Goal: Task Accomplishment & Management: Manage account settings

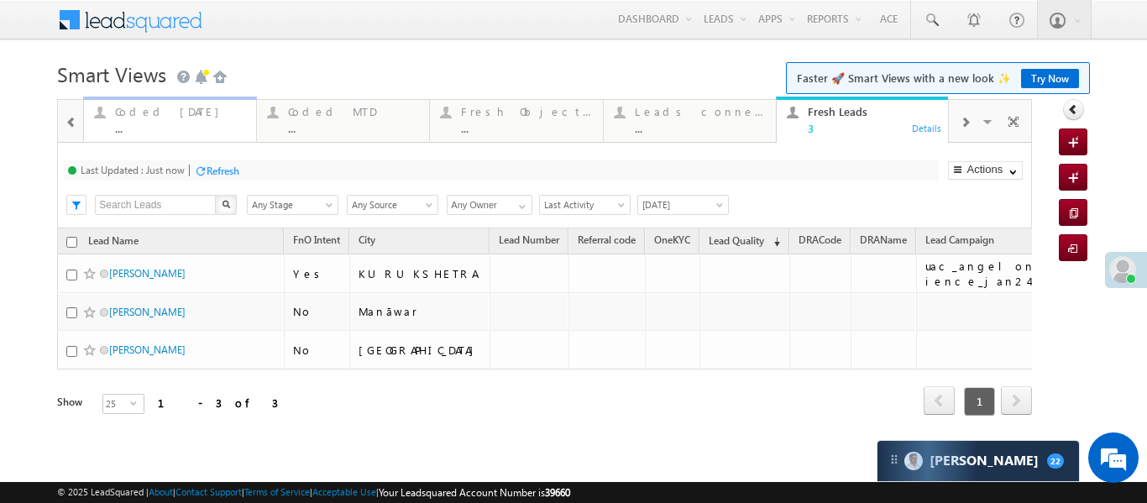
click at [94, 114] on div at bounding box center [99, 112] width 21 height 21
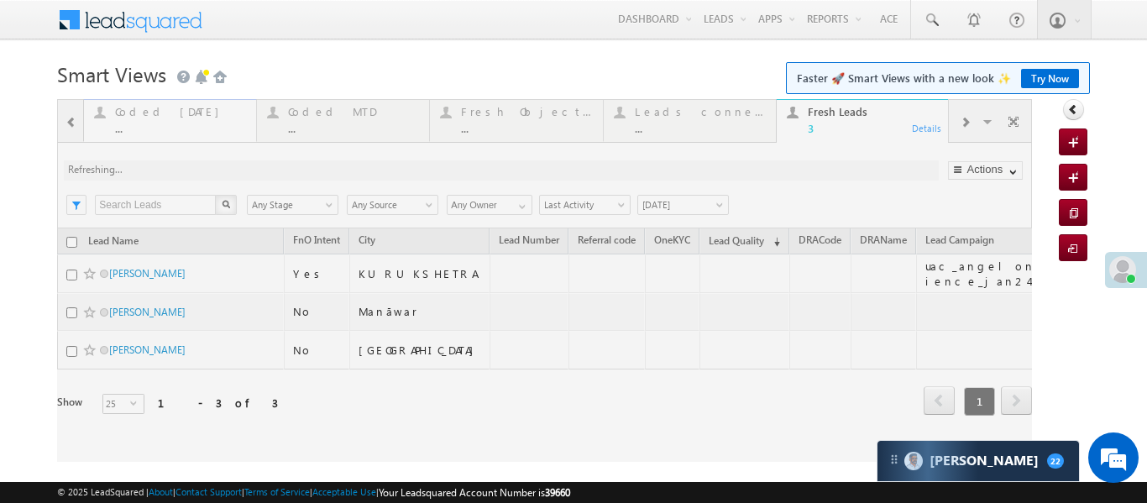
click at [94, 114] on div at bounding box center [544, 280] width 975 height 363
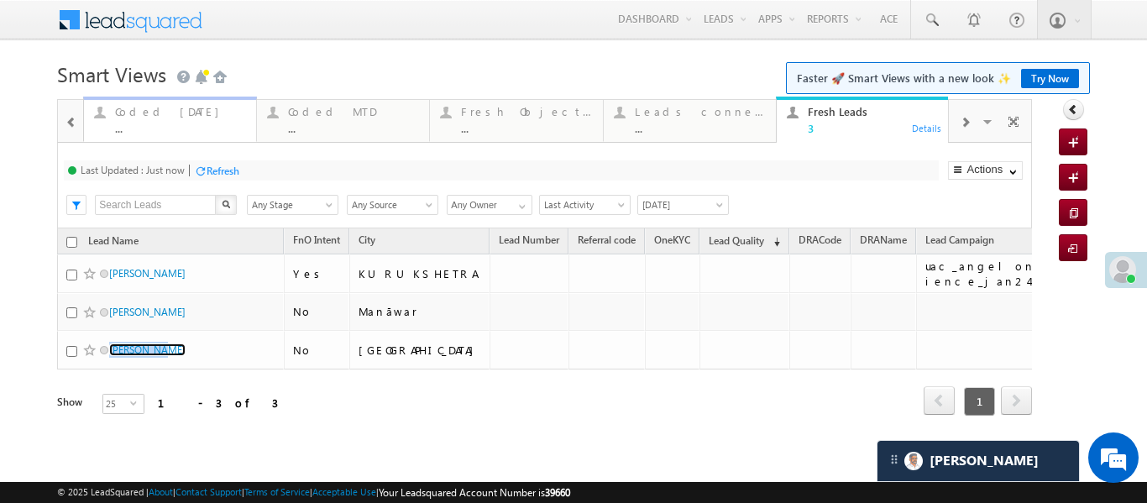
click at [180, 126] on div "..." at bounding box center [180, 128] width 131 height 13
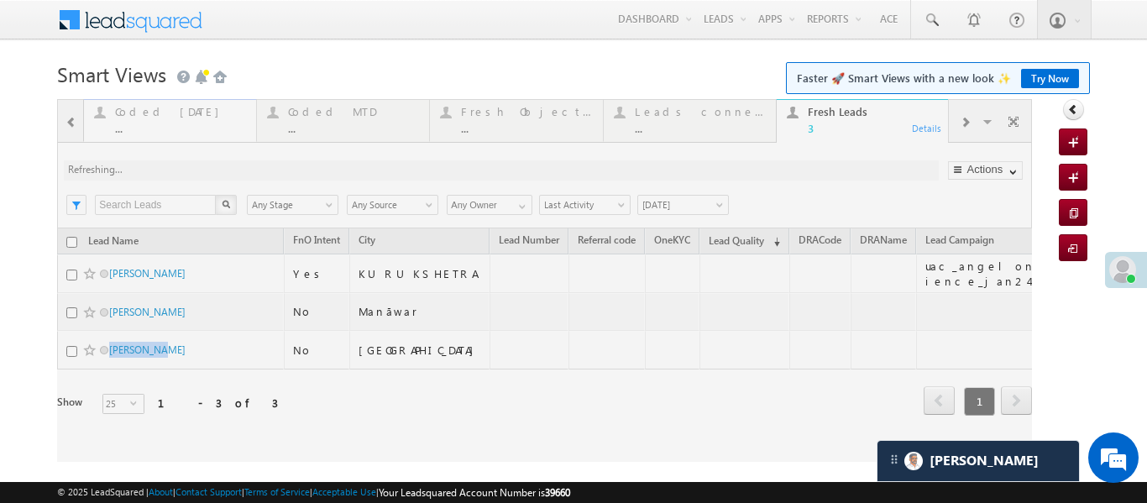
click at [180, 126] on div at bounding box center [544, 280] width 975 height 363
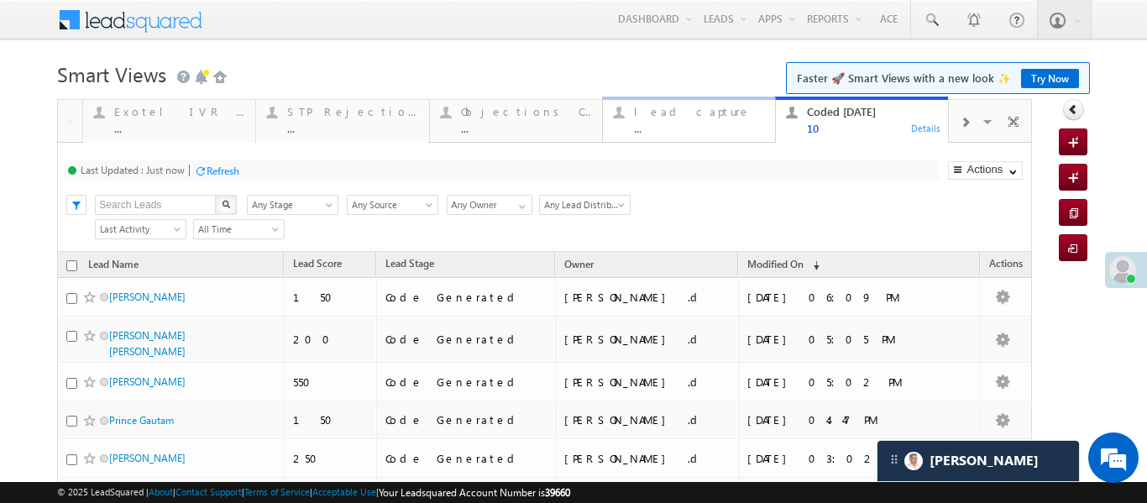
click at [673, 129] on div "..." at bounding box center [699, 128] width 131 height 13
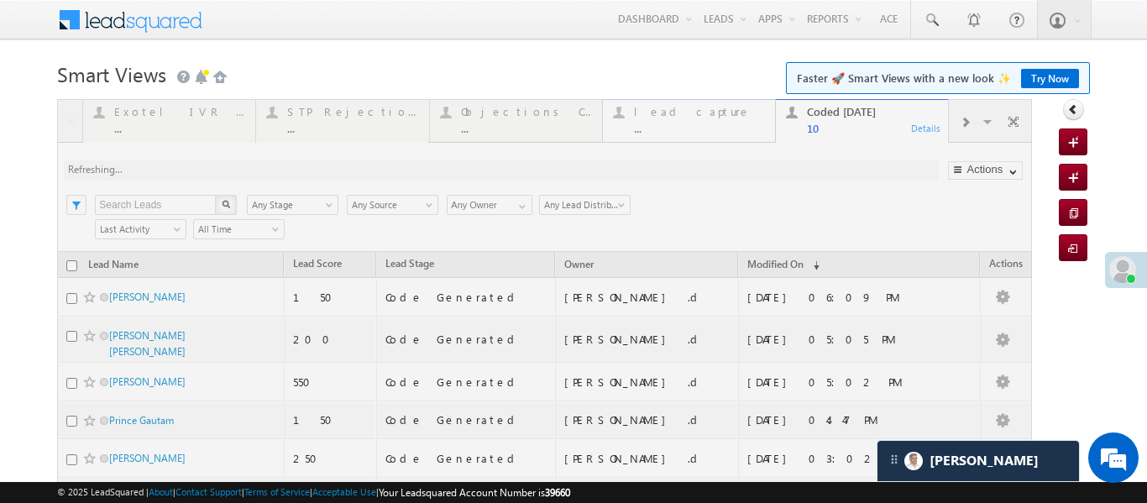
click at [673, 129] on div at bounding box center [544, 430] width 975 height 662
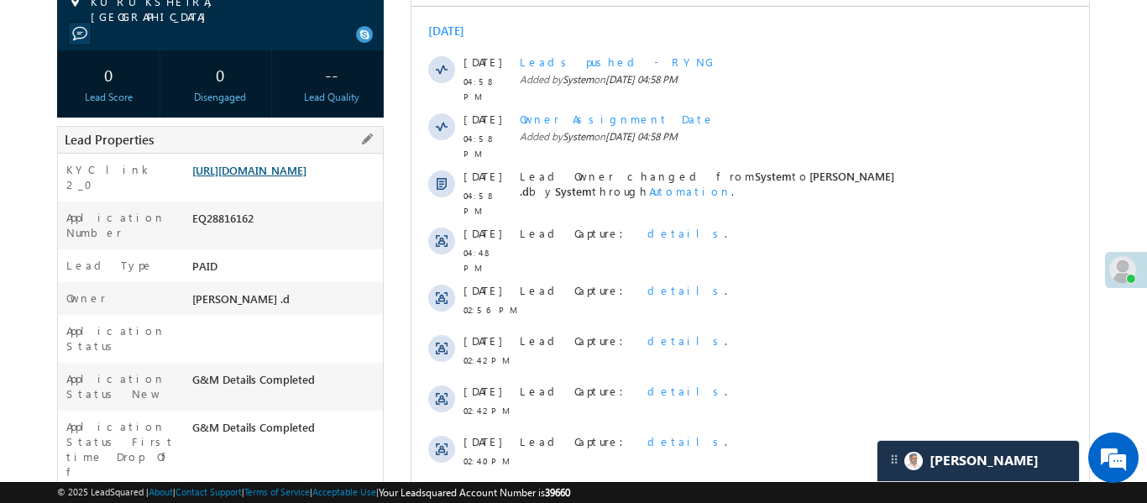
click at [306, 177] on link "https://angelbroking1-pk3em7sa.customui-test.leadsquared.com?leadId=edc33ffa-2f…" at bounding box center [249, 170] width 114 height 14
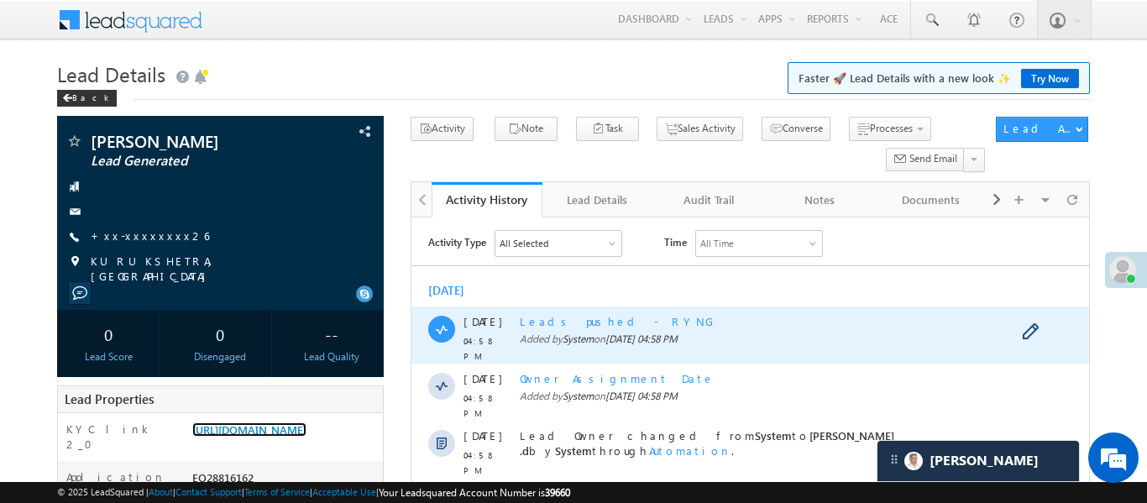
scroll to position [426, 0]
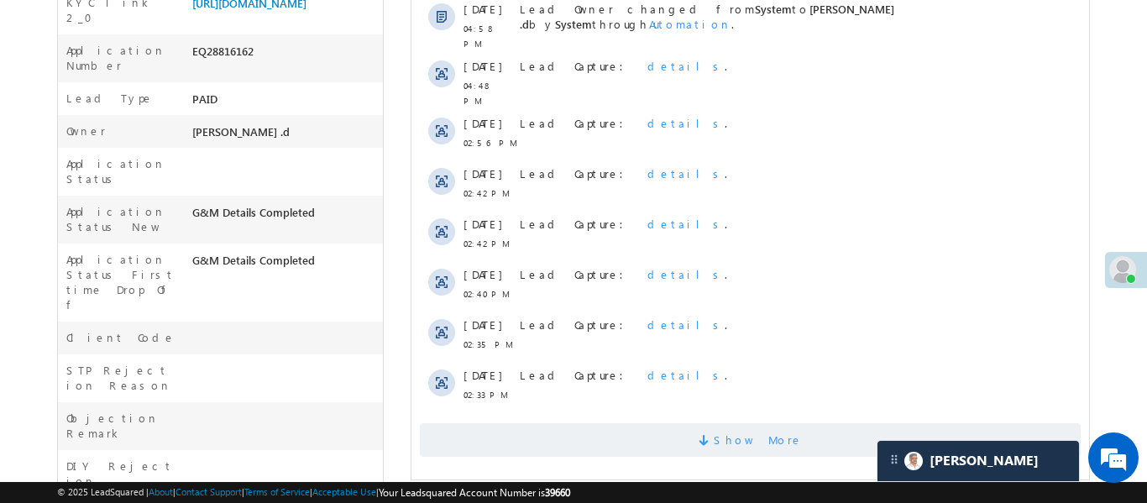
click at [688, 423] on span "Show More" at bounding box center [749, 440] width 661 height 34
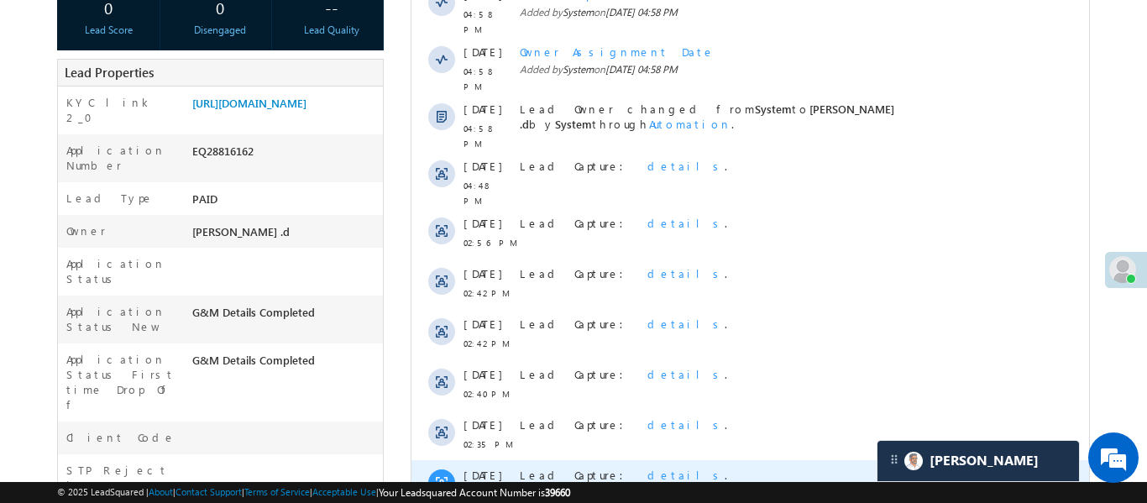
scroll to position [334, 0]
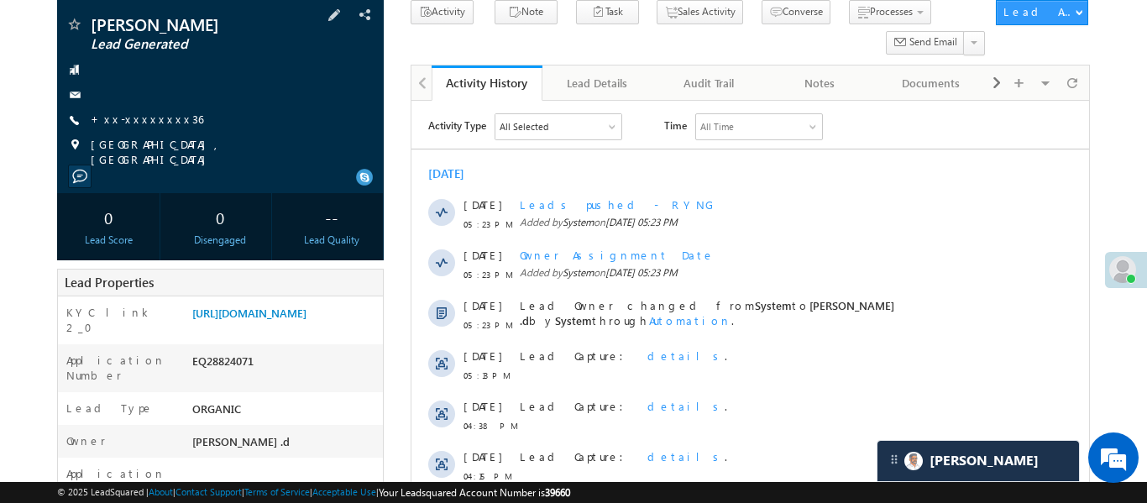
scroll to position [114, 0]
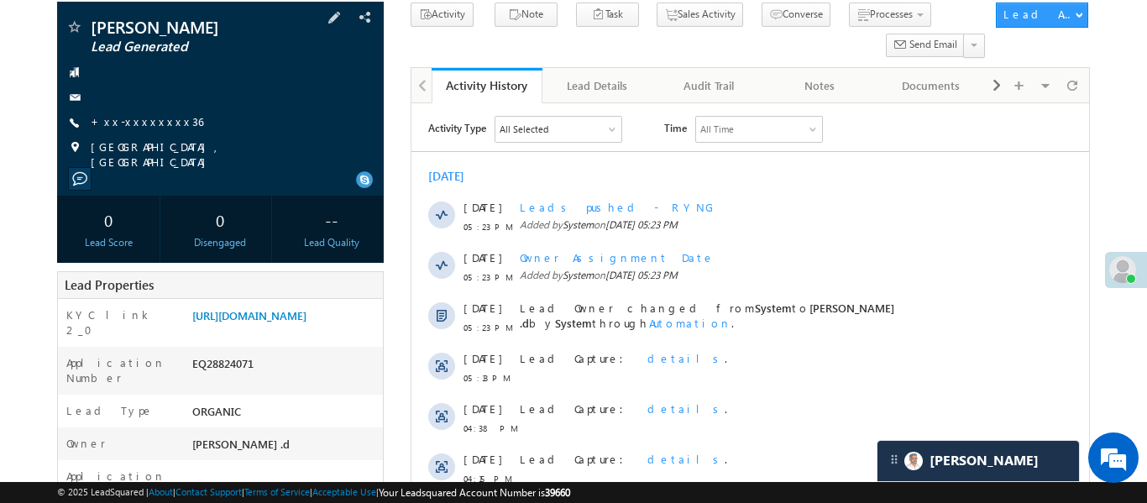
click at [122, 104] on div at bounding box center [220, 97] width 310 height 17
click at [140, 125] on link "+xx-xxxxxxxx36" at bounding box center [147, 121] width 112 height 14
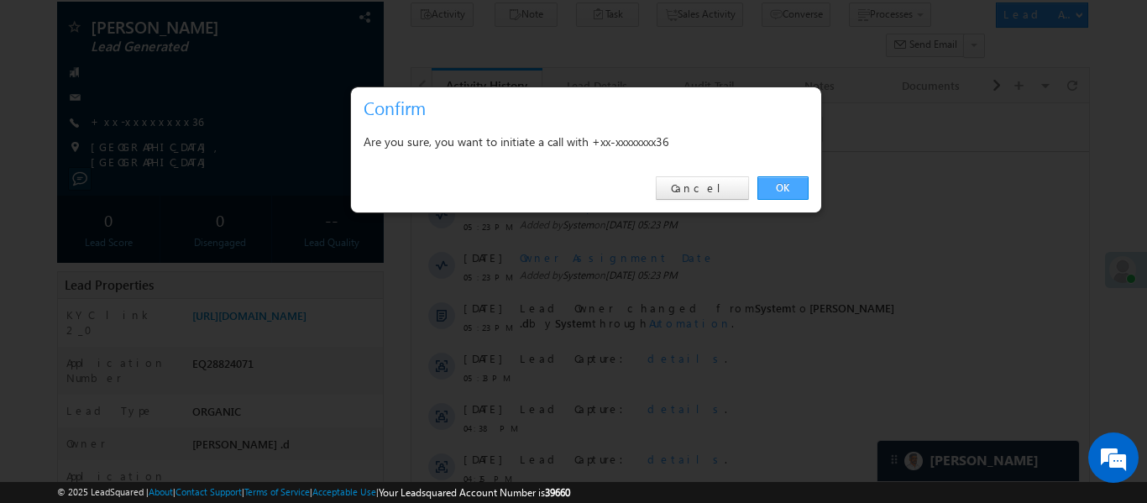
click at [788, 186] on link "OK" at bounding box center [782, 188] width 51 height 24
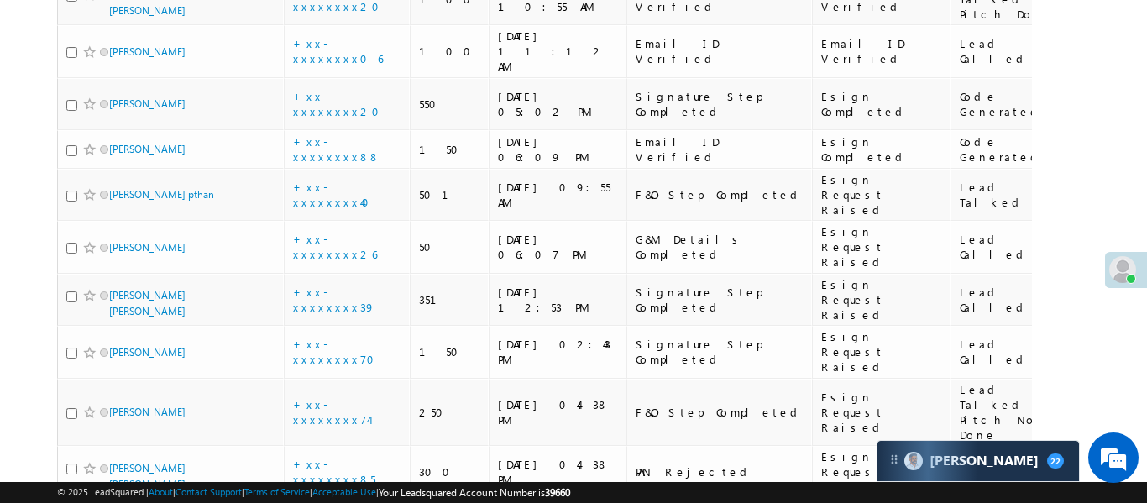
scroll to position [4146, 0]
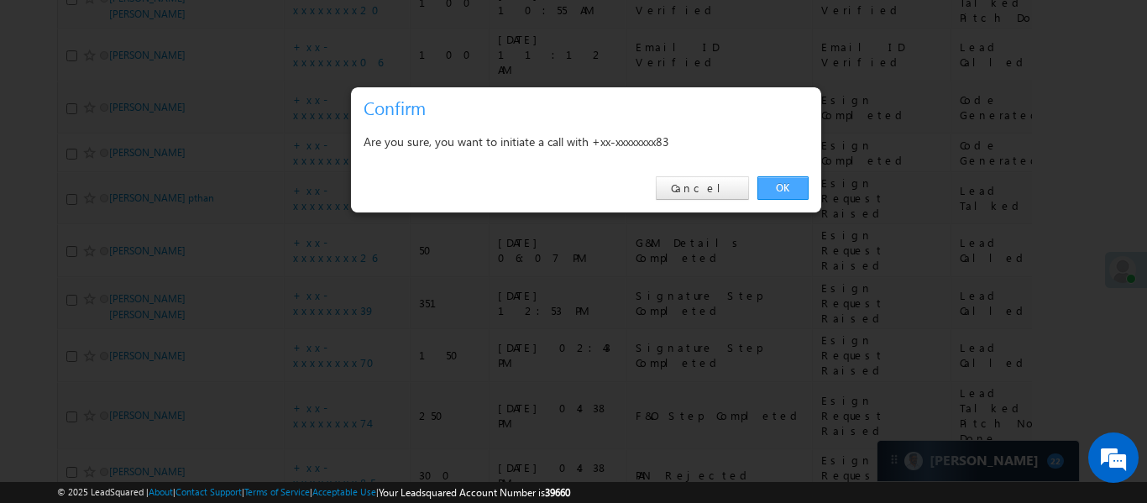
click at [788, 186] on link "OK" at bounding box center [782, 188] width 51 height 24
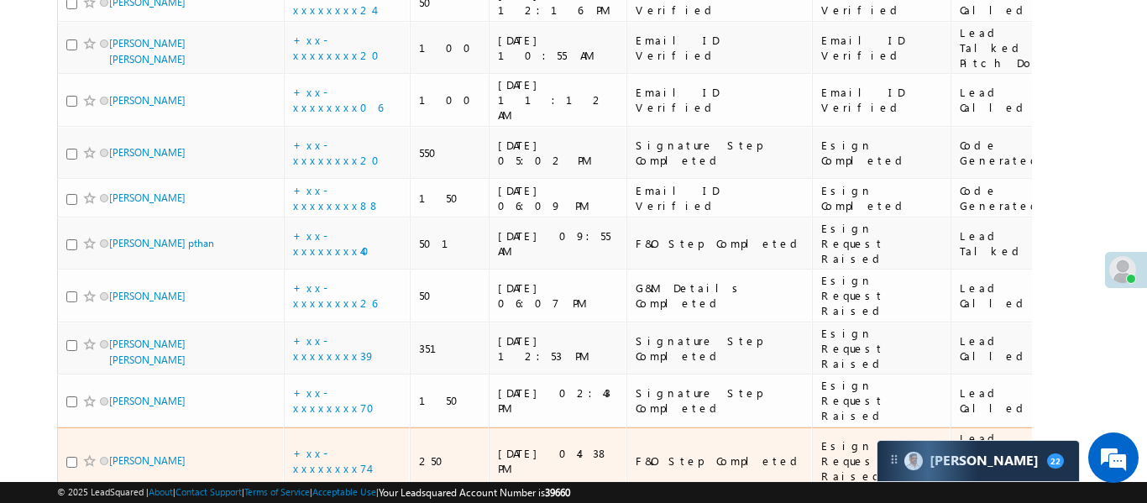
scroll to position [4192, 0]
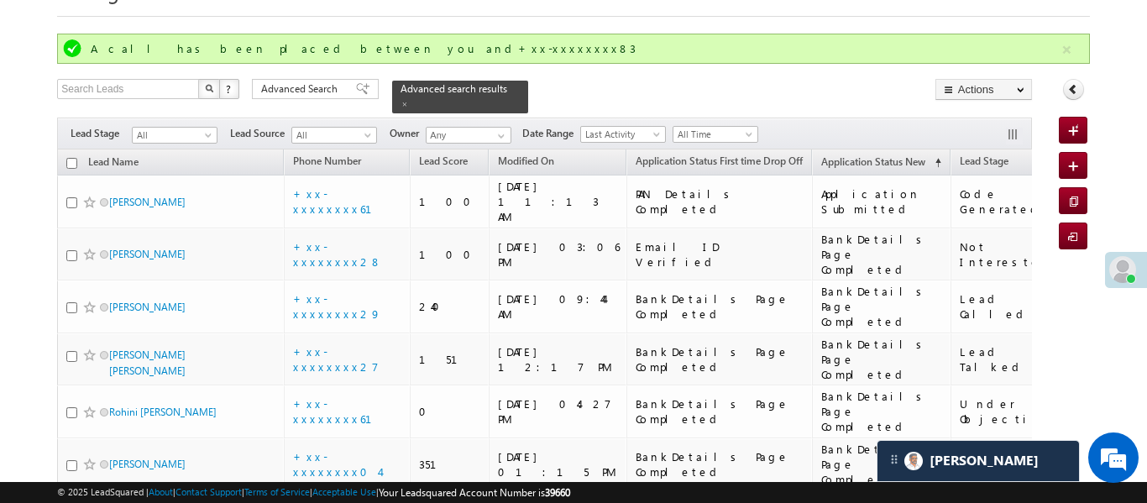
scroll to position [0, 0]
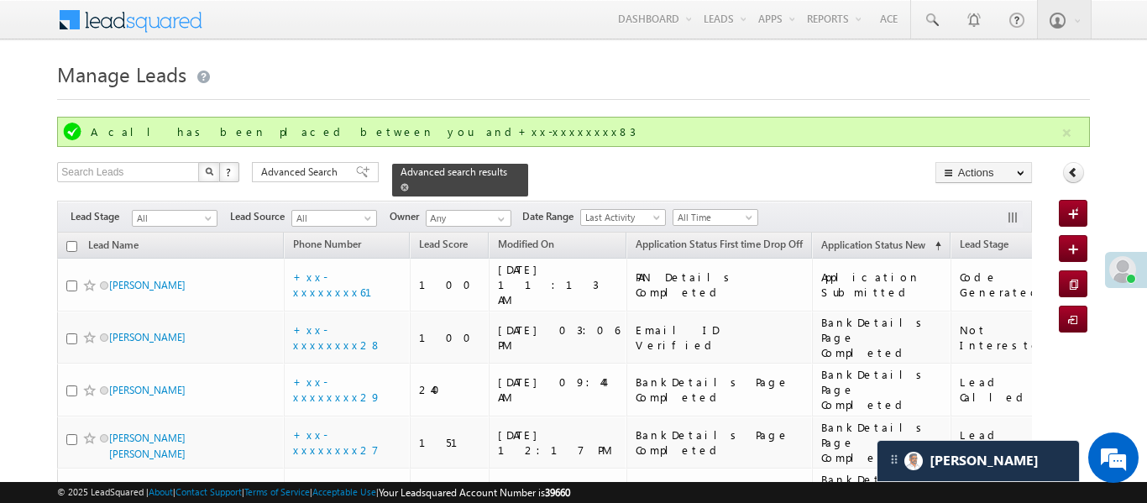
click at [409, 183] on span at bounding box center [404, 187] width 8 height 8
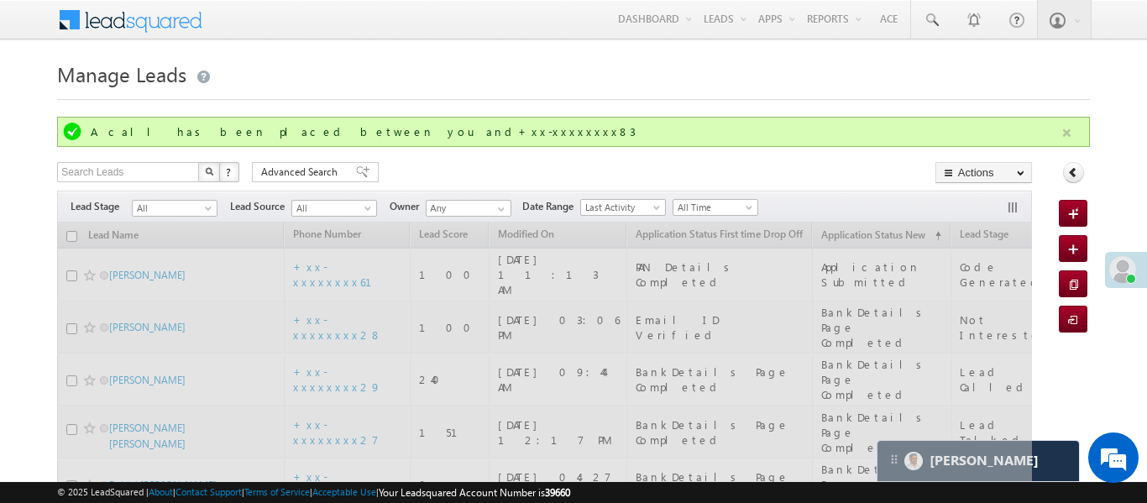
click at [1068, 123] on button "button" at bounding box center [1066, 133] width 21 height 21
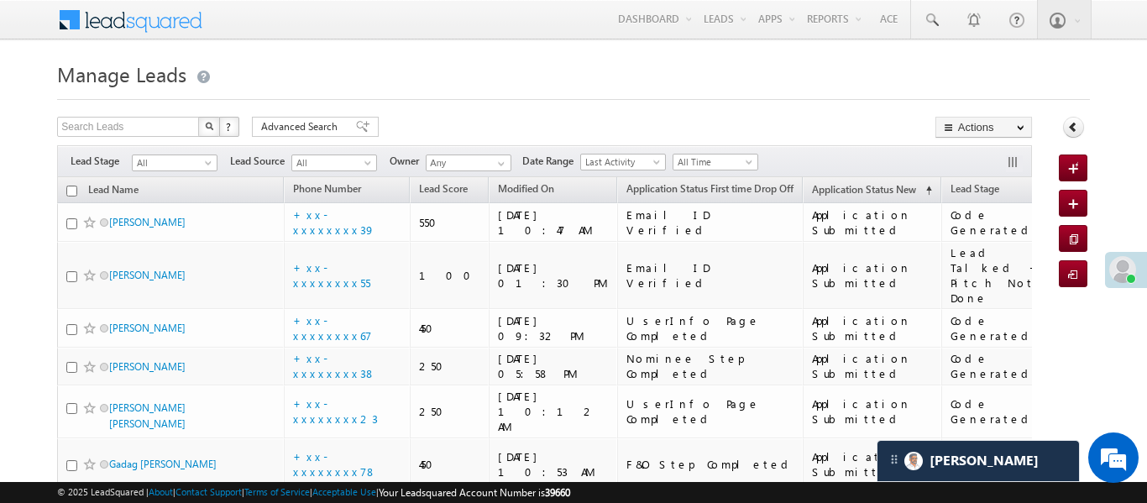
click at [299, 129] on span "Advanced Search" at bounding box center [301, 126] width 81 height 15
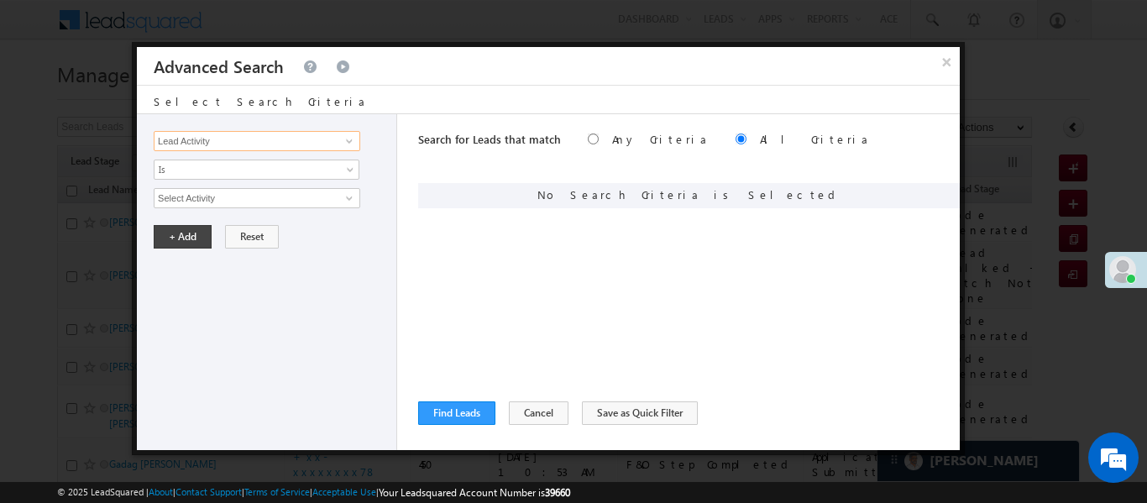
click at [302, 131] on input "Lead Activity" at bounding box center [257, 141] width 207 height 20
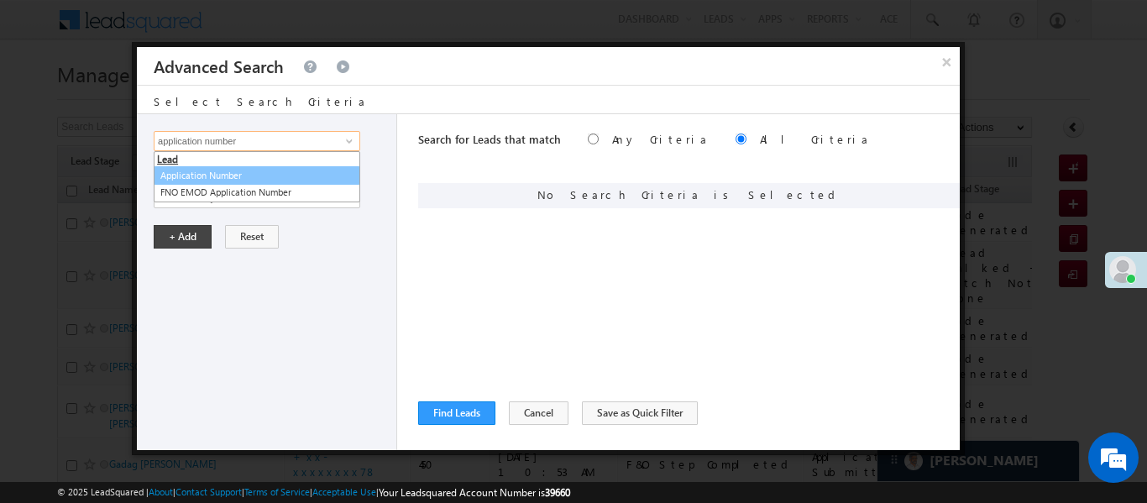
click at [249, 175] on link "Application Number" at bounding box center [257, 175] width 207 height 19
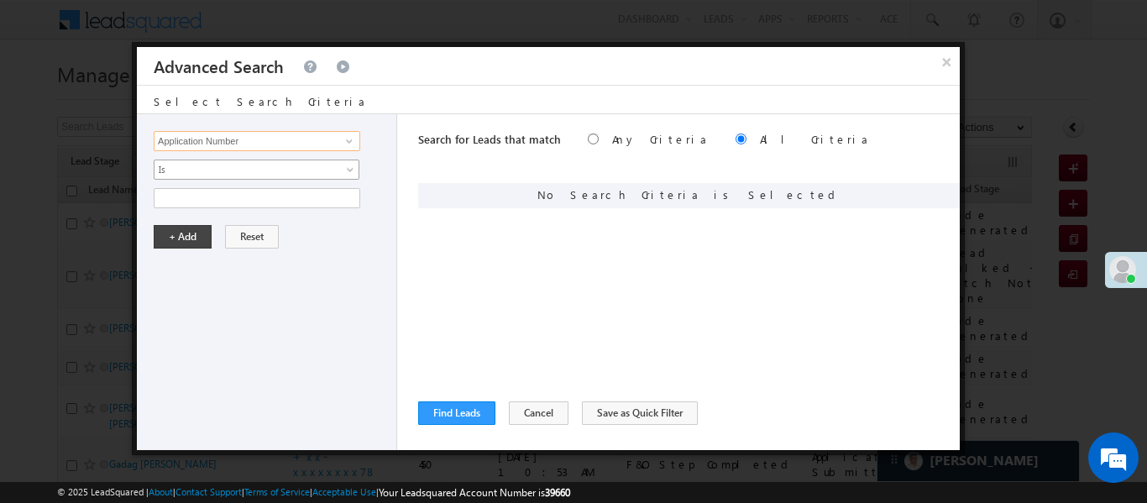
type input "Application Number"
click at [212, 163] on span "Is" at bounding box center [245, 169] width 182 height 15
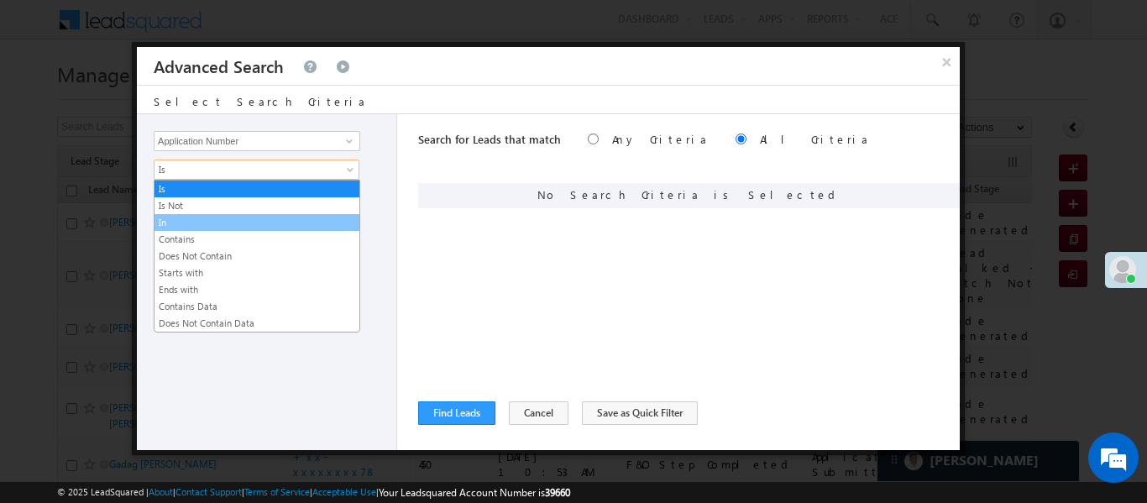
click at [191, 228] on link "In" at bounding box center [256, 222] width 205 height 15
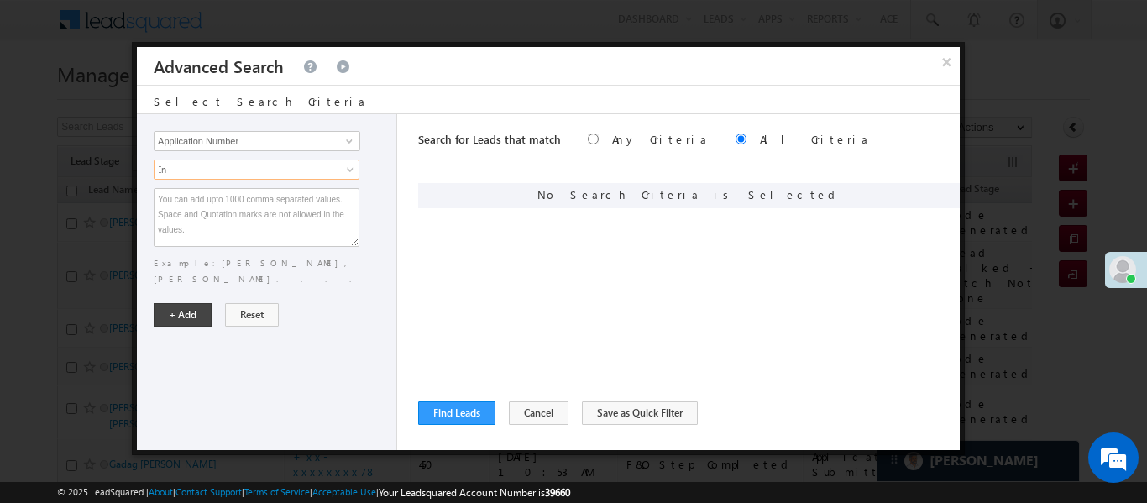
click at [275, 281] on div "Lead Activity Task Sales Group Prospect Id WA Last Message Timestamp 4th Day Di…" at bounding box center [267, 282] width 260 height 336
click at [247, 202] on textarea at bounding box center [257, 217] width 206 height 59
click at [182, 303] on button "+ Add" at bounding box center [183, 315] width 58 height 24
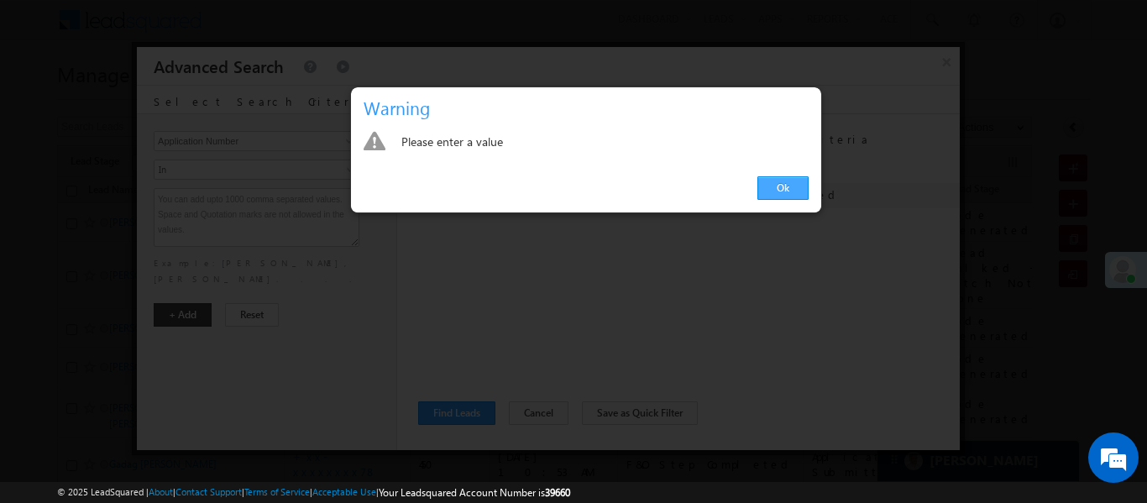
click at [789, 185] on link "Ok" at bounding box center [782, 188] width 51 height 24
click at [326, 216] on textarea at bounding box center [257, 217] width 206 height 59
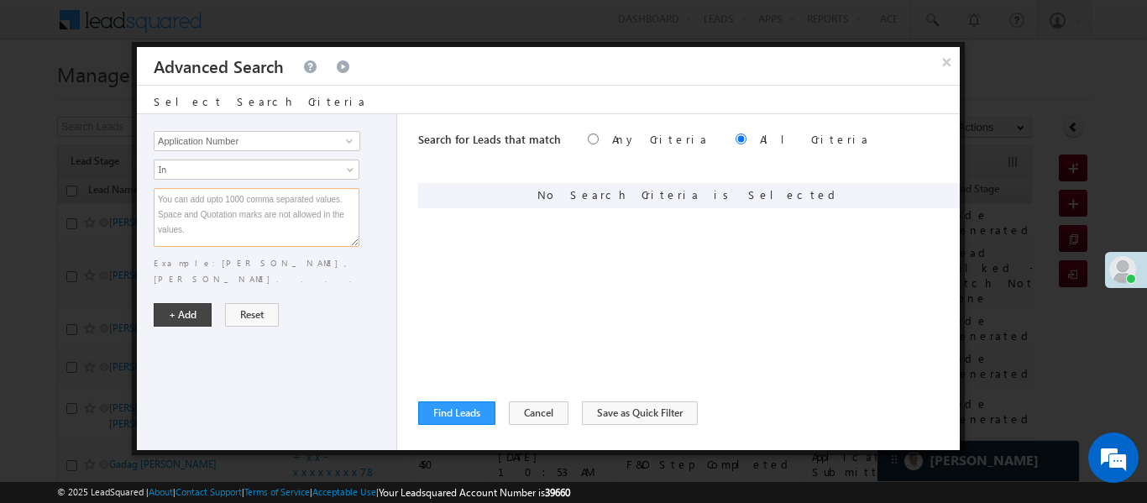
click at [311, 220] on textarea at bounding box center [257, 217] width 206 height 59
paste textarea "EQ28367457 EQ28434743 EQ28635241 EQ27728821 EQ28454028 EQ26801626 EQ28341524 EQ…"
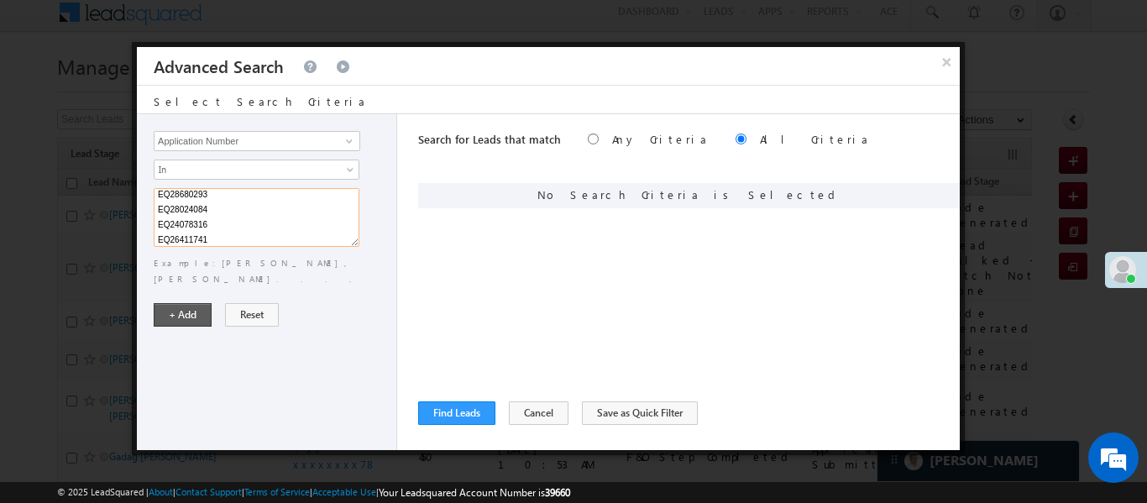
scroll to position [8, 0]
type textarea "EQ28367457 EQ28434743 EQ28635241 EQ27728821 EQ28454028 EQ26801626 EQ28341524 EQ…"
click at [173, 303] on button "+ Add" at bounding box center [183, 315] width 58 height 24
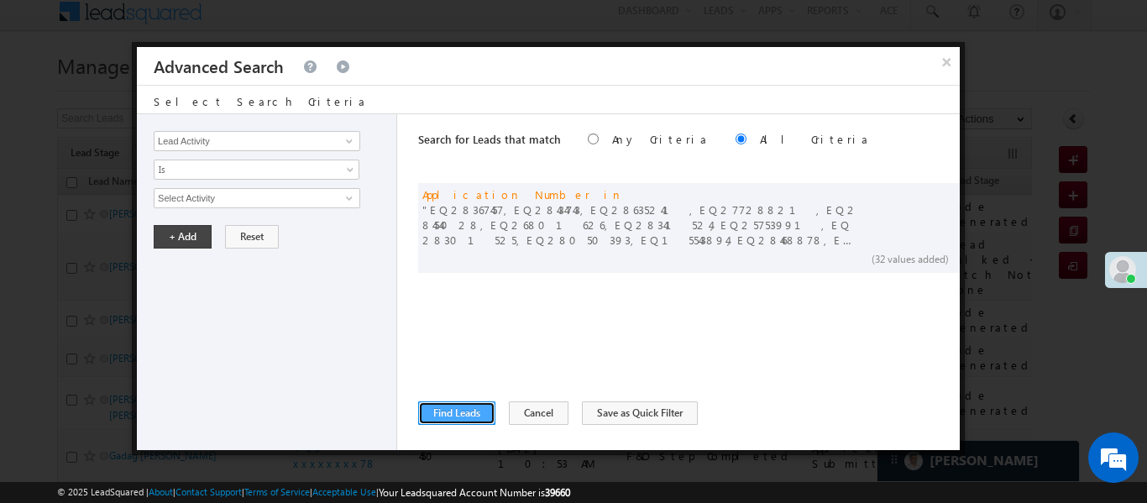
click at [482, 415] on button "Find Leads" at bounding box center [456, 413] width 77 height 24
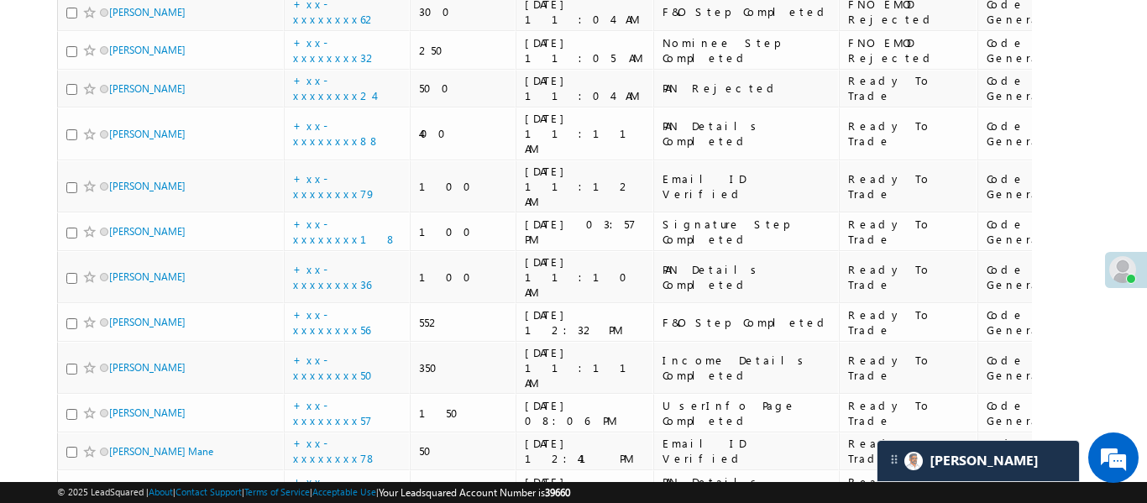
scroll to position [0, 0]
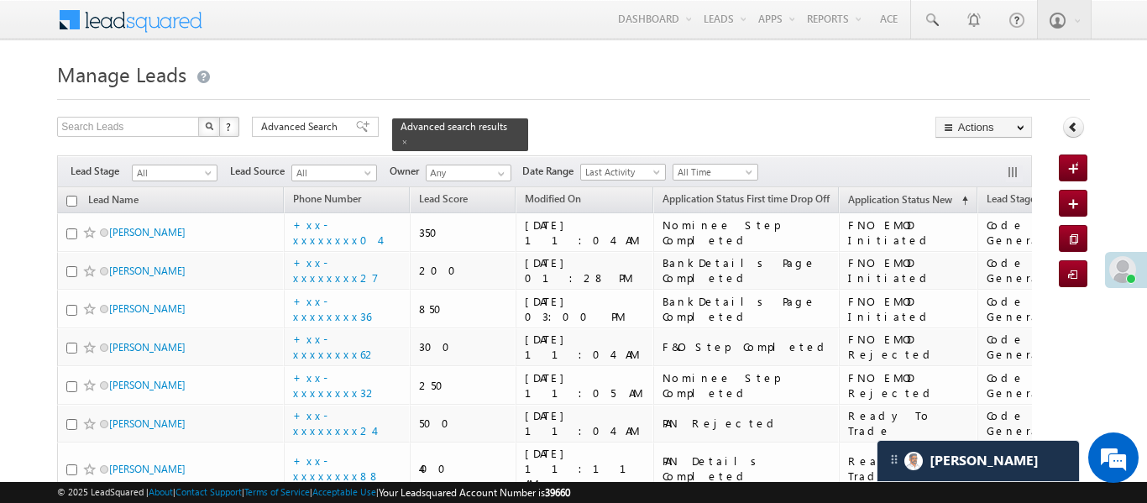
click at [73, 196] on input "checkbox" at bounding box center [71, 201] width 11 height 11
checkbox input "true"
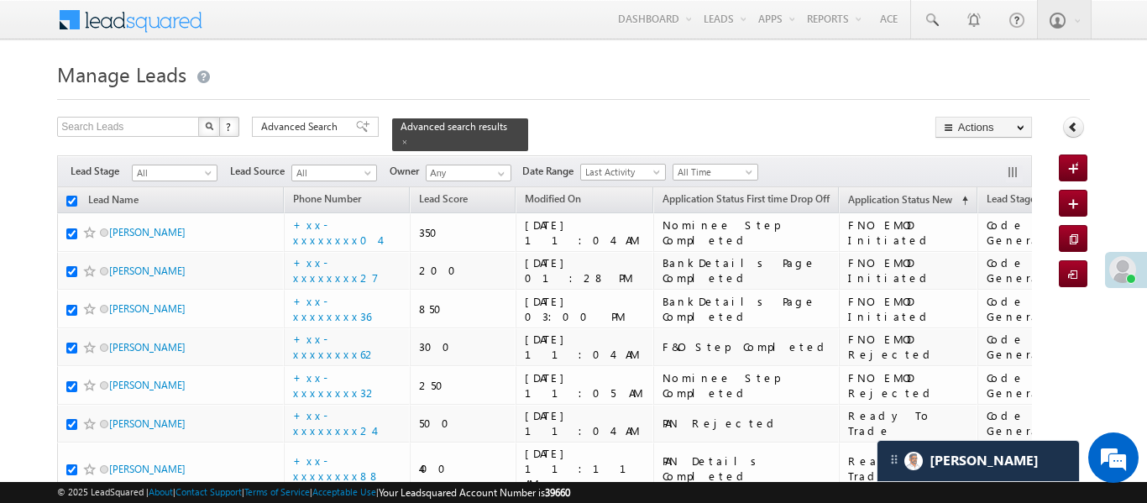
checkbox input "true"
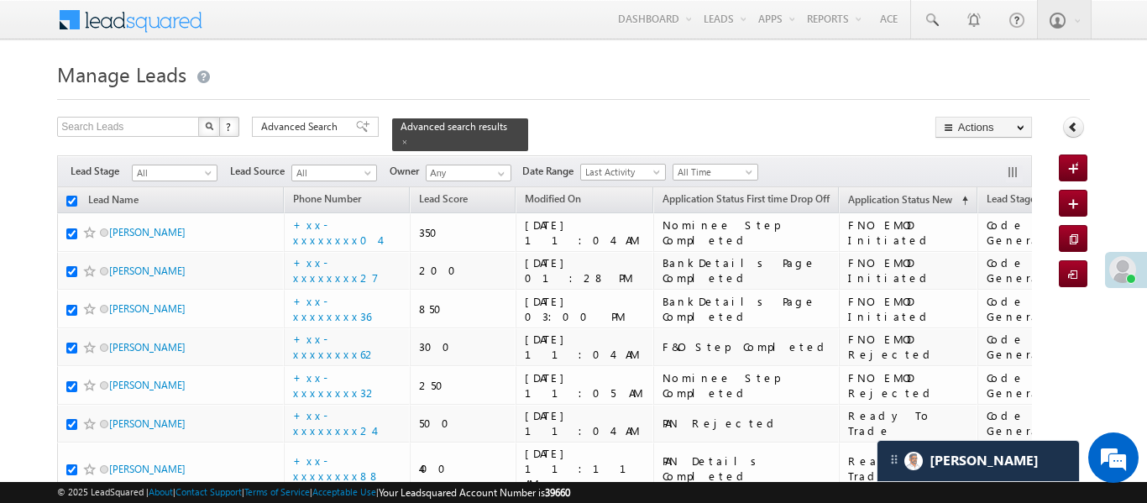
checkbox input "true"
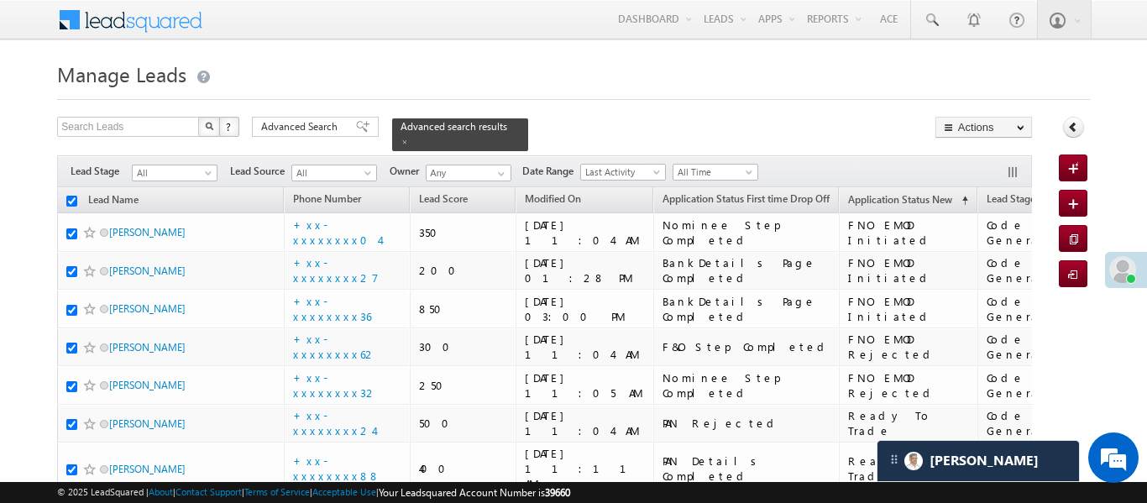
checkbox input "true"
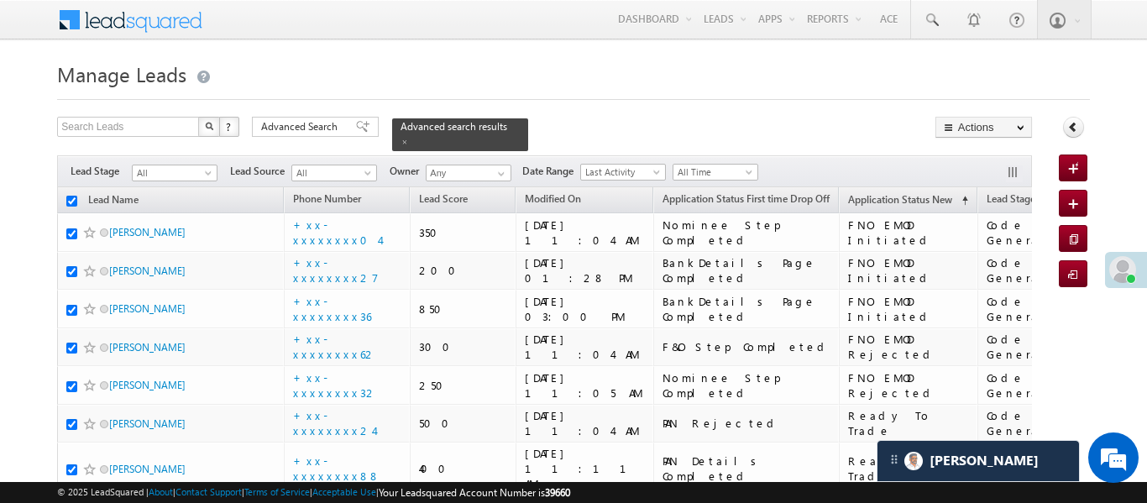
checkbox input "true"
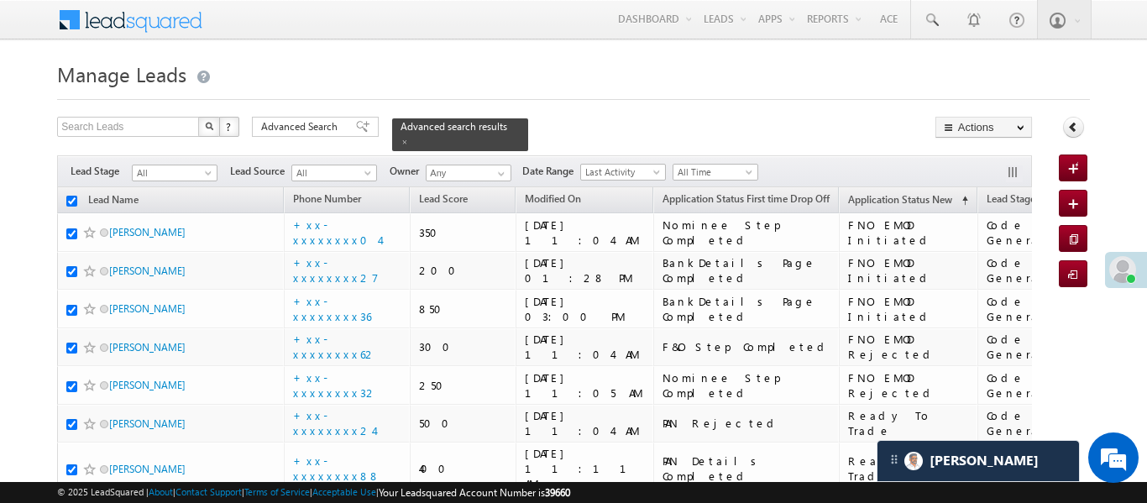
checkbox input "true"
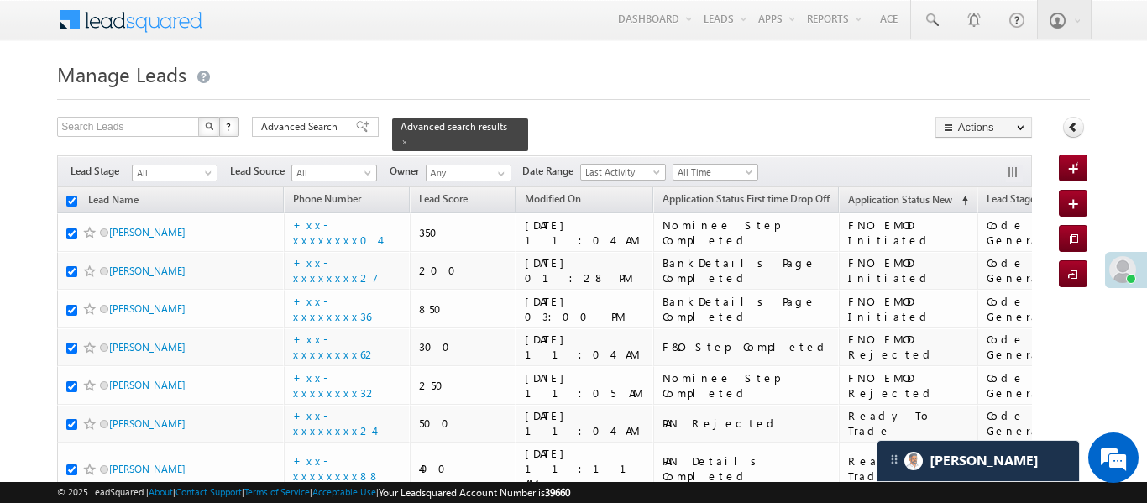
checkbox input "true"
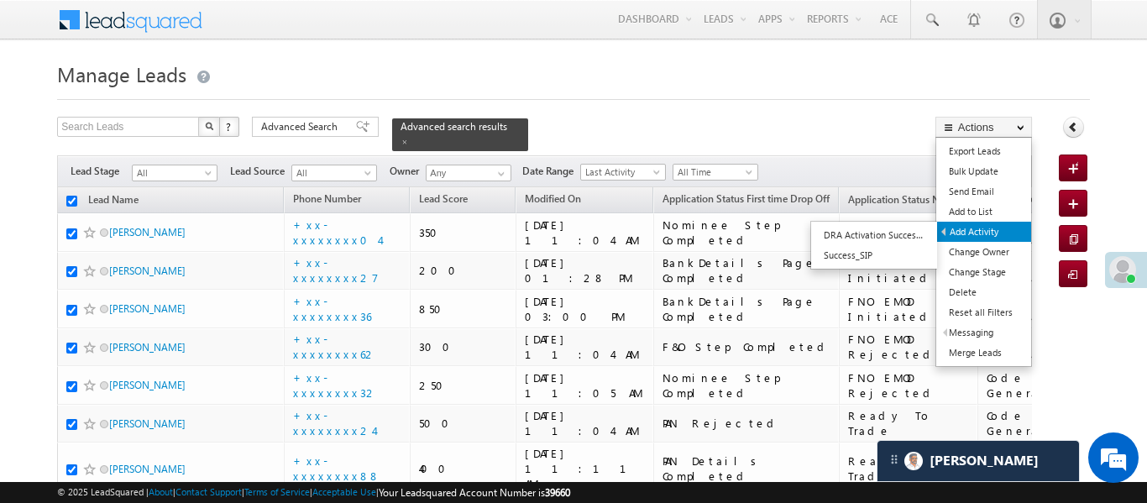
click at [985, 228] on link "Add Activity" at bounding box center [984, 232] width 94 height 20
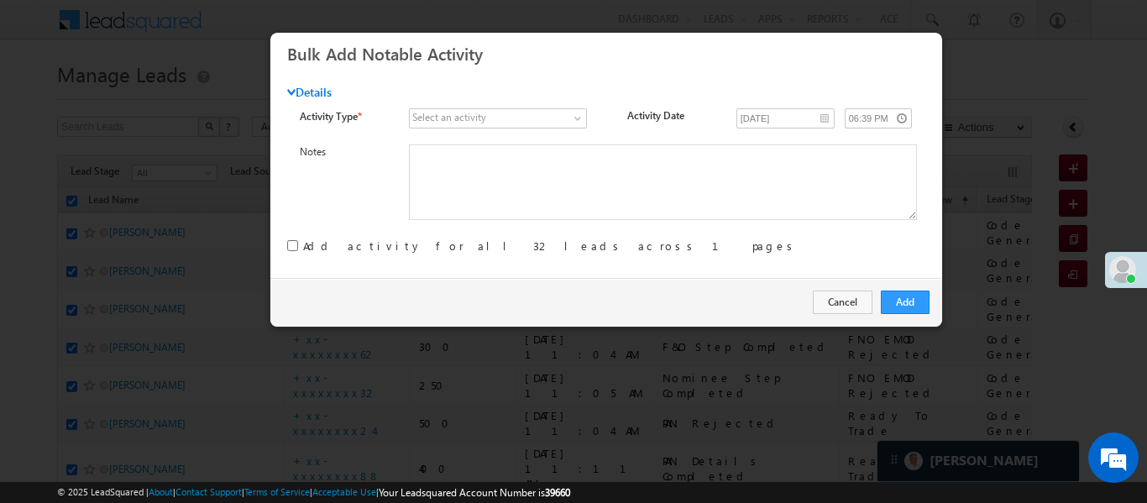
click at [446, 115] on div "Select an activity" at bounding box center [449, 117] width 74 height 15
click at [498, 123] on span at bounding box center [489, 118] width 159 height 15
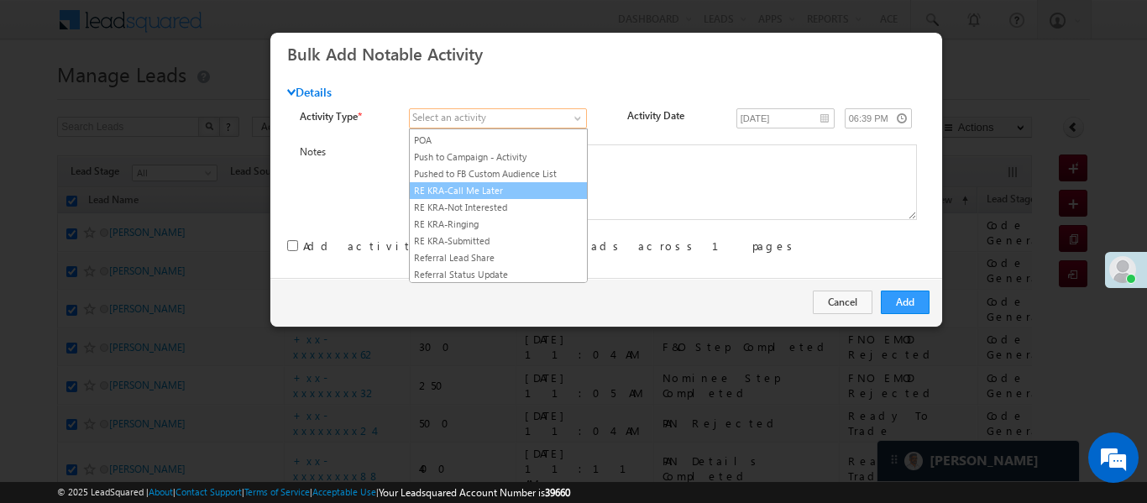
scroll to position [2145, 0]
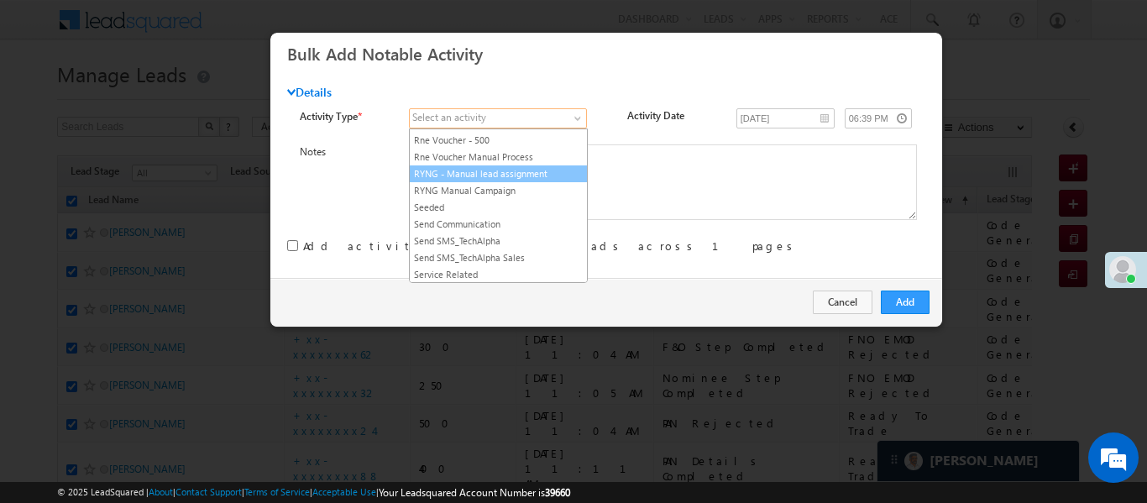
click at [491, 181] on link "RYNG - Manual lead assignment" at bounding box center [498, 173] width 177 height 15
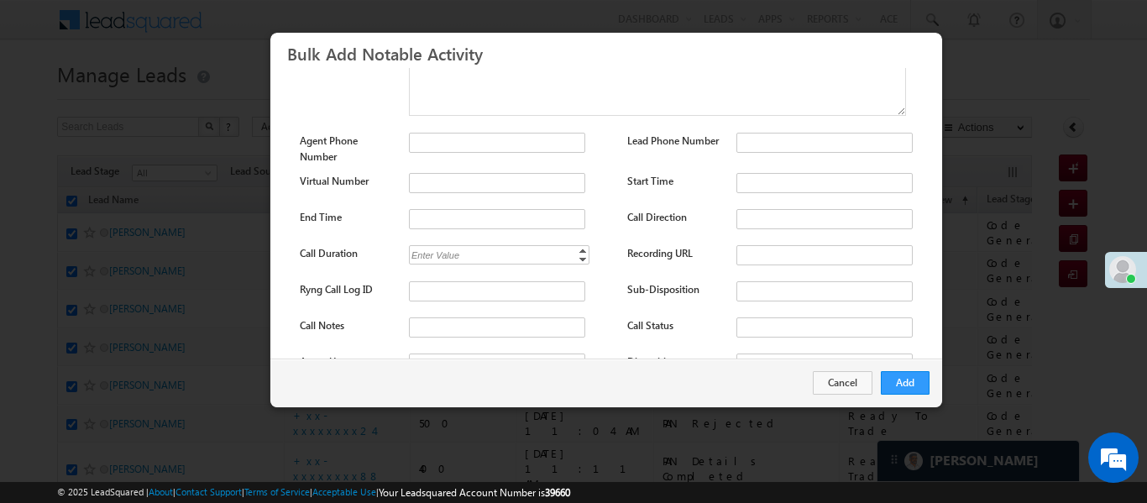
scroll to position [222, 0]
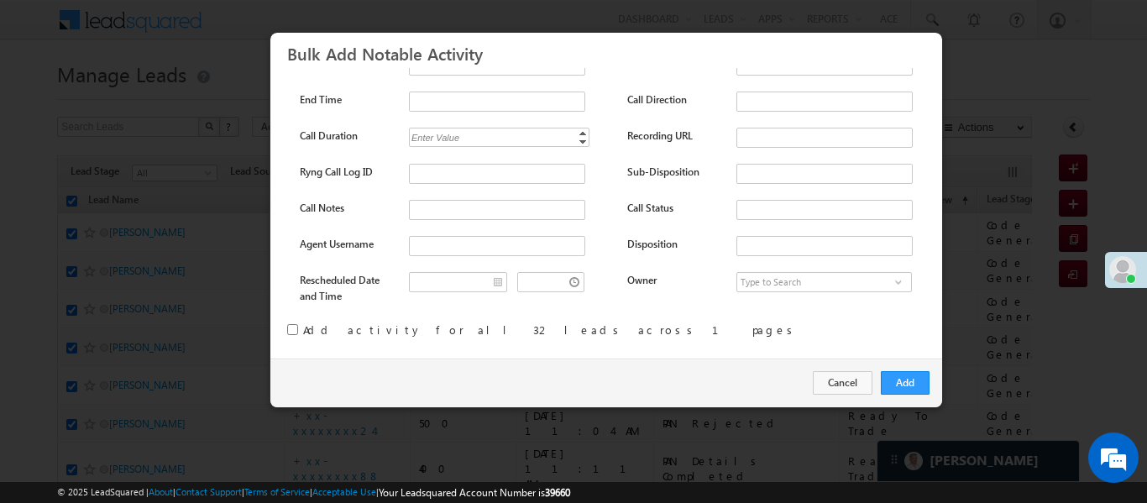
click at [290, 326] on input "checkbox" at bounding box center [292, 329] width 11 height 11
checkbox input "true"
click at [898, 380] on button "Add" at bounding box center [905, 383] width 49 height 24
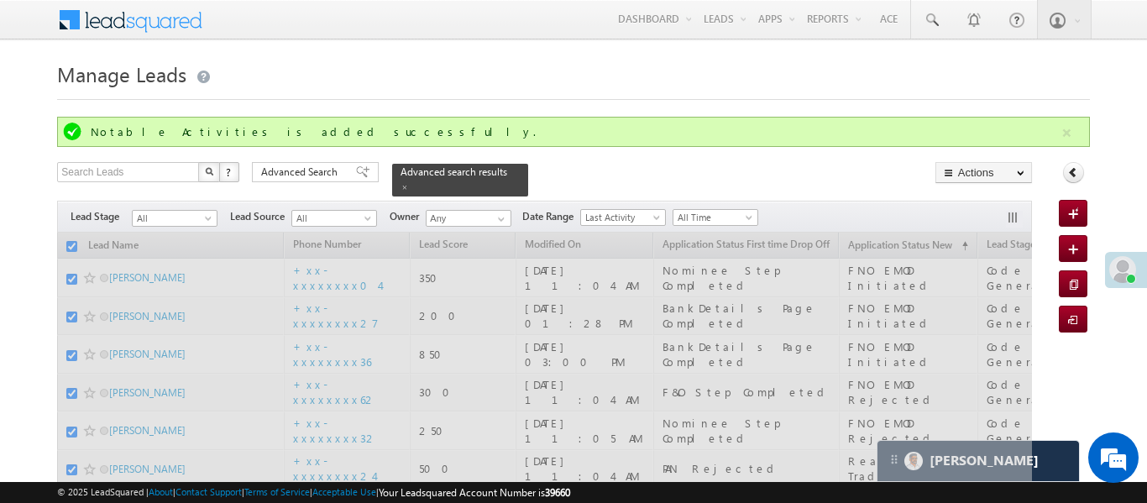
checkbox input "false"
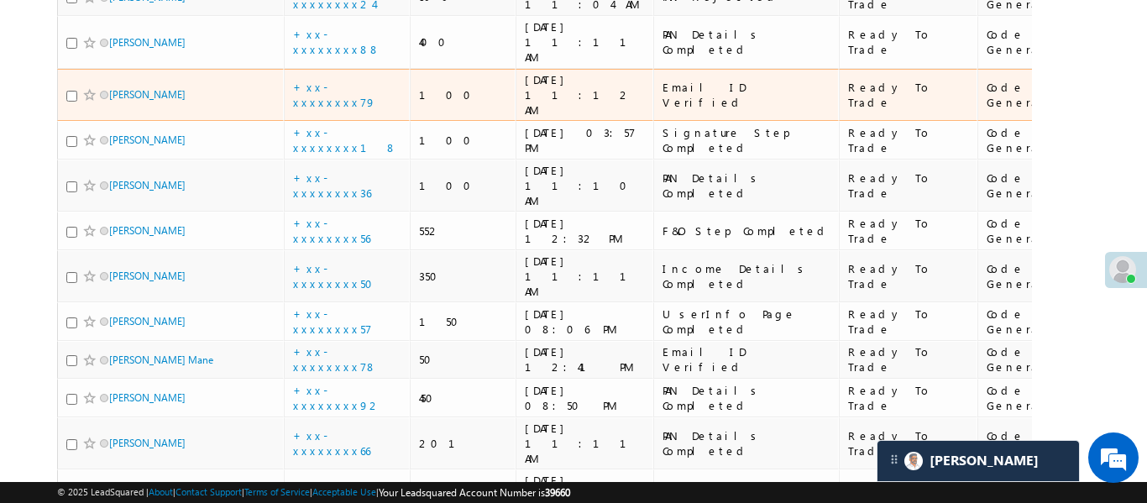
scroll to position [0, 0]
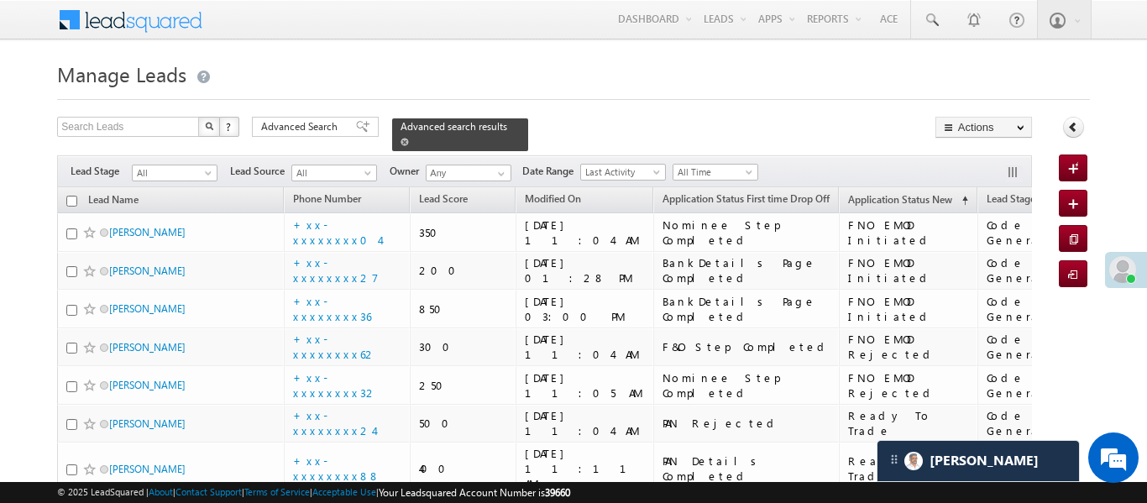
click at [409, 138] on span at bounding box center [404, 142] width 8 height 8
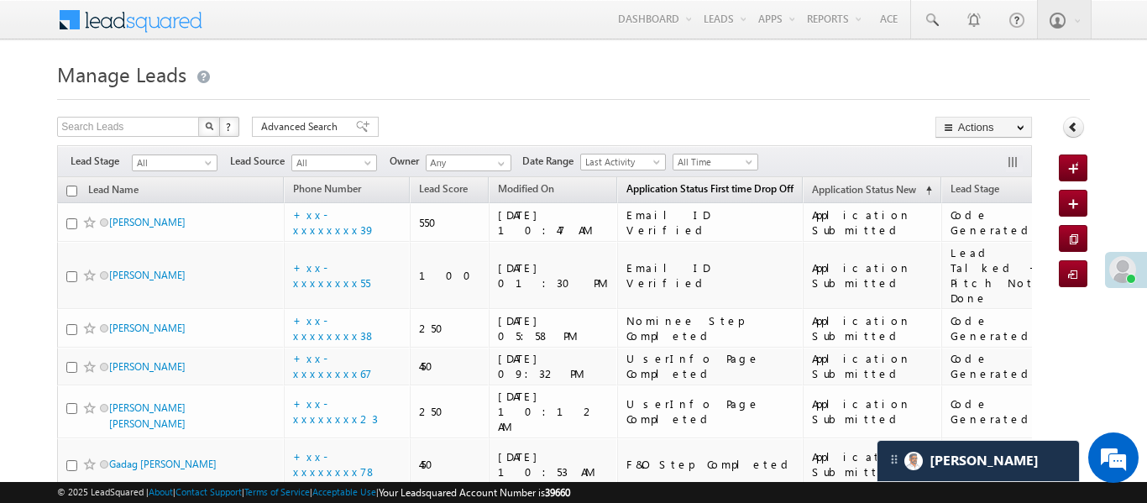
scroll to position [68, 0]
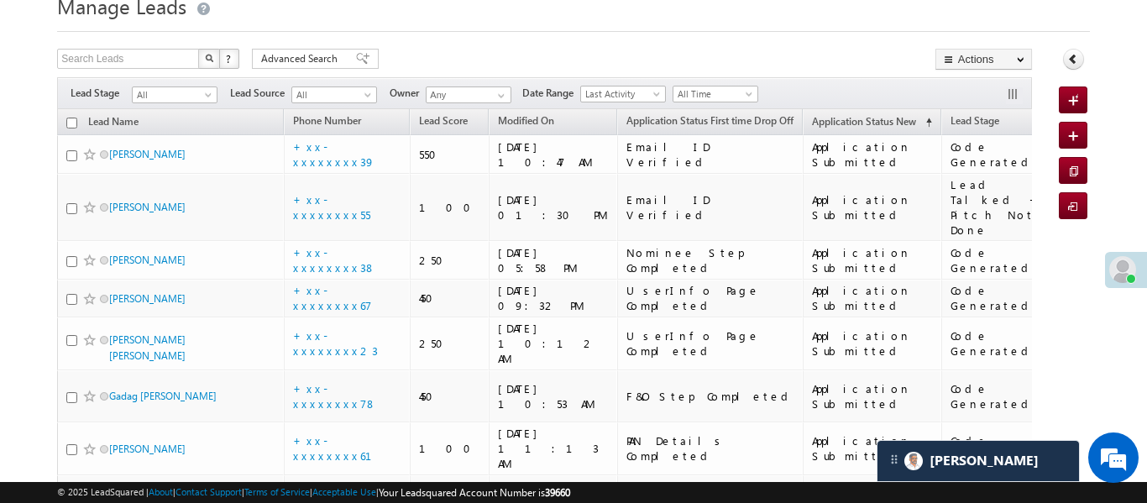
click at [700, 97] on span "All Time" at bounding box center [713, 93] width 80 height 15
click at [706, 166] on link "[DATE]" at bounding box center [718, 165] width 85 height 15
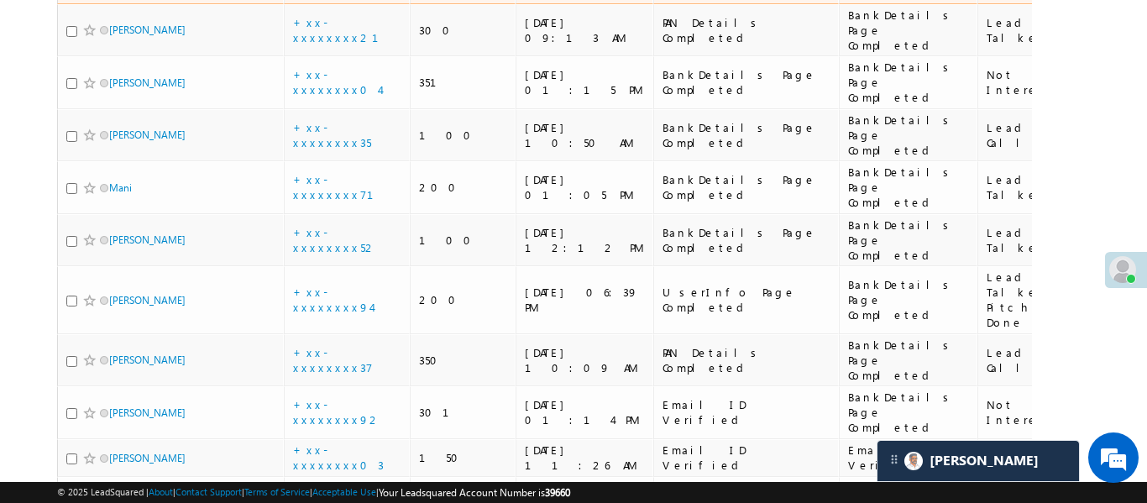
scroll to position [0, 0]
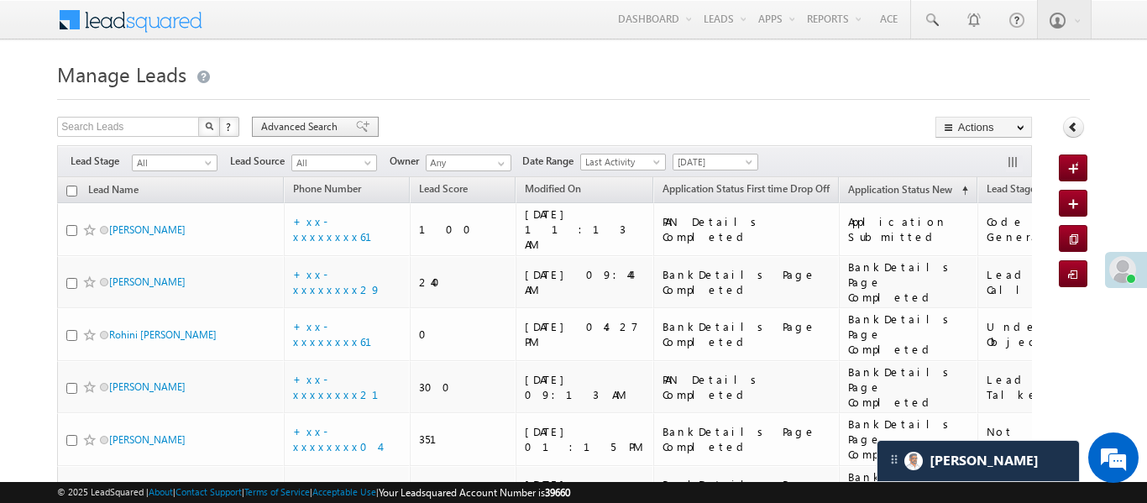
click at [290, 131] on span "Advanced Search" at bounding box center [301, 126] width 81 height 15
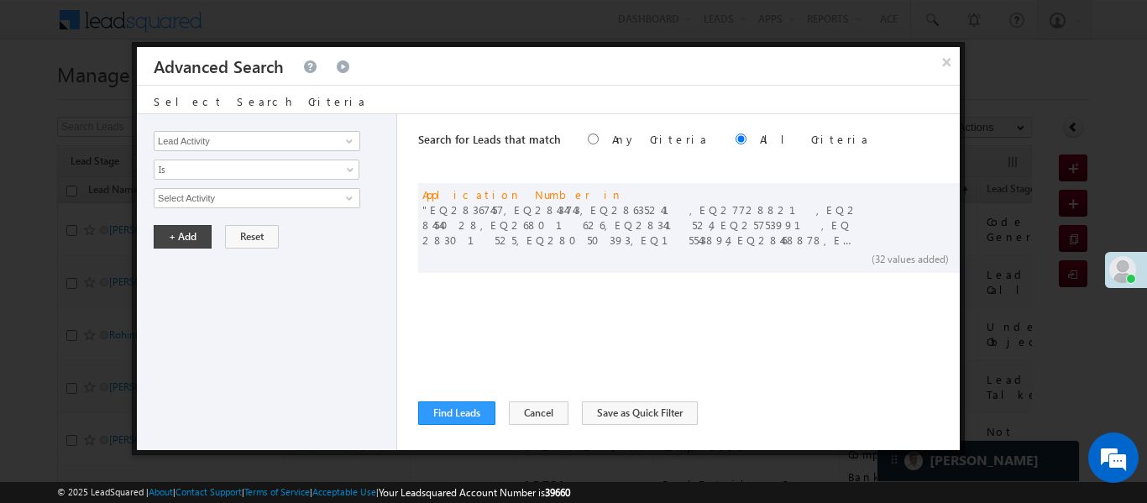
click at [955, 63] on button "×" at bounding box center [946, 61] width 27 height 29
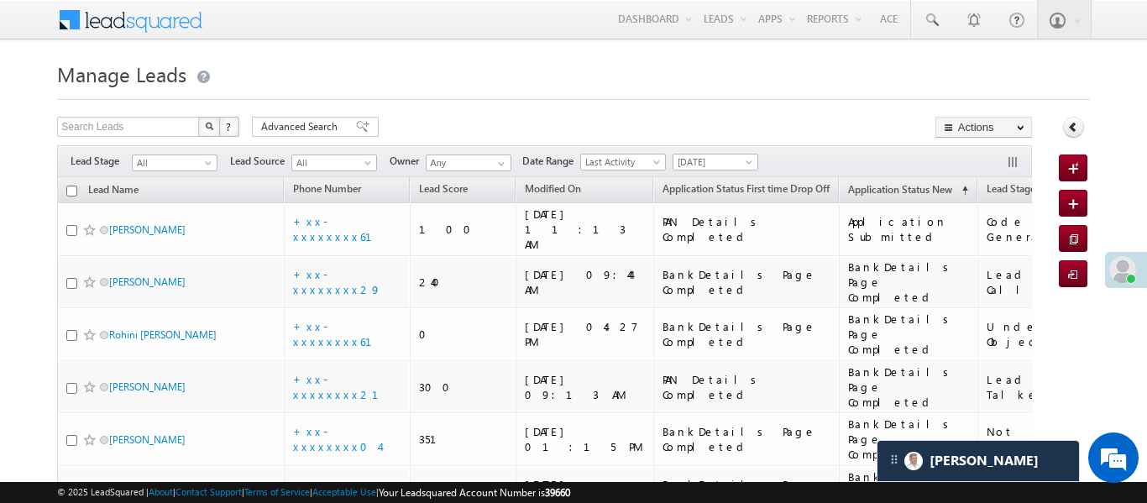
click at [259, 123] on div "Advanced Search" at bounding box center [315, 127] width 127 height 20
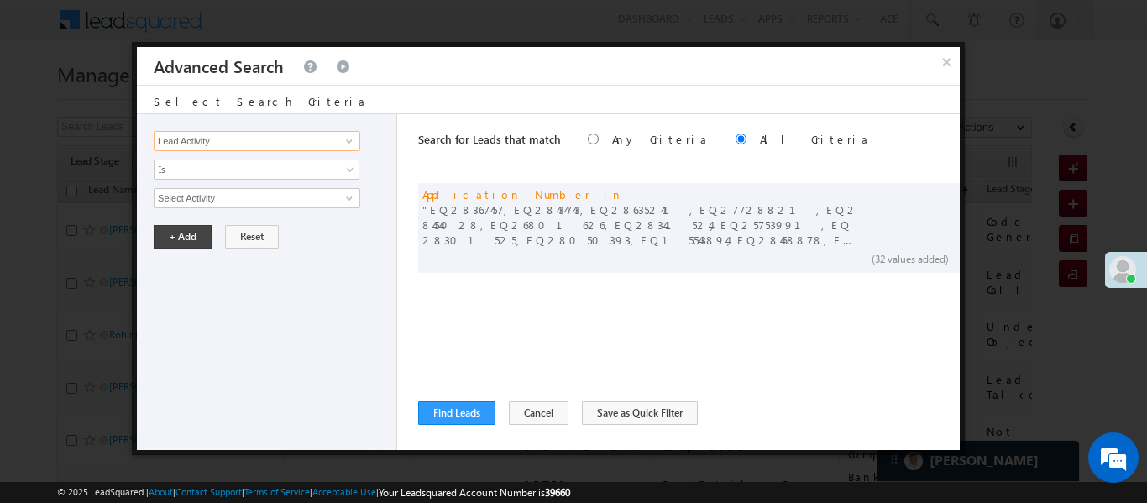
click at [220, 146] on input "Lead Activity" at bounding box center [257, 141] width 207 height 20
click at [940, 192] on span at bounding box center [941, 193] width 12 height 12
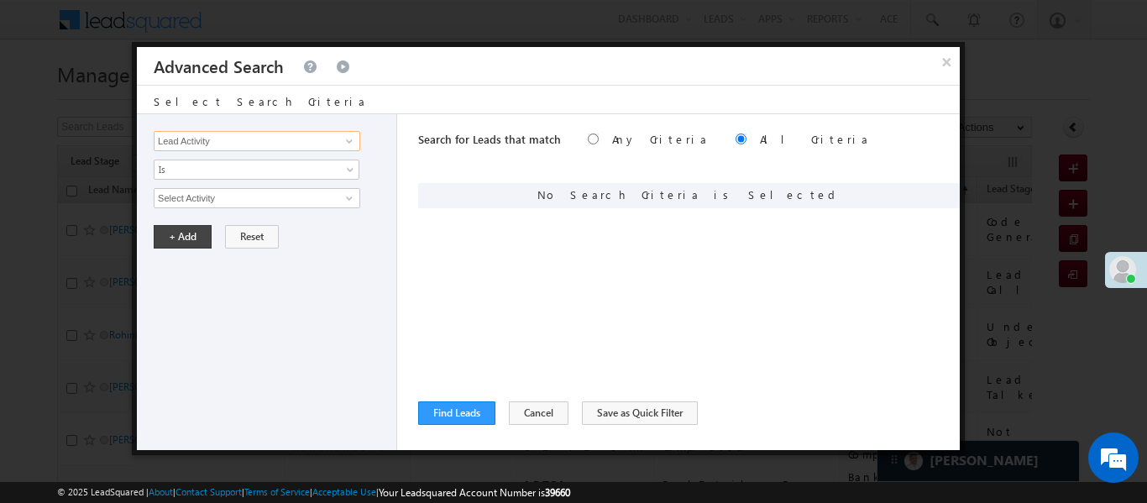
click at [332, 138] on input "Lead Activity" at bounding box center [257, 141] width 207 height 20
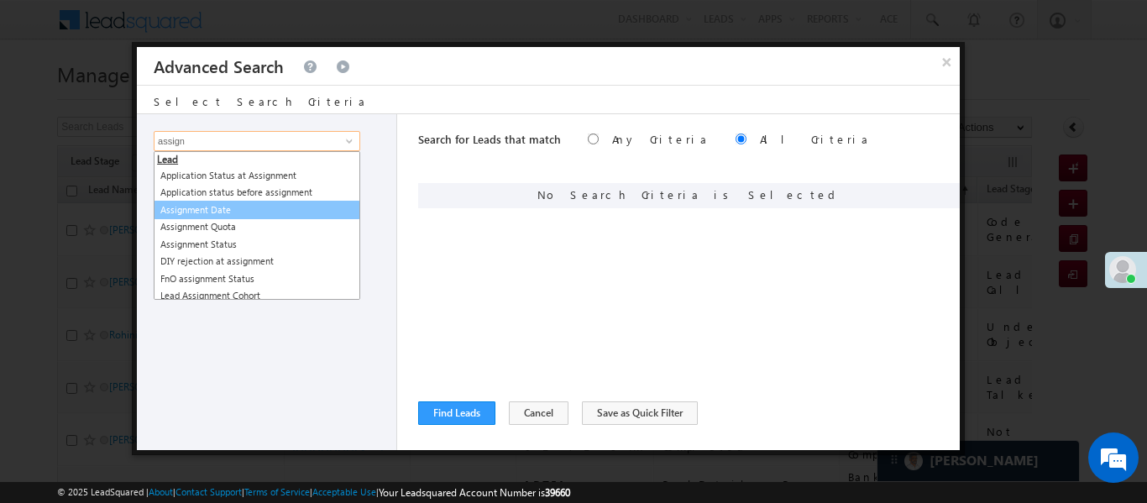
click at [241, 207] on link "Assignment Date" at bounding box center [257, 210] width 207 height 19
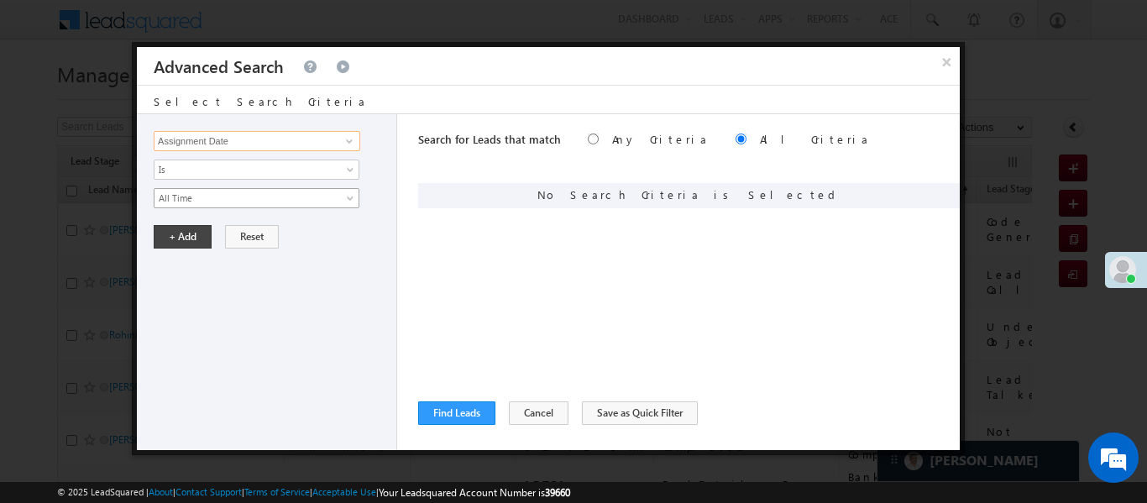
type input "Assignment Date"
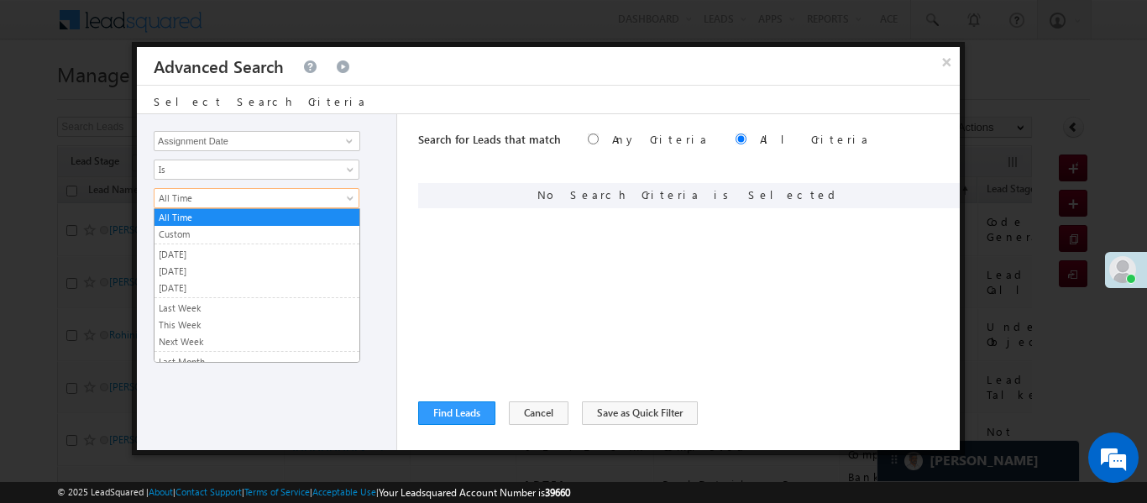
click at [235, 201] on span "All Time" at bounding box center [245, 198] width 182 height 15
click at [201, 230] on link "Custom" at bounding box center [256, 234] width 205 height 15
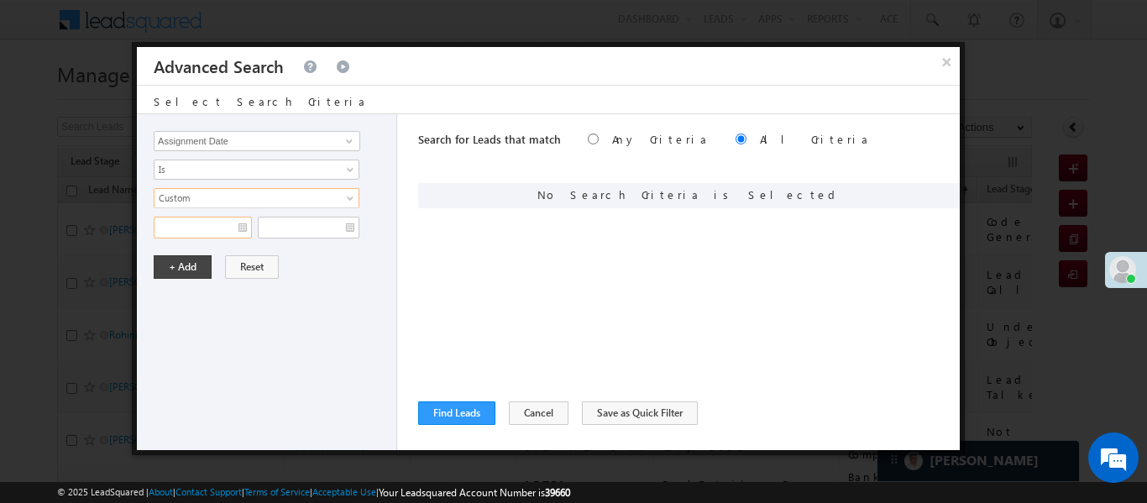
click at [201, 230] on input "text" at bounding box center [203, 228] width 98 height 22
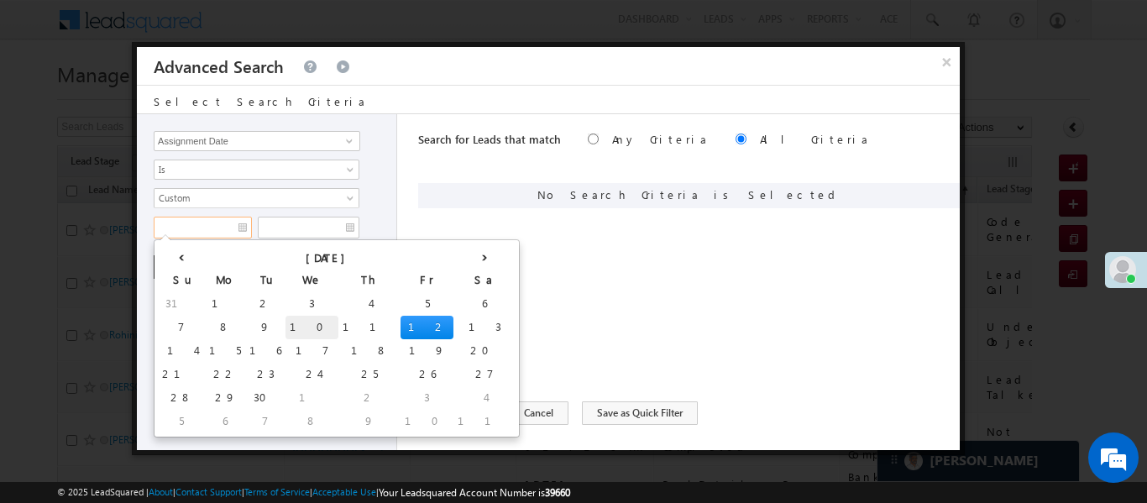
click at [285, 326] on td "10" at bounding box center [311, 328] width 53 height 24
type input "10/09/25"
click at [315, 222] on input "text" at bounding box center [309, 228] width 102 height 22
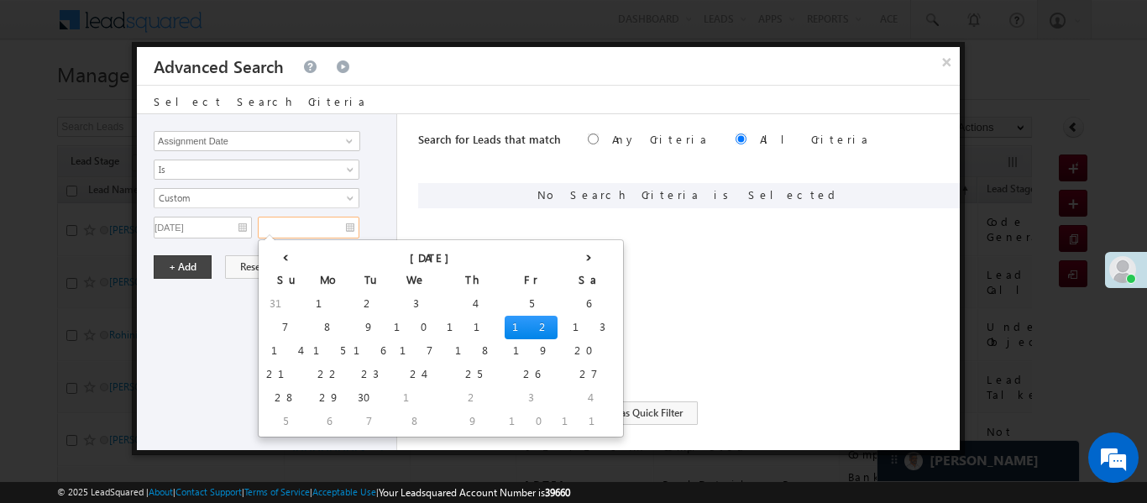
click at [505, 327] on td "12" at bounding box center [531, 328] width 53 height 24
click at [183, 264] on button "+ Add" at bounding box center [183, 267] width 58 height 24
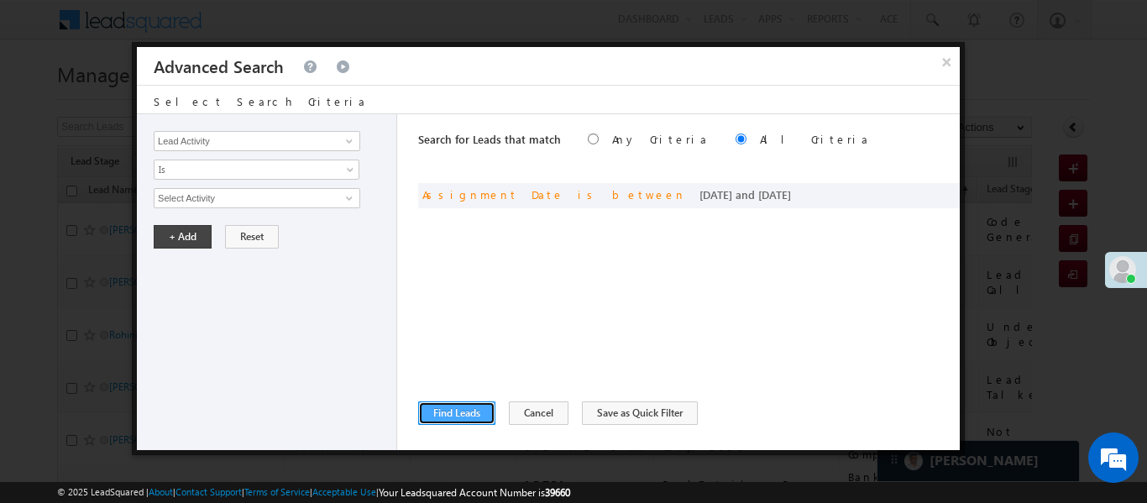
click at [486, 410] on button "Find Leads" at bounding box center [456, 413] width 77 height 24
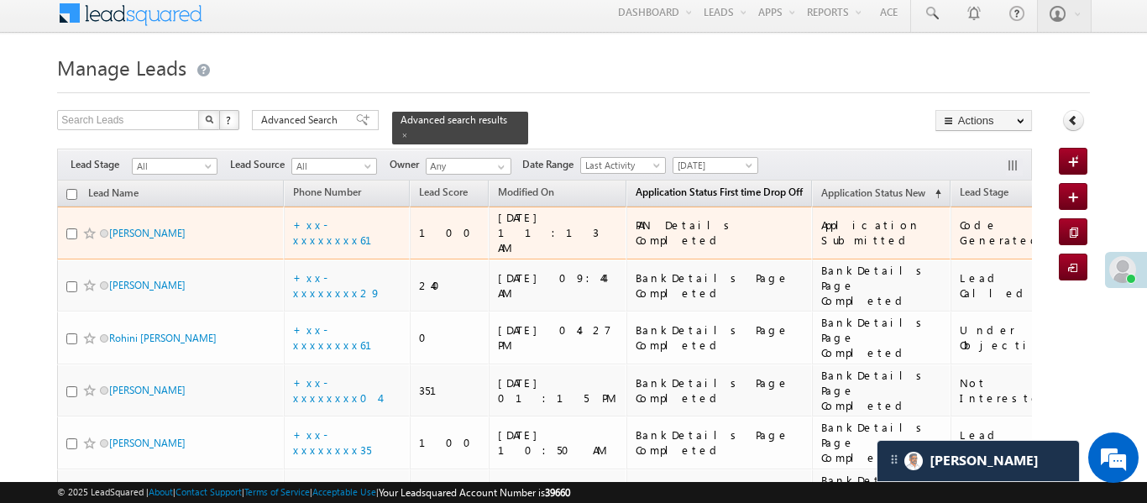
scroll to position [8, 0]
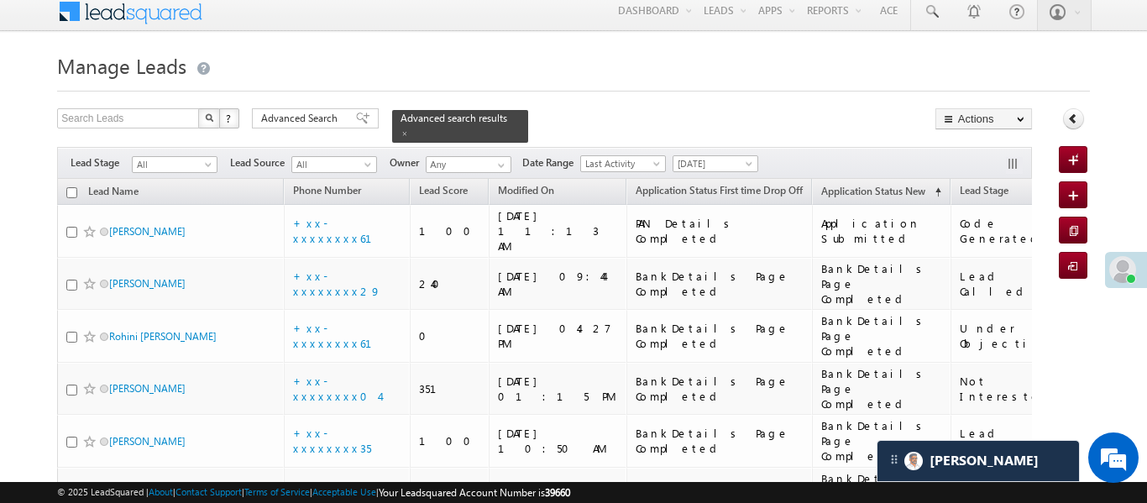
click at [720, 156] on span "[DATE]" at bounding box center [713, 163] width 80 height 15
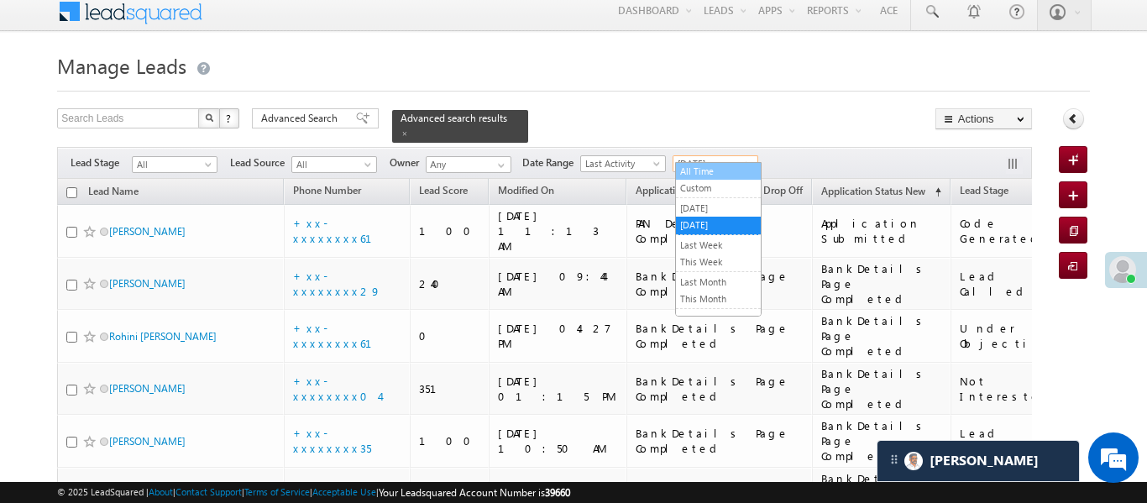
click at [719, 175] on link "All Time" at bounding box center [718, 171] width 85 height 15
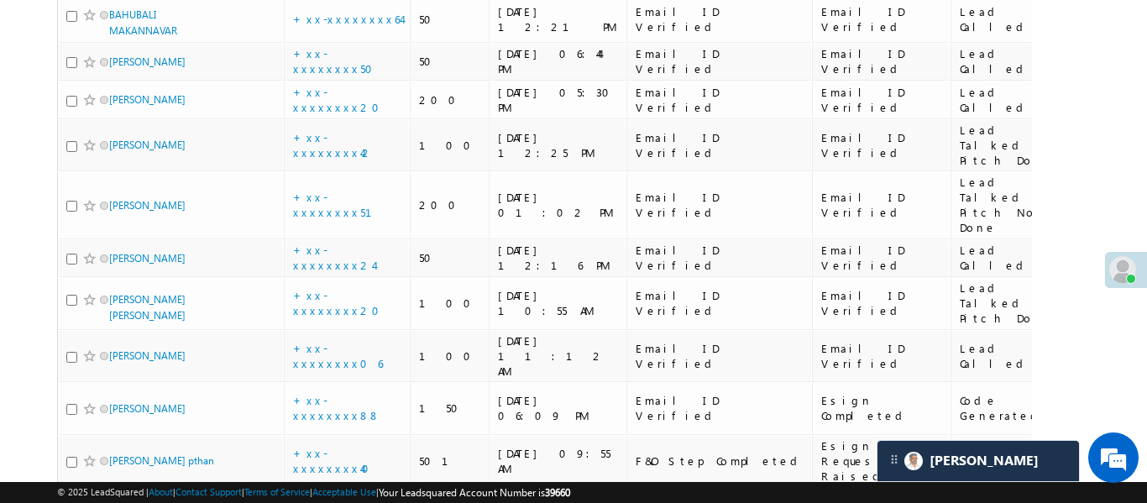
scroll to position [2152, 0]
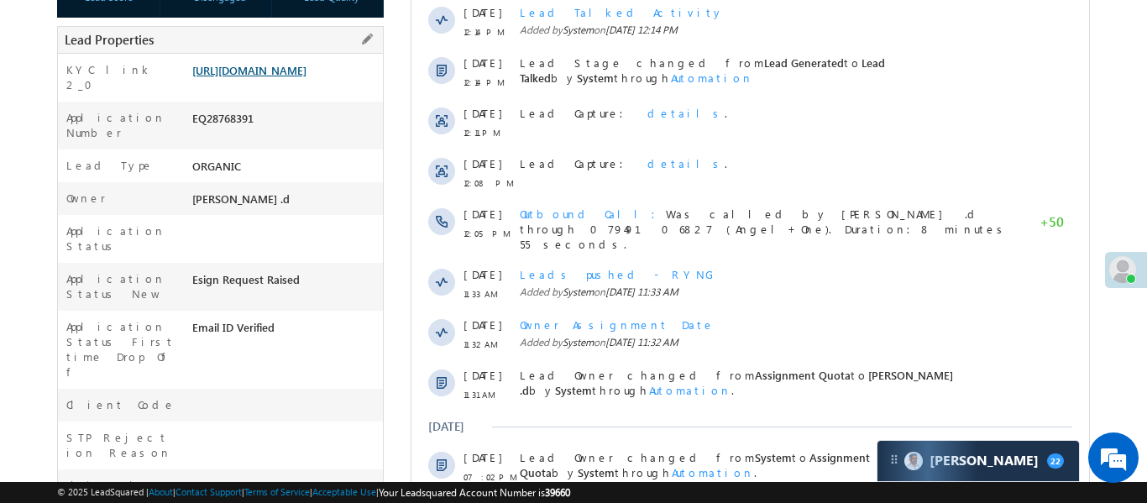
click at [306, 77] on link "https://angelbroking1-pk3em7sa.customui-test.leadsquared.com?leadId=28b5bf78-9b…" at bounding box center [249, 70] width 114 height 14
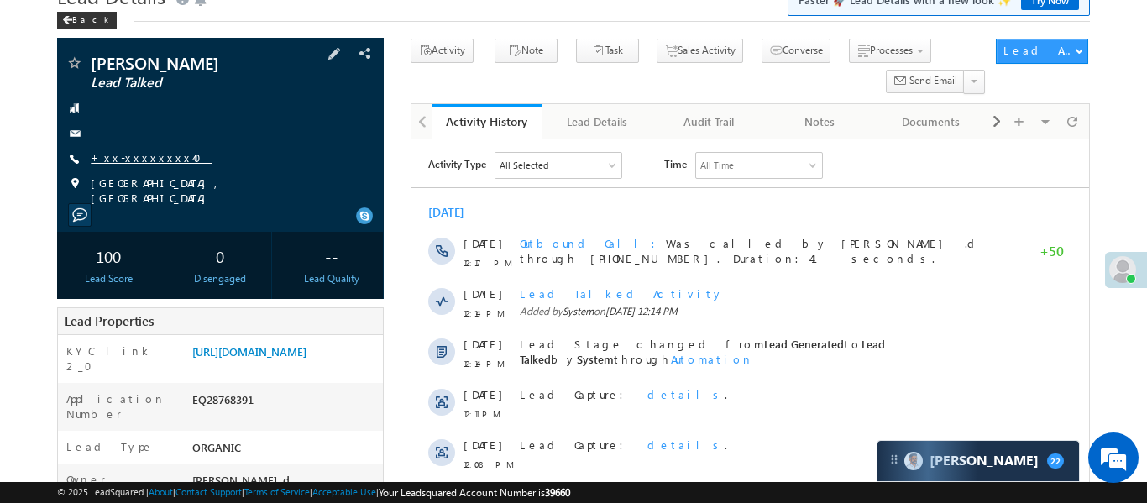
click at [163, 157] on link "+xx-xxxxxxxx40" at bounding box center [151, 157] width 121 height 14
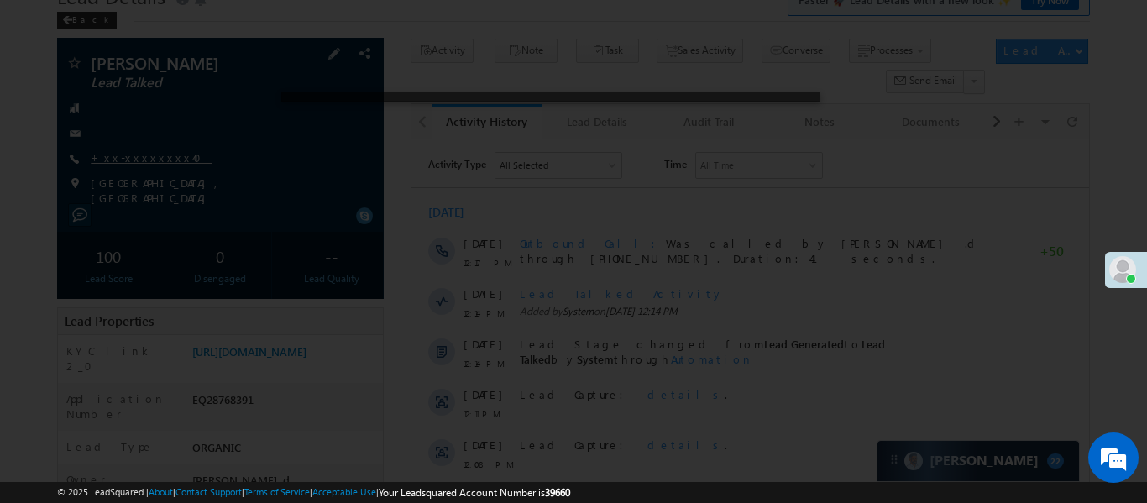
scroll to position [0, 0]
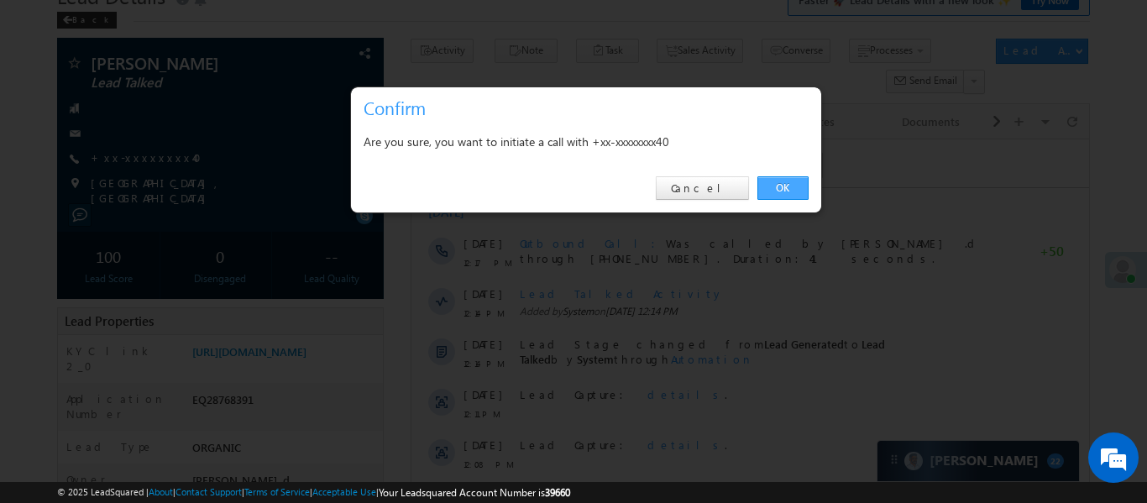
drag, startPoint x: 782, startPoint y: 188, endPoint x: 328, endPoint y: 39, distance: 477.9
click at [782, 188] on link "OK" at bounding box center [782, 188] width 51 height 24
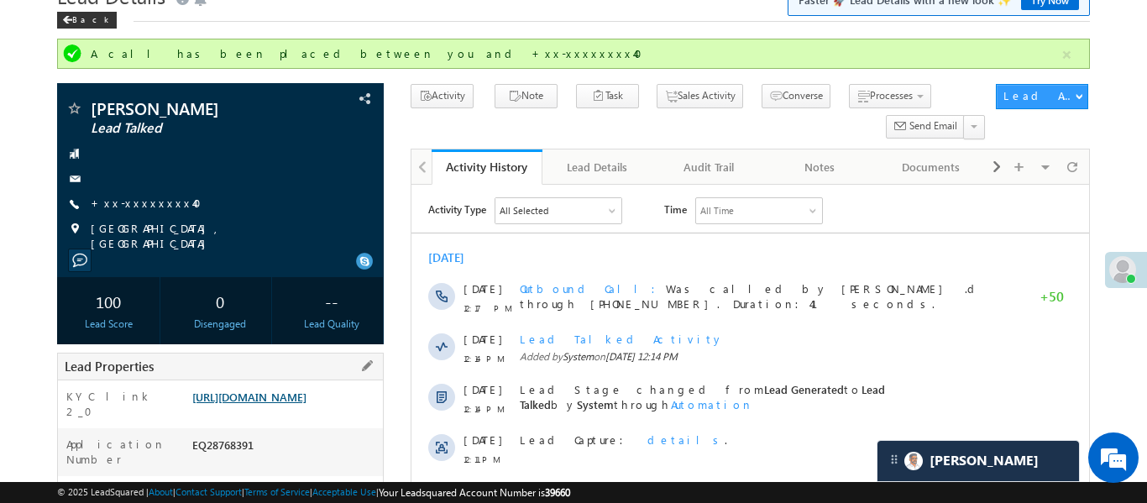
click at [306, 404] on link "https://angelbroking1-pk3em7sa.customui-test.leadsquared.com?leadId=28b5bf78-9b…" at bounding box center [249, 397] width 114 height 14
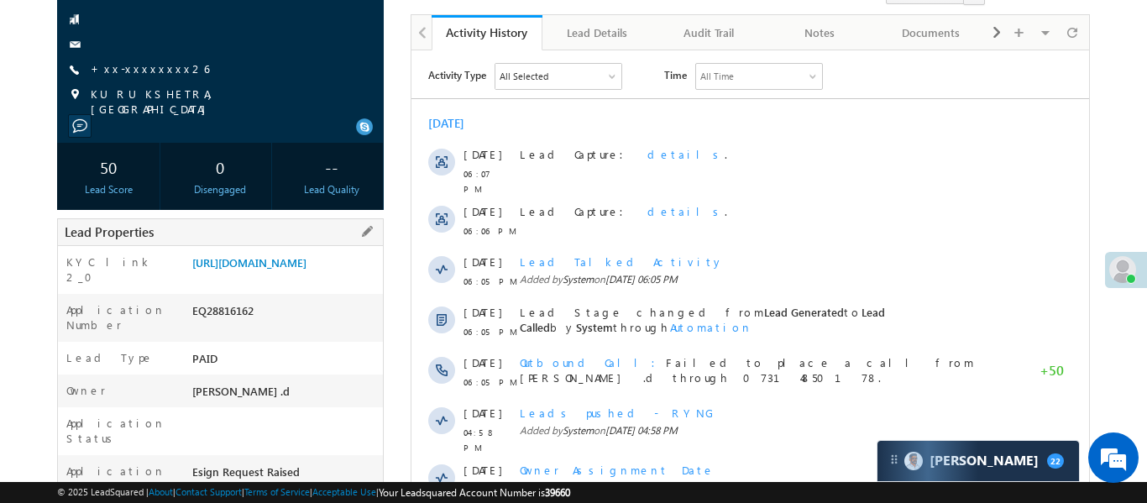
scroll to position [183, 0]
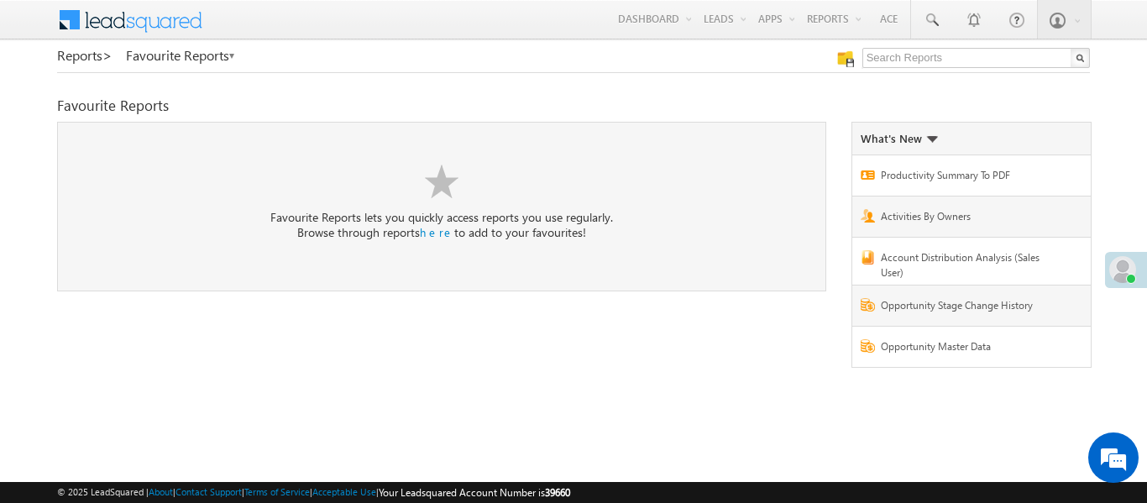
click at [936, 60] on input "text" at bounding box center [976, 58] width 228 height 20
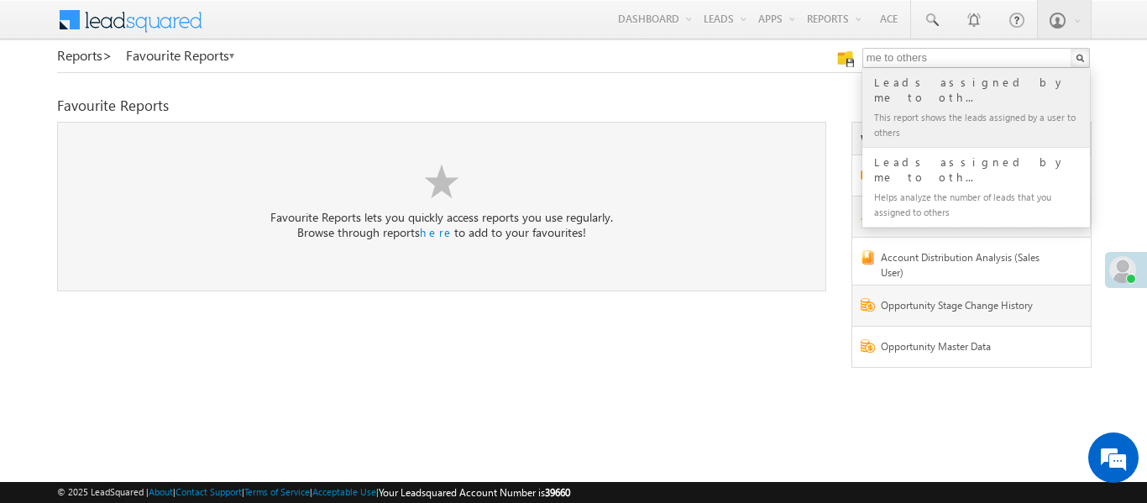
type input "me to others"
click at [934, 85] on div "Leads assigned by me to oth..." at bounding box center [983, 90] width 225 height 34
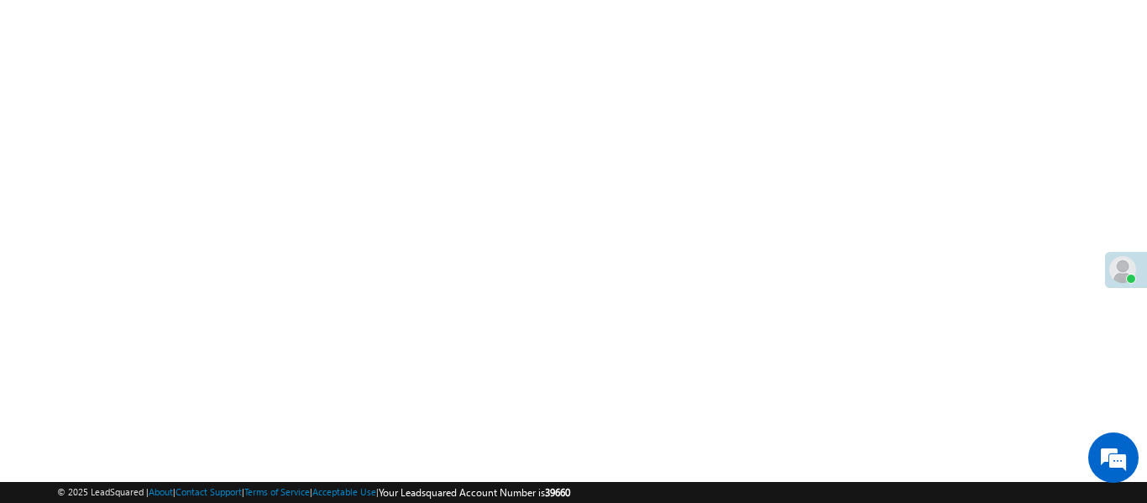
scroll to position [24, 0]
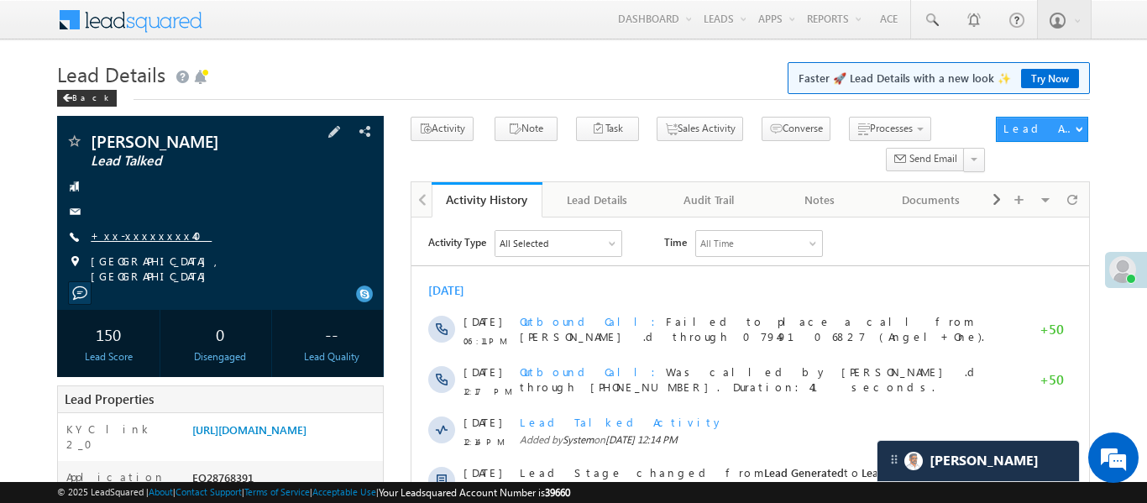
click at [143, 236] on link "+xx-xxxxxxxx40" at bounding box center [151, 235] width 121 height 14
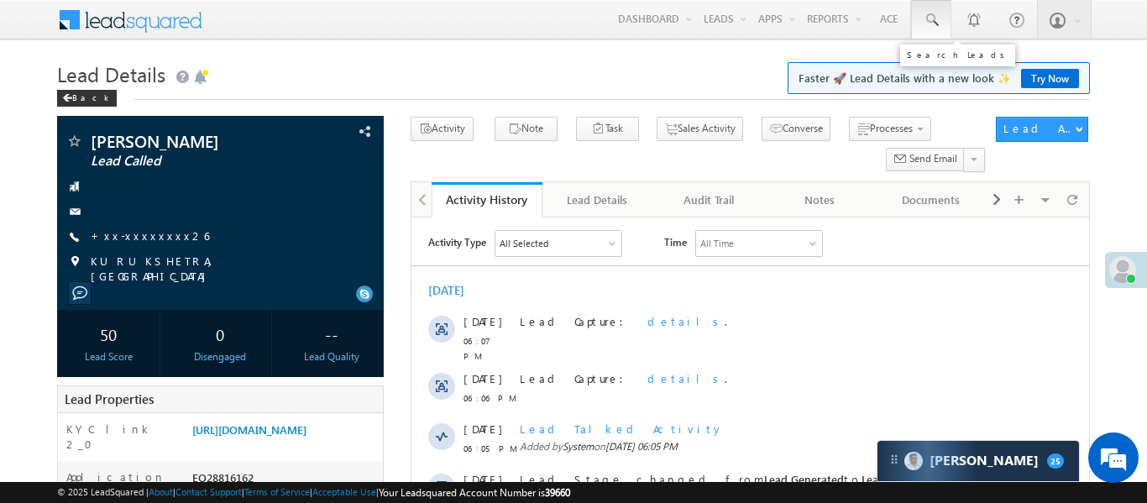
click at [924, 29] on link at bounding box center [931, 19] width 40 height 39
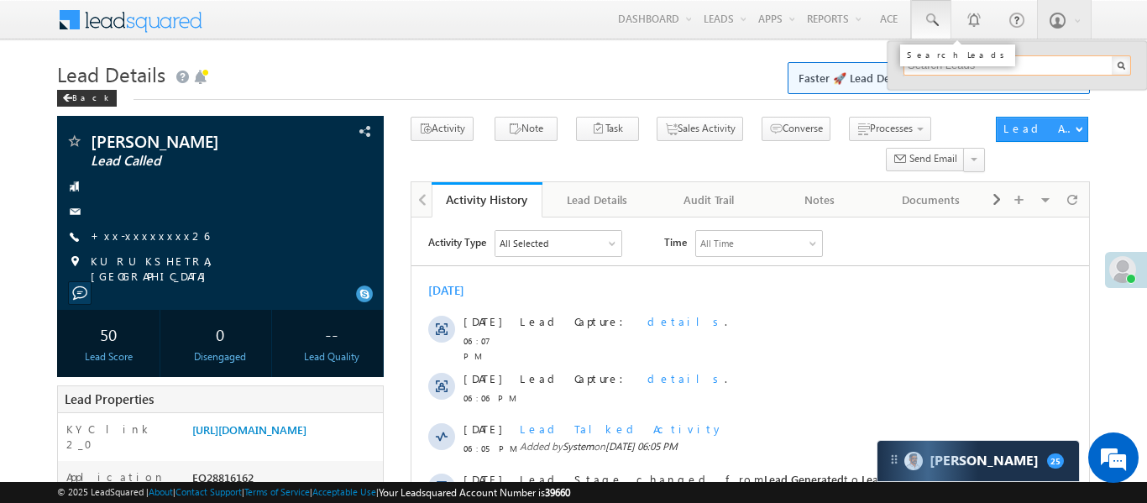
paste input "EQ28830455"
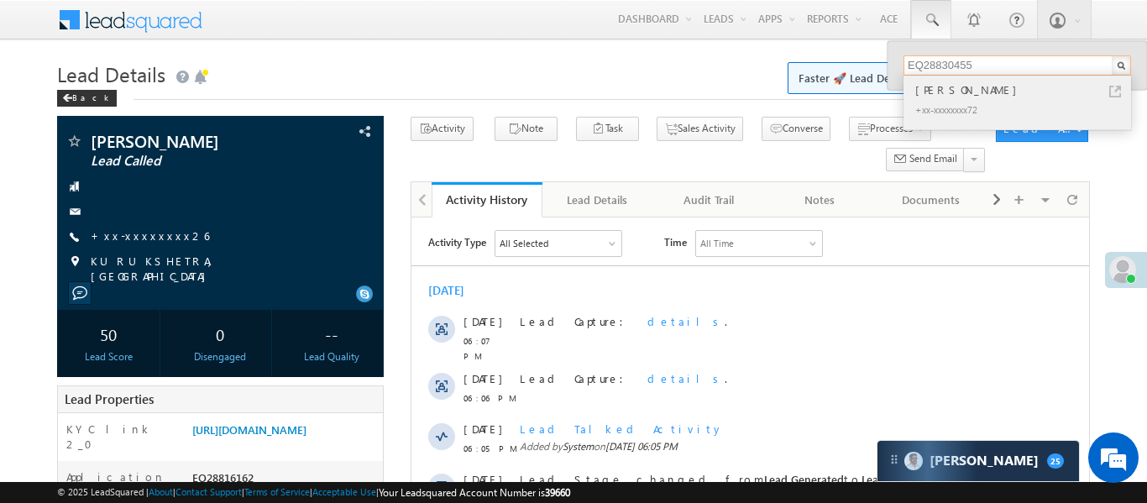
type input "EQ28830455"
click at [960, 97] on div "Aryan verma" at bounding box center [1024, 90] width 225 height 18
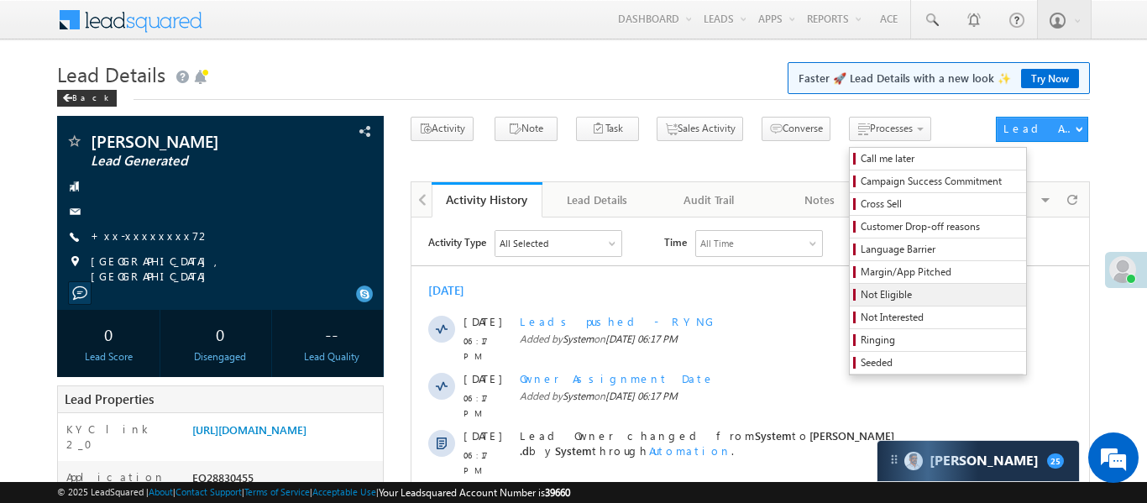
click at [861, 295] on span "Not Eligible" at bounding box center [941, 294] width 160 height 15
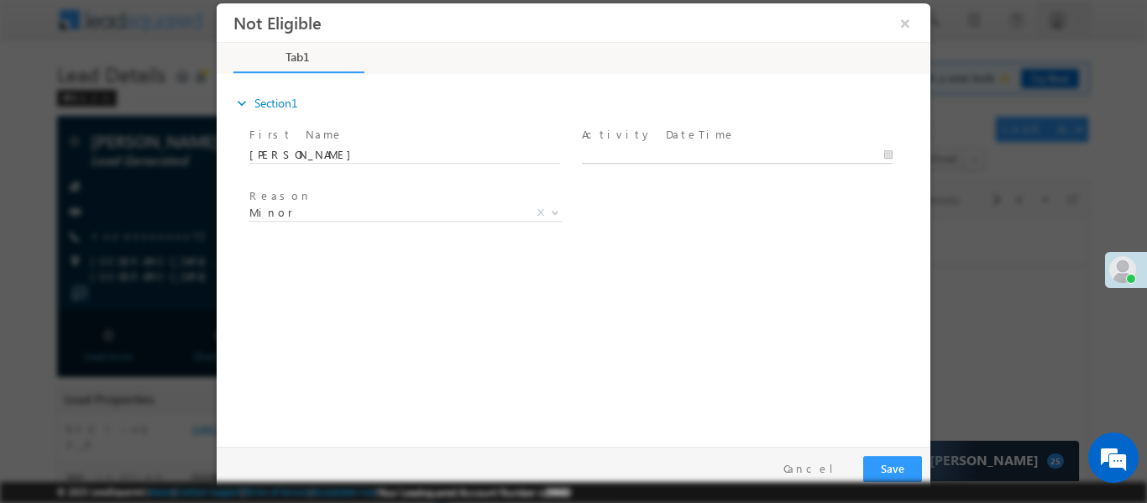
type input "[DATE] 6:20 PM"
click at [643, 160] on body "Not Eligible ×" at bounding box center [574, 221] width 714 height 436
click at [895, 464] on button "Save" at bounding box center [892, 468] width 59 height 26
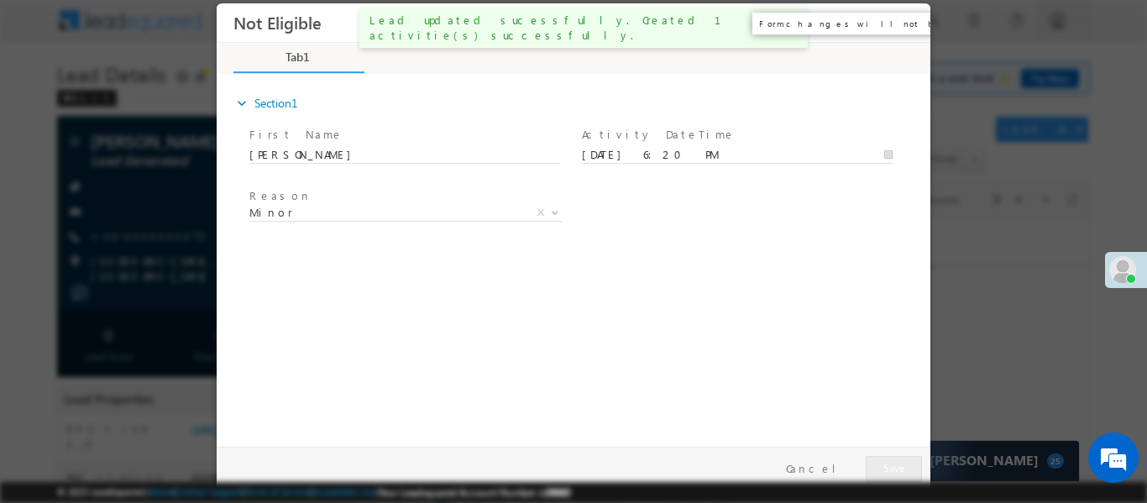
click at [905, 25] on button "×" at bounding box center [905, 22] width 29 height 31
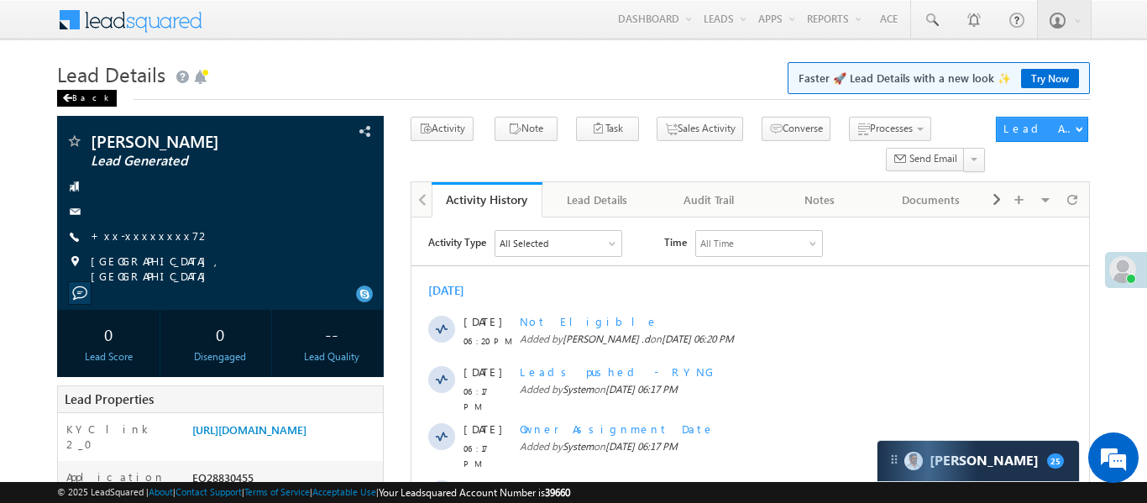
click at [75, 98] on div "Back" at bounding box center [87, 98] width 60 height 17
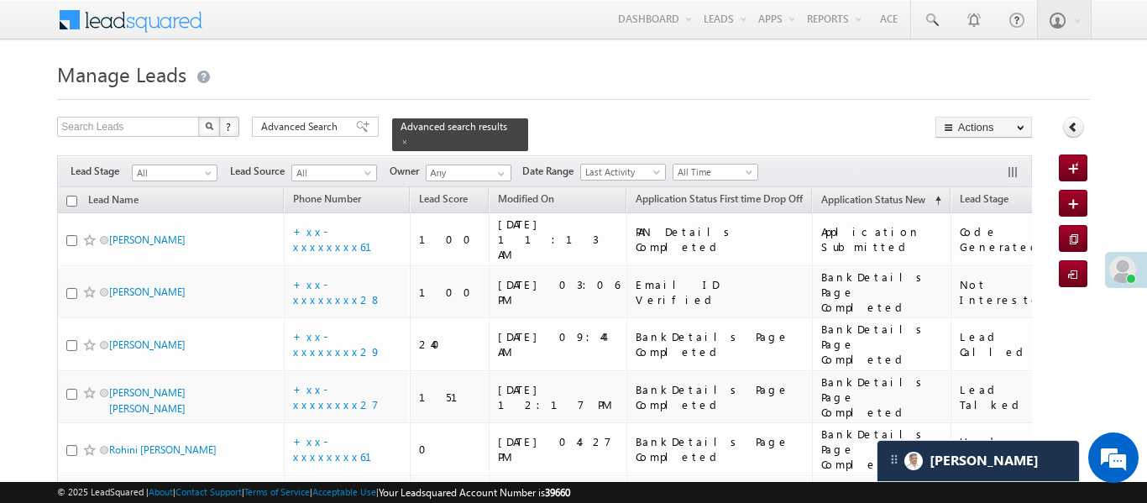
click at [409, 138] on span at bounding box center [404, 142] width 8 height 8
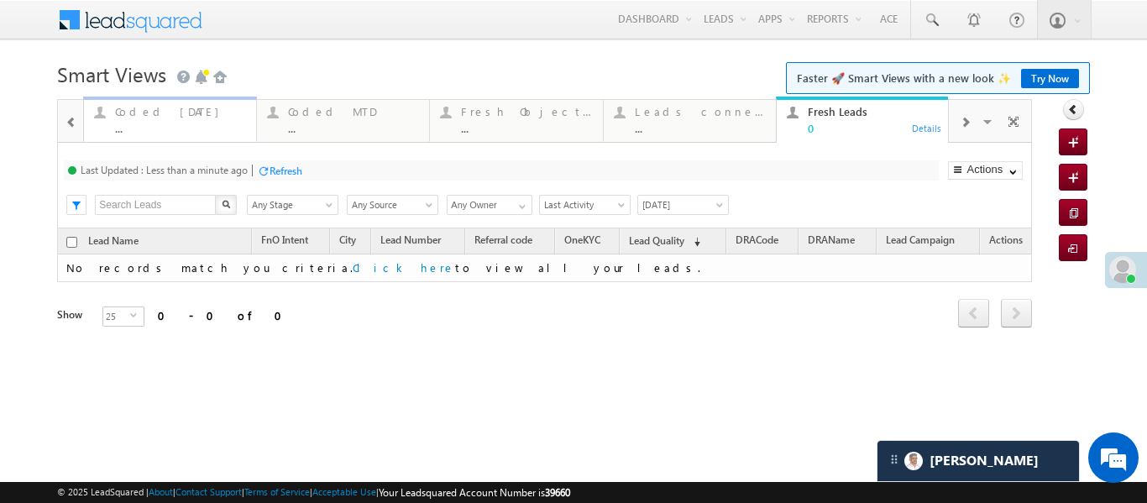
click at [154, 118] on div "Coded [DATE]" at bounding box center [180, 111] width 131 height 13
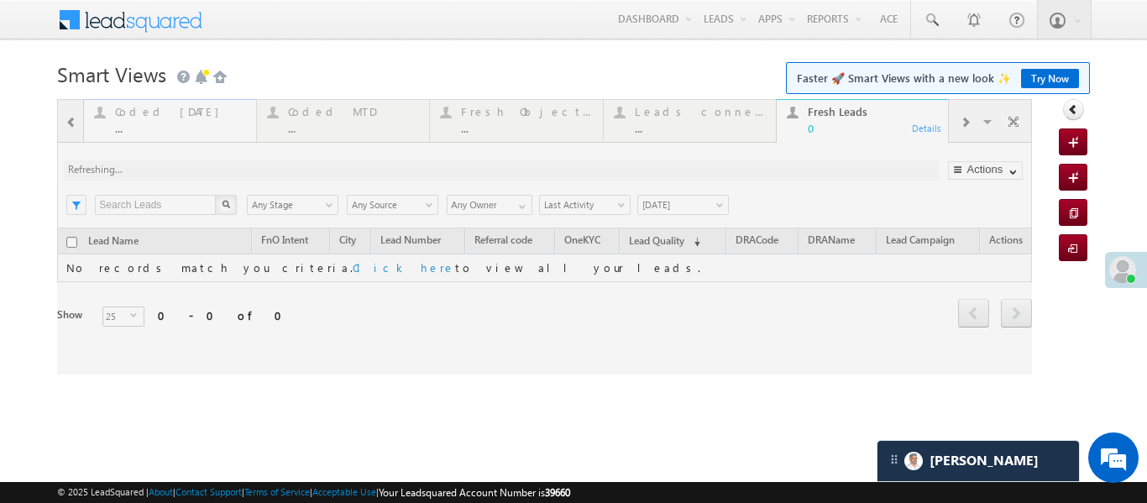
click at [154, 118] on div at bounding box center [544, 236] width 975 height 275
drag, startPoint x: 154, startPoint y: 118, endPoint x: 165, endPoint y: 109, distance: 13.8
click at [155, 117] on div at bounding box center [544, 236] width 975 height 275
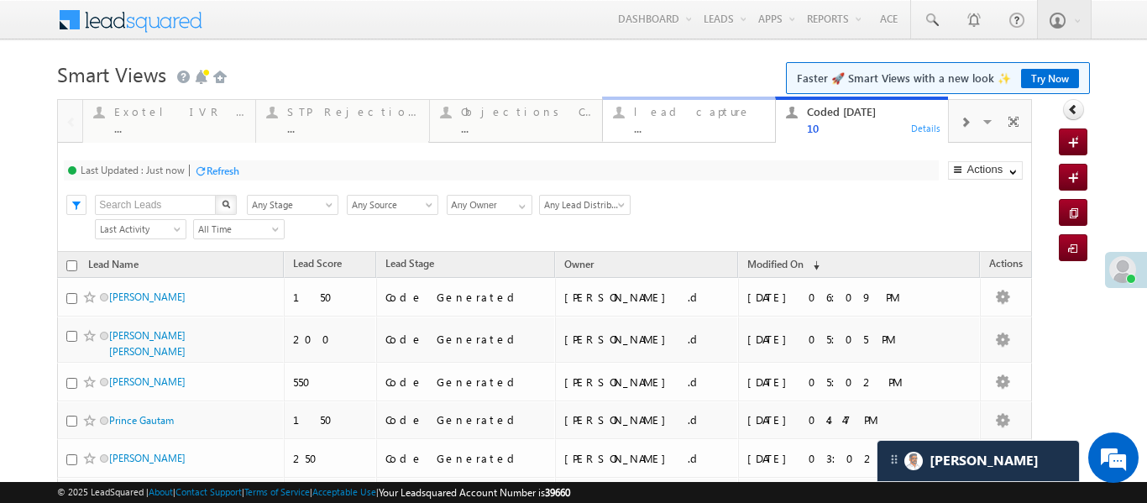
click at [695, 119] on div "lead capture ..." at bounding box center [699, 118] width 131 height 33
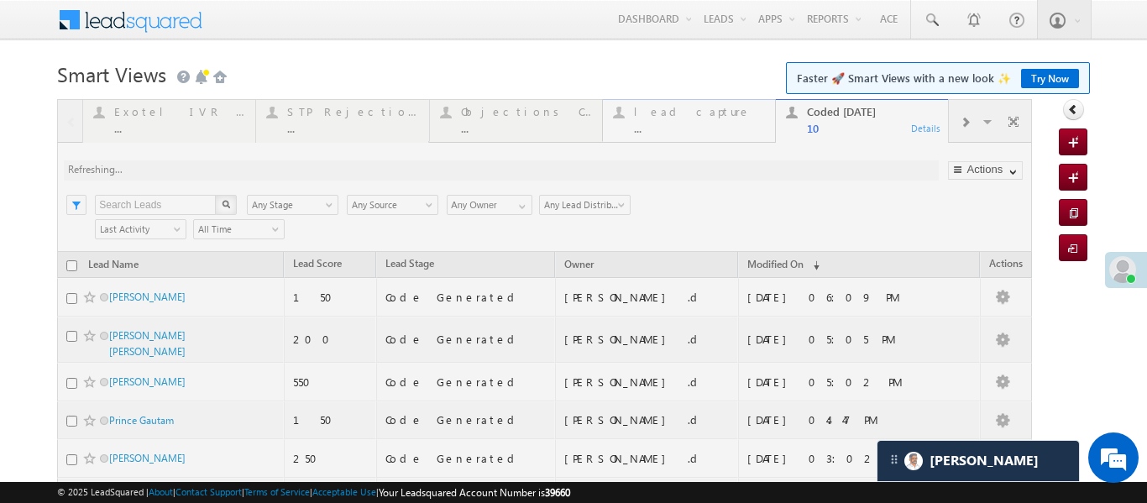
click at [695, 119] on div at bounding box center [544, 430] width 975 height 662
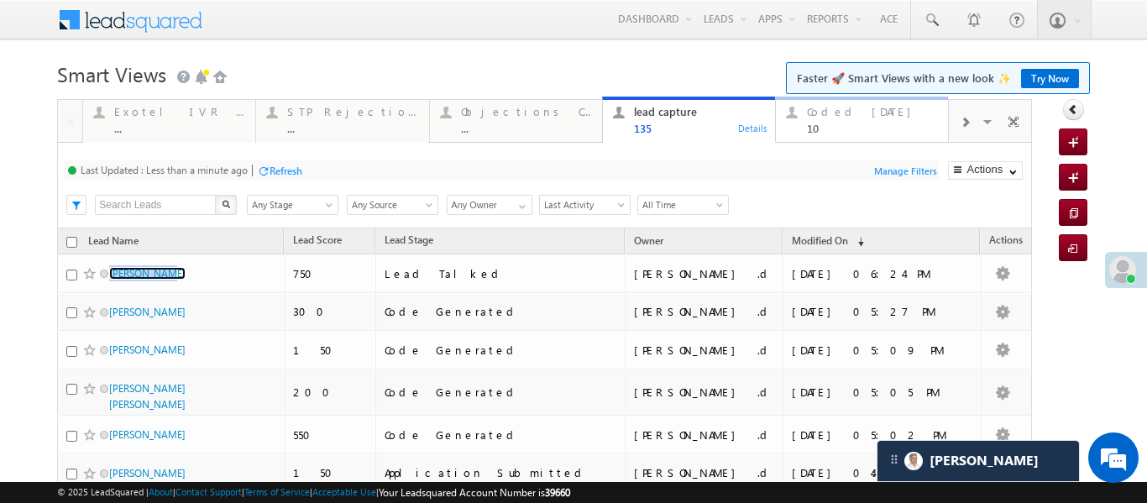
click at [847, 137] on link "Coded Today 10 Details" at bounding box center [862, 119] width 174 height 45
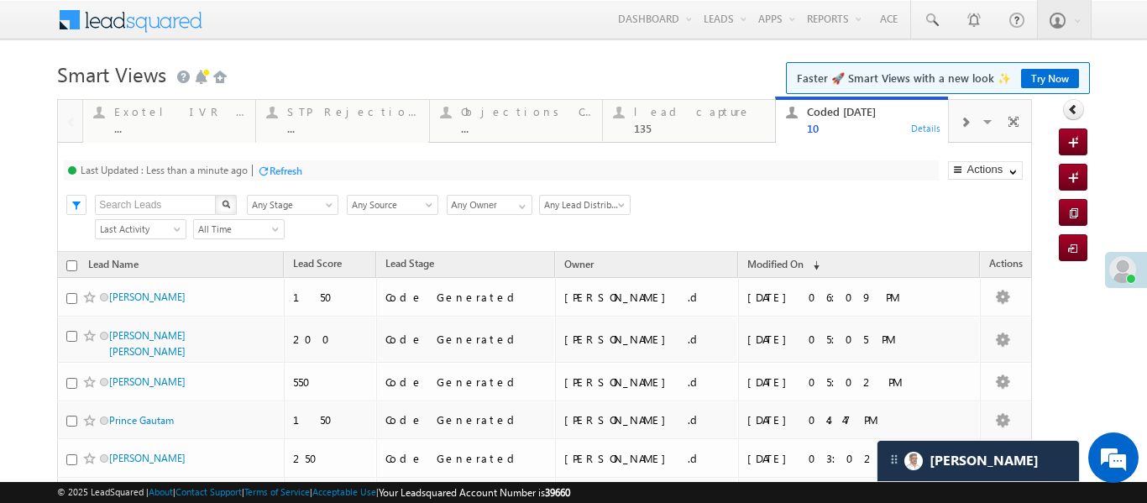
click at [847, 137] on link "Coded Today 10 Details" at bounding box center [862, 120] width 174 height 47
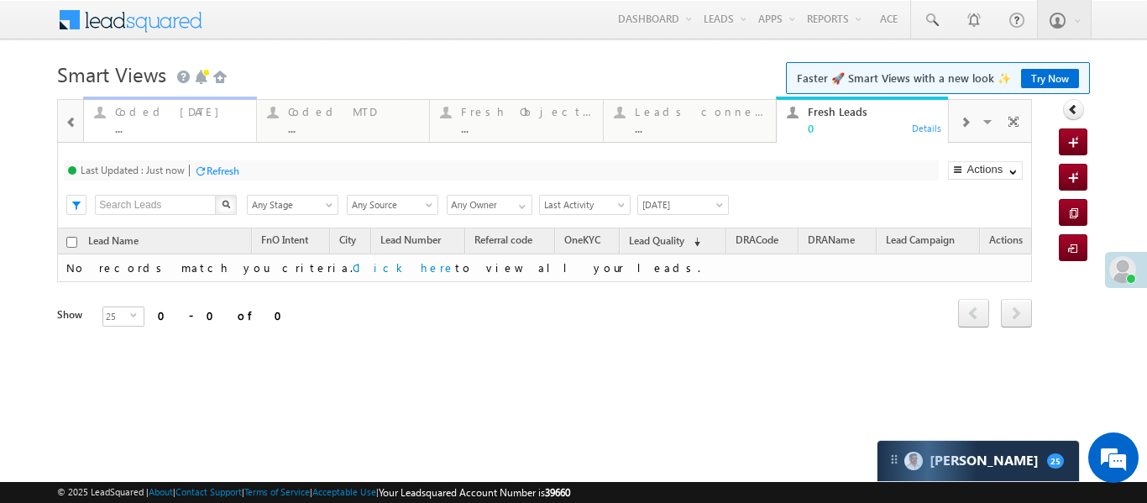
click at [164, 118] on div "Coded [DATE]" at bounding box center [180, 111] width 131 height 13
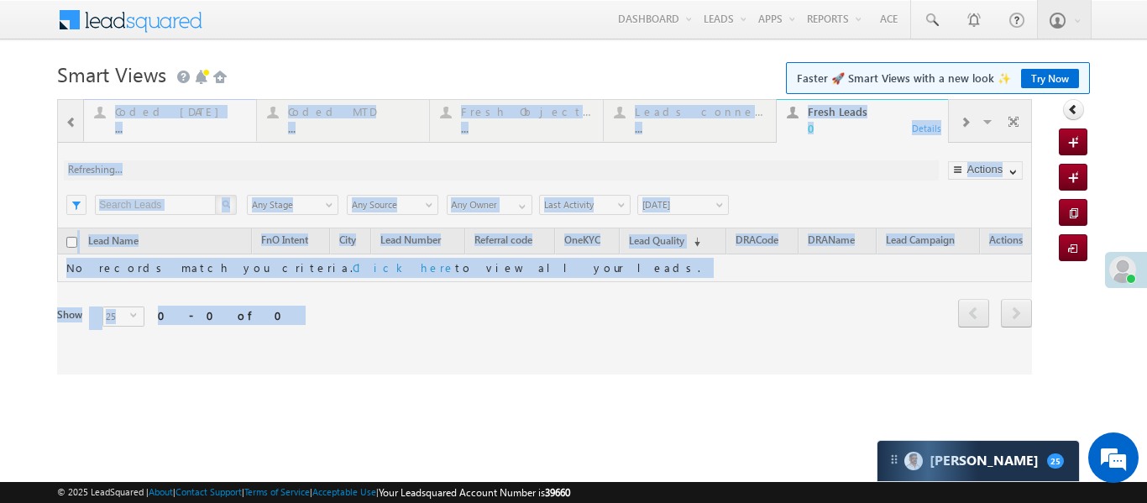
click at [164, 118] on div at bounding box center [544, 236] width 975 height 275
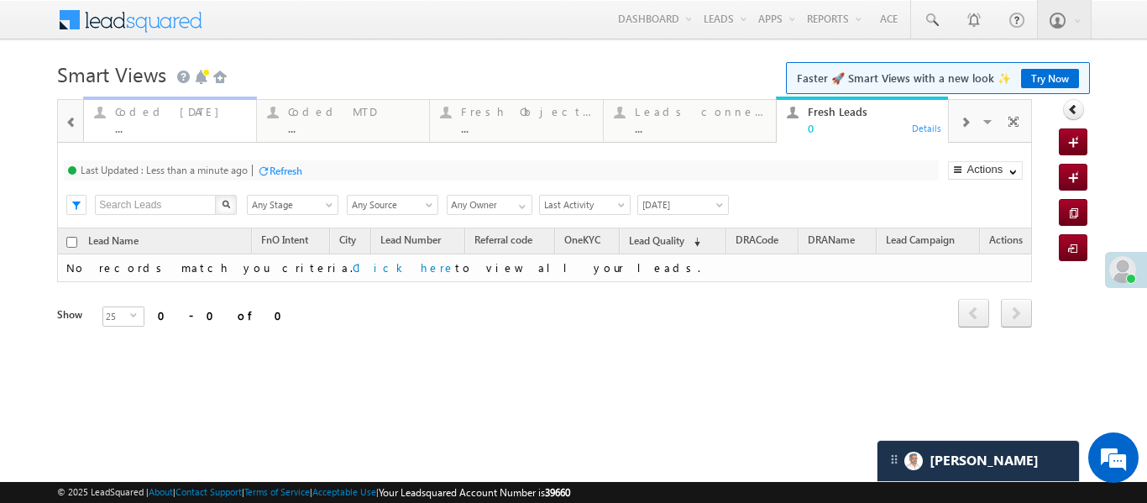
click at [228, 132] on div "..." at bounding box center [180, 128] width 131 height 13
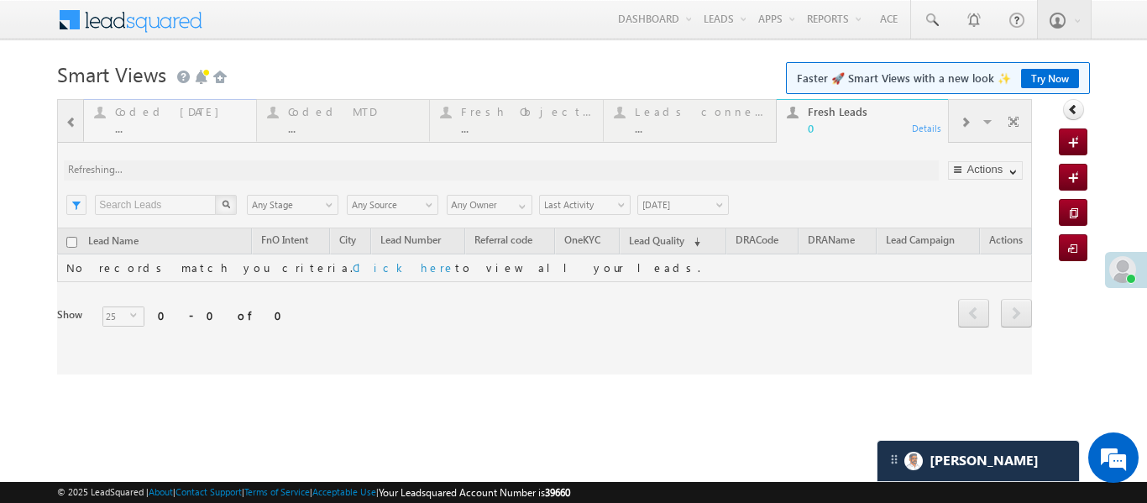
click at [228, 132] on div at bounding box center [544, 236] width 975 height 275
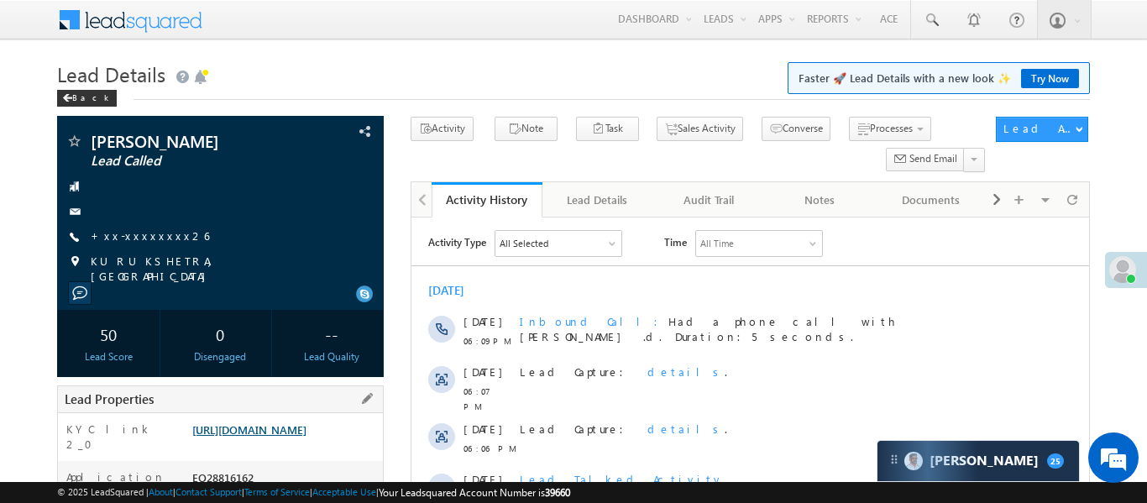
click at [287, 437] on link "[URL][DOMAIN_NAME]" at bounding box center [249, 429] width 114 height 14
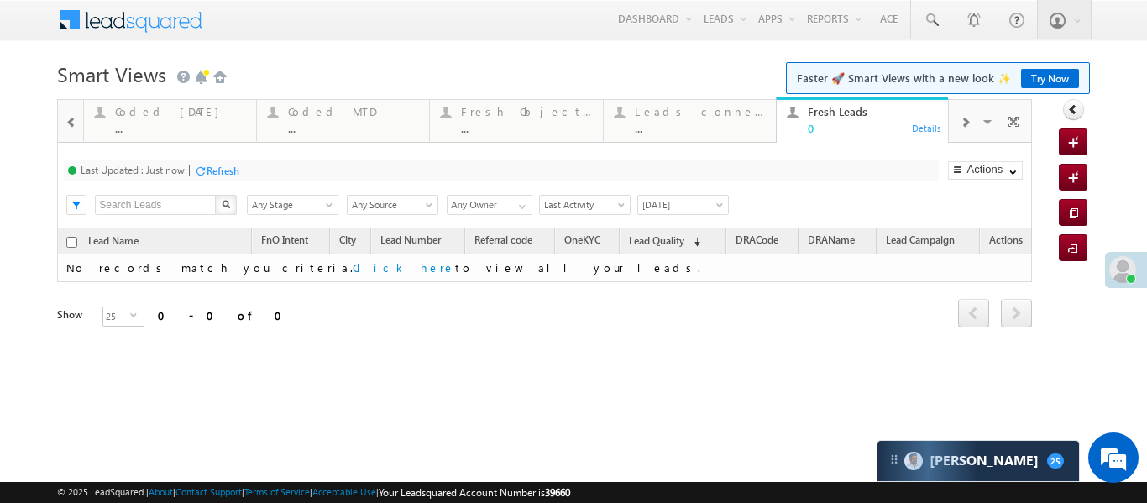
click at [75, 128] on span at bounding box center [71, 122] width 12 height 13
click at [180, 123] on div "..." at bounding box center [180, 128] width 131 height 13
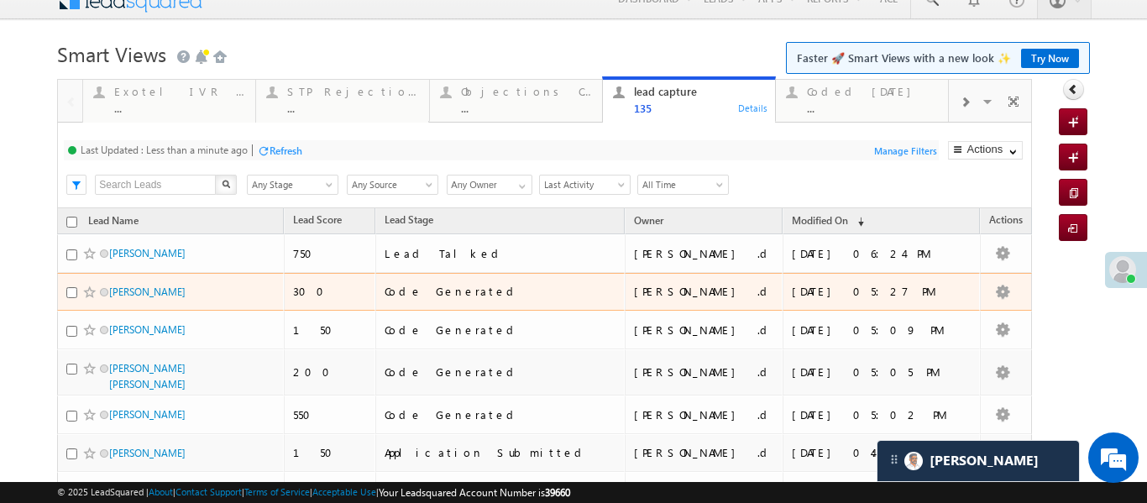
scroll to position [26, 0]
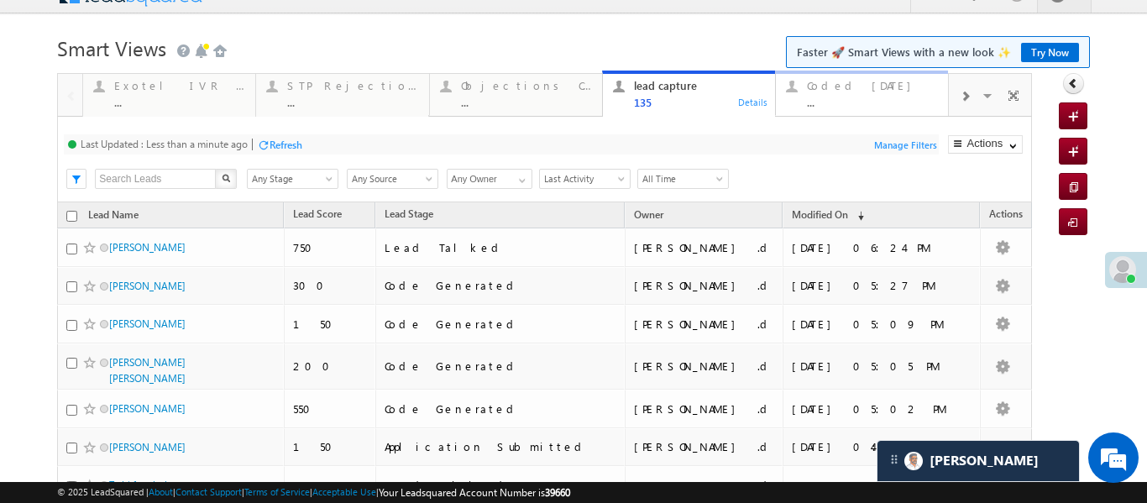
click at [867, 84] on div "Coded [DATE]" at bounding box center [872, 85] width 131 height 13
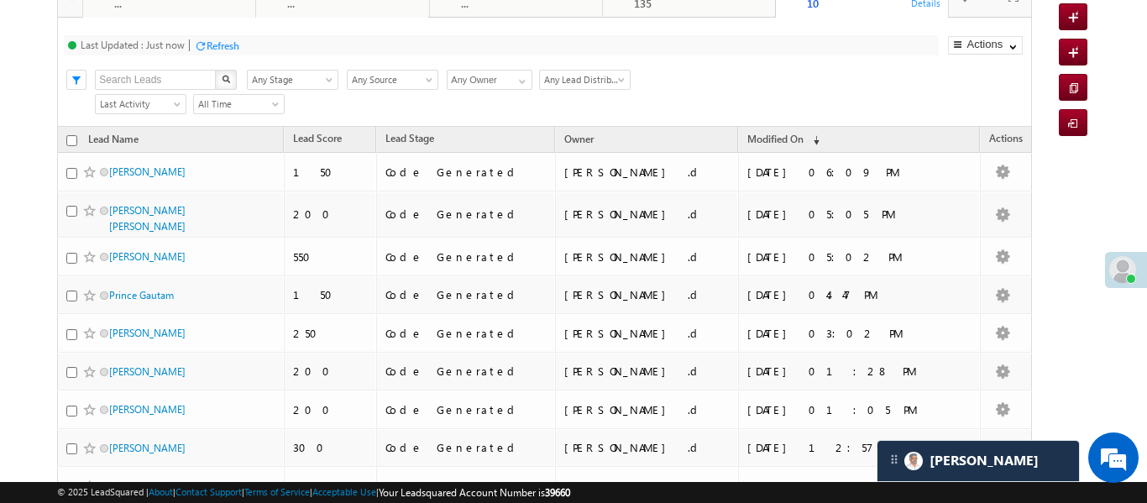
scroll to position [140, 0]
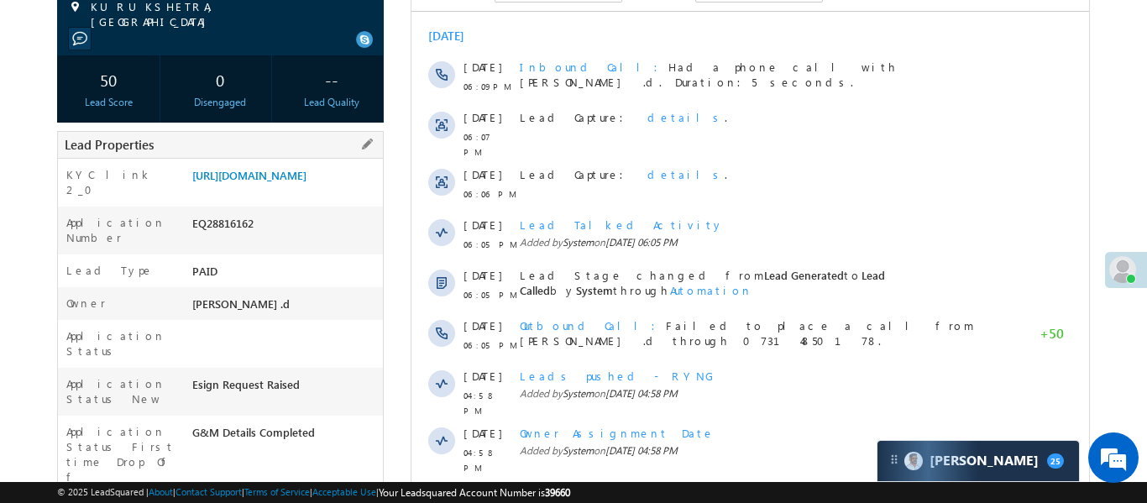
drag, startPoint x: 191, startPoint y: 170, endPoint x: 279, endPoint y: 229, distance: 106.4
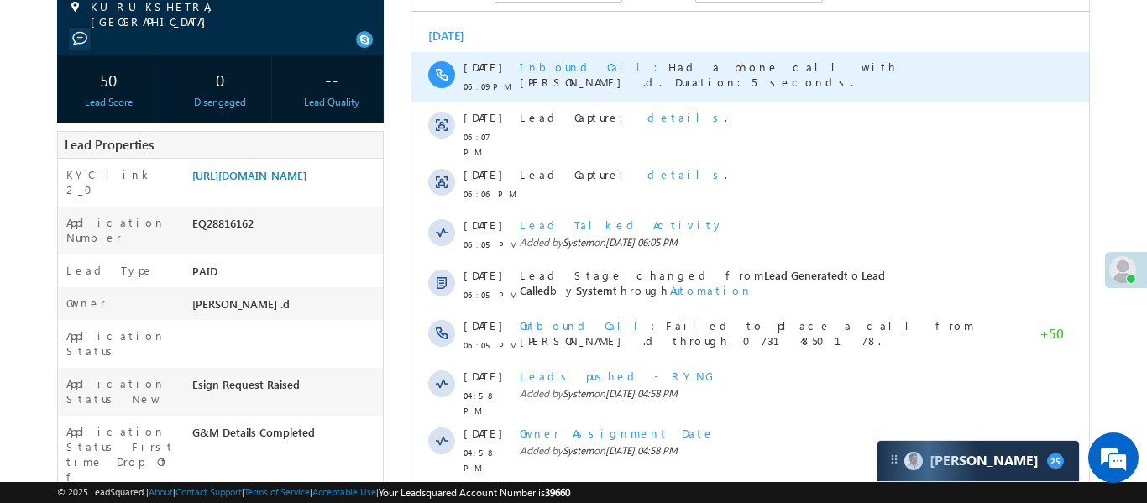
copy div "[URL][DOMAIN_NAME] Application Number EQ28816162"
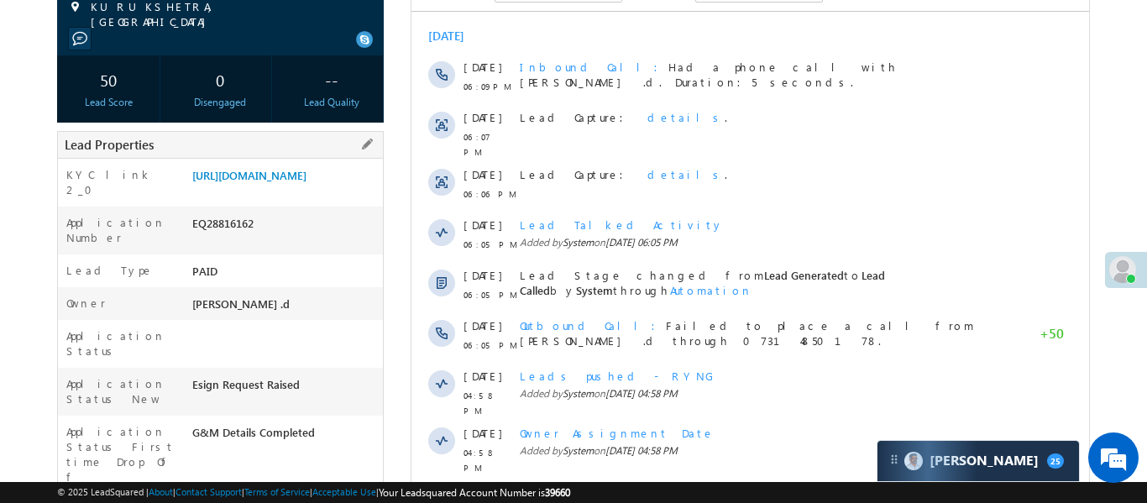
click at [285, 262] on div "Lead Type PAID" at bounding box center [220, 270] width 325 height 33
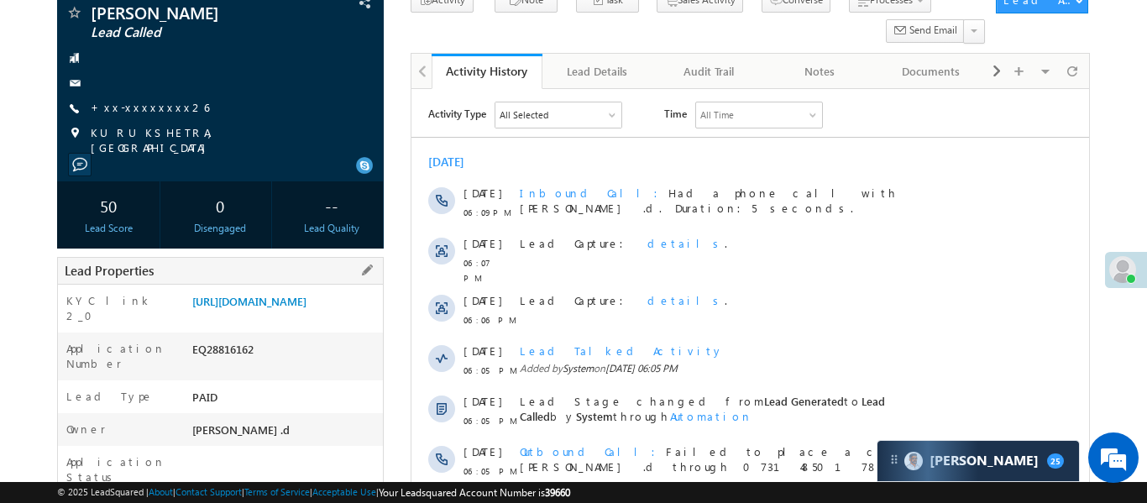
scroll to position [115, 0]
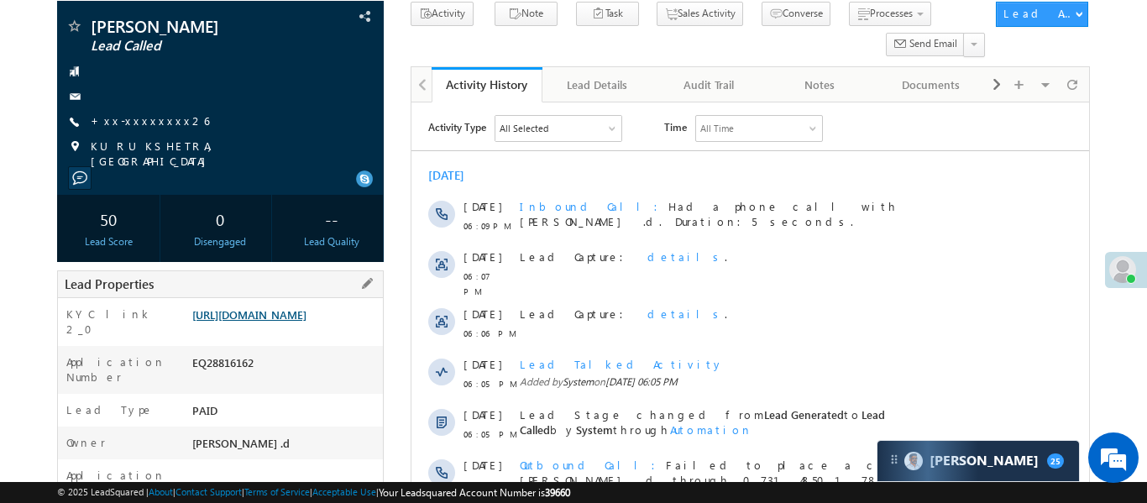
click at [268, 319] on link "[URL][DOMAIN_NAME]" at bounding box center [249, 314] width 114 height 14
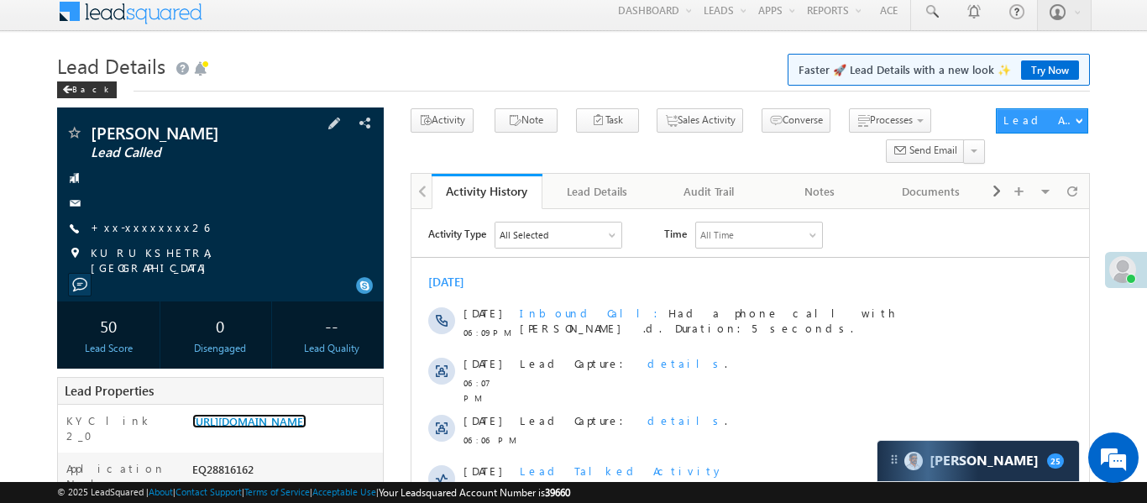
scroll to position [0, 0]
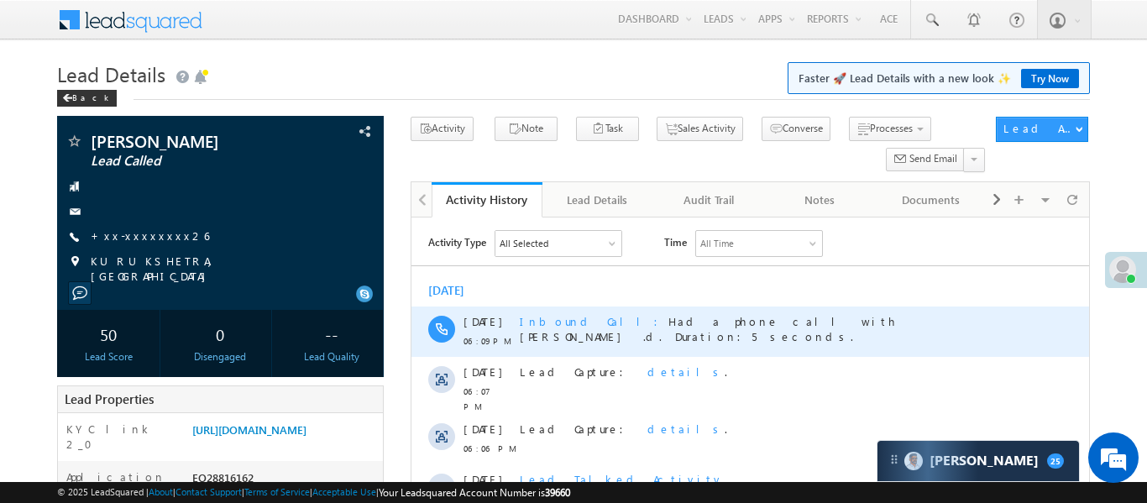
click at [807, 325] on span "Inbound Call Had a phone call with Aakansha .d. Duration:5 seconds." at bounding box center [708, 328] width 378 height 29
click at [1019, 322] on div "12 Sep 06:09 PM Inbound Call Had a phone call with Aakansha .d. Duration:5 seco…" at bounding box center [750, 331] width 678 height 50
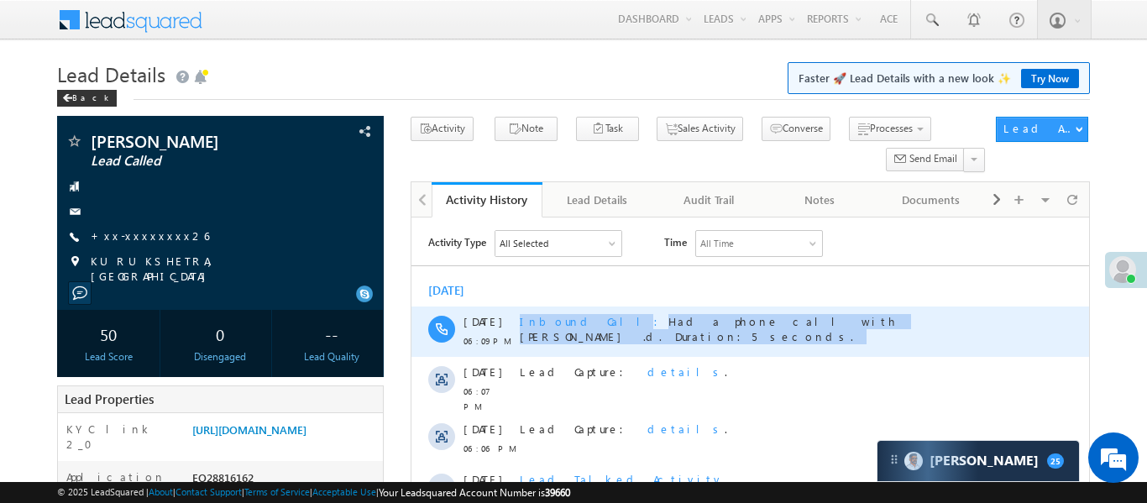
click at [1019, 322] on div "12 Sep 06:09 PM Inbound Call Had a phone call with Aakansha .d. Duration:5 seco…" at bounding box center [750, 331] width 678 height 50
click at [845, 345] on div "Inbound Call Had a phone call with Aakansha .d. Duration:5 seconds." at bounding box center [766, 331] width 495 height 50
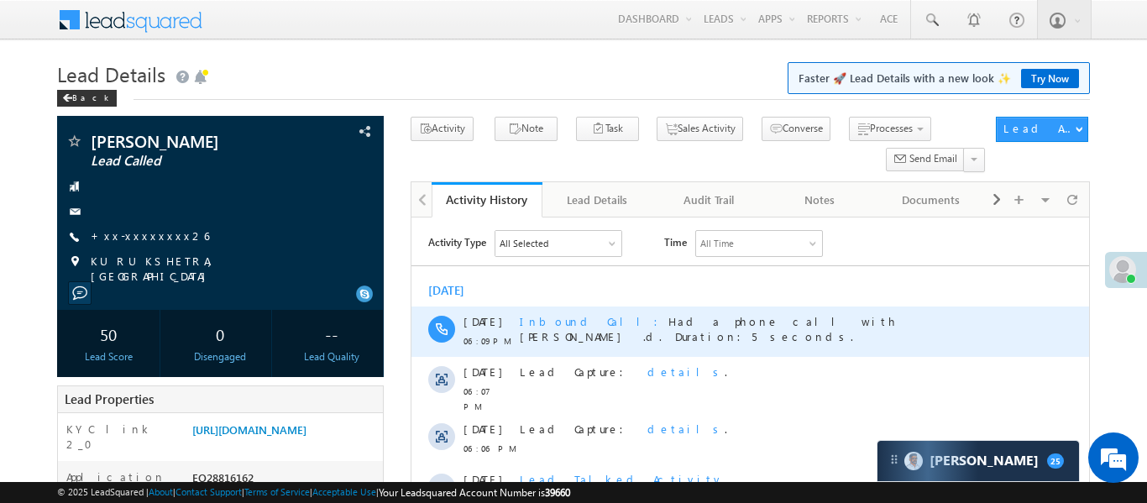
click at [802, 321] on span "Inbound Call Had a phone call with Aakansha .d. Duration:5 seconds." at bounding box center [708, 328] width 378 height 29
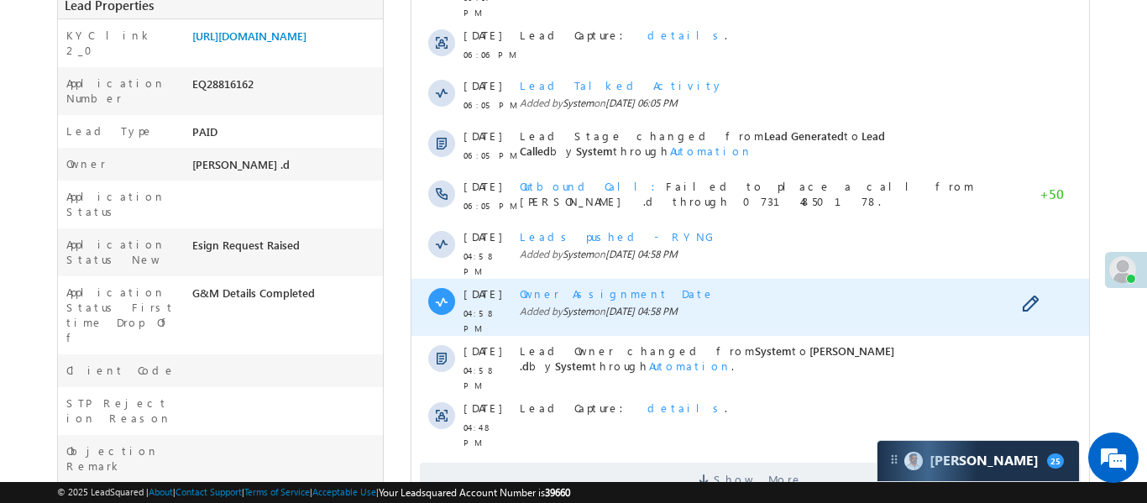
scroll to position [414, 0]
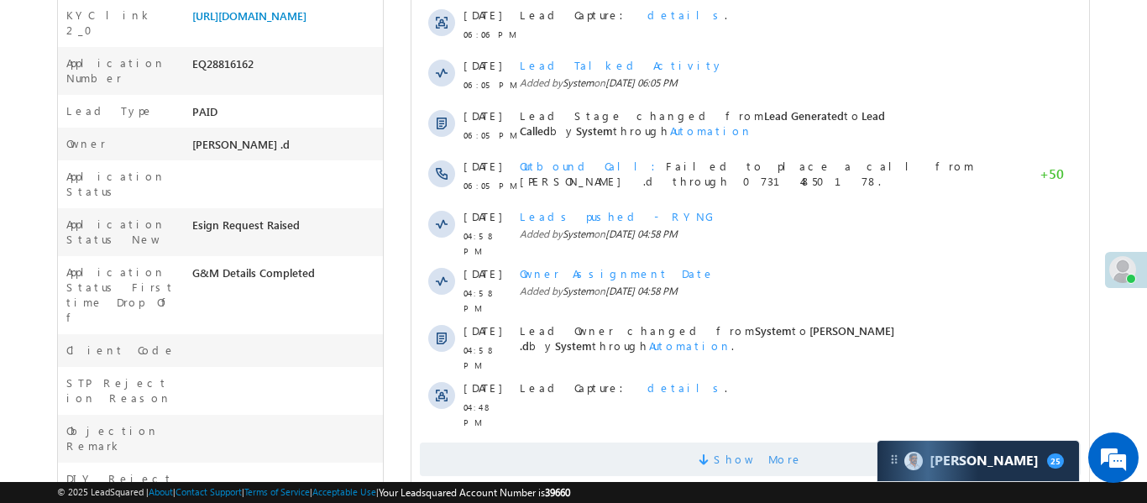
click at [814, 442] on span "Show More" at bounding box center [749, 459] width 661 height 34
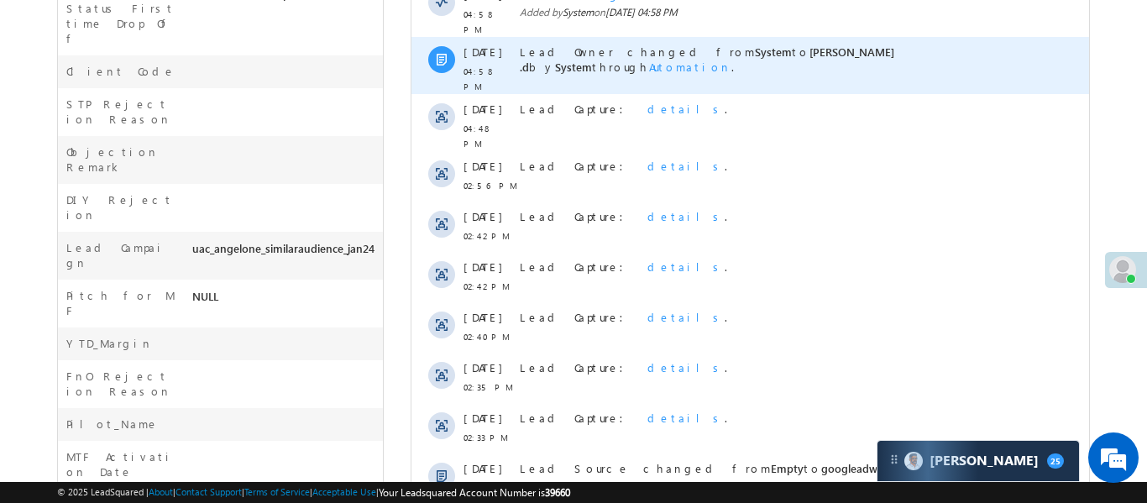
scroll to position [0, 0]
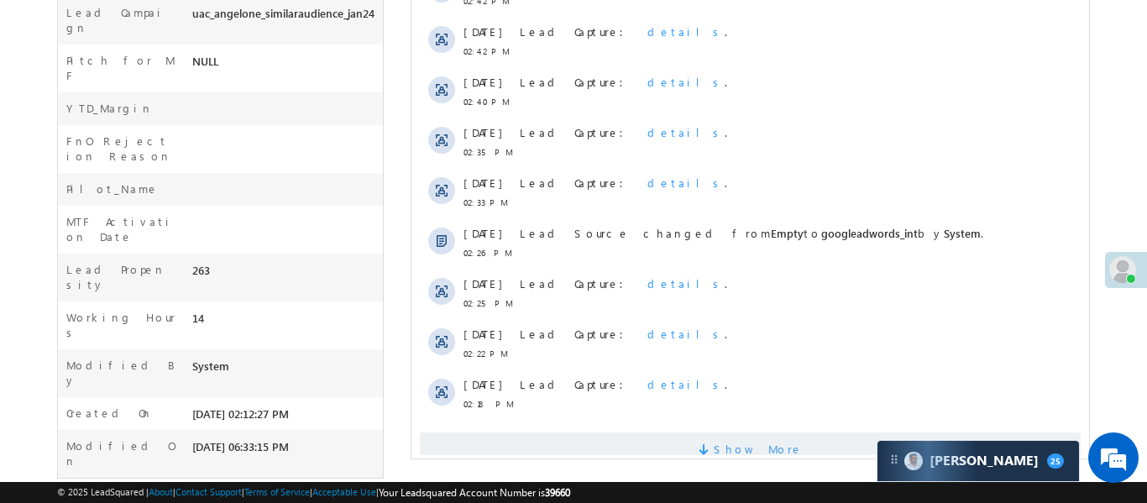
click at [814, 432] on span "Show More" at bounding box center [749, 449] width 661 height 34
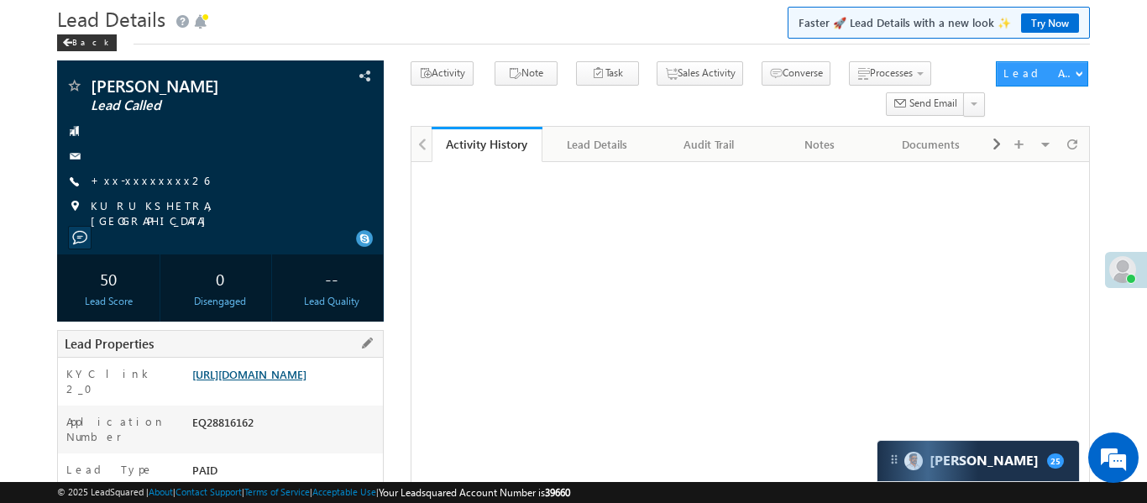
click at [306, 367] on link "[URL][DOMAIN_NAME]" at bounding box center [249, 374] width 114 height 14
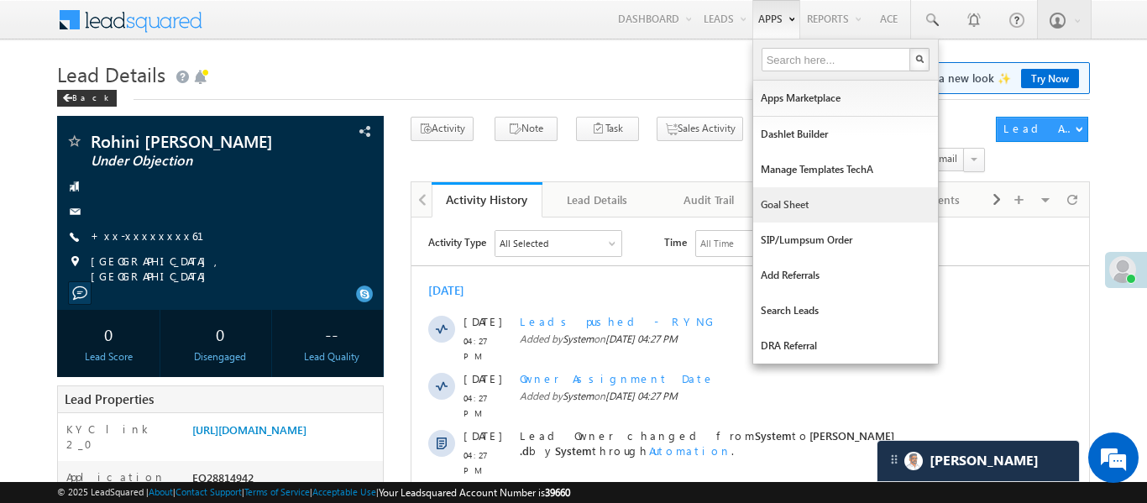
click at [799, 205] on link "Goal Sheet" at bounding box center [845, 204] width 185 height 35
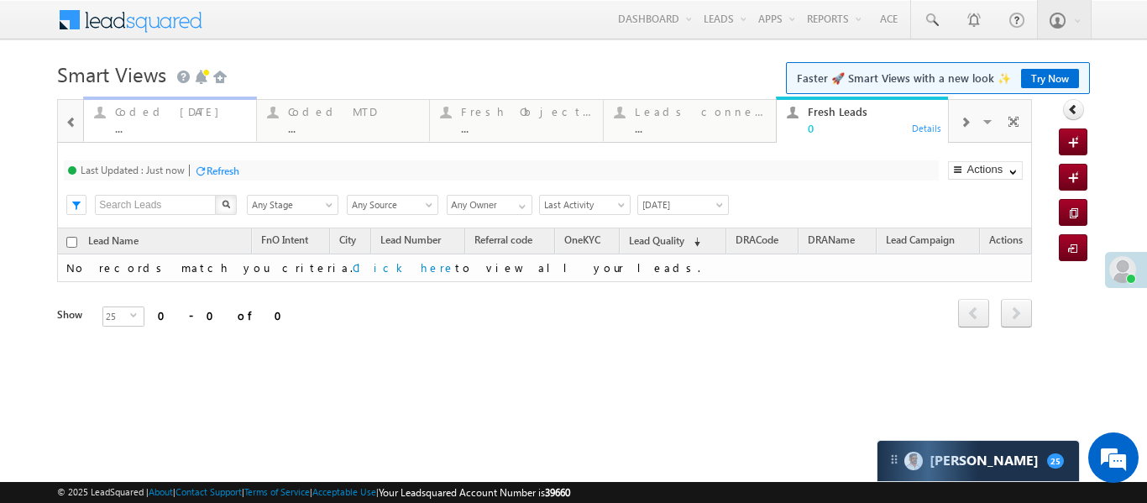
click at [186, 133] on div "..." at bounding box center [180, 128] width 131 height 13
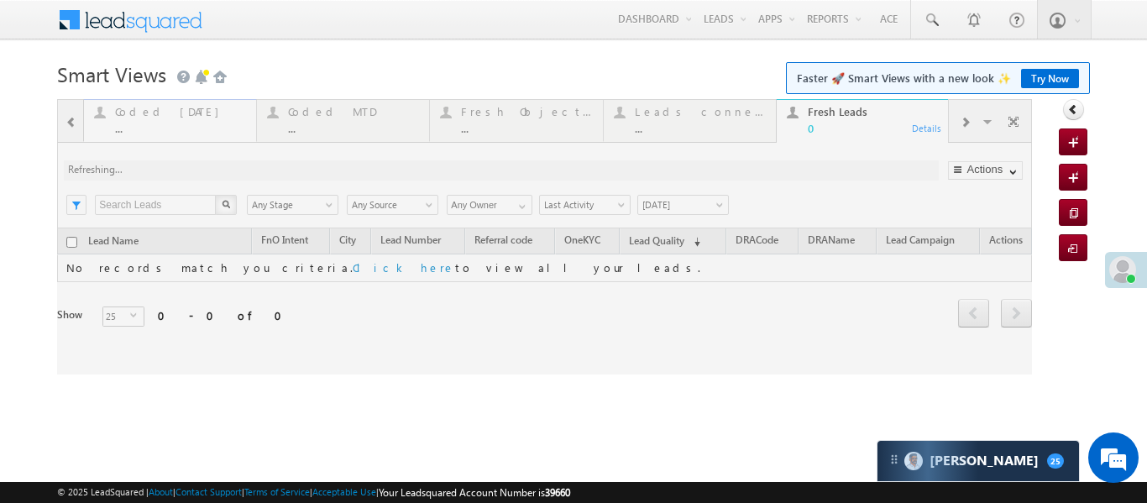
click at [186, 133] on div at bounding box center [544, 236] width 975 height 275
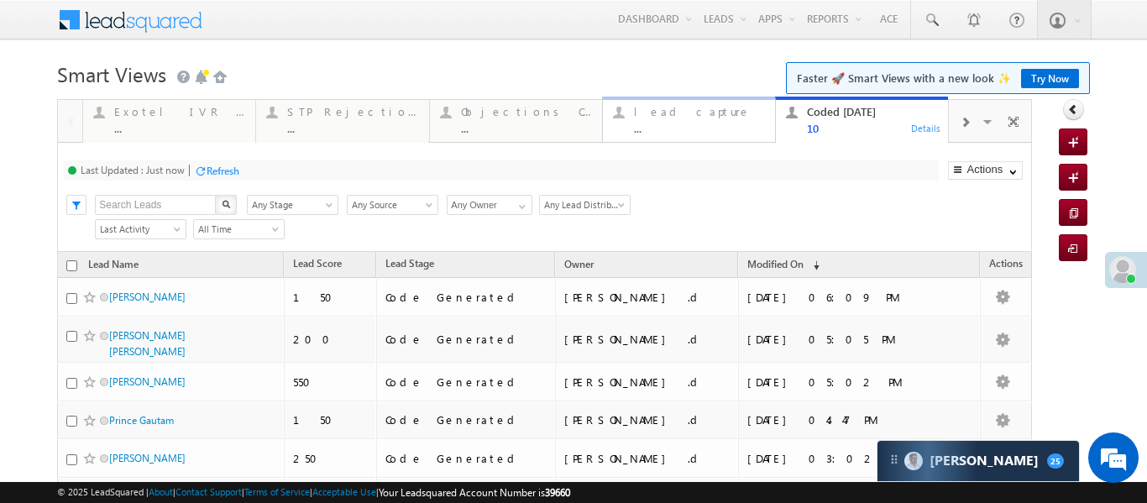
click at [635, 112] on div "lead capture" at bounding box center [699, 111] width 131 height 13
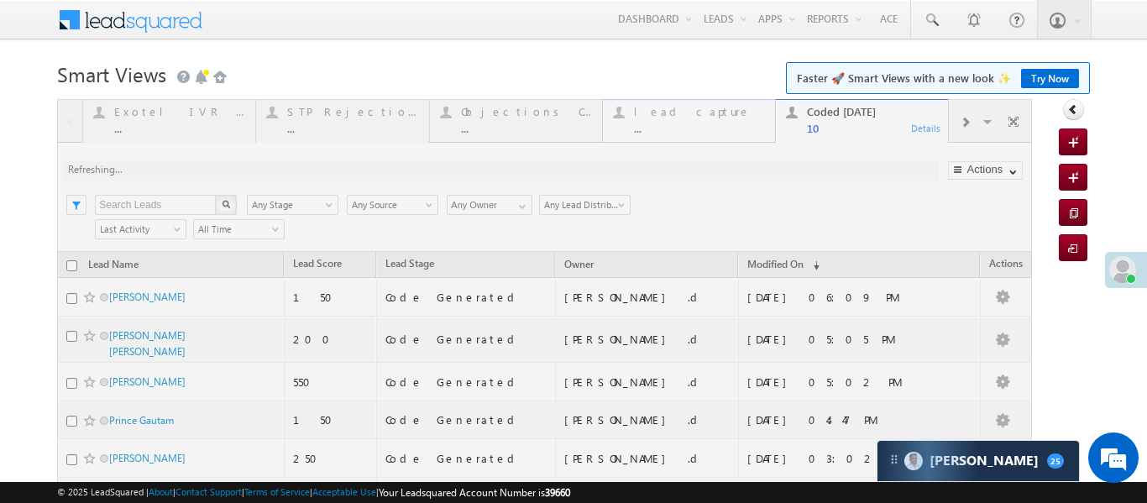
click at [635, 112] on div at bounding box center [544, 430] width 975 height 662
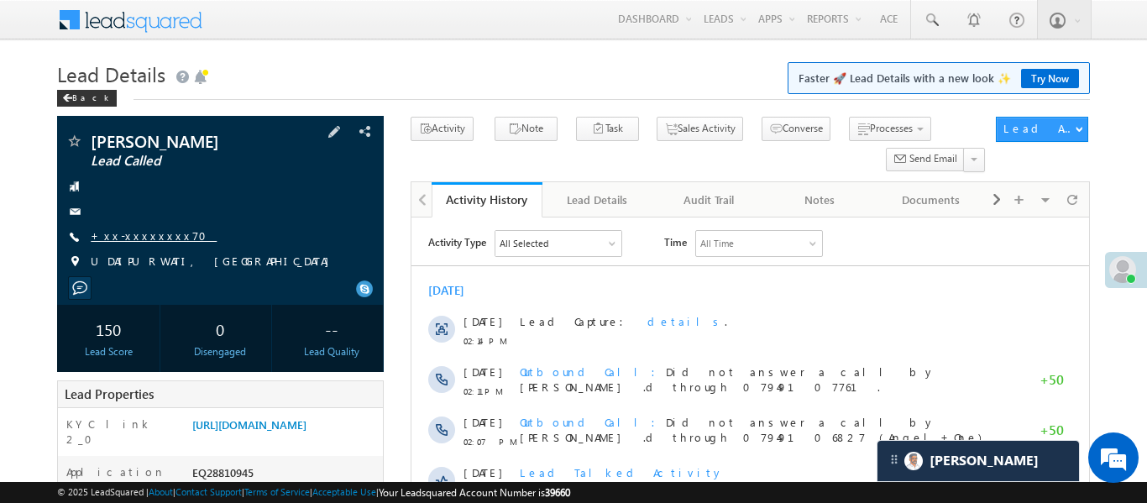
click at [147, 232] on link "+xx-xxxxxxxx70" at bounding box center [154, 235] width 126 height 14
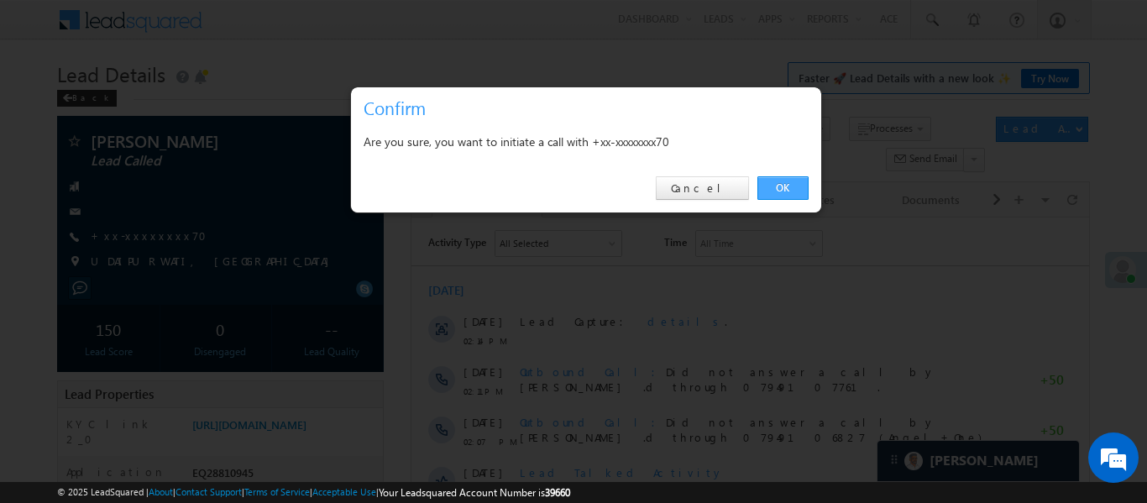
click at [757, 187] on link "OK" at bounding box center [782, 188] width 51 height 24
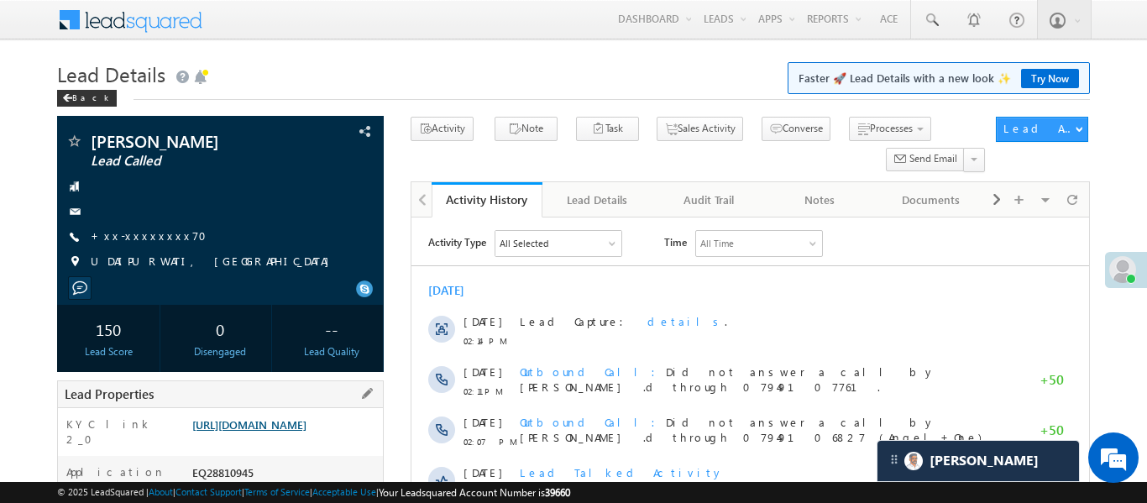
click at [306, 432] on link "[URL][DOMAIN_NAME]" at bounding box center [249, 424] width 114 height 14
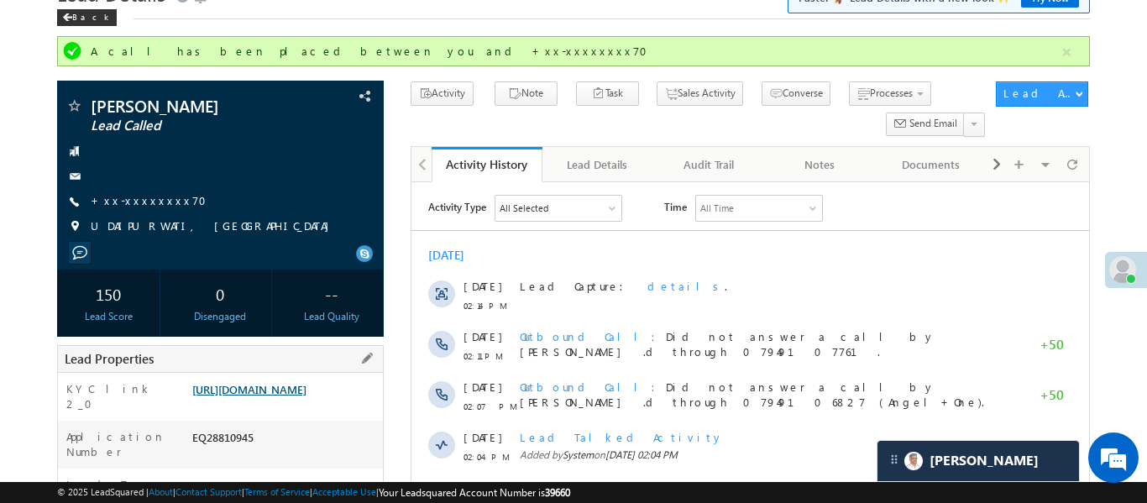
scroll to position [111, 0]
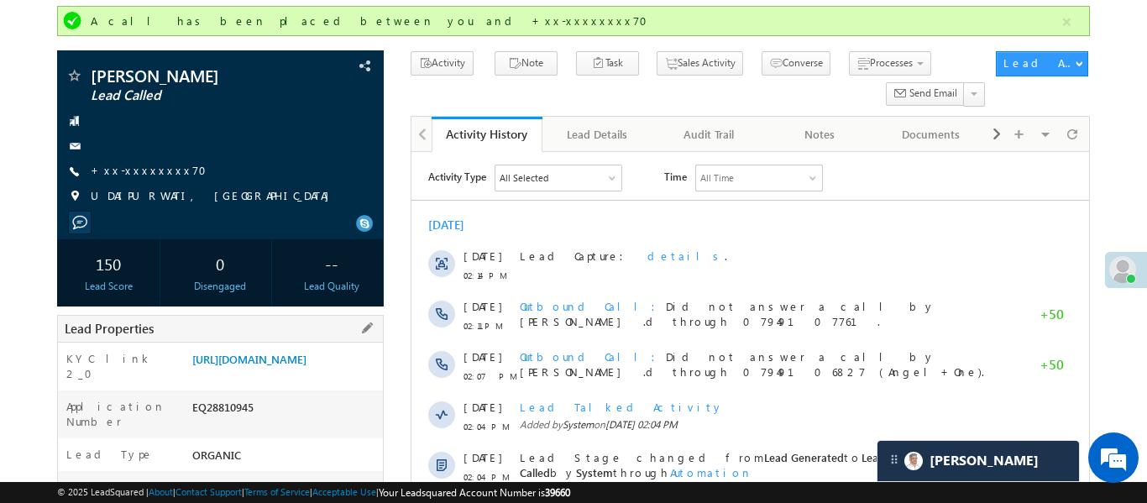
drag, startPoint x: 189, startPoint y: 360, endPoint x: 300, endPoint y: 405, distance: 119.7
click at [300, 374] on div "[URL][DOMAIN_NAME]" at bounding box center [285, 363] width 195 height 24
copy link "[URL][DOMAIN_NAME]"
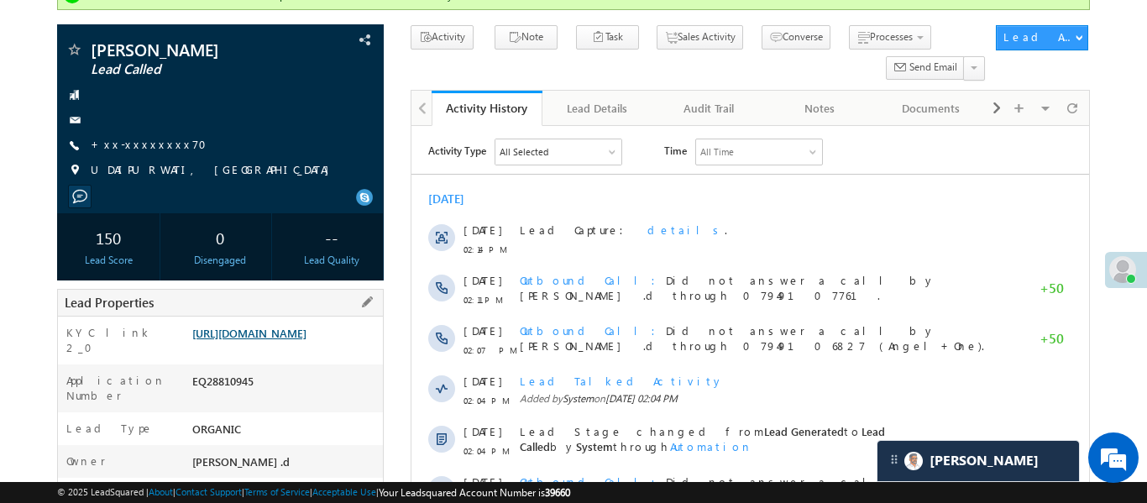
click at [283, 340] on link "[URL][DOMAIN_NAME]" at bounding box center [249, 333] width 114 height 14
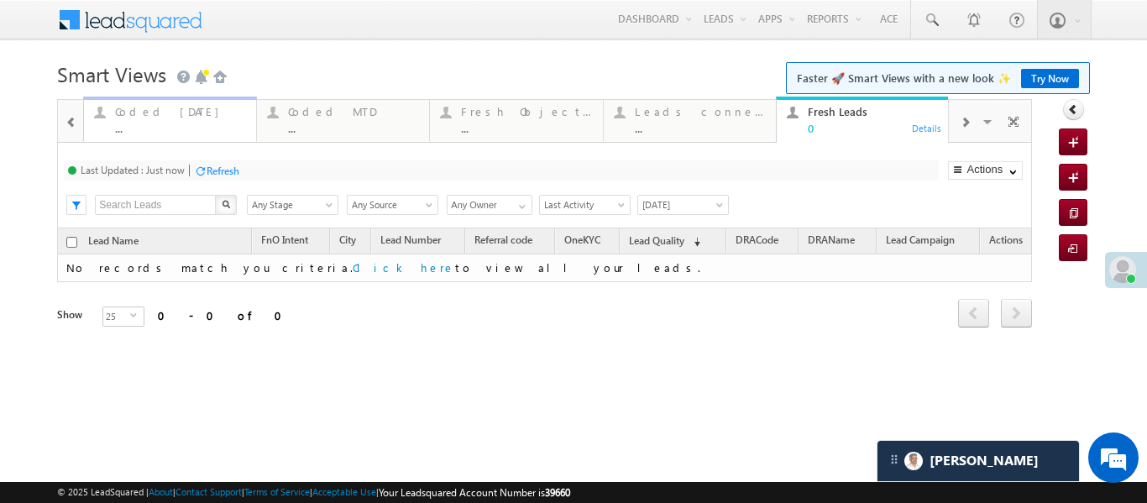
click at [138, 117] on div "Coded Today" at bounding box center [180, 111] width 131 height 13
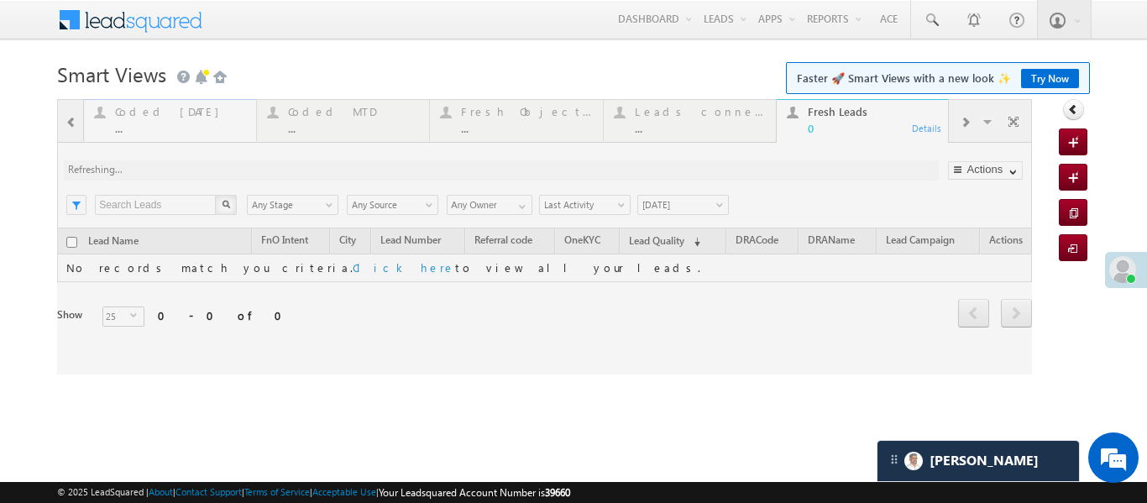
click at [138, 117] on div at bounding box center [544, 236] width 975 height 275
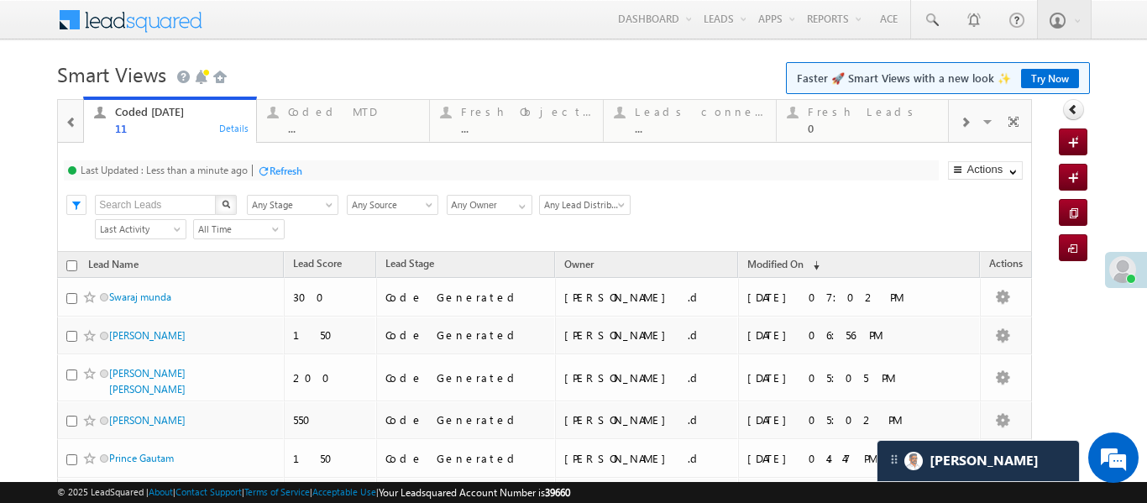
click at [61, 117] on div at bounding box center [71, 121] width 22 height 38
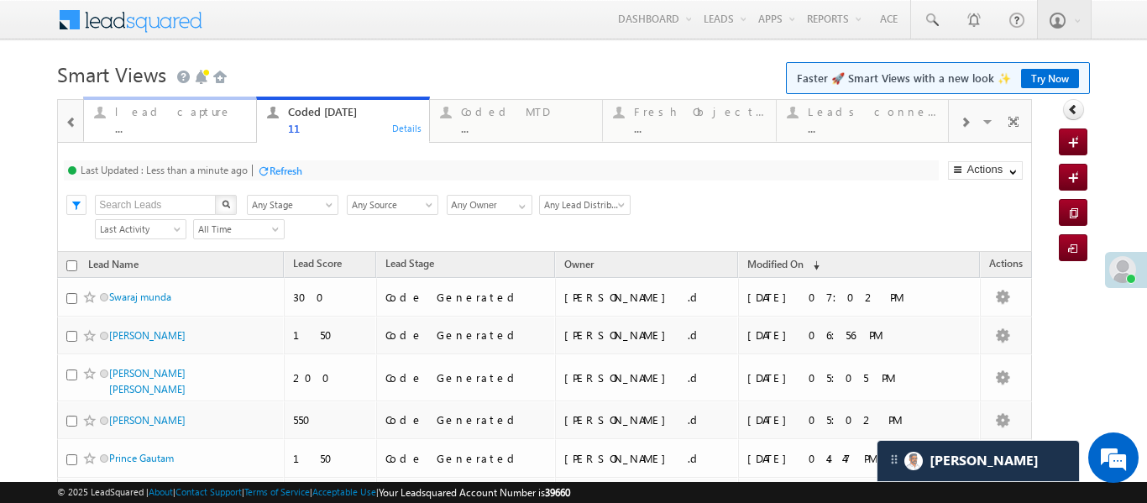
click at [161, 133] on div "..." at bounding box center [180, 128] width 131 height 13
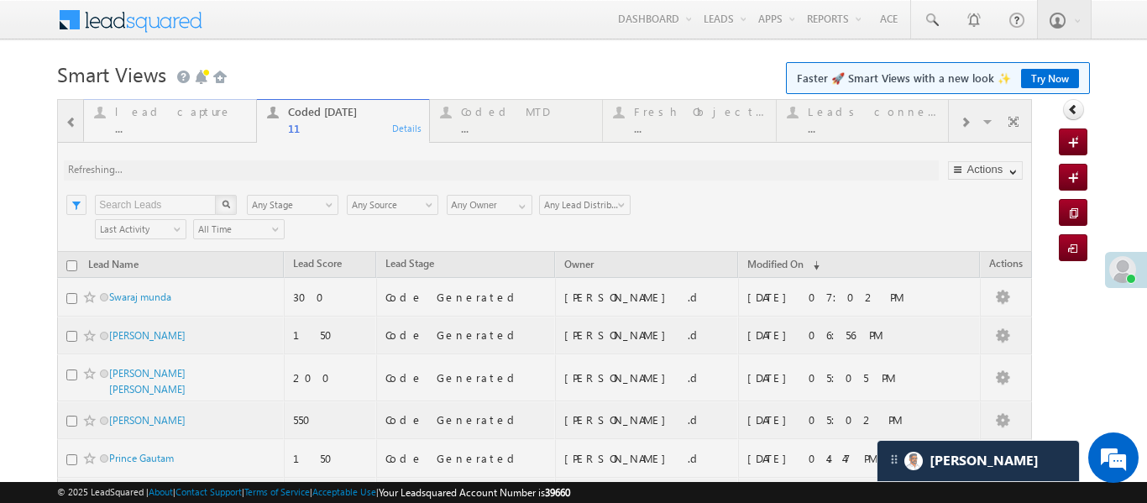
click at [161, 133] on div at bounding box center [544, 449] width 975 height 700
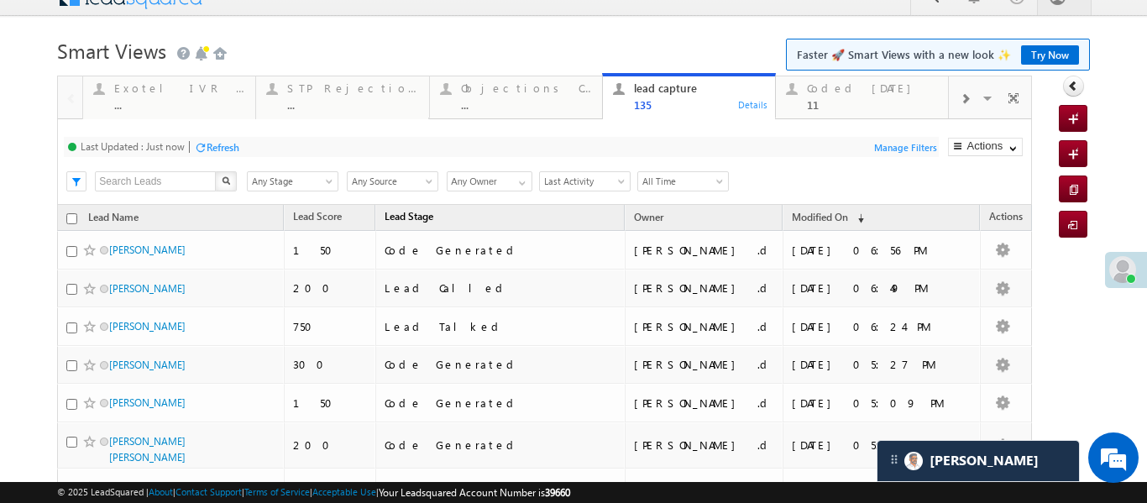
scroll to position [26, 0]
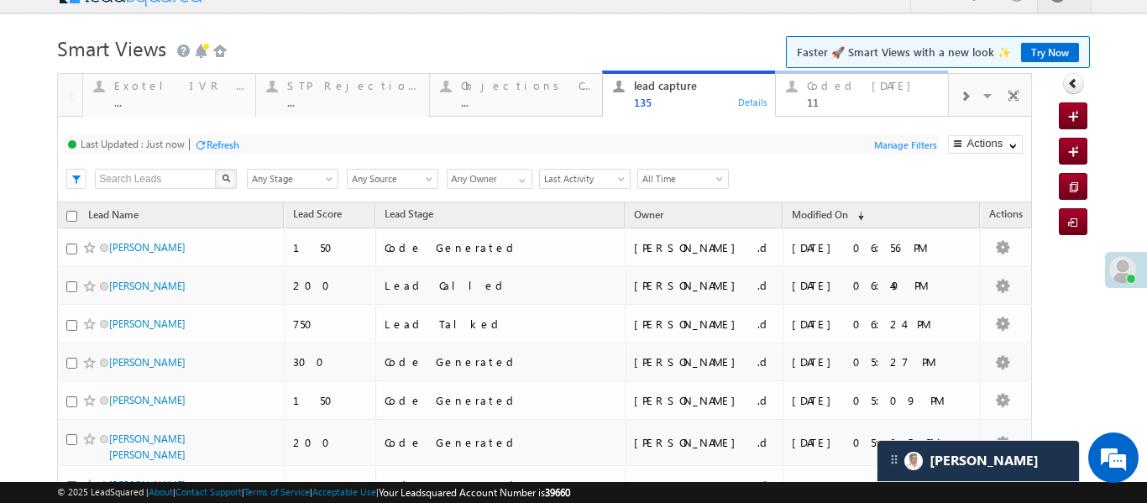
click at [868, 104] on div "11" at bounding box center [872, 102] width 131 height 13
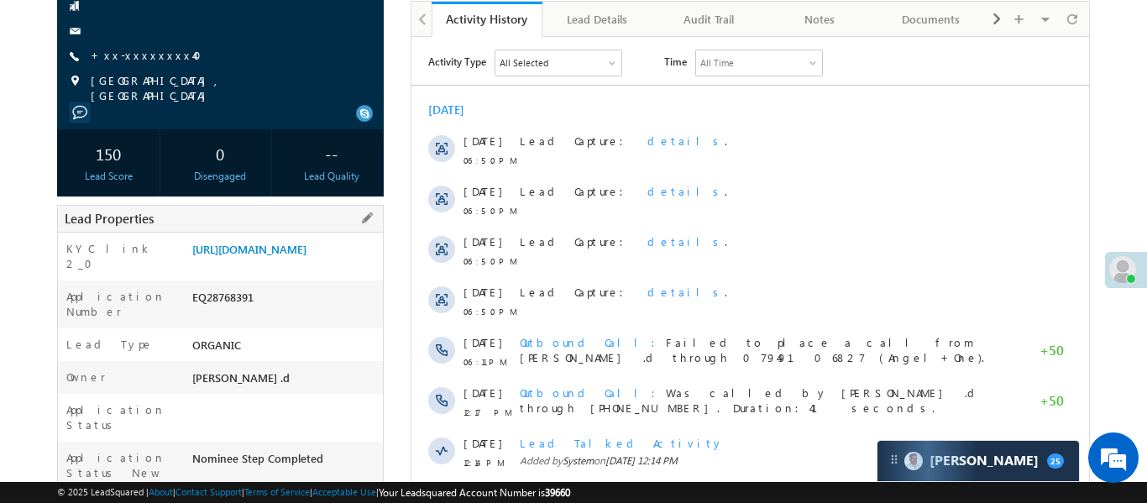
scroll to position [140, 0]
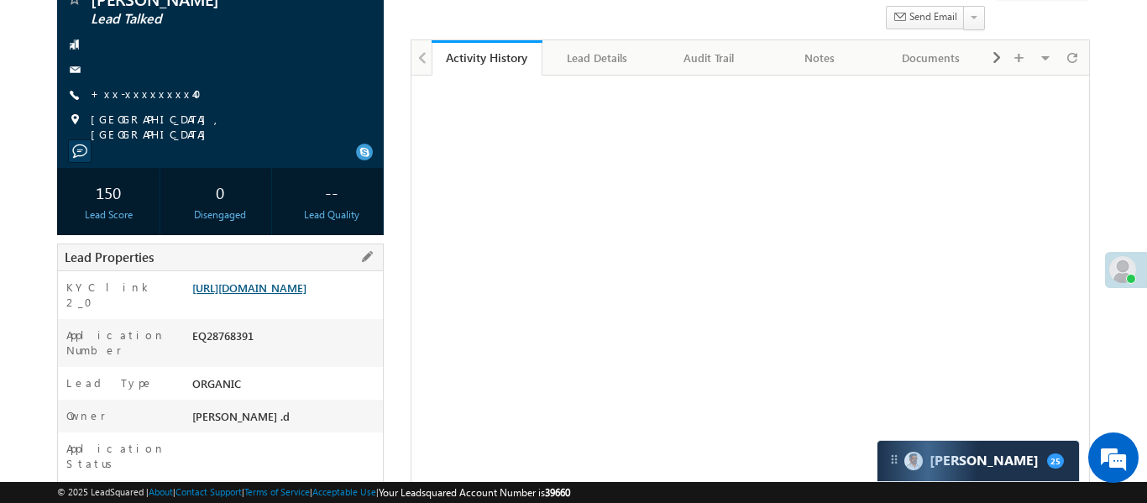
click at [306, 280] on link "[URL][DOMAIN_NAME]" at bounding box center [249, 287] width 114 height 14
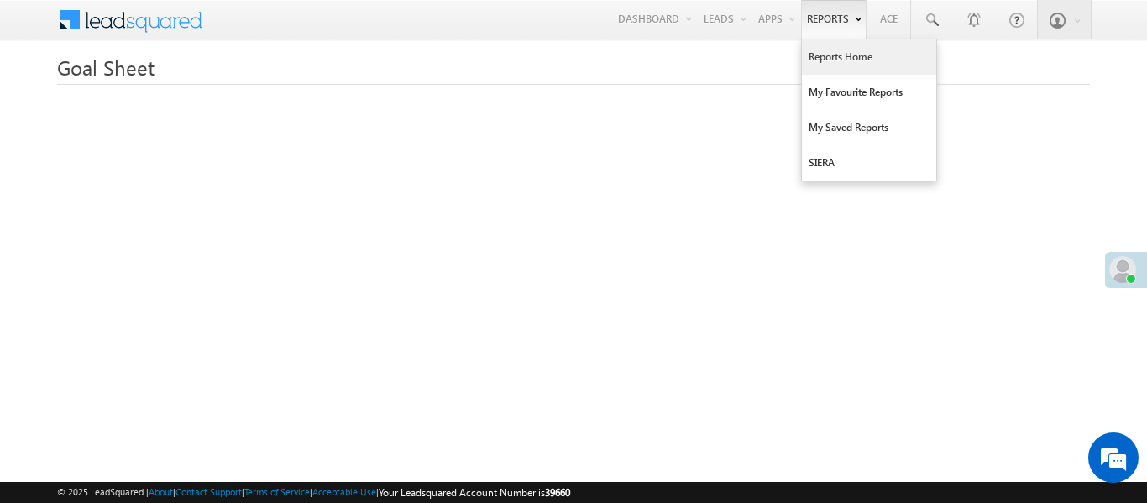
click at [855, 63] on link "Reports Home" at bounding box center [869, 56] width 134 height 35
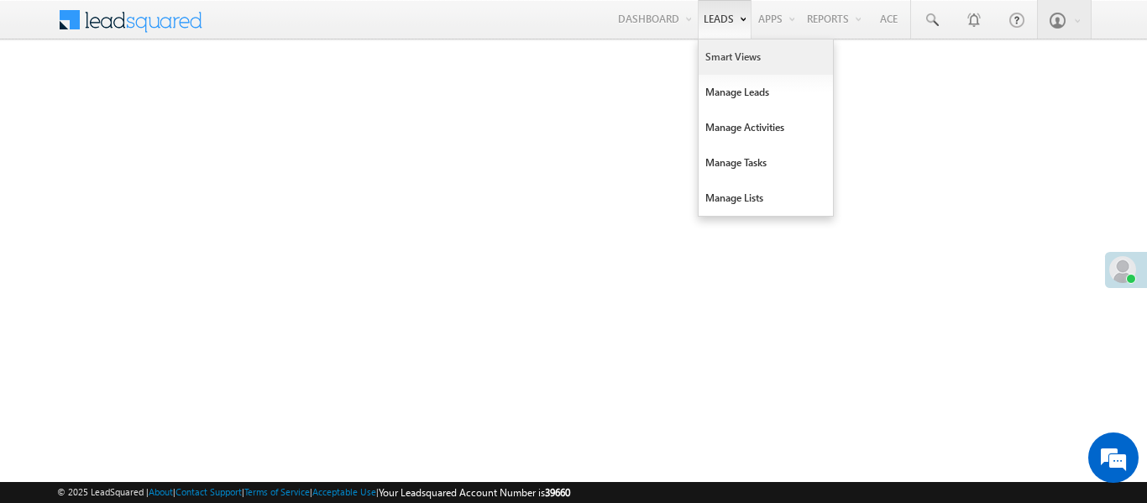
click at [730, 57] on link "Smart Views" at bounding box center [765, 56] width 134 height 35
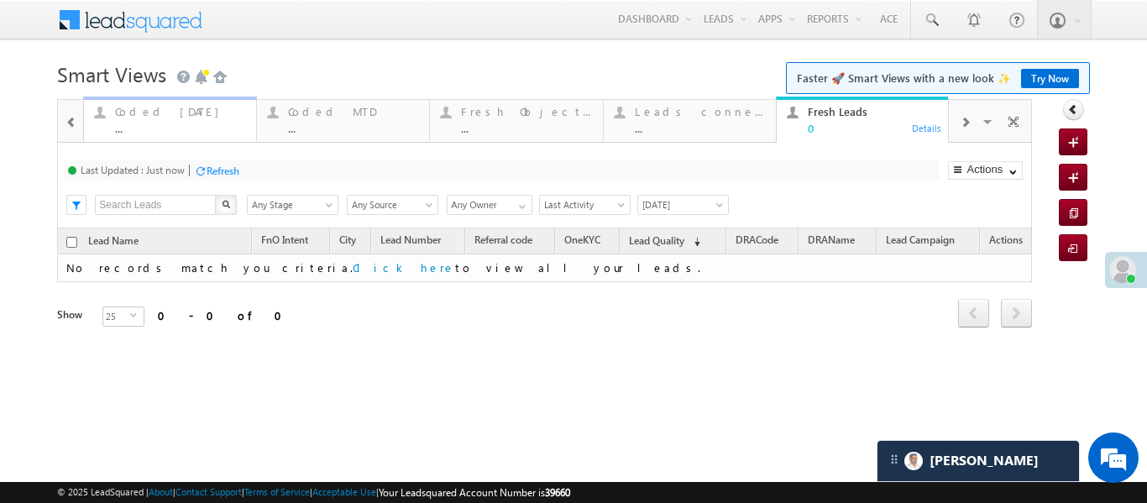
click at [166, 122] on div "..." at bounding box center [180, 128] width 131 height 13
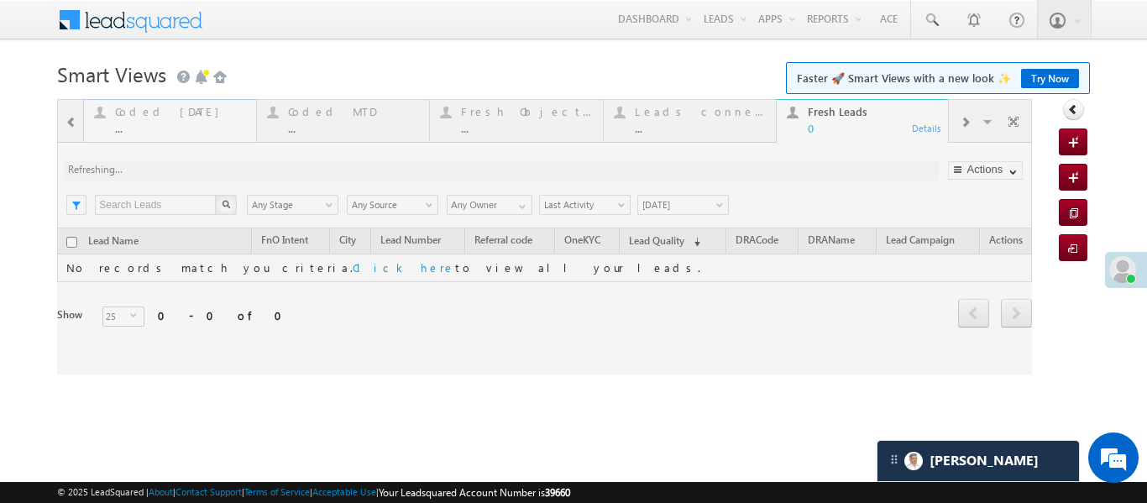
click at [166, 121] on div at bounding box center [544, 236] width 975 height 275
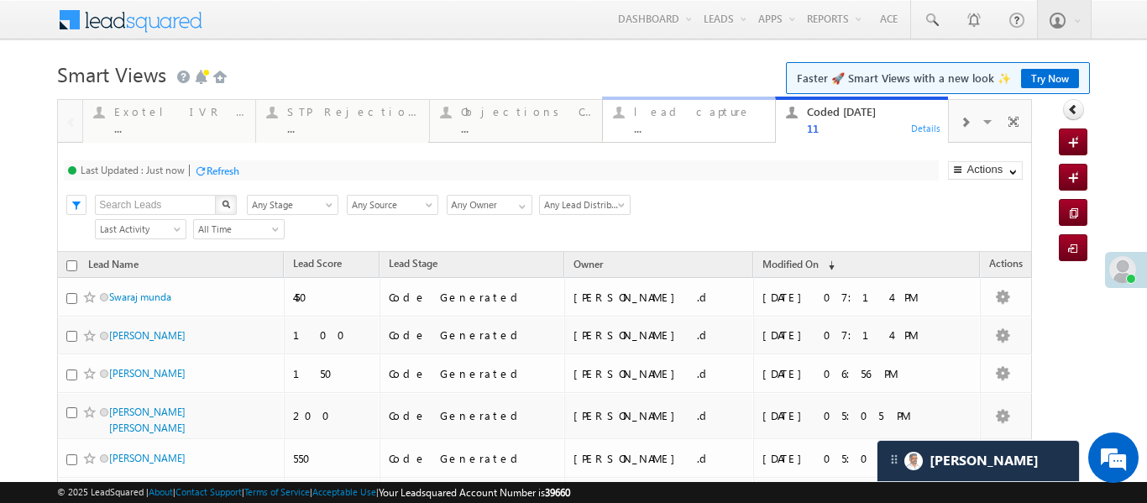
click at [668, 116] on div "lead capture" at bounding box center [699, 111] width 131 height 13
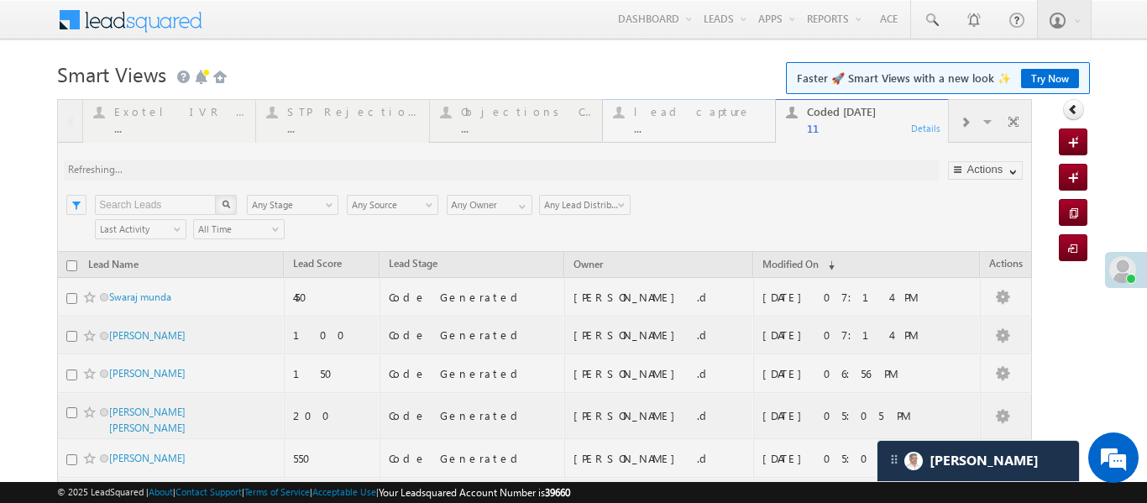
click at [668, 116] on div at bounding box center [544, 449] width 975 height 700
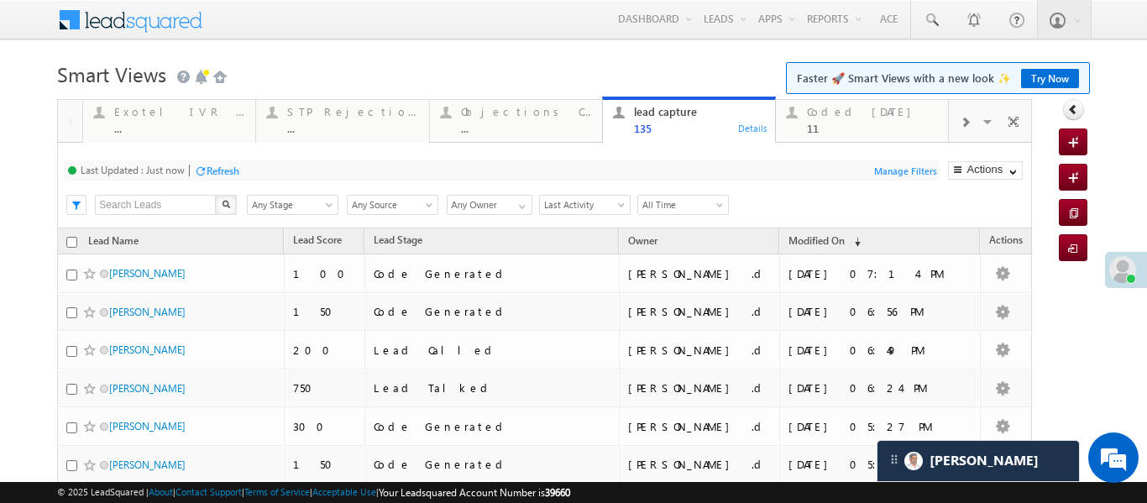
click at [681, 211] on span "All Time" at bounding box center [680, 204] width 85 height 15
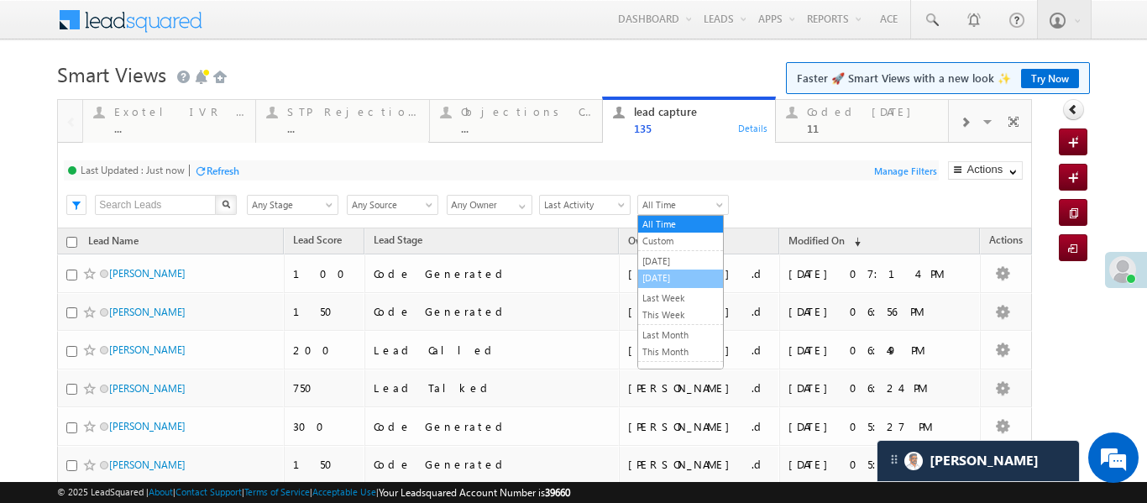
click at [665, 273] on link "[DATE]" at bounding box center [680, 277] width 85 height 15
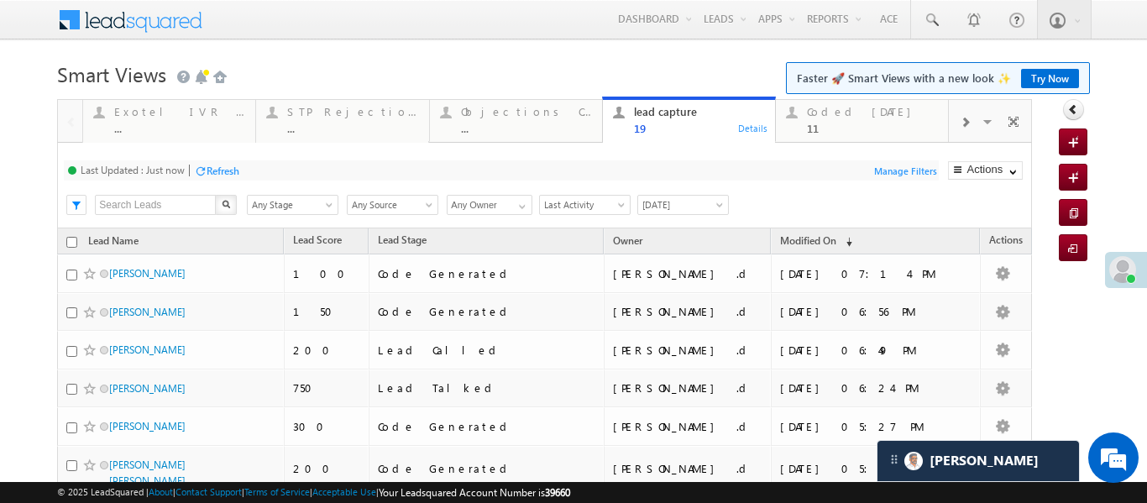
click at [655, 217] on div "Last Updated : Just now Refresh Refreshing... Search X Lead Stage Any Stage Any…" at bounding box center [544, 186] width 974 height 86
click at [660, 206] on span "[DATE]" at bounding box center [680, 204] width 85 height 15
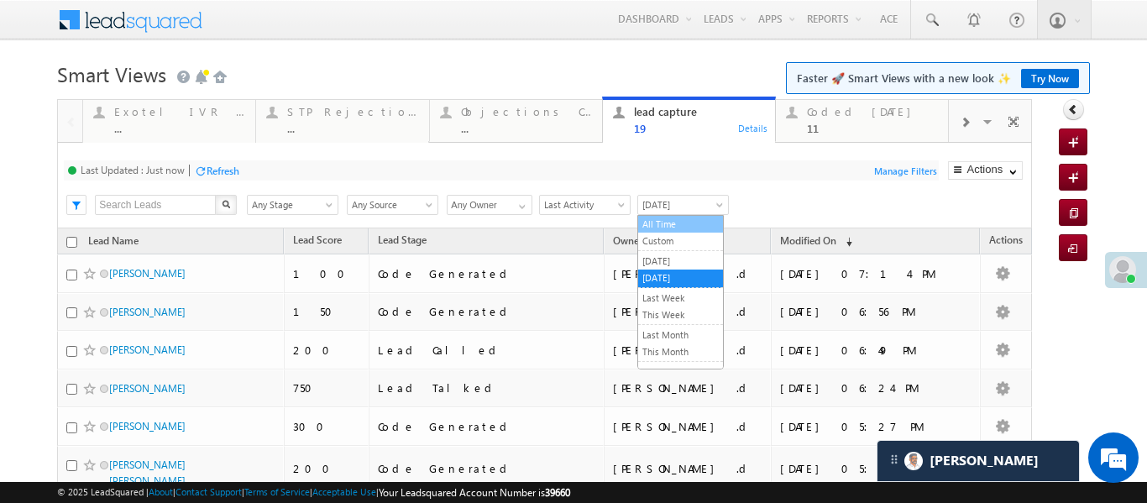
click at [671, 225] on link "All Time" at bounding box center [680, 224] width 85 height 15
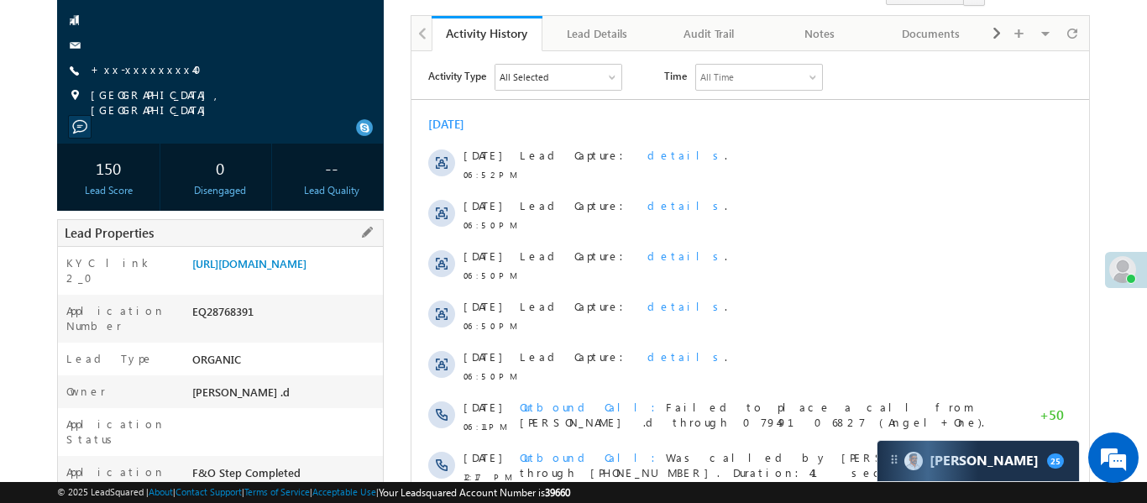
scroll to position [202, 0]
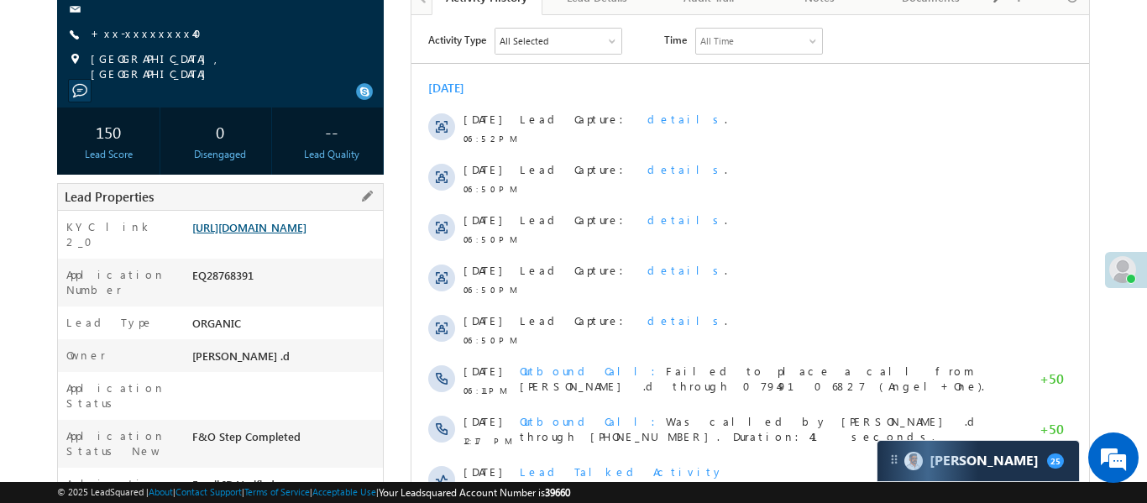
click at [285, 234] on link "[URL][DOMAIN_NAME]" at bounding box center [249, 227] width 114 height 14
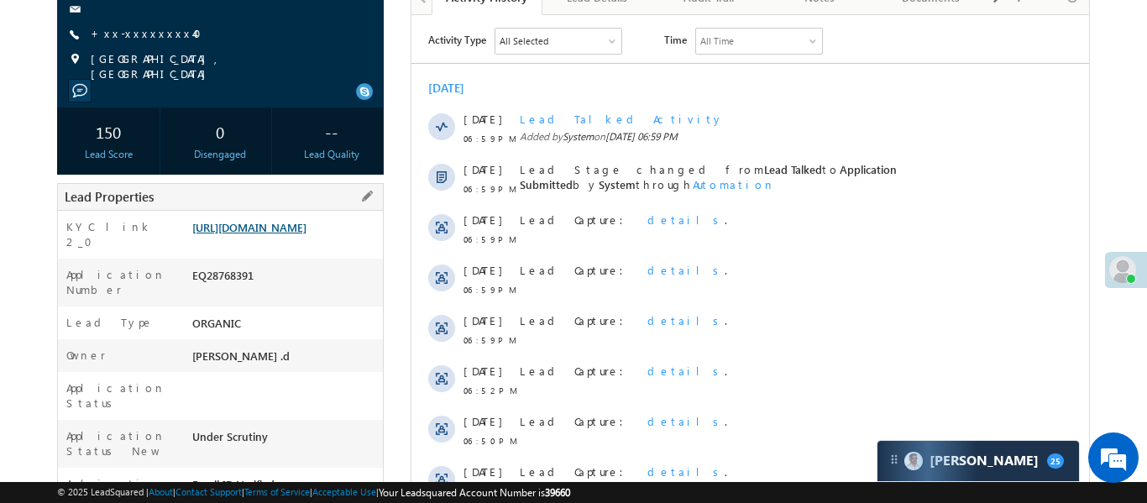
click at [271, 220] on link "[URL][DOMAIN_NAME]" at bounding box center [249, 227] width 114 height 14
click at [277, 223] on link "[URL][DOMAIN_NAME]" at bounding box center [249, 227] width 114 height 14
click at [294, 234] on link "[URL][DOMAIN_NAME]" at bounding box center [249, 227] width 114 height 14
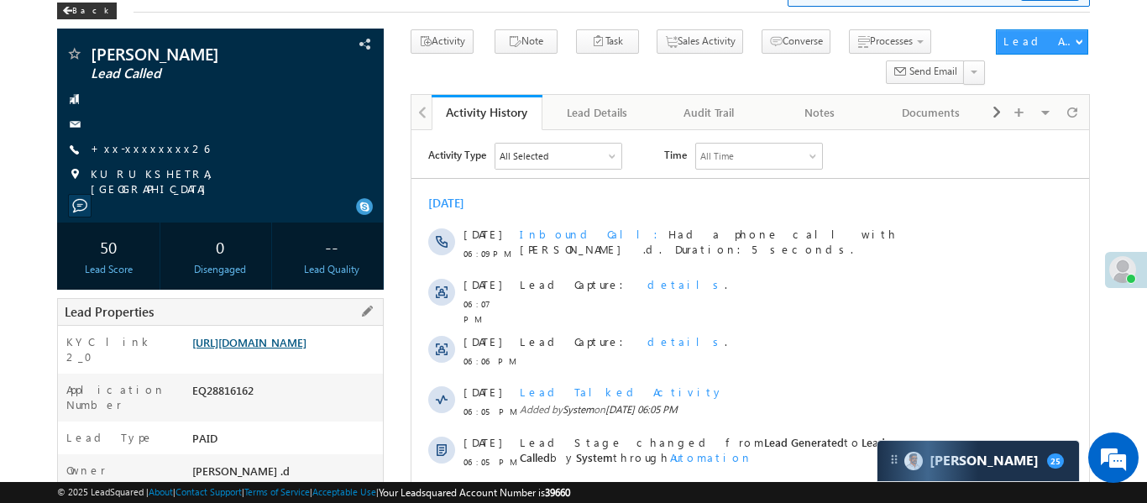
click at [295, 349] on link "[URL][DOMAIN_NAME]" at bounding box center [249, 342] width 114 height 14
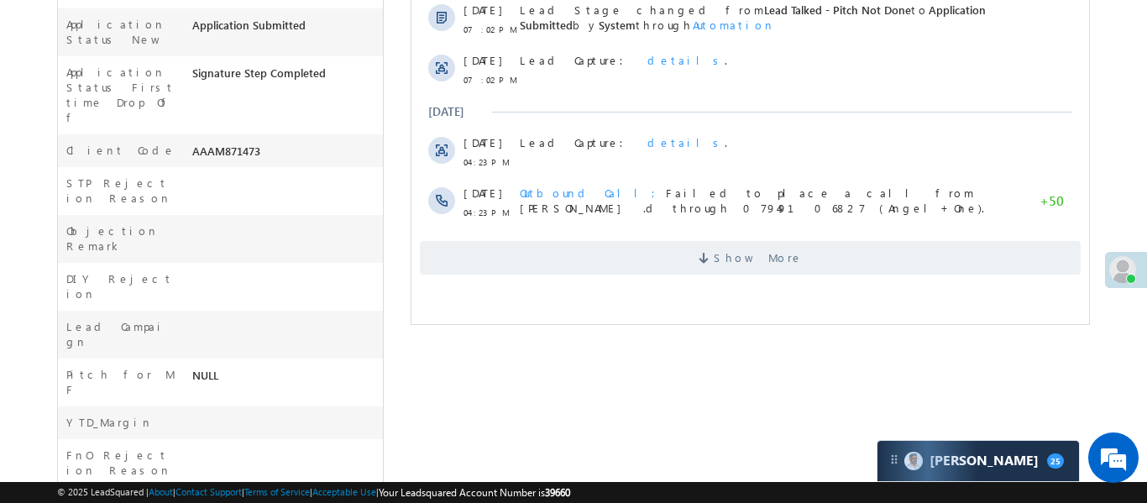
scroll to position [618, 0]
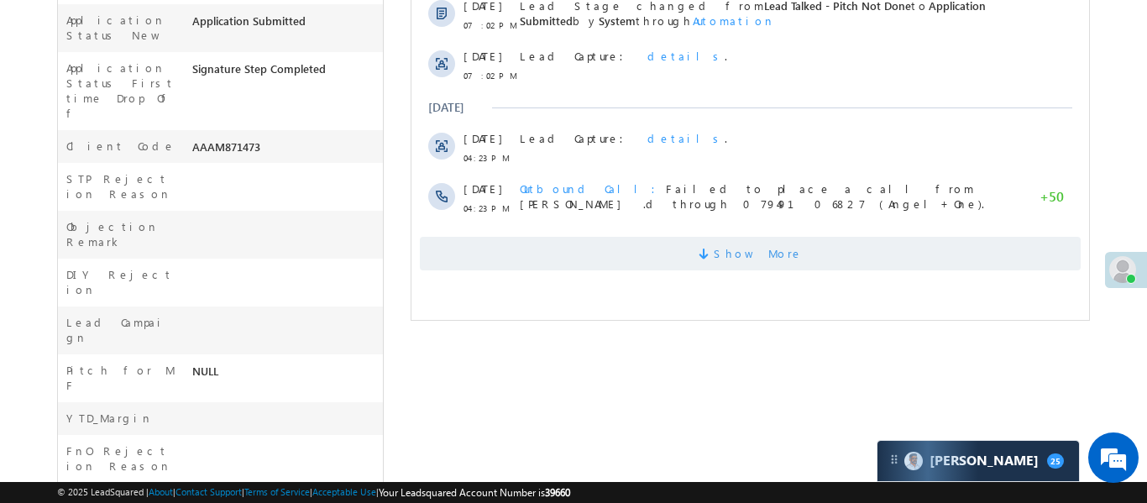
click at [753, 249] on span "Show More" at bounding box center [757, 254] width 89 height 34
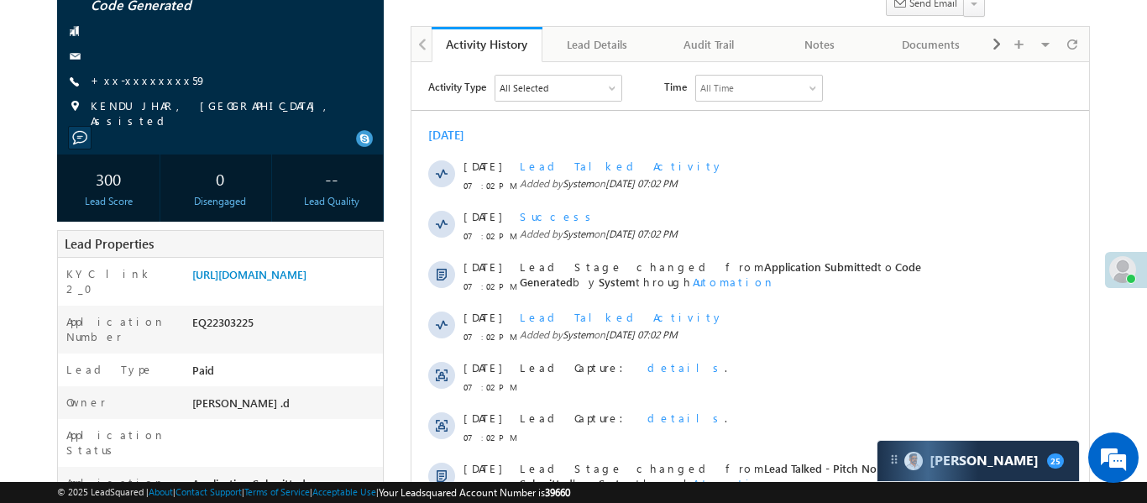
scroll to position [139, 0]
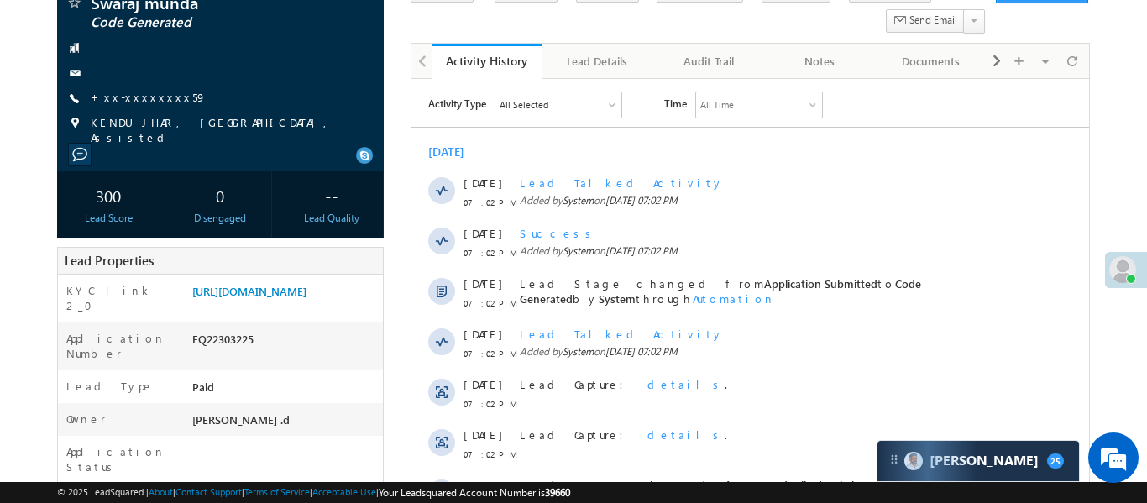
click at [148, 105] on span "+xx-xxxxxxxx59" at bounding box center [149, 98] width 116 height 17
click at [133, 102] on link "+xx-xxxxxxxx59" at bounding box center [149, 97] width 116 height 14
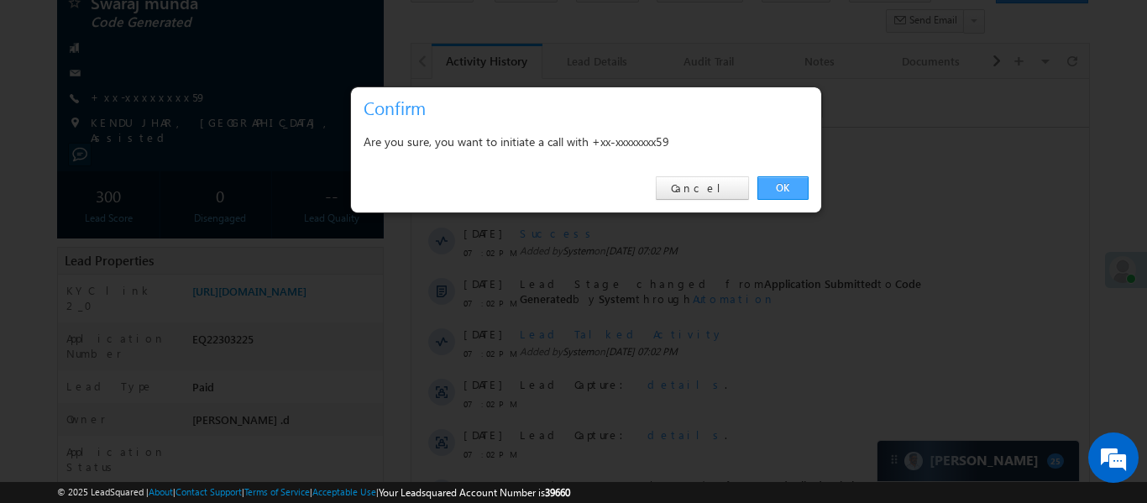
click at [800, 187] on link "OK" at bounding box center [782, 188] width 51 height 24
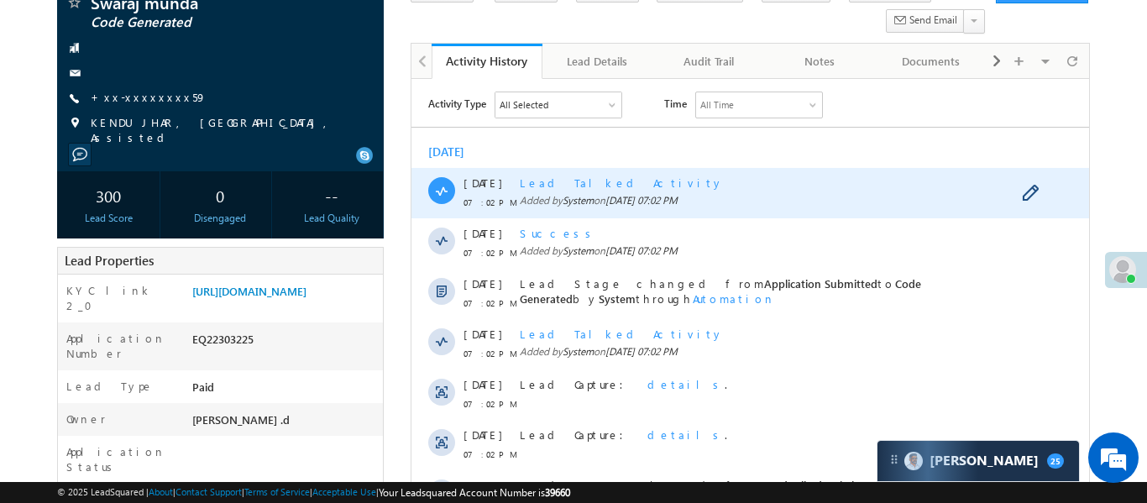
scroll to position [184, 0]
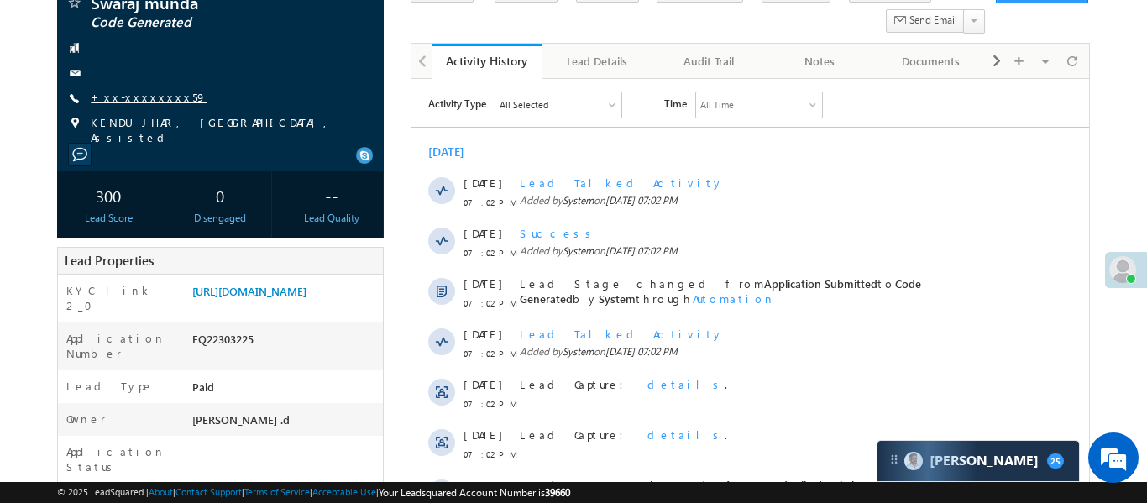
click at [144, 94] on link "+xx-xxxxxxxx59" at bounding box center [149, 97] width 116 height 14
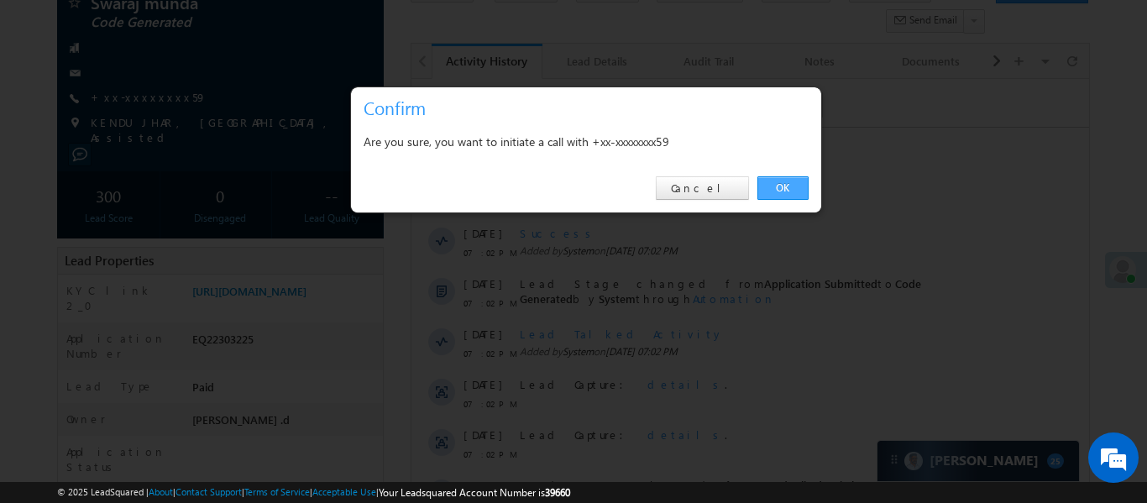
drag, startPoint x: 774, startPoint y: 180, endPoint x: 292, endPoint y: 104, distance: 487.9
click at [774, 180] on link "OK" at bounding box center [782, 188] width 51 height 24
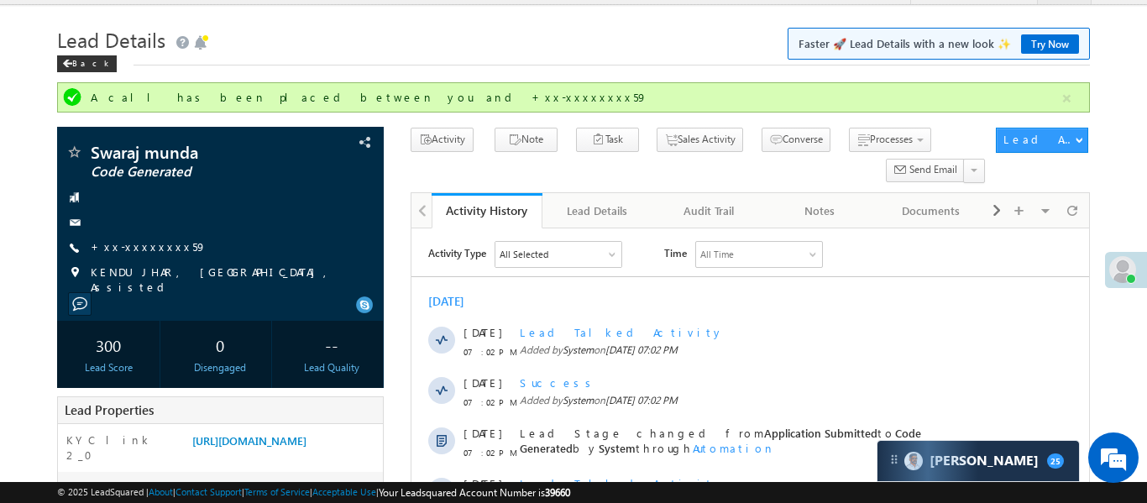
scroll to position [0, 0]
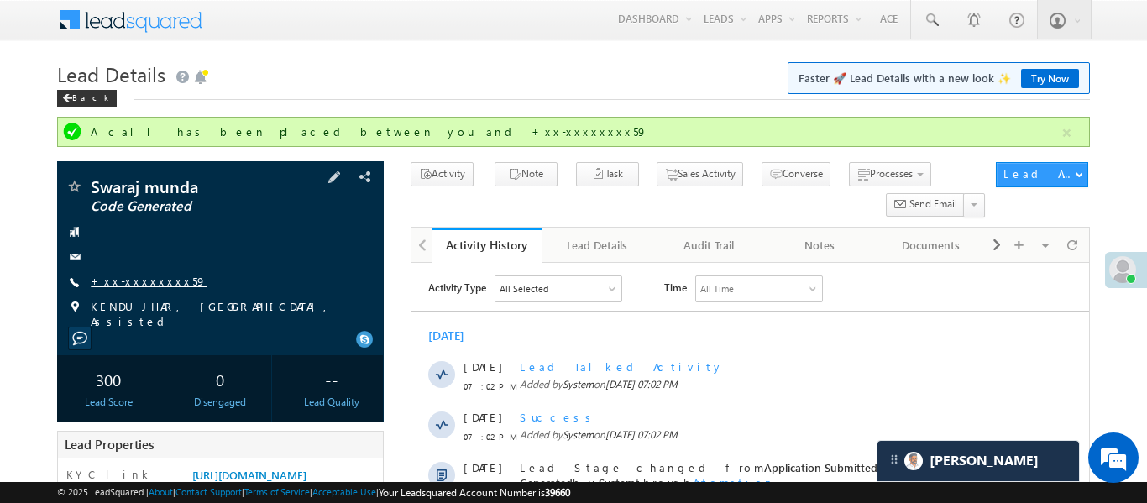
click at [144, 284] on link "+xx-xxxxxxxx59" at bounding box center [149, 281] width 116 height 14
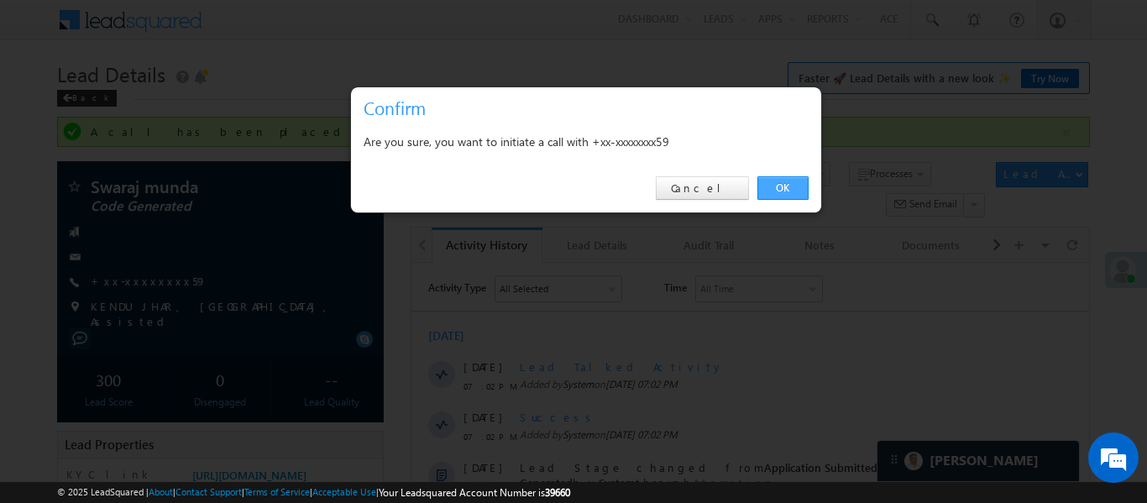
drag, startPoint x: 777, startPoint y: 188, endPoint x: 205, endPoint y: 6, distance: 600.8
click at [777, 188] on link "OK" at bounding box center [782, 188] width 51 height 24
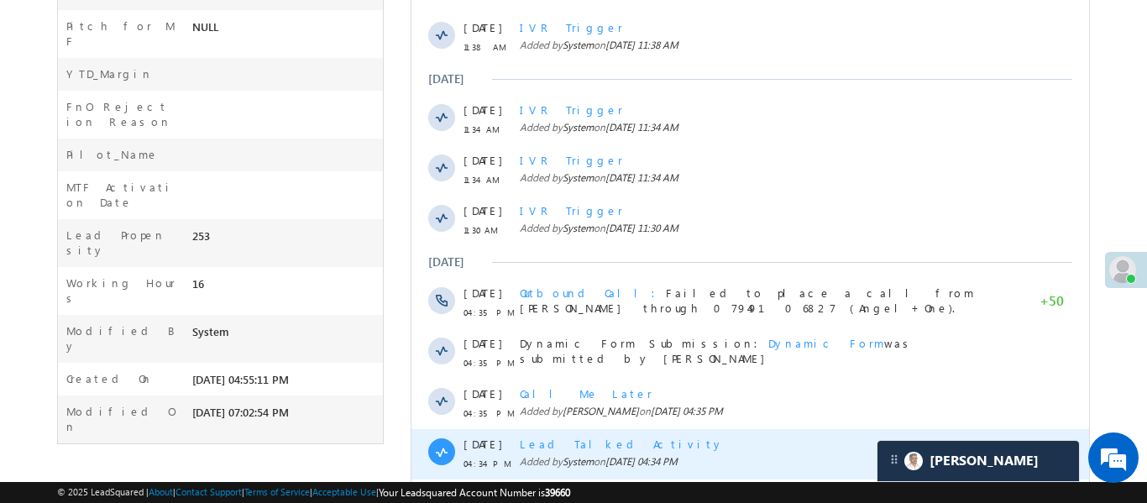
scroll to position [1101, 0]
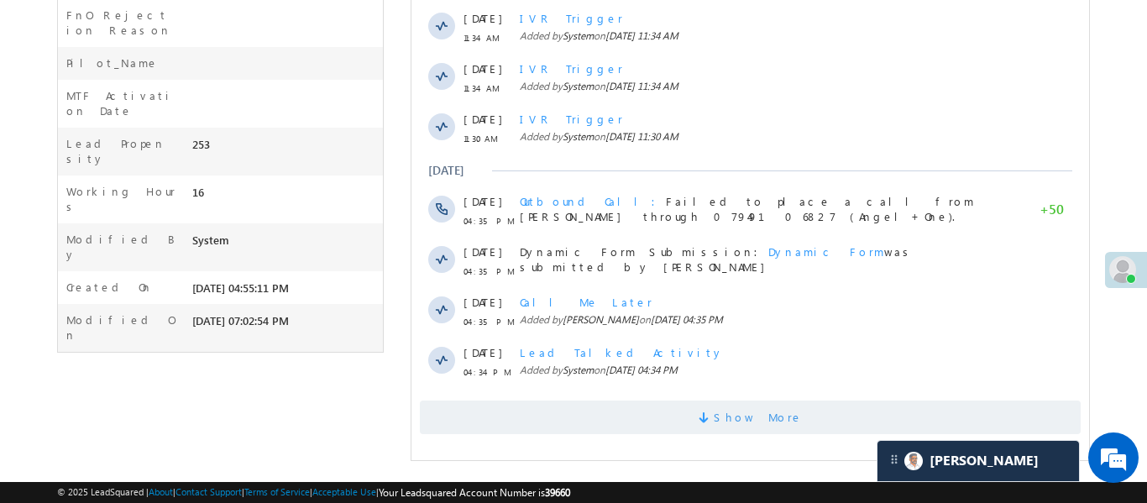
click at [749, 400] on span "Show More" at bounding box center [757, 417] width 89 height 34
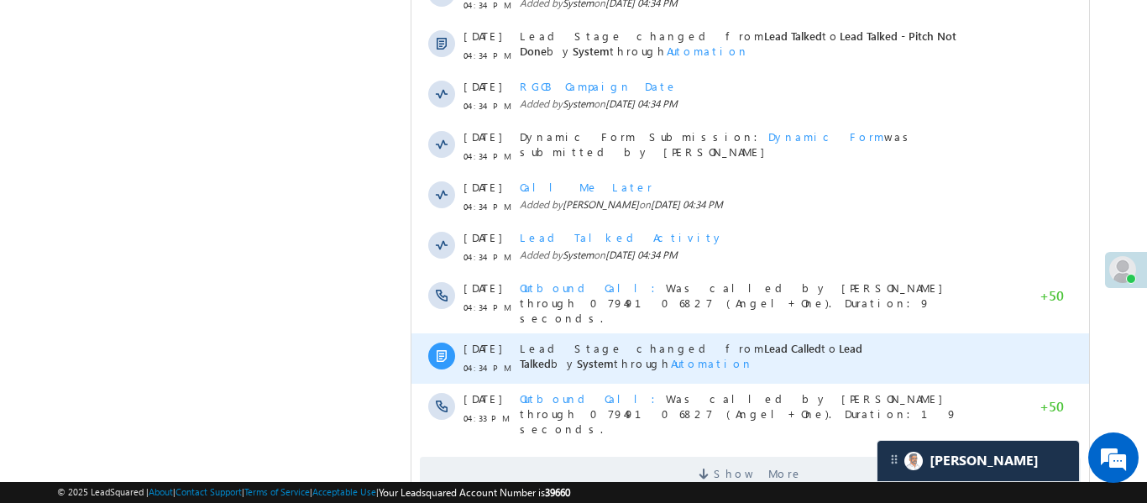
scroll to position [1604, 0]
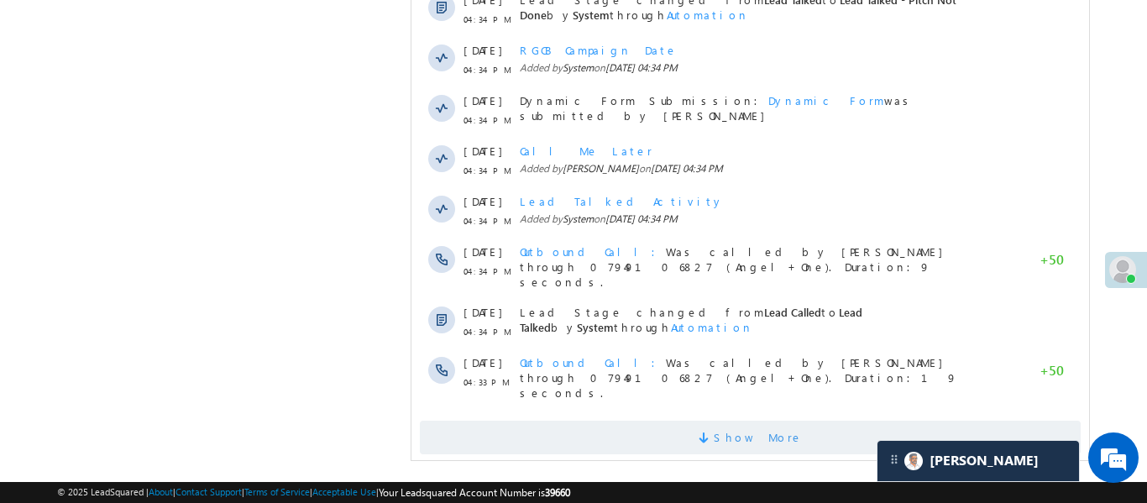
click at [713, 432] on span at bounding box center [705, 440] width 15 height 16
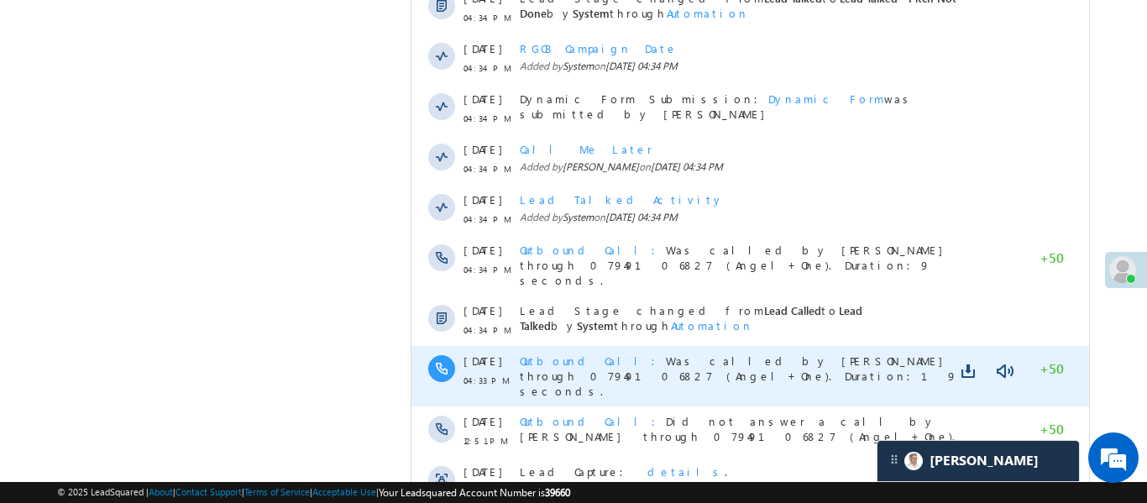
scroll to position [2108, 0]
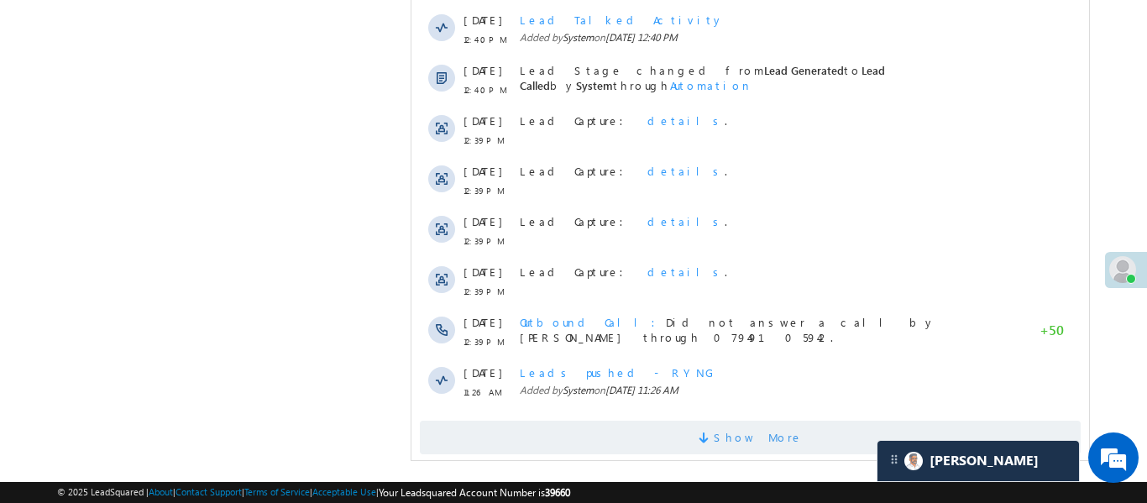
click at [763, 426] on span "Show More" at bounding box center [757, 438] width 89 height 34
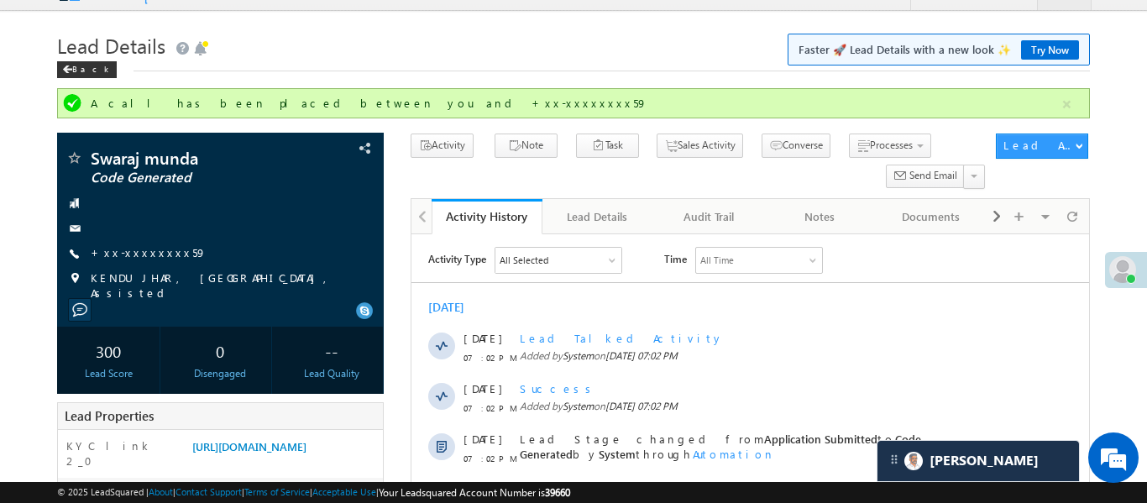
scroll to position [0, 0]
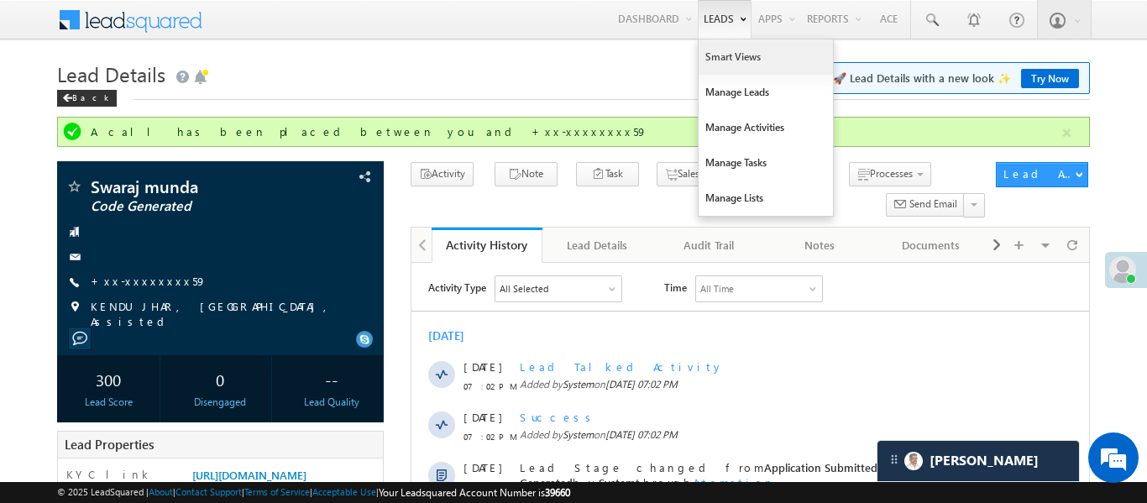
click at [720, 59] on link "Smart Views" at bounding box center [765, 56] width 134 height 35
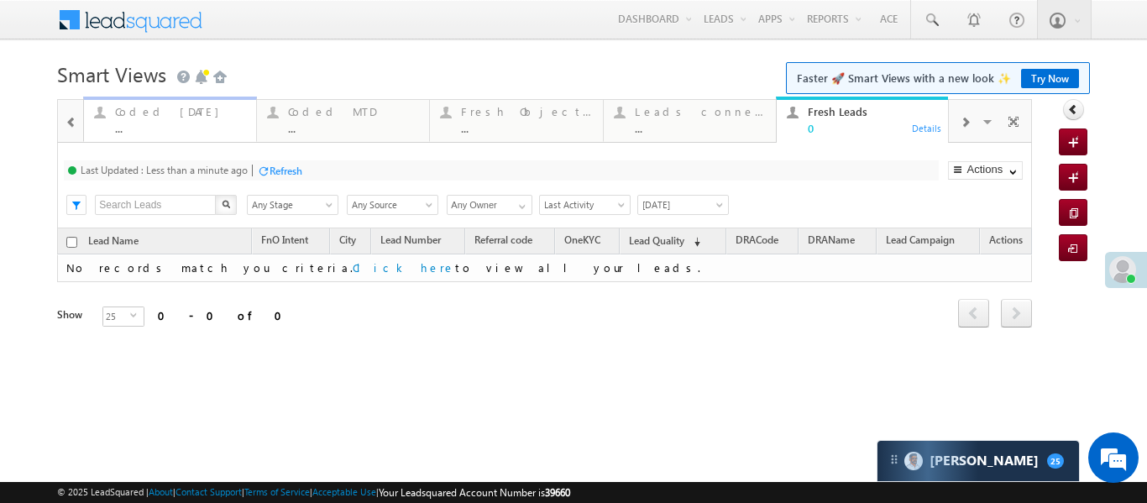
click at [121, 113] on div "Coded [DATE]" at bounding box center [180, 111] width 131 height 13
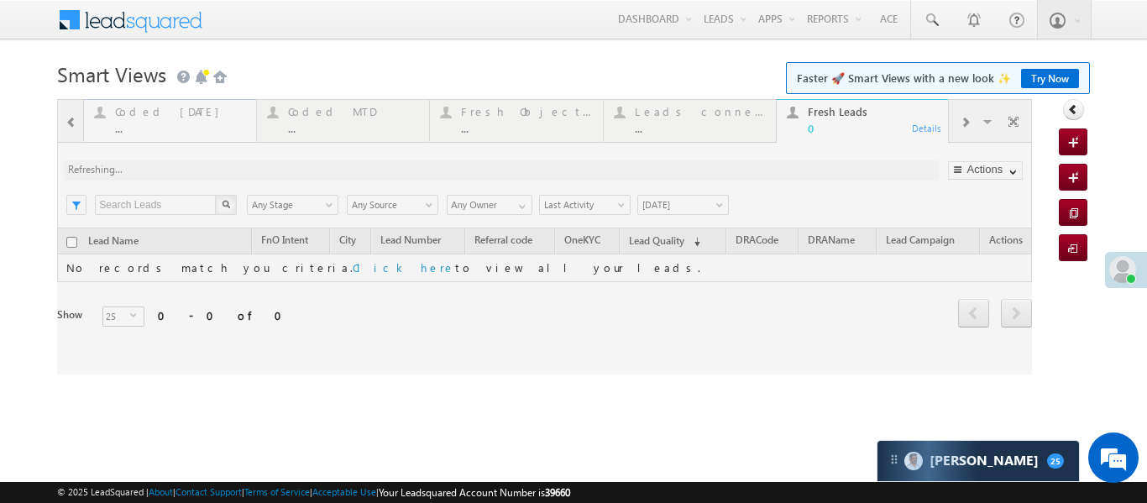
click at [121, 113] on div at bounding box center [544, 236] width 975 height 275
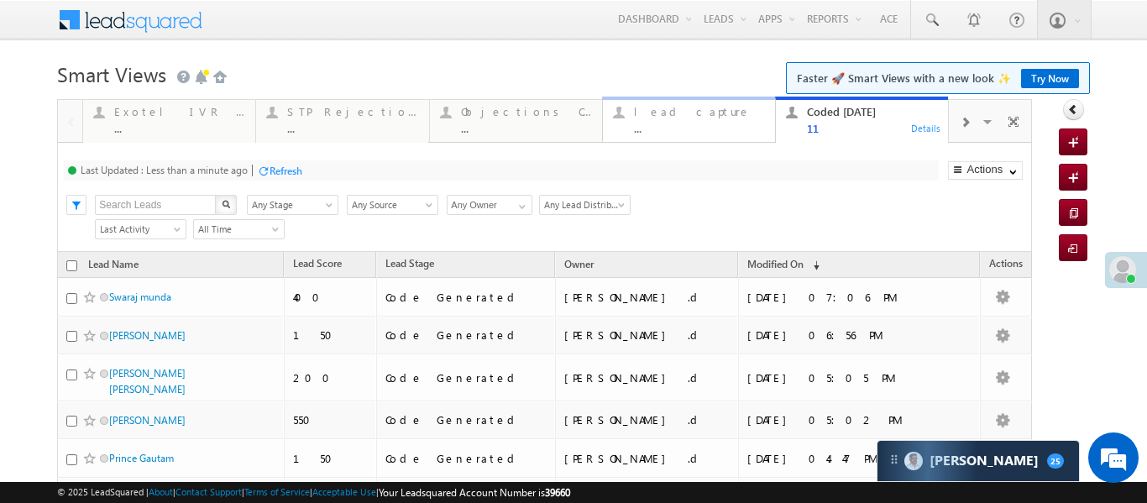
click at [692, 107] on div "lead capture" at bounding box center [699, 111] width 131 height 13
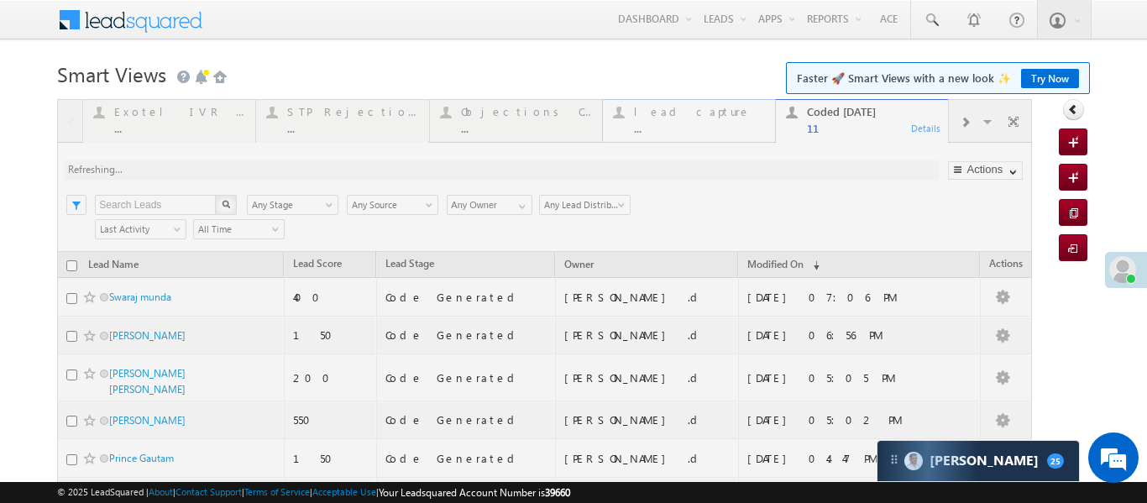
click at [692, 107] on div at bounding box center [544, 449] width 975 height 700
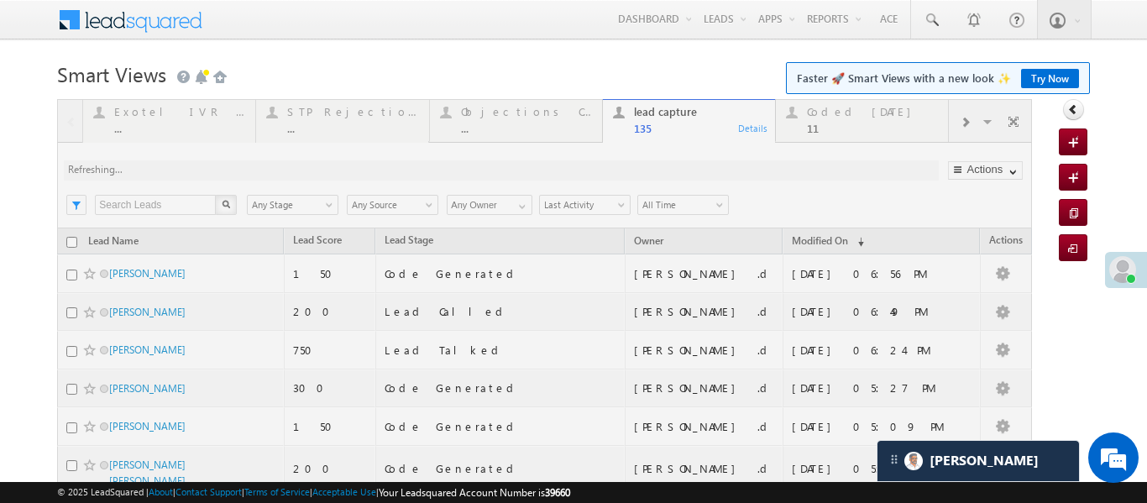
scroll to position [27, 0]
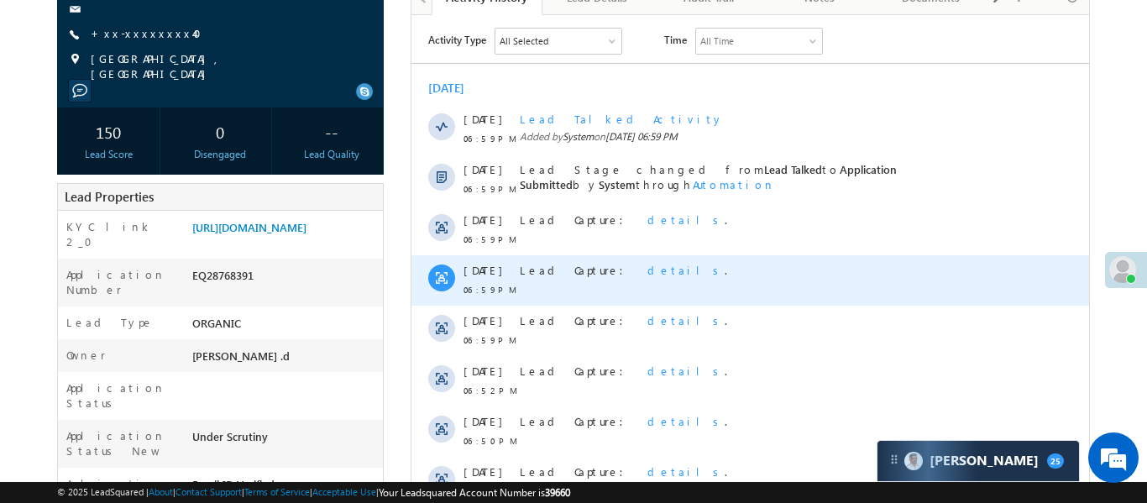
scroll to position [228, 0]
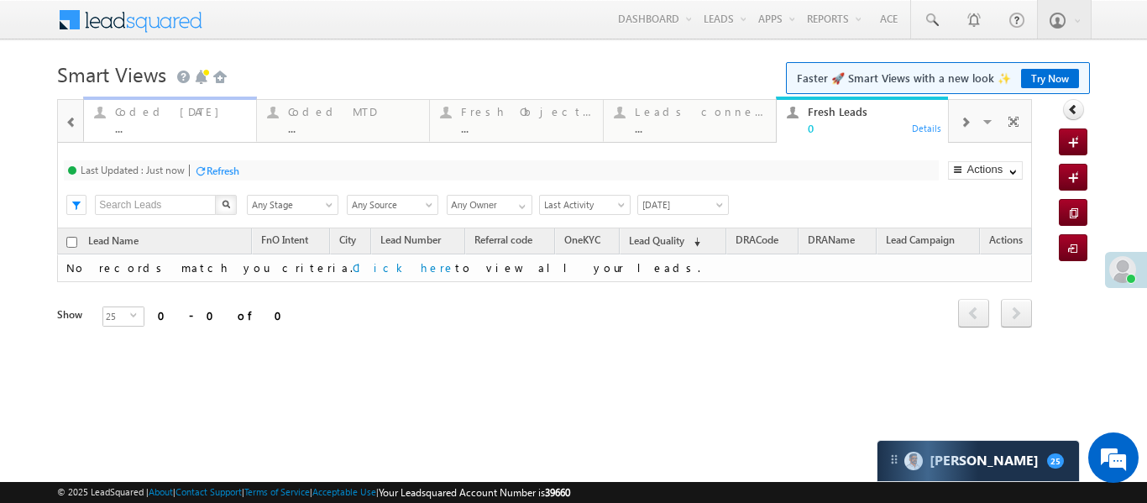
click at [194, 128] on div "..." at bounding box center [180, 128] width 131 height 13
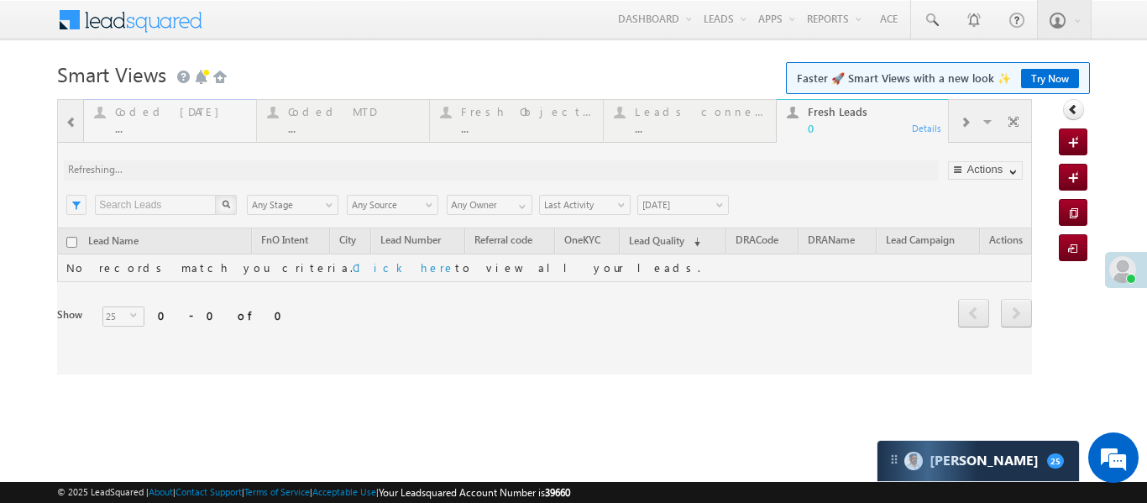
click at [194, 128] on div at bounding box center [544, 236] width 975 height 275
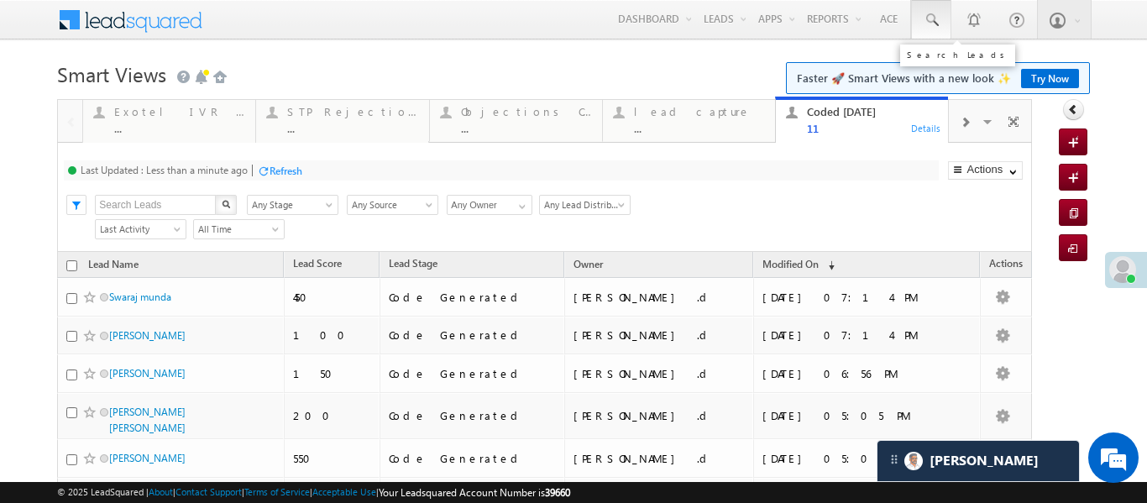
click at [950, 24] on link at bounding box center [931, 19] width 40 height 39
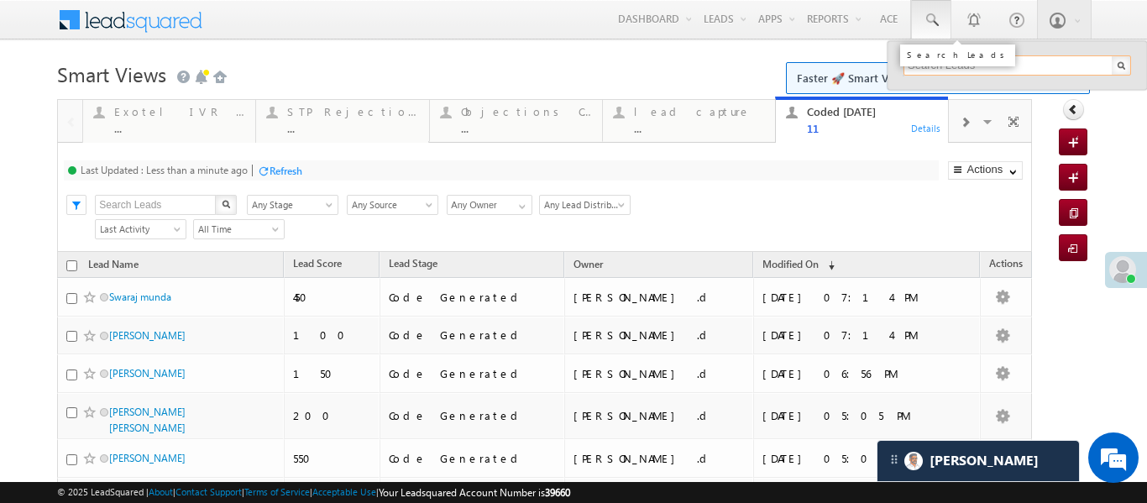
paste input "EQ28305810"
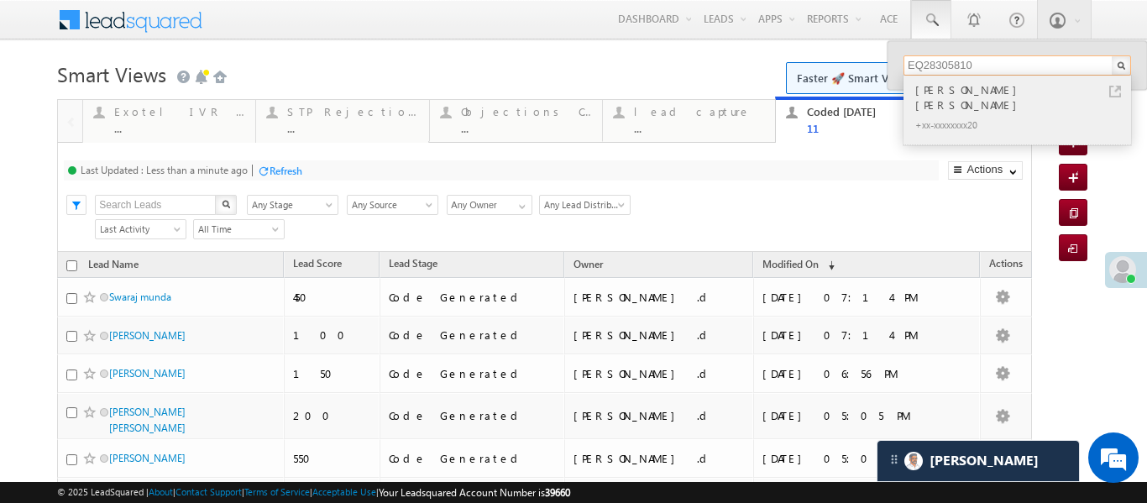
type input "EQ28305810"
click at [994, 92] on div "[PERSON_NAME] [PERSON_NAME]" at bounding box center [1024, 98] width 225 height 34
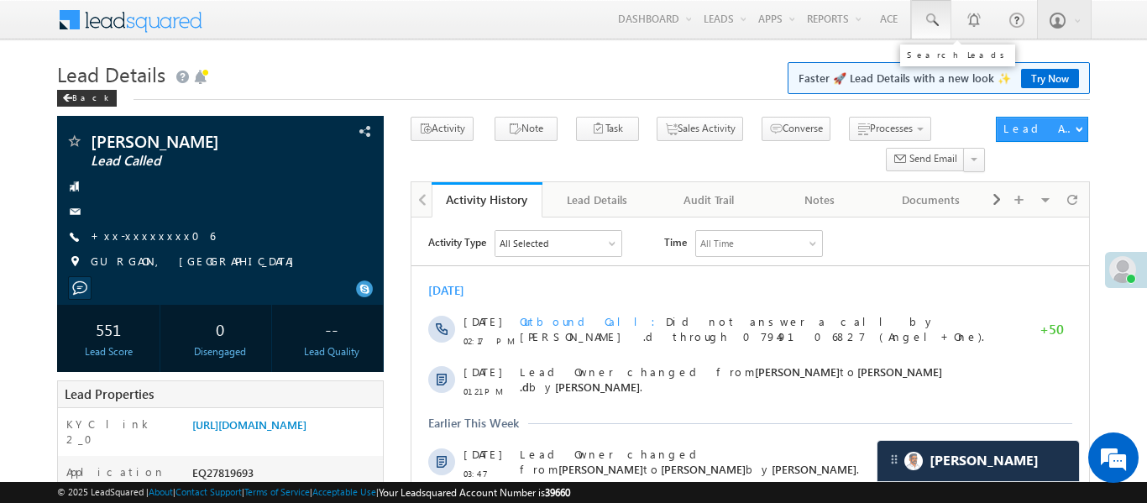
click at [943, 13] on link at bounding box center [931, 19] width 40 height 39
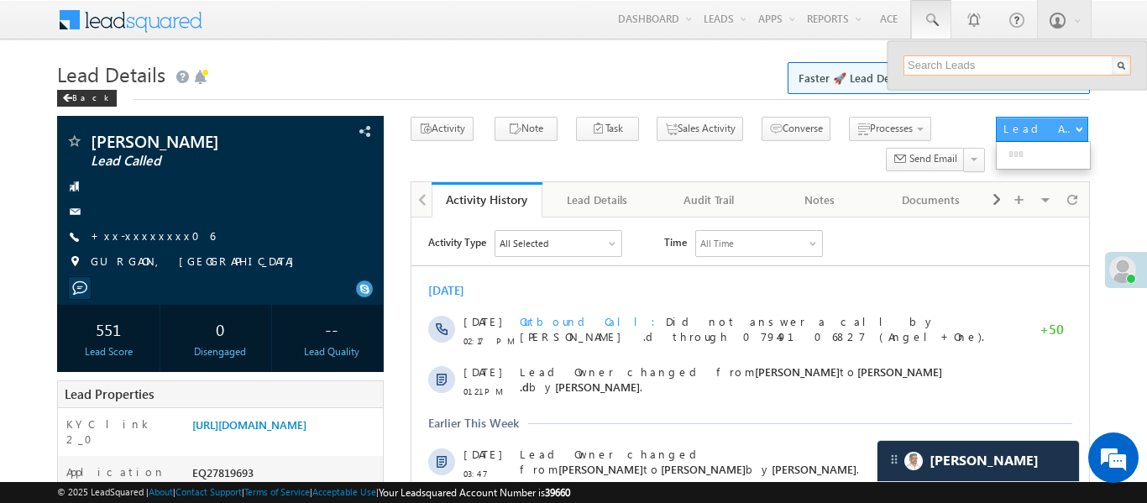
paste input "EQ28187240"
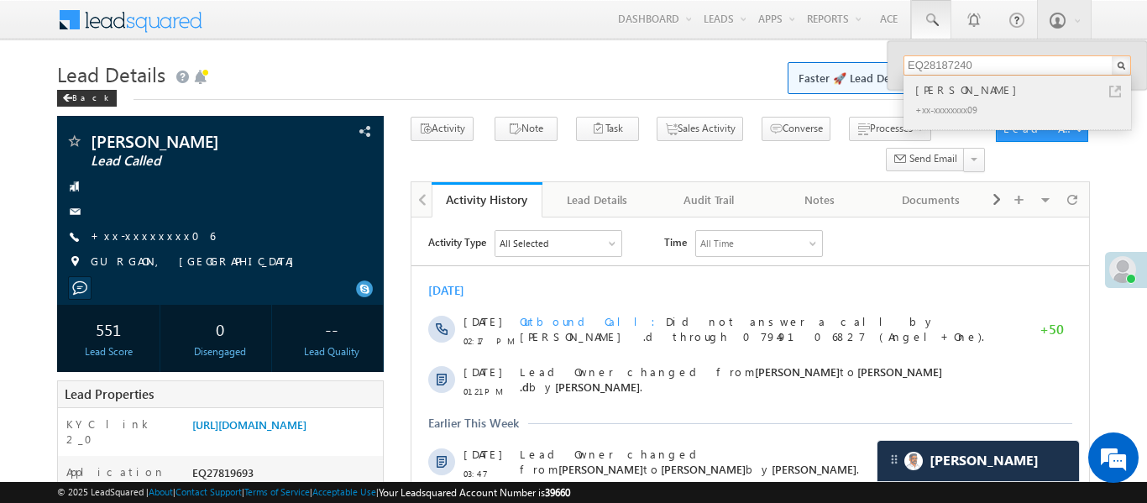
type input "EQ28187240"
click at [925, 97] on div "[PERSON_NAME]" at bounding box center [1024, 90] width 225 height 18
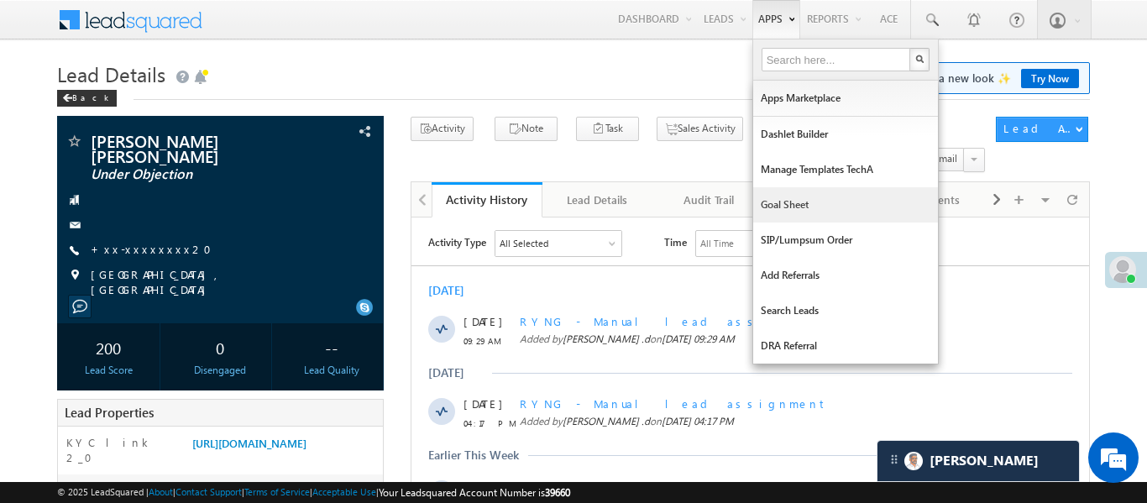
click at [811, 208] on link "Goal Sheet" at bounding box center [845, 204] width 185 height 35
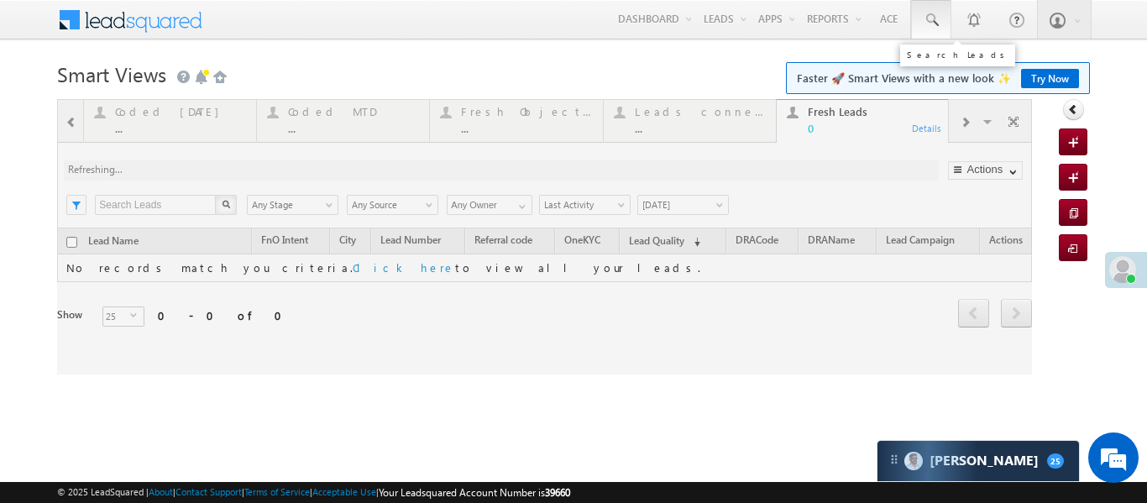
click at [923, 22] on span at bounding box center [931, 20] width 17 height 17
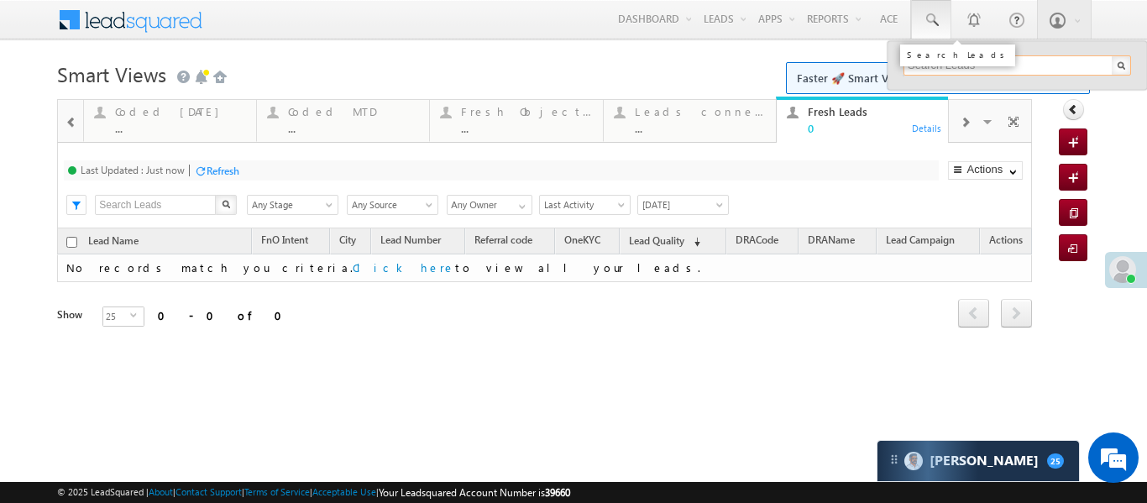
paste input "EQ28187240"
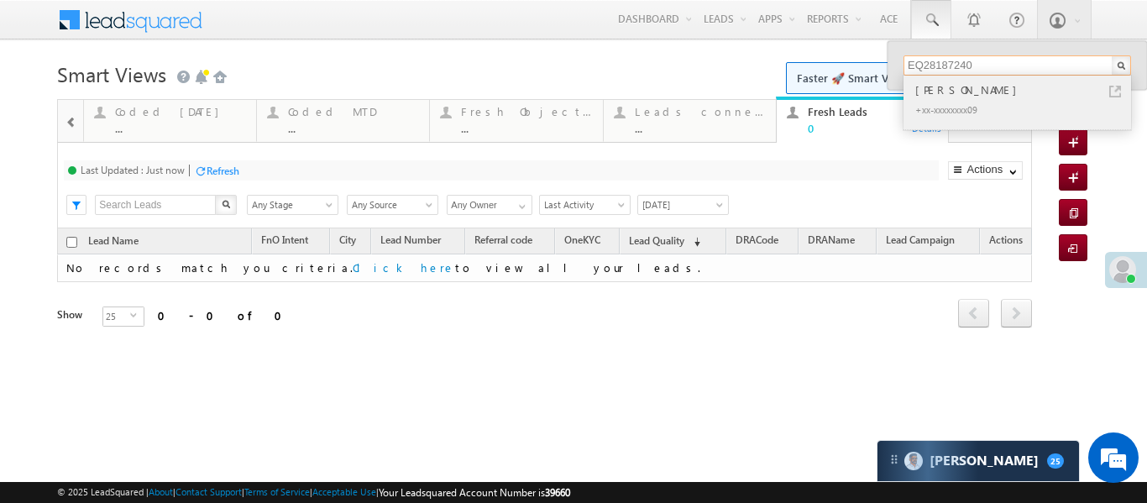
type input "EQ28187240"
click at [926, 93] on div "[PERSON_NAME]" at bounding box center [1024, 90] width 225 height 18
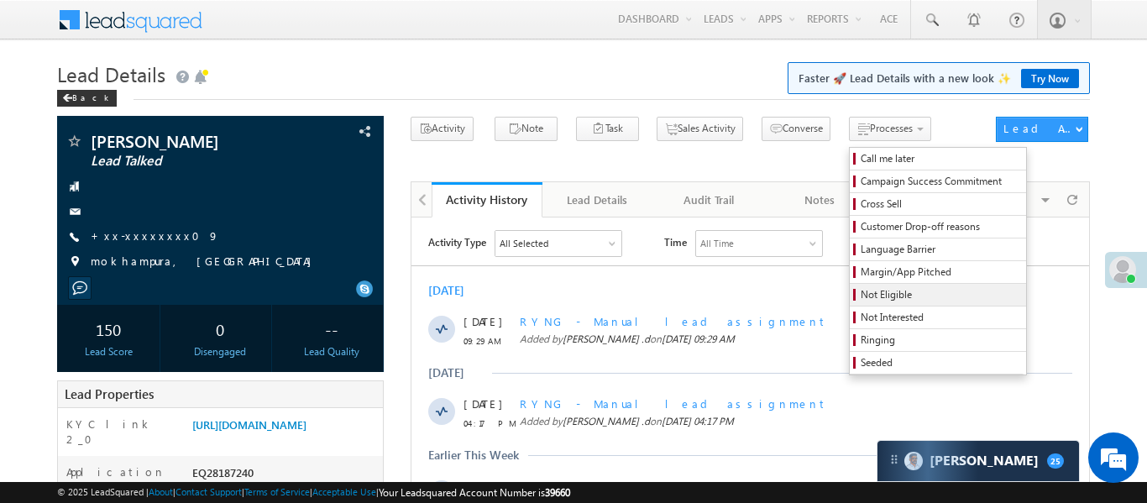
click at [861, 295] on span "Not Eligible" at bounding box center [941, 294] width 160 height 15
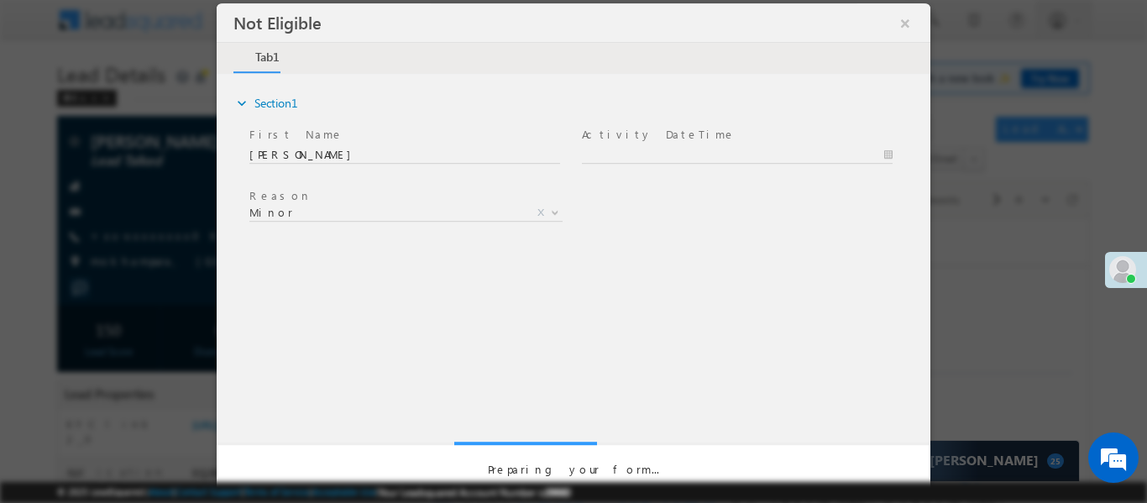
click at [672, 159] on div at bounding box center [574, 246] width 714 height 487
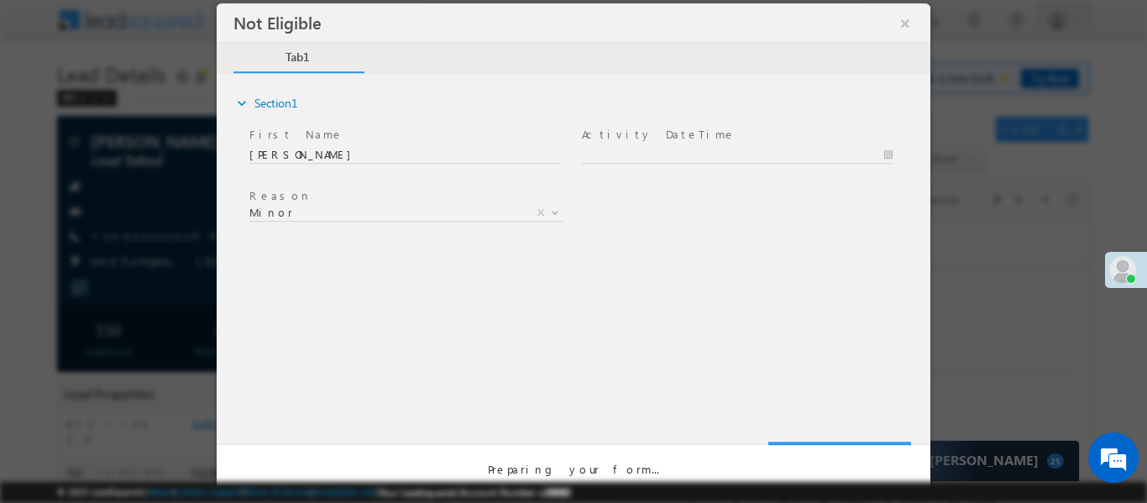
click at [688, 149] on div at bounding box center [574, 246] width 714 height 487
click at [684, 157] on div at bounding box center [574, 246] width 714 height 487
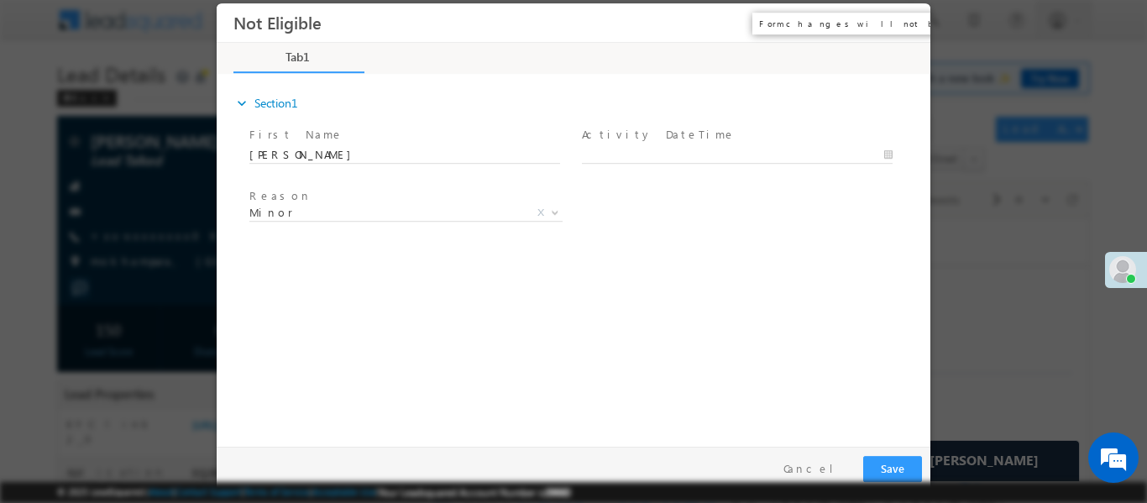
click at [895, 23] on button "×" at bounding box center [905, 22] width 29 height 31
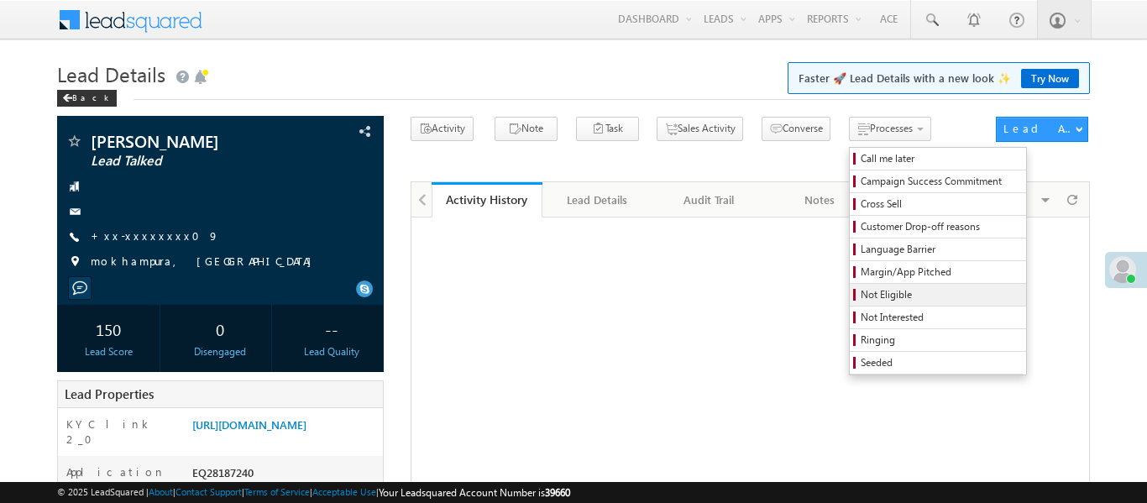
click at [861, 301] on span "Not Eligible" at bounding box center [941, 294] width 160 height 15
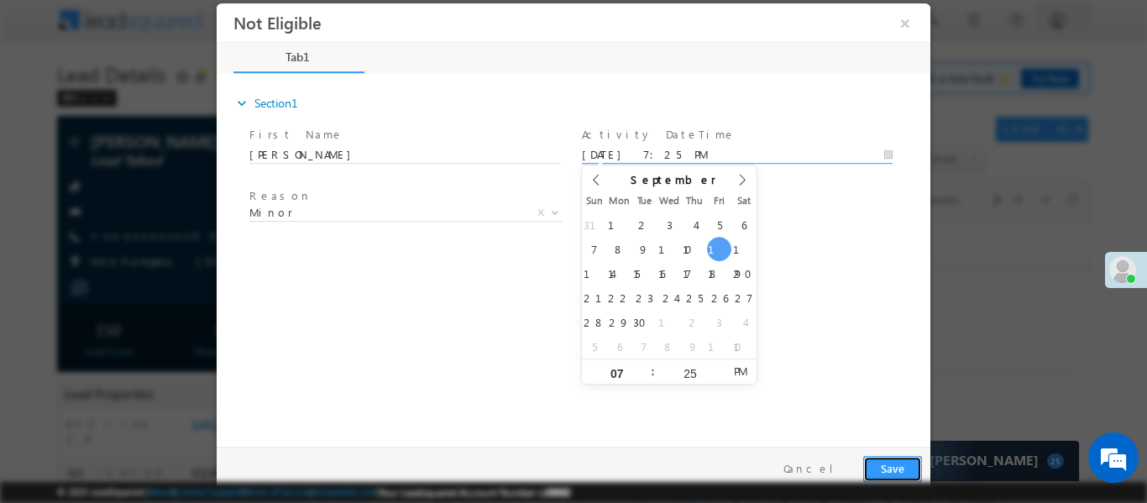
click at [896, 463] on button "Save" at bounding box center [892, 468] width 59 height 26
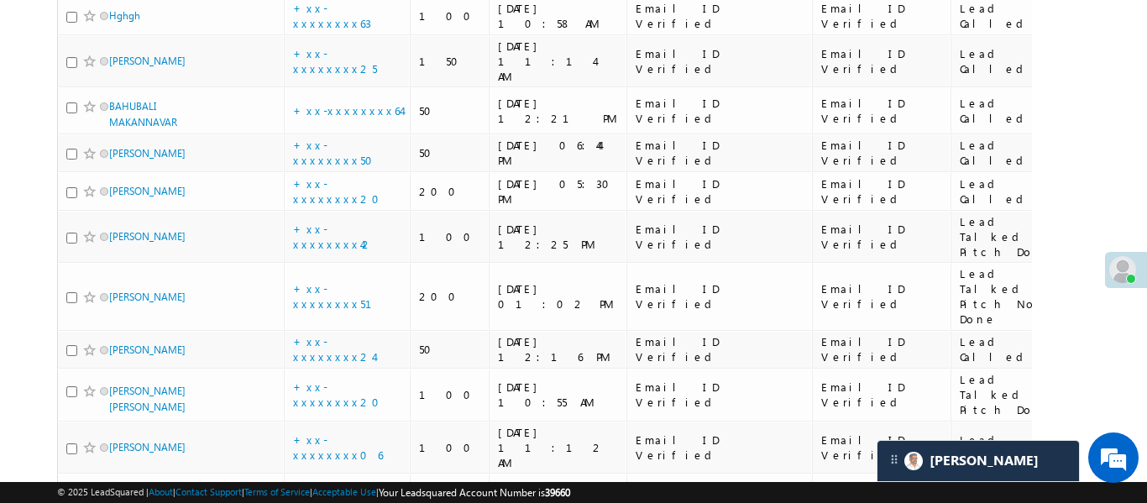
scroll to position [2080, 0]
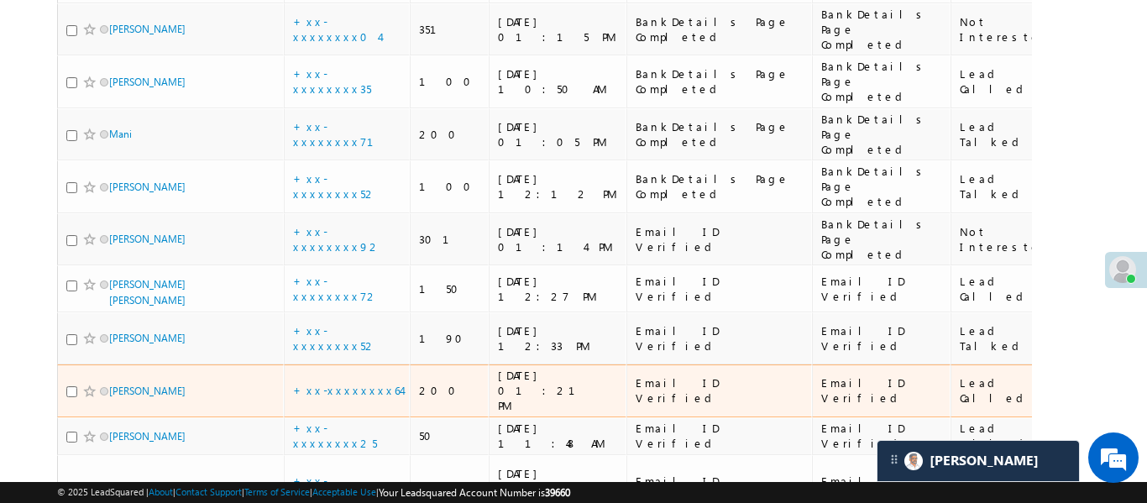
scroll to position [0, 0]
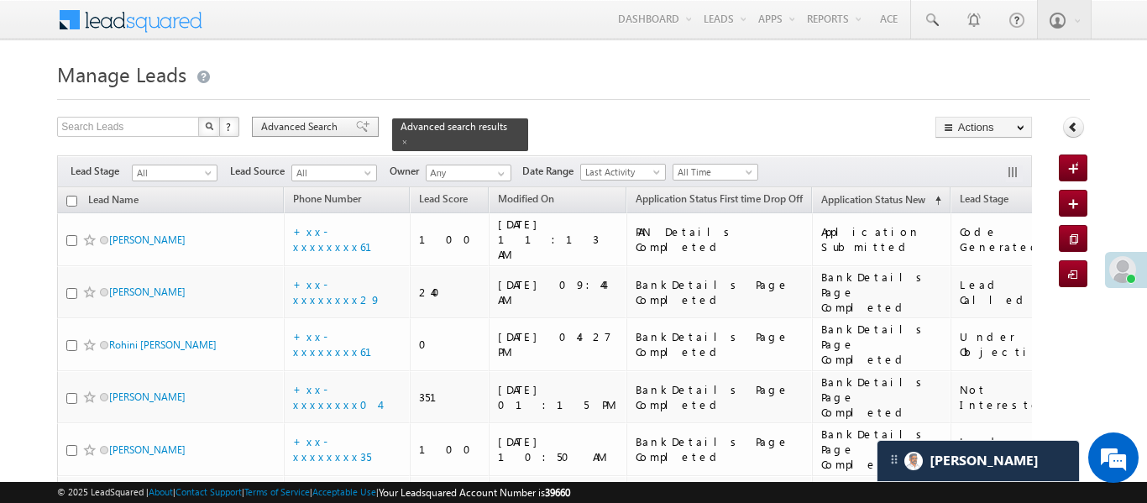
click at [339, 136] on div "Advanced Search" at bounding box center [315, 127] width 127 height 20
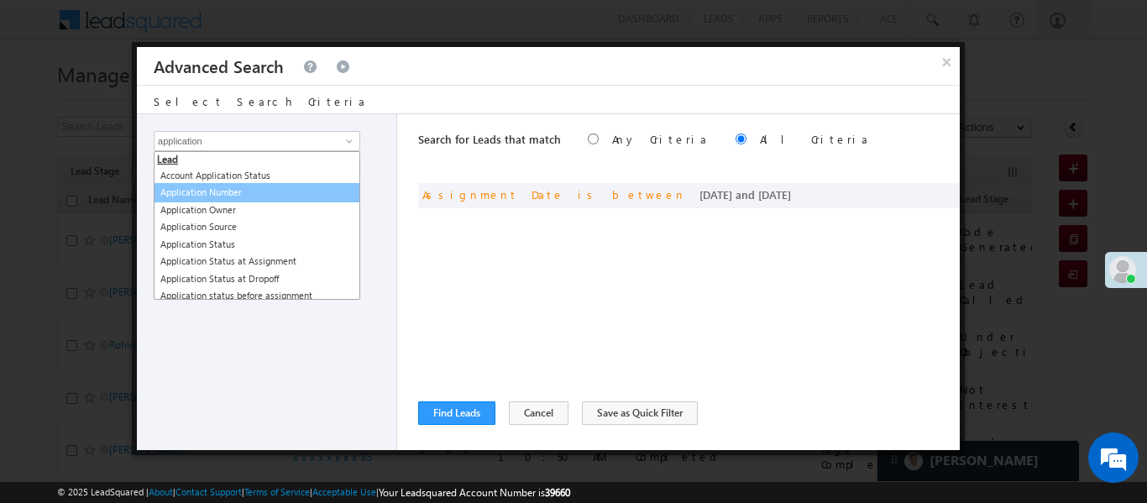
click at [246, 191] on link "Application Number" at bounding box center [257, 192] width 207 height 19
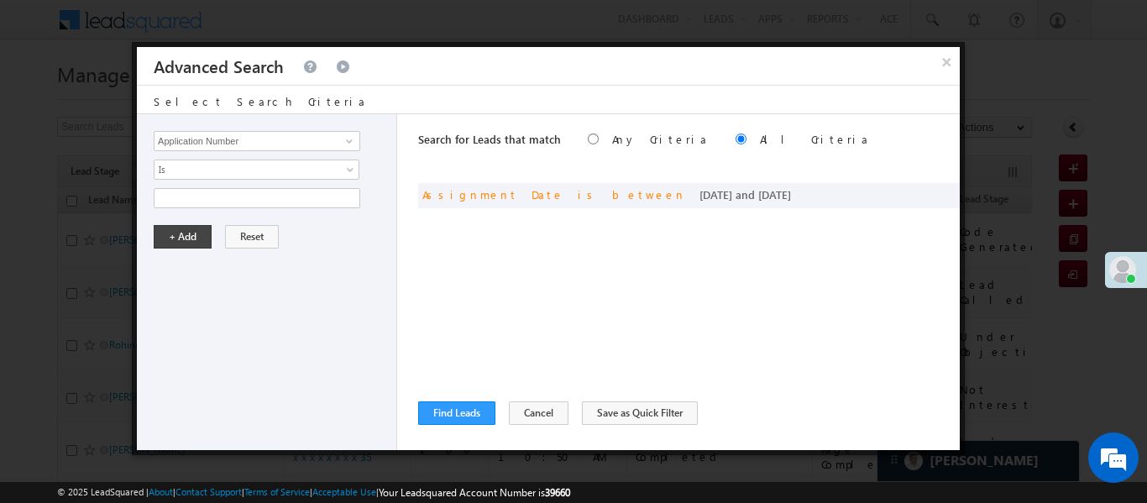
type input "Application Number"
click at [224, 180] on div "Lead Activity Task Sales Group Prospect Id WA Last Message Timestamp 4th Day Di…" at bounding box center [267, 282] width 260 height 336
click at [219, 174] on span "Is" at bounding box center [245, 169] width 182 height 15
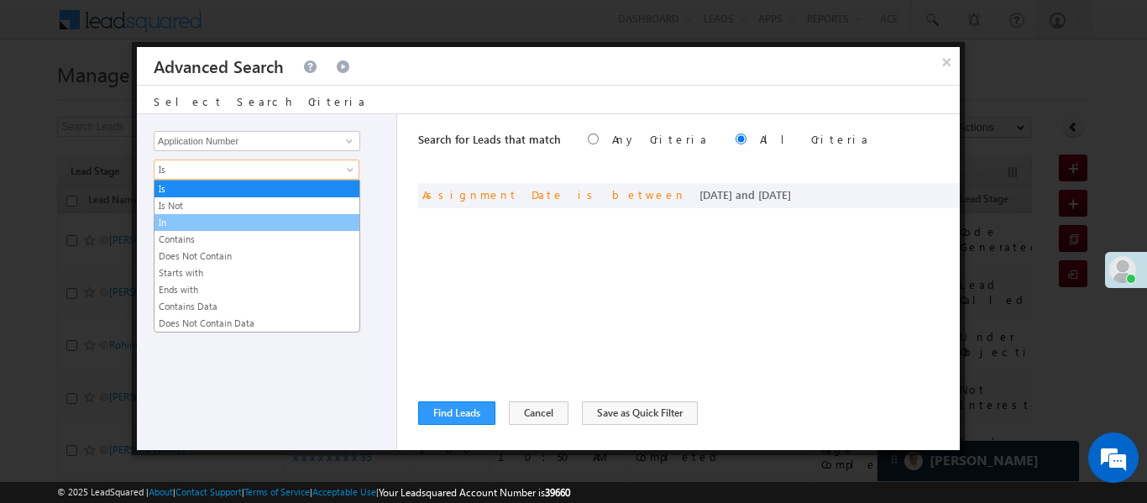
click at [193, 226] on link "In" at bounding box center [256, 222] width 205 height 15
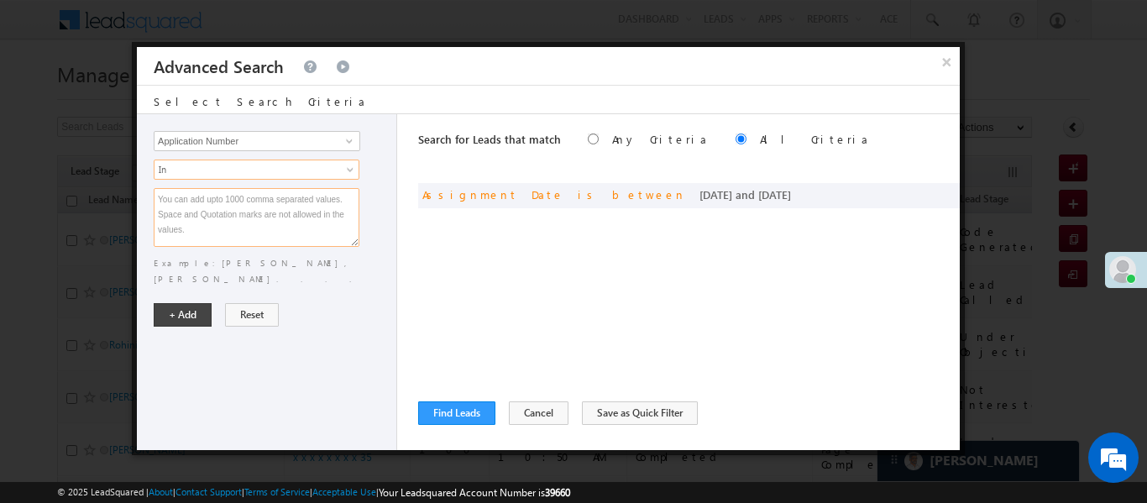
click at [315, 241] on textarea at bounding box center [257, 217] width 206 height 59
click at [317, 217] on textarea at bounding box center [257, 217] width 206 height 59
paste textarea "EQ28367457 EQ28434743 EQ28635241 EQ27728821 EQ28454028 EQ26801626 EQ28341524 EQ…"
type textarea "EQ28367457 EQ28434743 EQ28635241 EQ27728821 EQ28454028 EQ26801626 EQ28341524 EQ…"
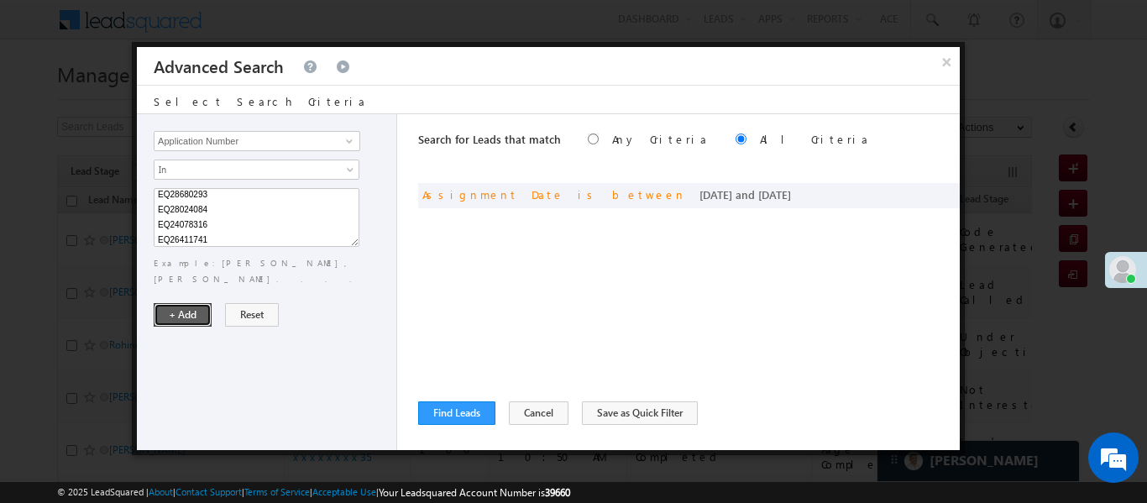
click at [196, 303] on button "+ Add" at bounding box center [183, 315] width 58 height 24
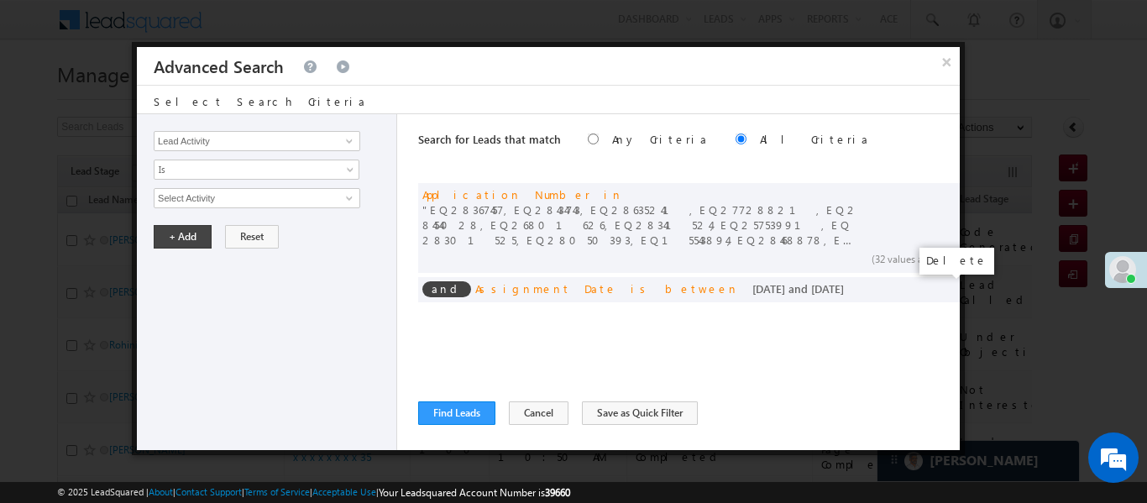
click at [0, 0] on span at bounding box center [0, 0] width 0 height 0
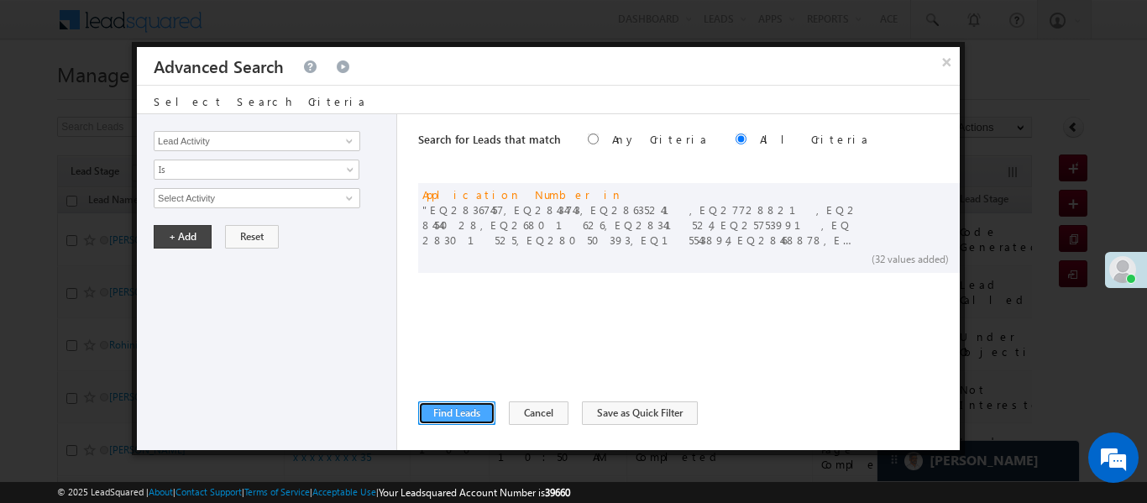
click at [447, 420] on button "Find Leads" at bounding box center [456, 413] width 77 height 24
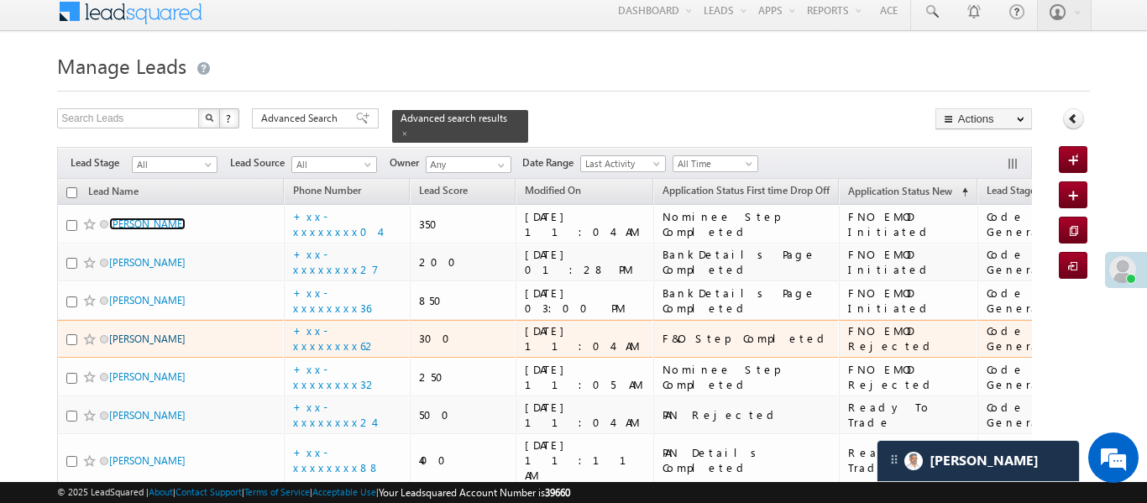
scroll to position [97, 0]
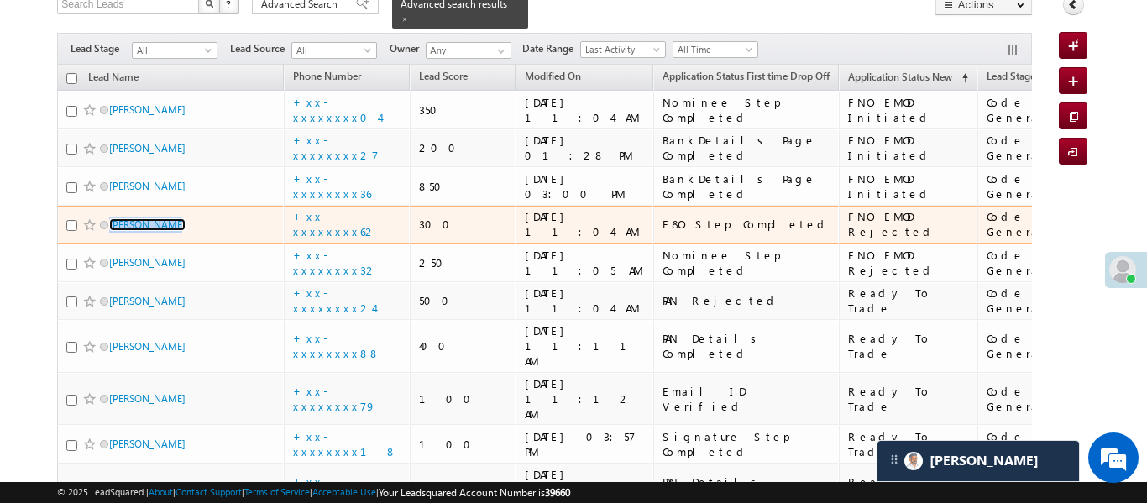
scroll to position [1071, 0]
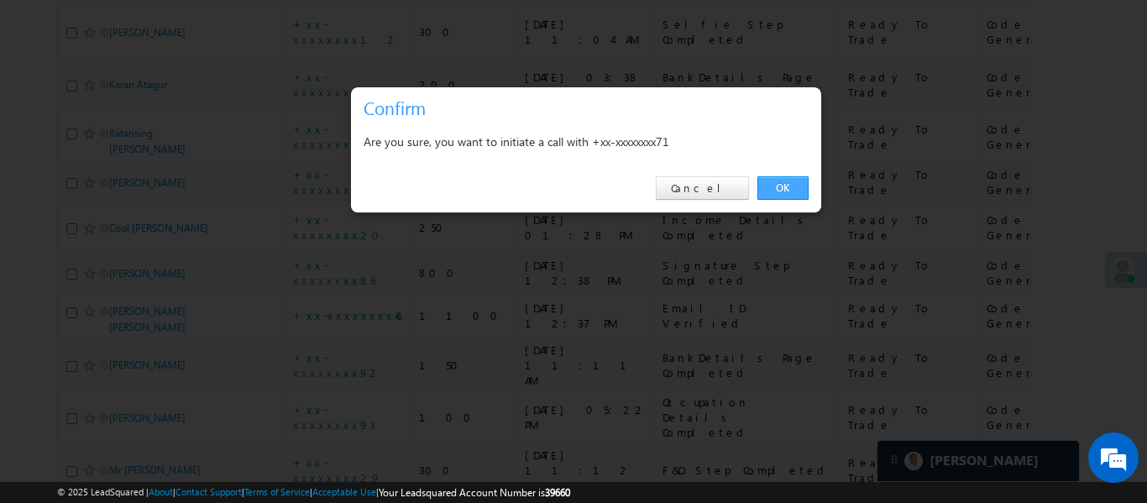
click at [795, 197] on link "OK" at bounding box center [782, 188] width 51 height 24
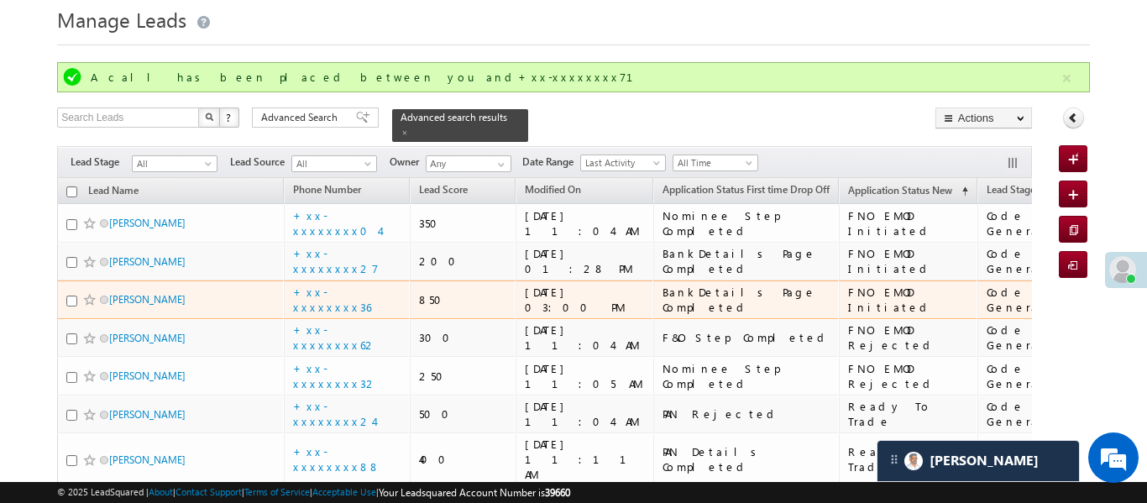
scroll to position [188, 0]
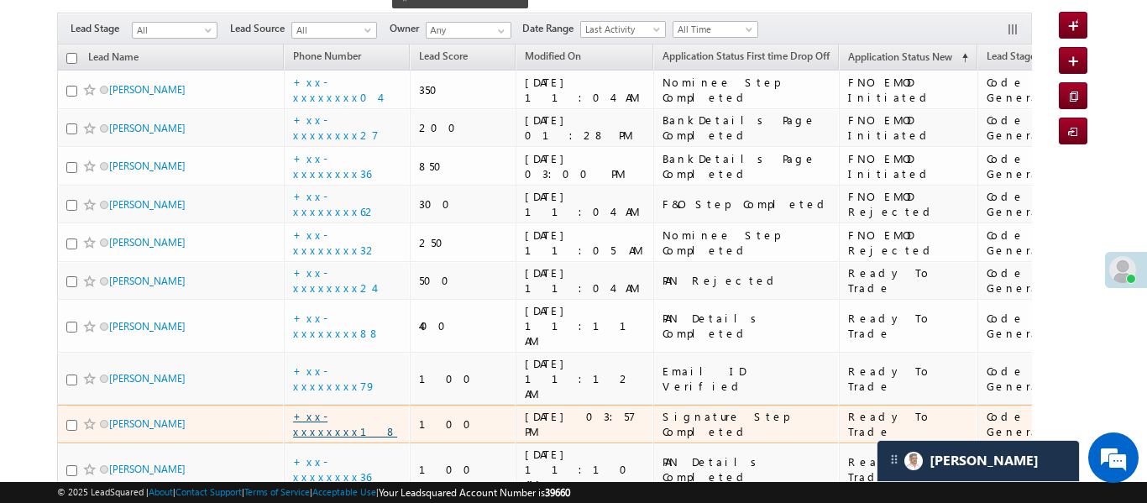
click at [337, 409] on link "+xx-xxxxxxxx18" at bounding box center [345, 423] width 104 height 29
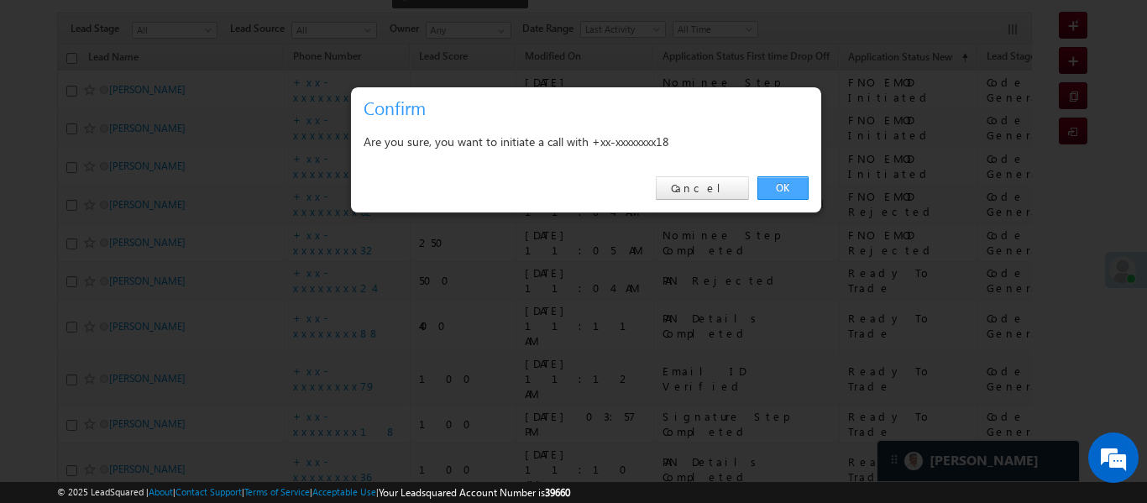
click at [795, 184] on link "OK" at bounding box center [782, 188] width 51 height 24
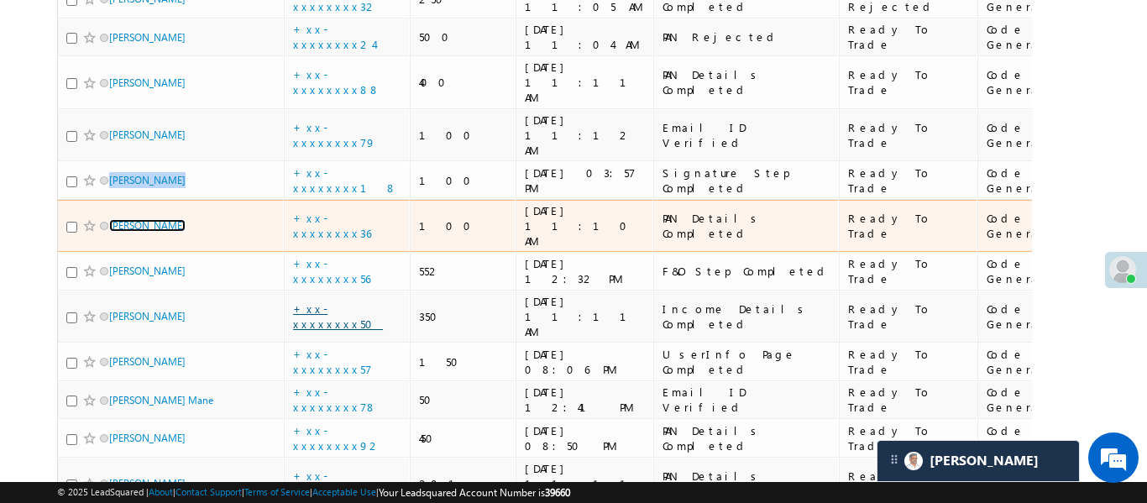
scroll to position [444, 0]
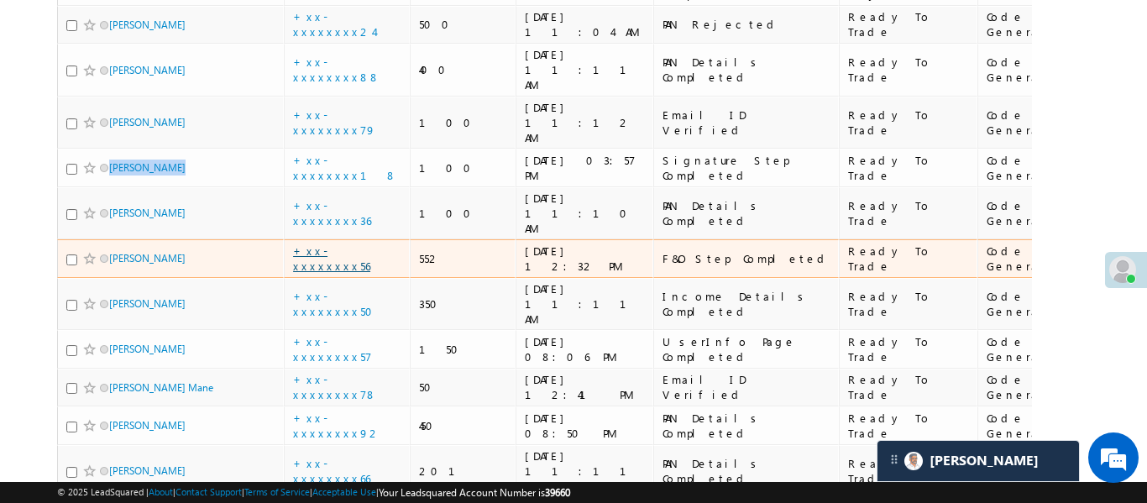
click at [343, 243] on link "+xx-xxxxxxxx56" at bounding box center [331, 257] width 77 height 29
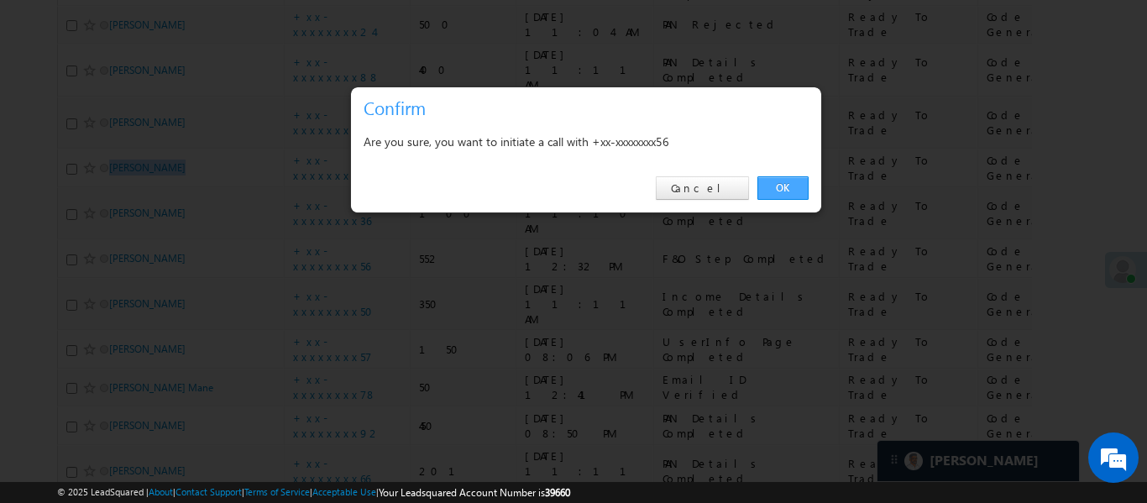
click at [782, 184] on link "OK" at bounding box center [782, 188] width 51 height 24
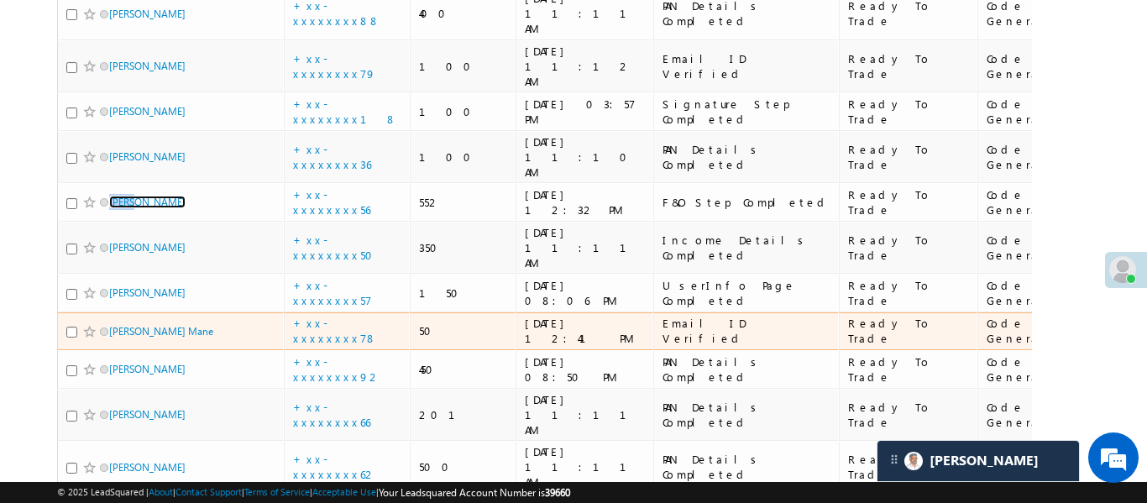
scroll to position [509, 0]
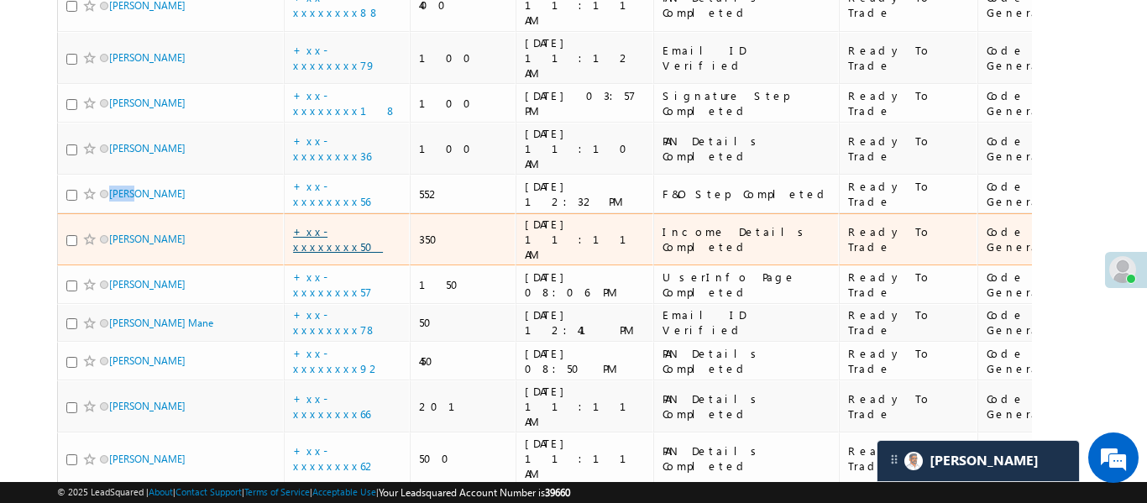
click at [343, 224] on link "+xx-xxxxxxxx50" at bounding box center [338, 238] width 90 height 29
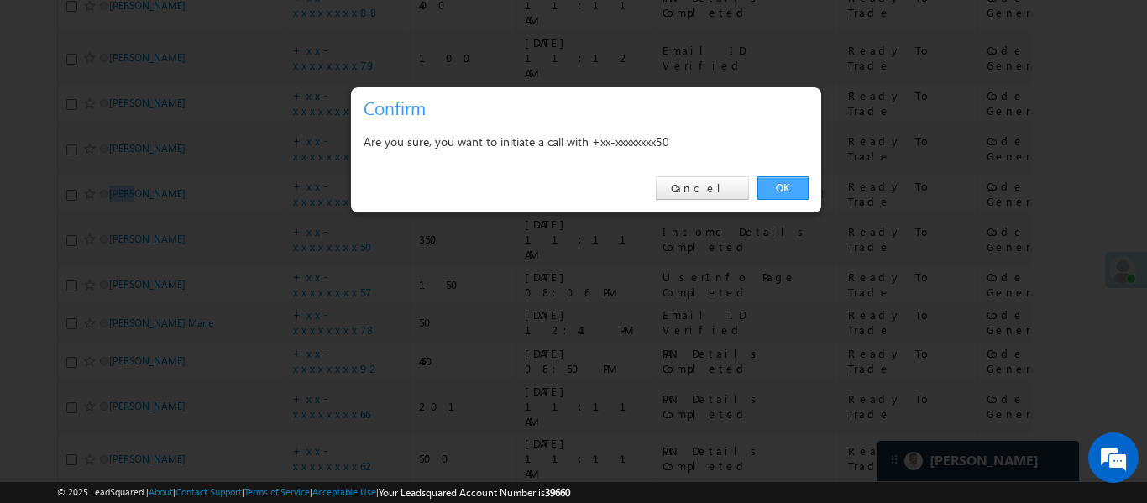
click at [797, 183] on link "OK" at bounding box center [782, 188] width 51 height 24
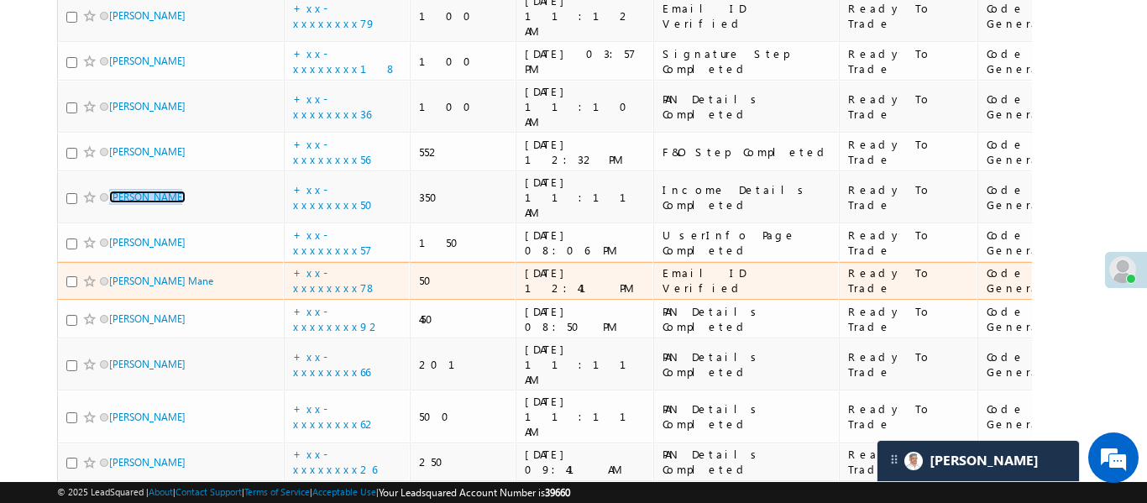
scroll to position [561, 0]
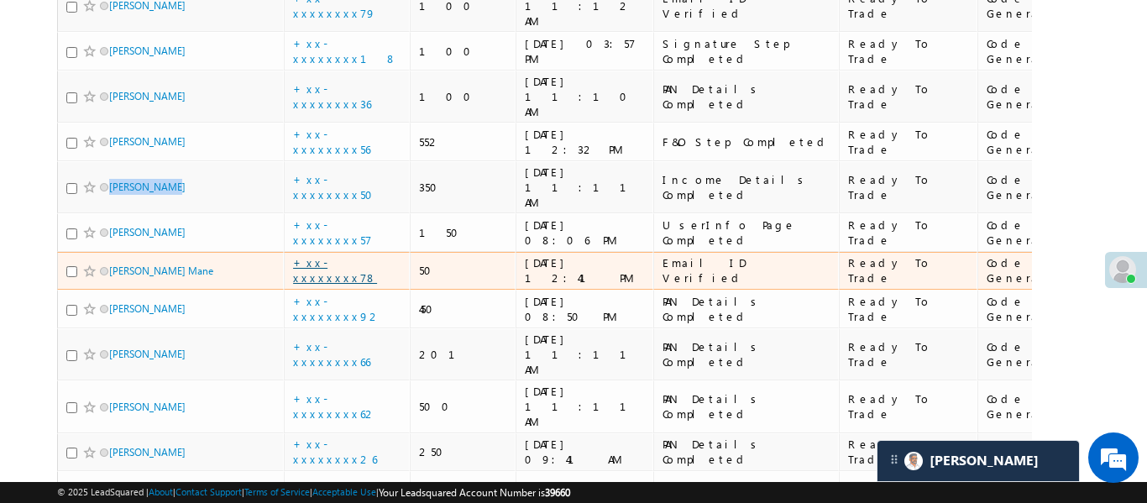
click at [360, 255] on link "+xx-xxxxxxxx78" at bounding box center [335, 269] width 84 height 29
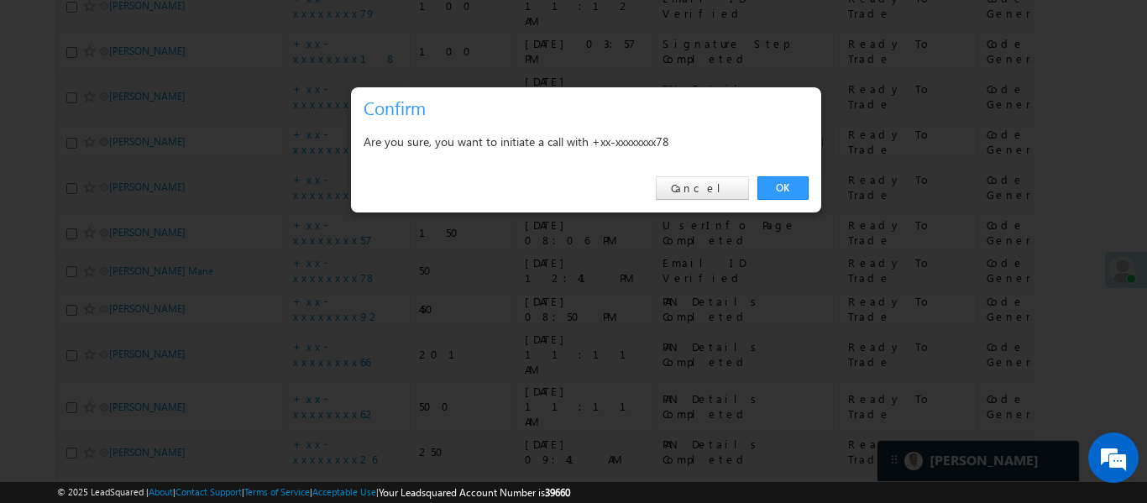
click at [808, 191] on div "OK Cancel" at bounding box center [586, 189] width 470 height 48
click at [791, 180] on link "OK" at bounding box center [782, 188] width 51 height 24
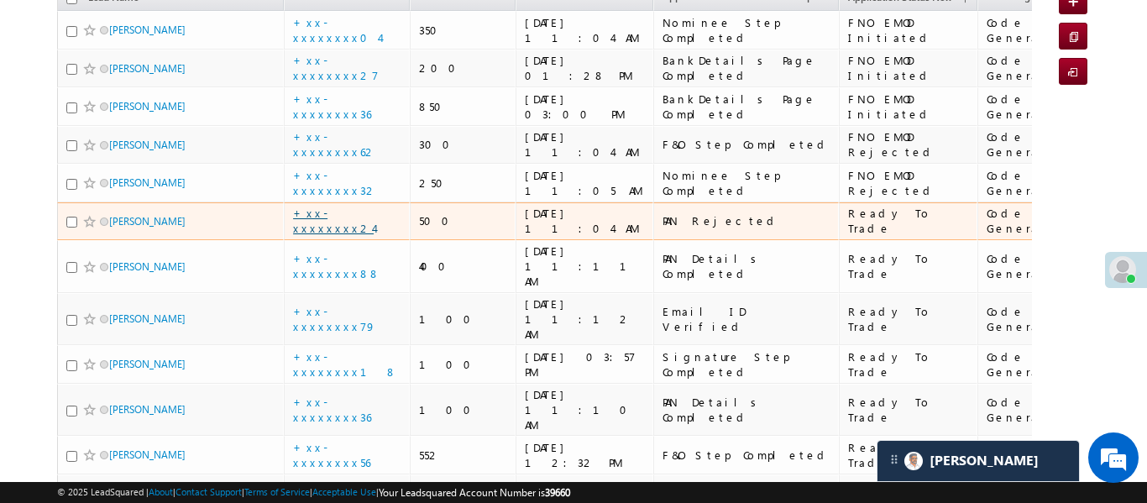
scroll to position [259, 0]
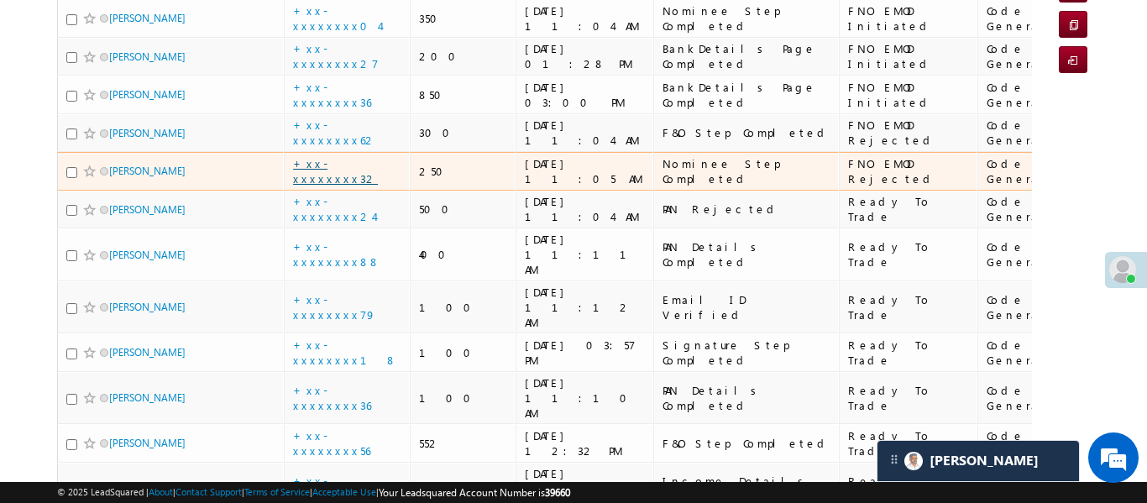
click at [347, 156] on link "+xx-xxxxxxxx32" at bounding box center [335, 170] width 85 height 29
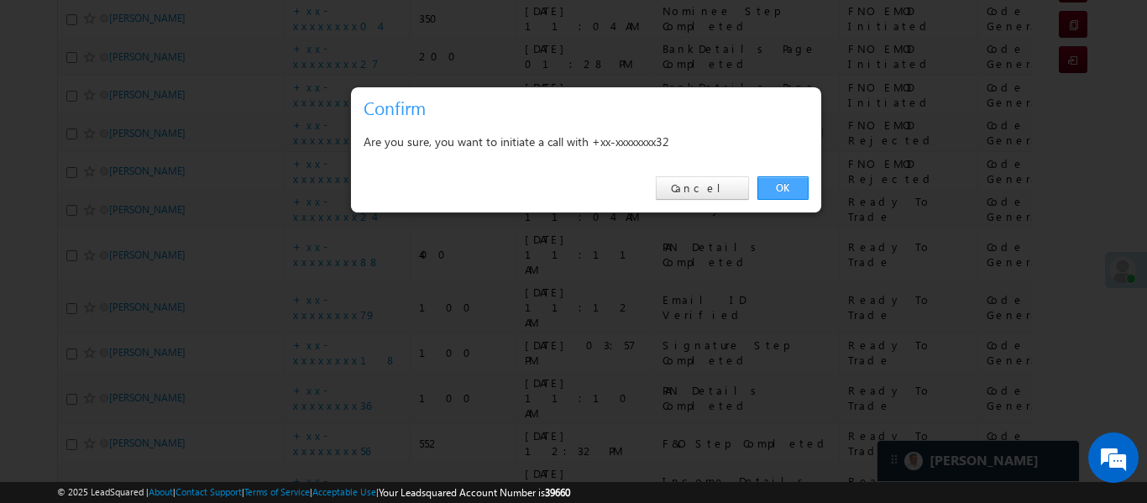
click at [793, 178] on link "OK" at bounding box center [782, 188] width 51 height 24
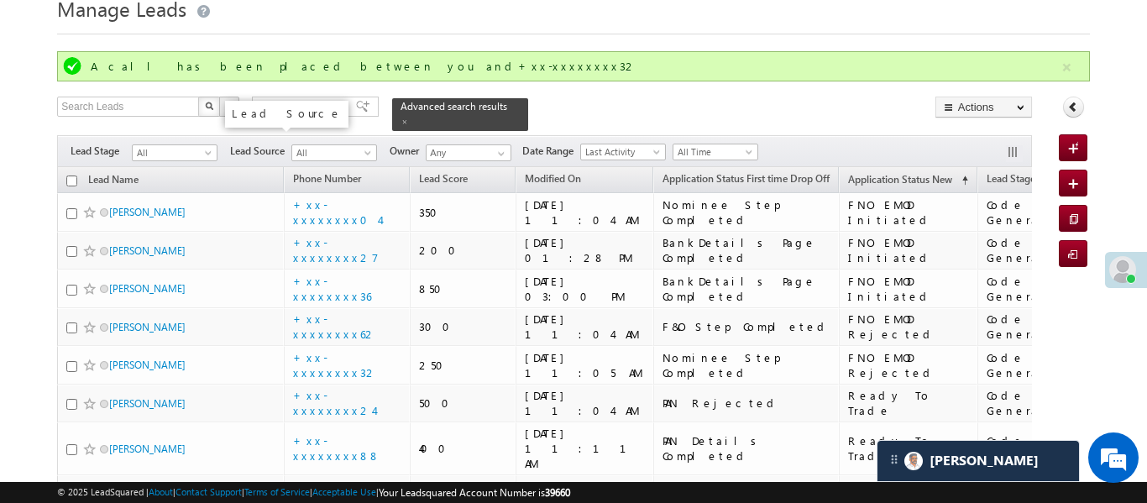
scroll to position [107, 0]
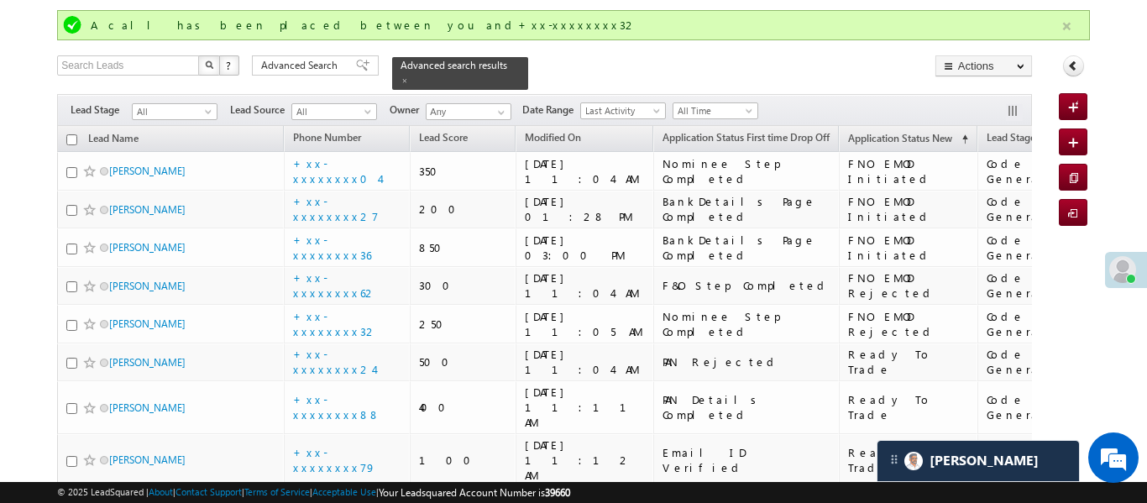
click at [1068, 24] on button "button" at bounding box center [1066, 26] width 21 height 21
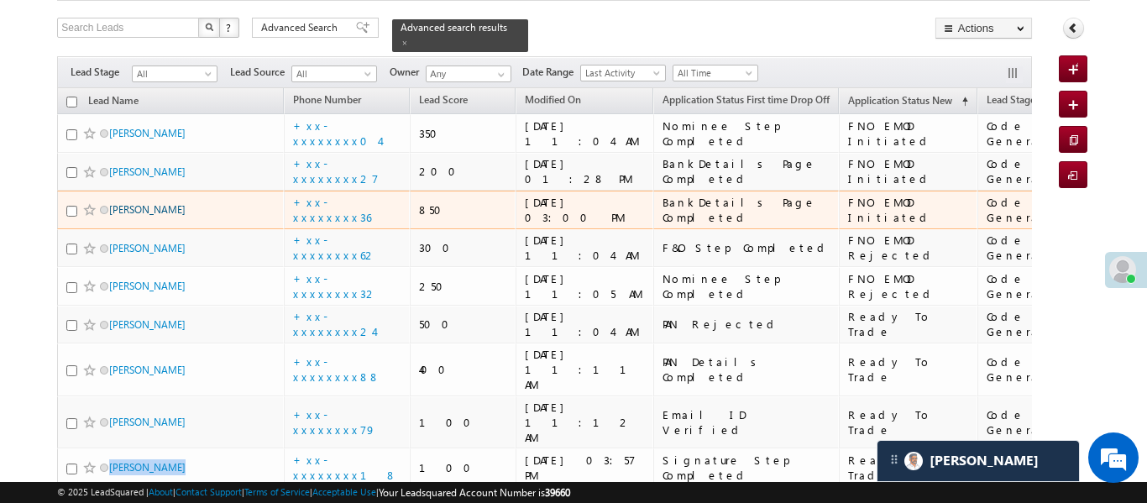
scroll to position [115, 0]
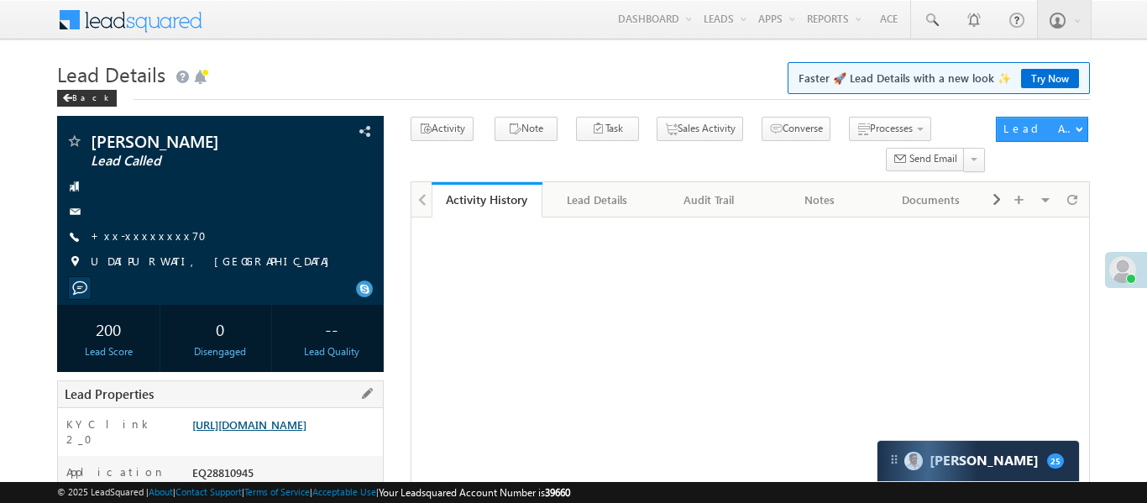
click at [306, 417] on link "[URL][DOMAIN_NAME]" at bounding box center [249, 424] width 114 height 14
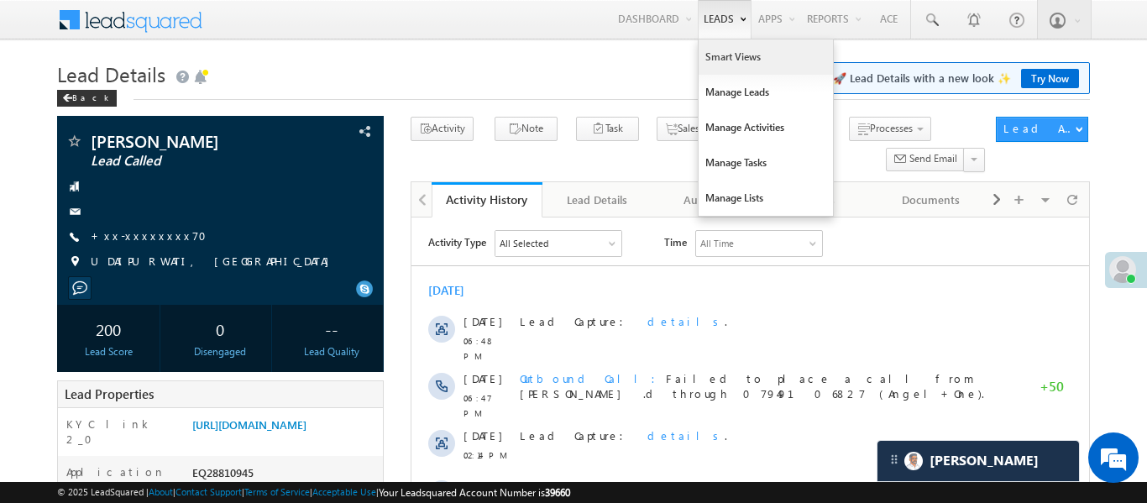
click at [715, 60] on link "Smart Views" at bounding box center [765, 56] width 134 height 35
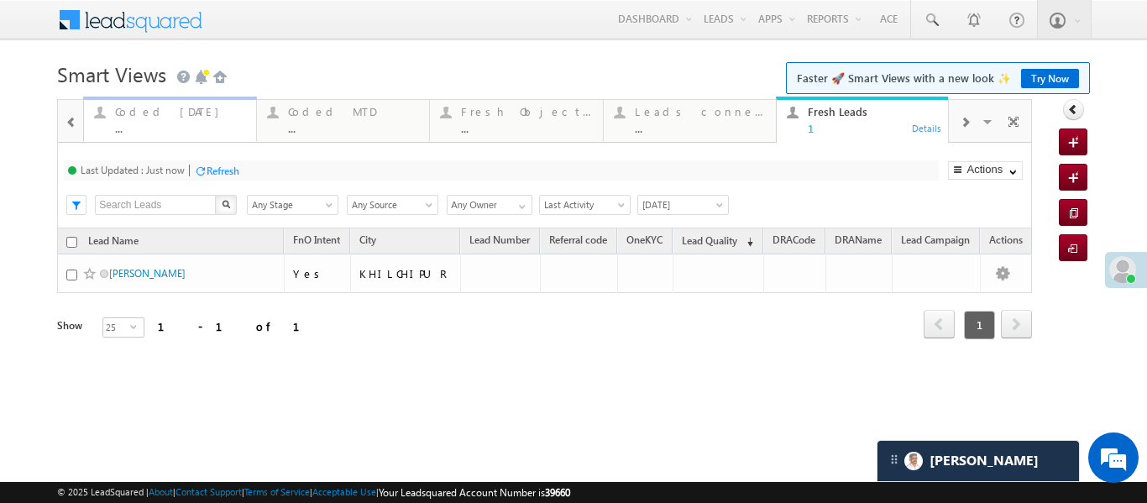
click at [169, 124] on div "..." at bounding box center [180, 128] width 131 height 13
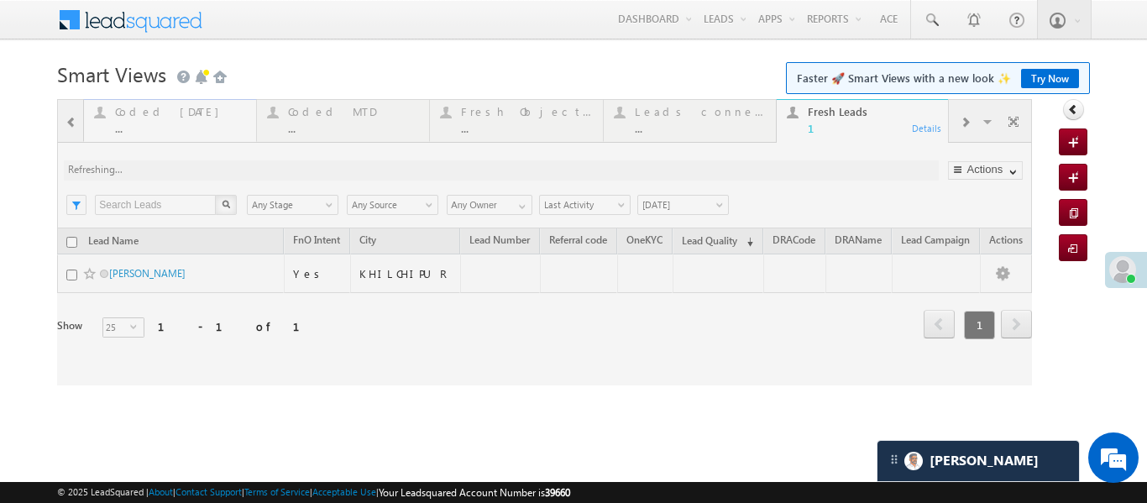
click at [169, 124] on div at bounding box center [544, 242] width 975 height 286
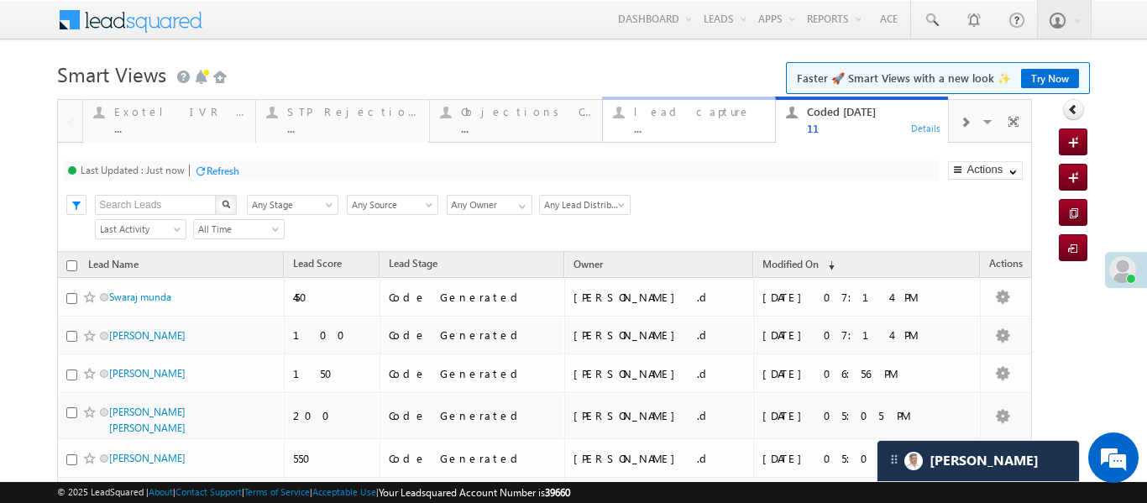
click at [724, 111] on div "lead capture" at bounding box center [699, 111] width 131 height 13
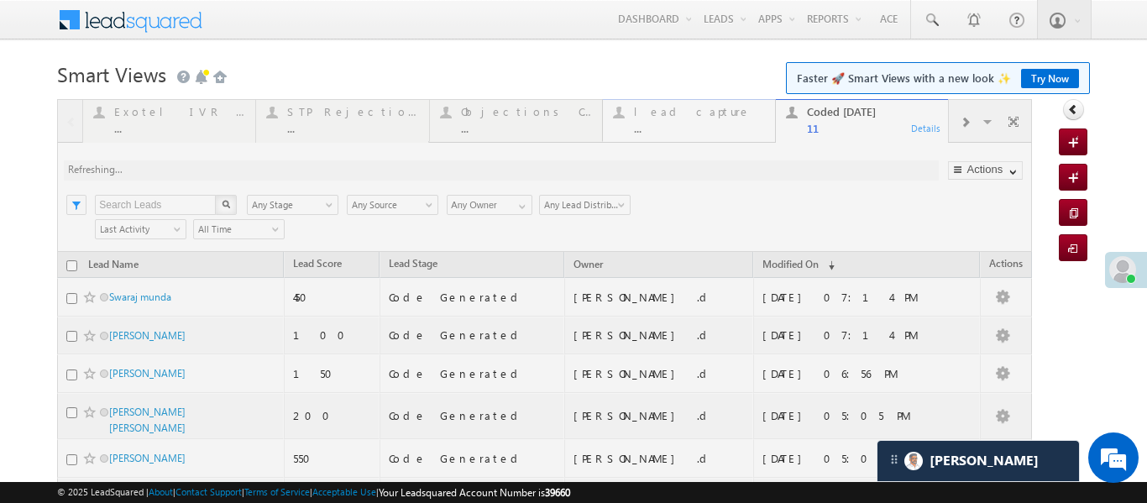
click at [724, 111] on div at bounding box center [544, 449] width 975 height 700
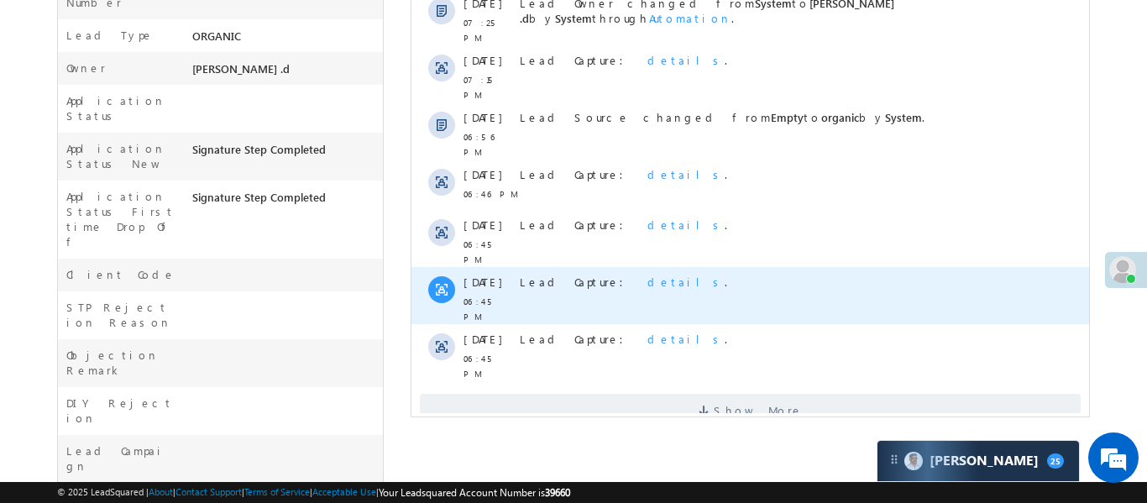
scroll to position [146, 0]
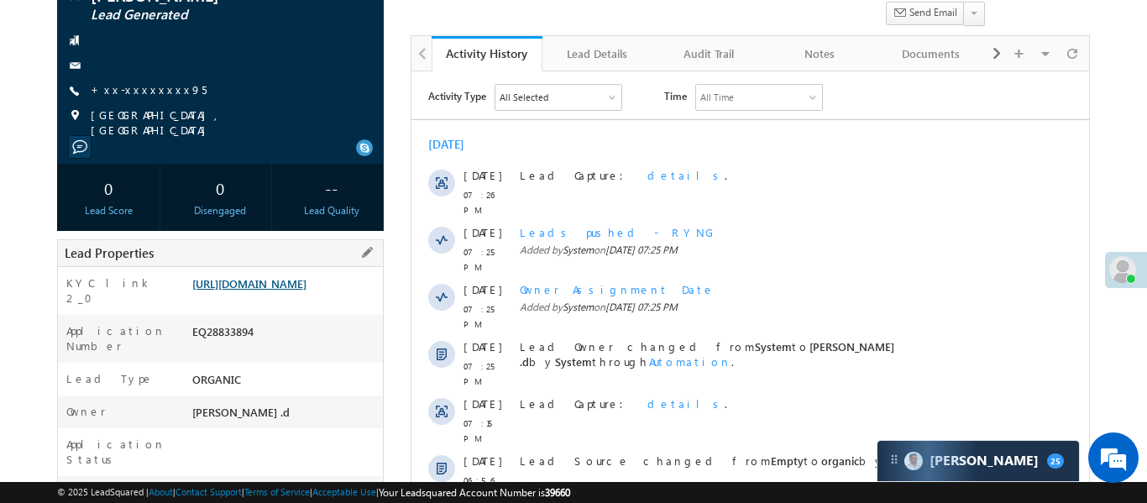
click at [280, 290] on link "[URL][DOMAIN_NAME]" at bounding box center [249, 283] width 114 height 14
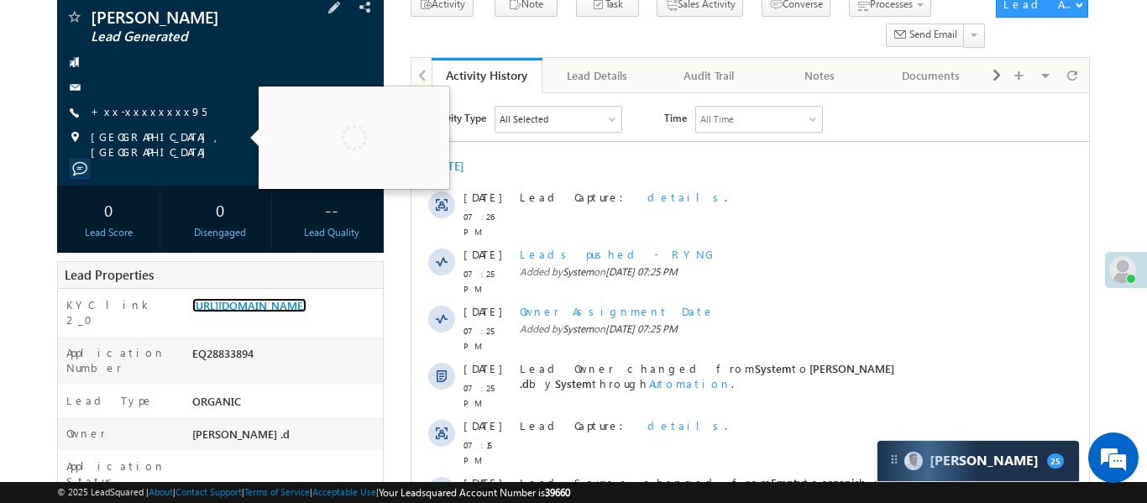
scroll to position [119, 0]
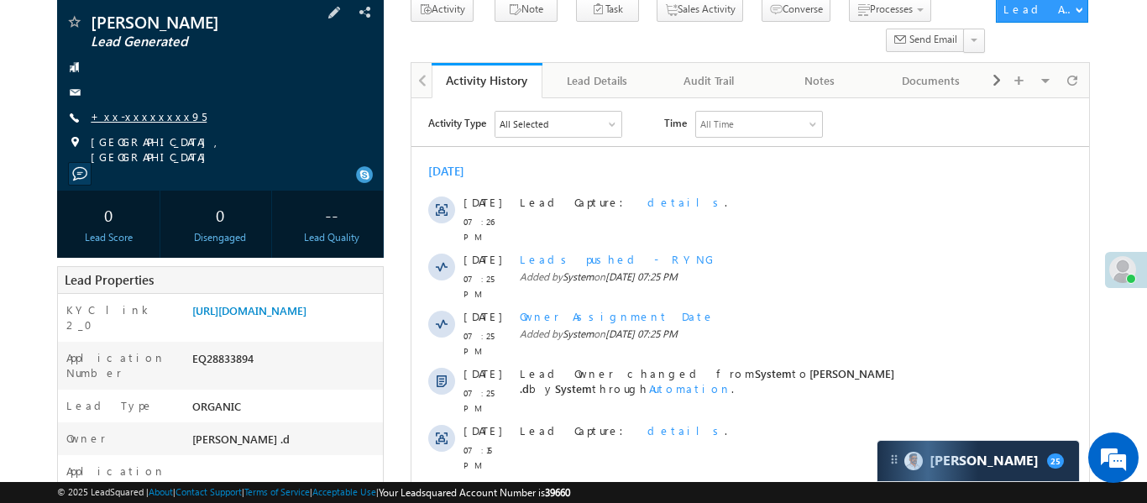
click at [143, 121] on link "+xx-xxxxxxxx95" at bounding box center [149, 116] width 116 height 14
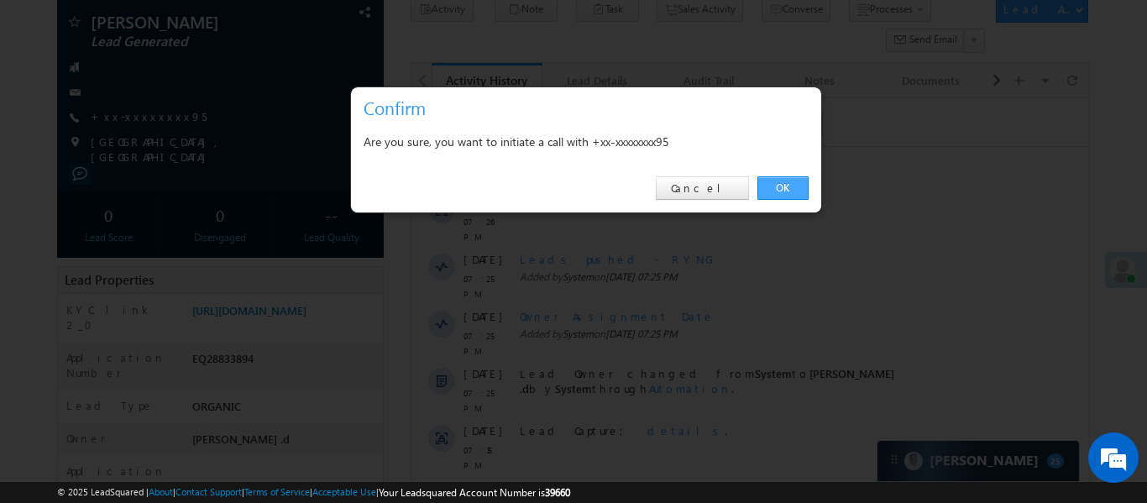
click at [779, 190] on link "OK" at bounding box center [782, 188] width 51 height 24
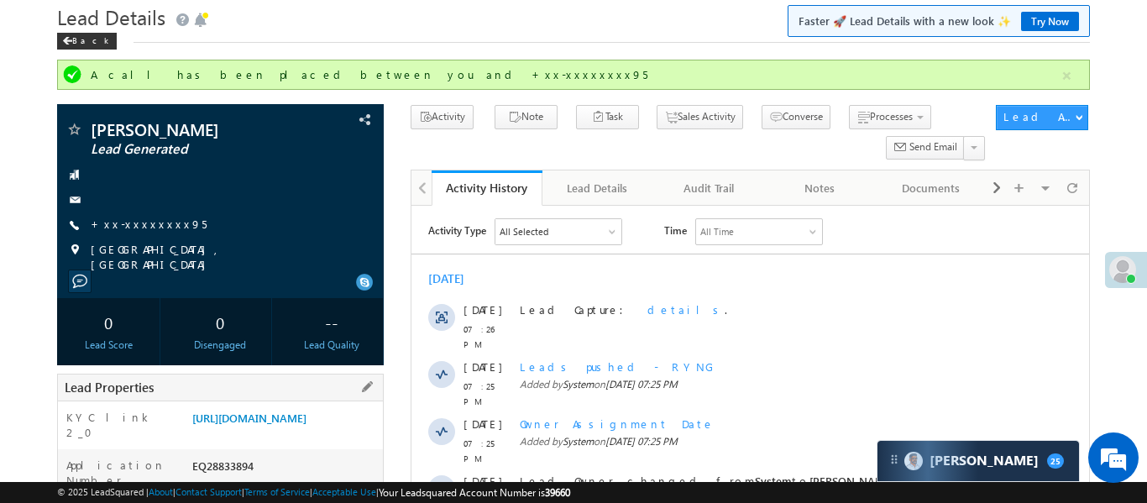
scroll to position [0, 0]
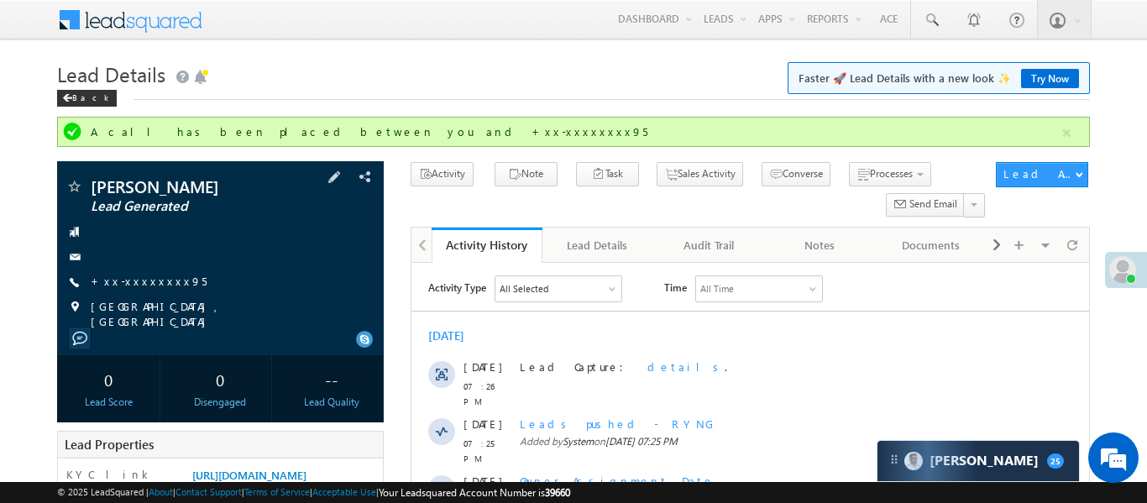
click at [136, 290] on span "+xx-xxxxxxxx95" at bounding box center [149, 282] width 116 height 17
click at [137, 283] on link "+xx-xxxxxxxx95" at bounding box center [149, 281] width 116 height 14
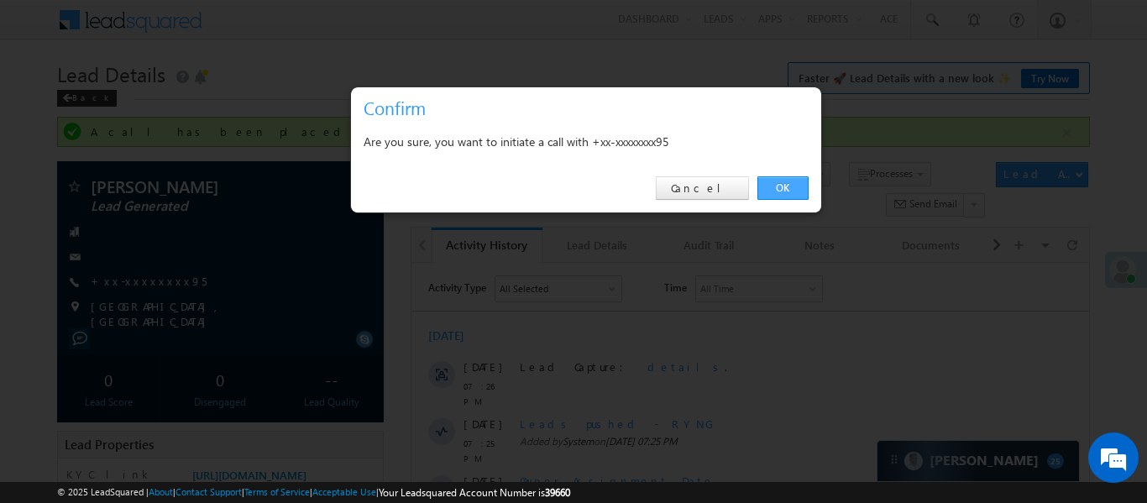
click at [791, 193] on link "OK" at bounding box center [782, 188] width 51 height 24
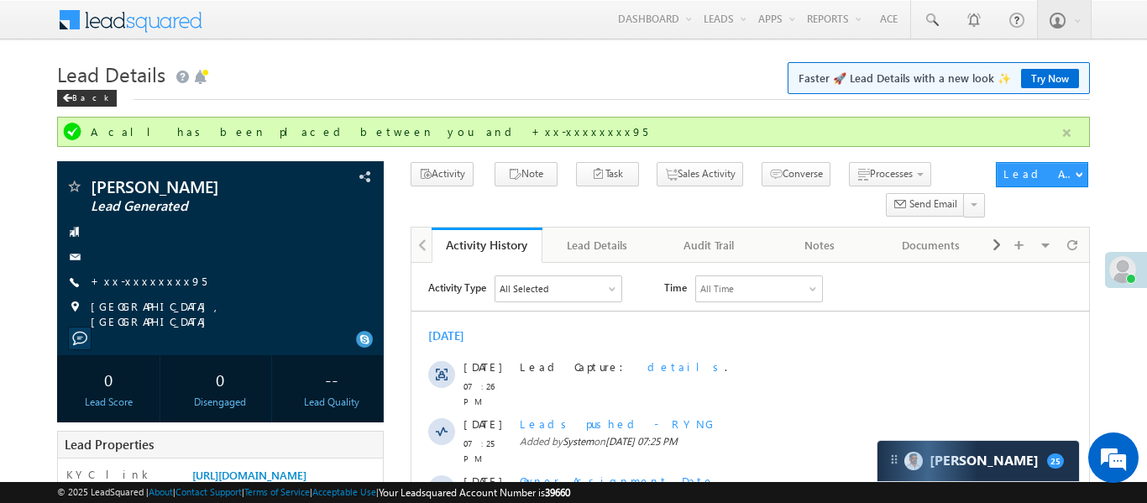
click at [1065, 133] on button "button" at bounding box center [1066, 133] width 21 height 21
click at [285, 473] on link "[URL][DOMAIN_NAME]" at bounding box center [249, 475] width 114 height 14
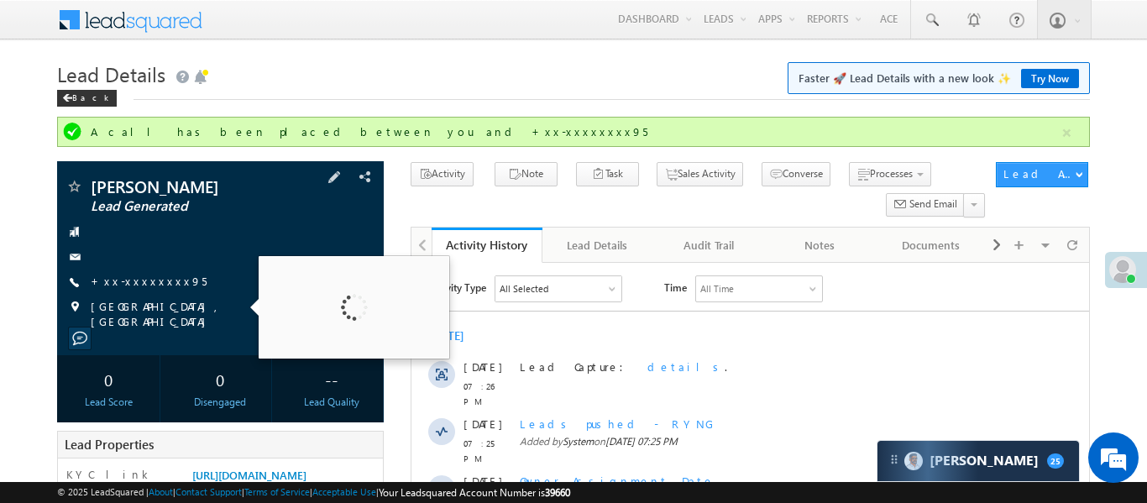
click at [161, 272] on div "[PERSON_NAME] Lead Generated +xx-xxxxxxxx95" at bounding box center [220, 253] width 310 height 151
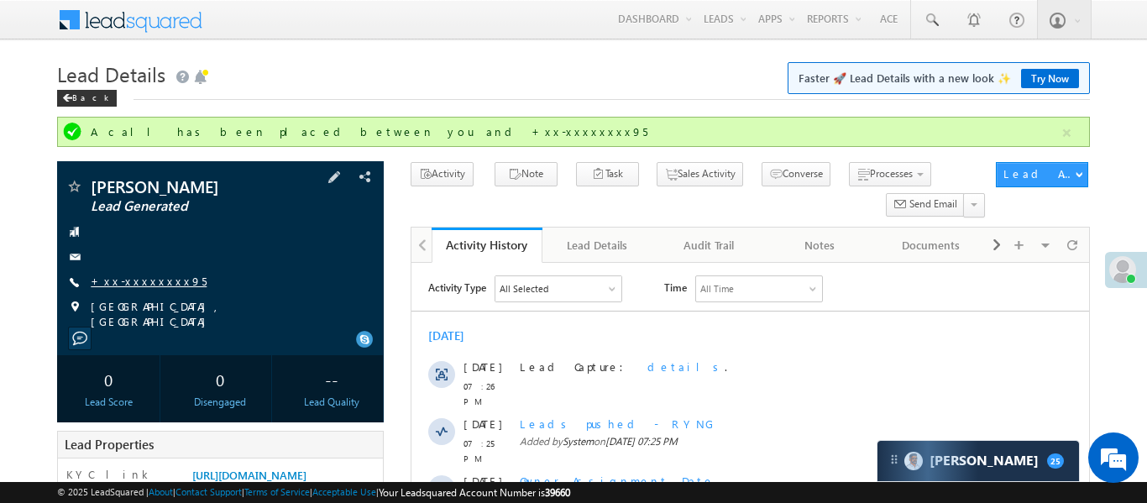
click at [157, 280] on link "+xx-xxxxxxxx95" at bounding box center [149, 281] width 116 height 14
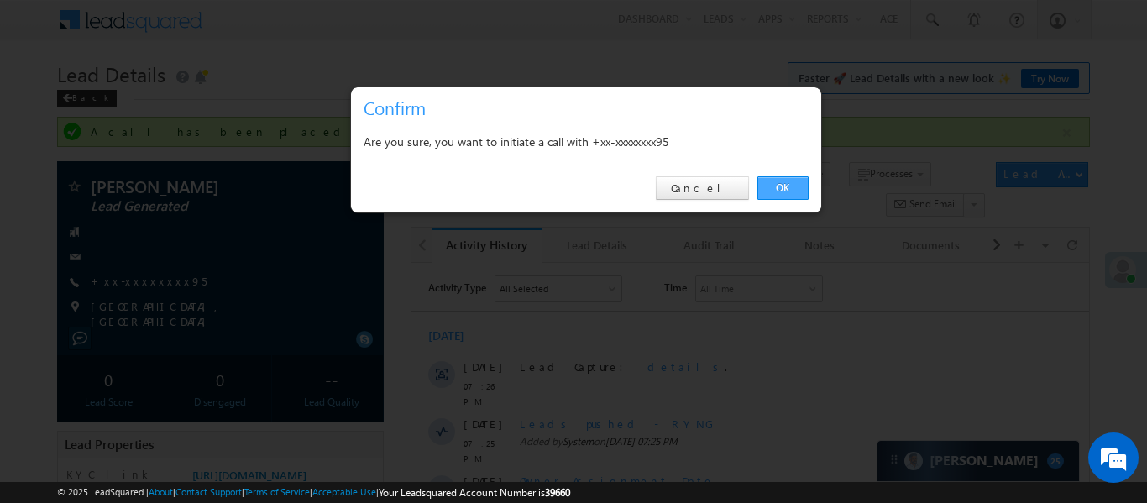
click at [780, 180] on link "OK" at bounding box center [782, 188] width 51 height 24
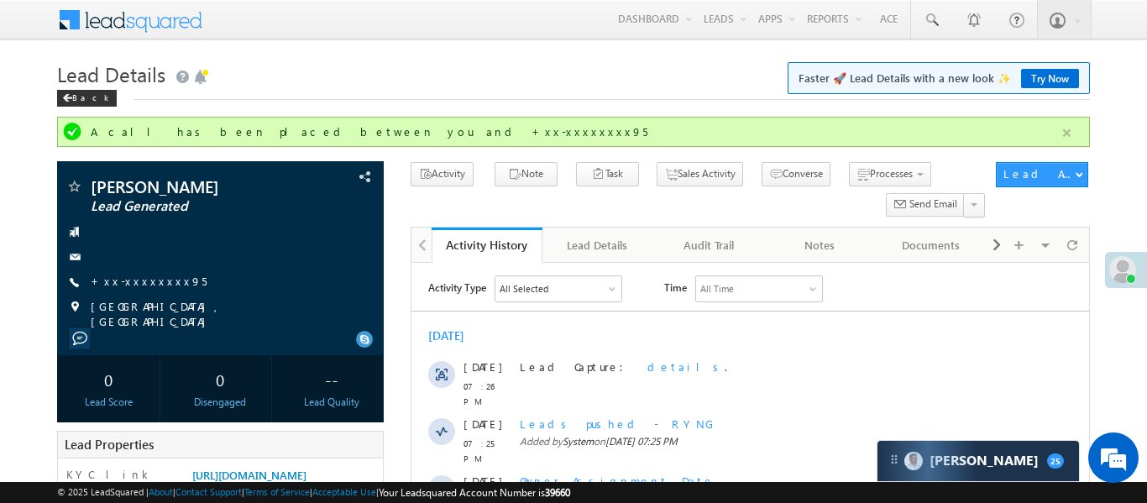
click at [1067, 132] on button "button" at bounding box center [1066, 133] width 21 height 21
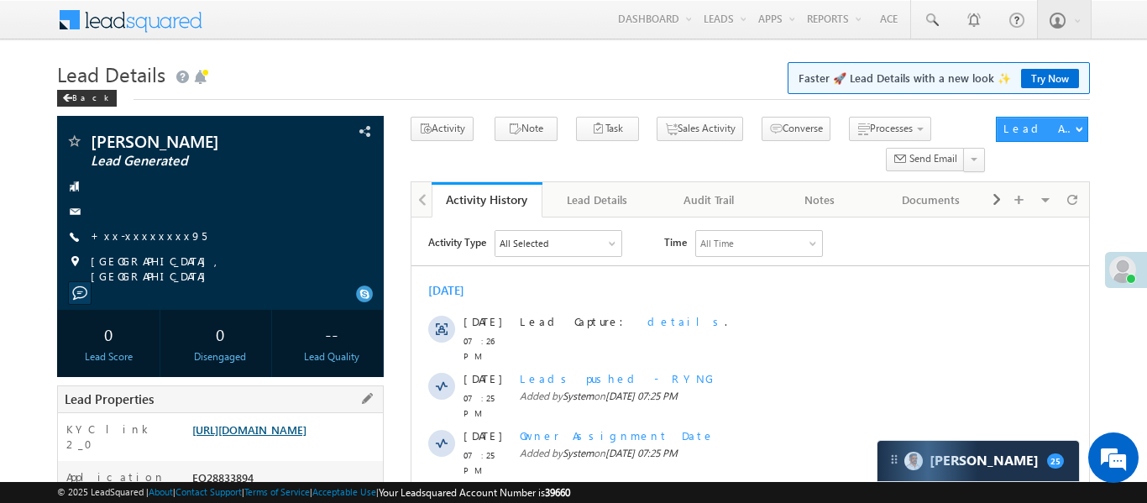
click at [299, 437] on link "[URL][DOMAIN_NAME]" at bounding box center [249, 429] width 114 height 14
click at [295, 437] on link "https://angelbroking1-pk3em7sa.customui-test.leadsquared.com?leadId=4de49b97-01…" at bounding box center [249, 429] width 114 height 14
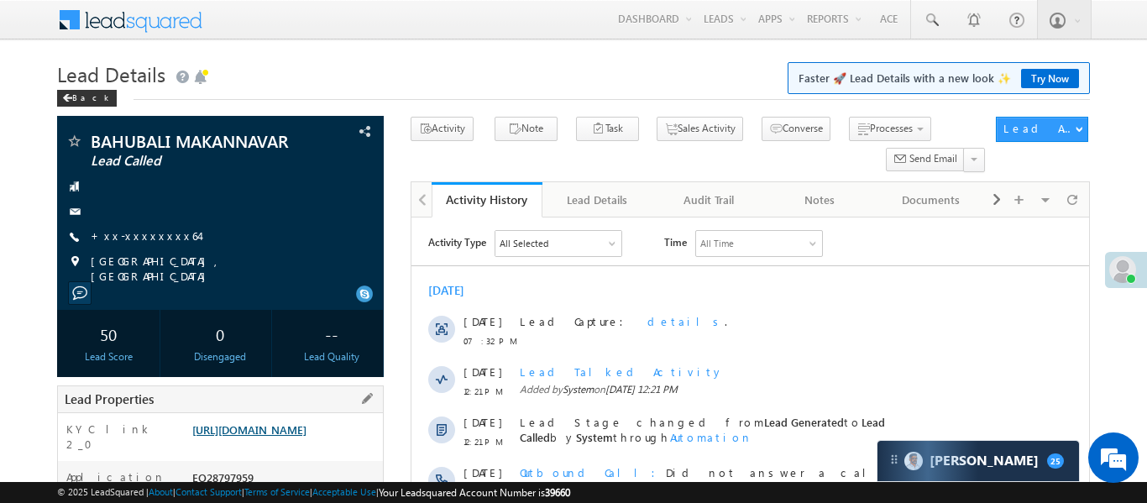
click at [259, 437] on link "[URL][DOMAIN_NAME]" at bounding box center [249, 429] width 114 height 14
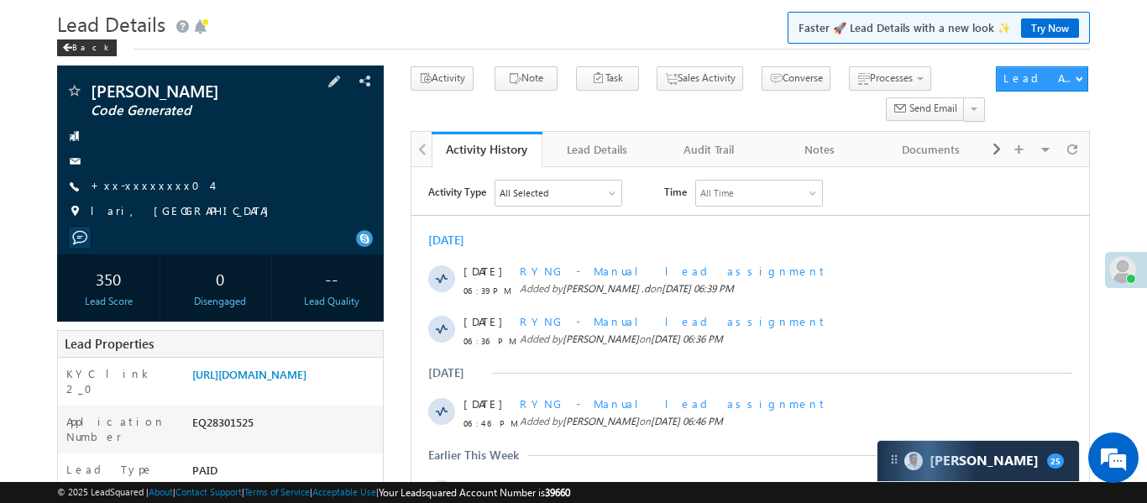
drag, startPoint x: 144, startPoint y: 191, endPoint x: 195, endPoint y: 248, distance: 76.1
click at [195, 248] on div "QAYOOM AHMED MALIK Code Generated" at bounding box center [220, 159] width 327 height 189
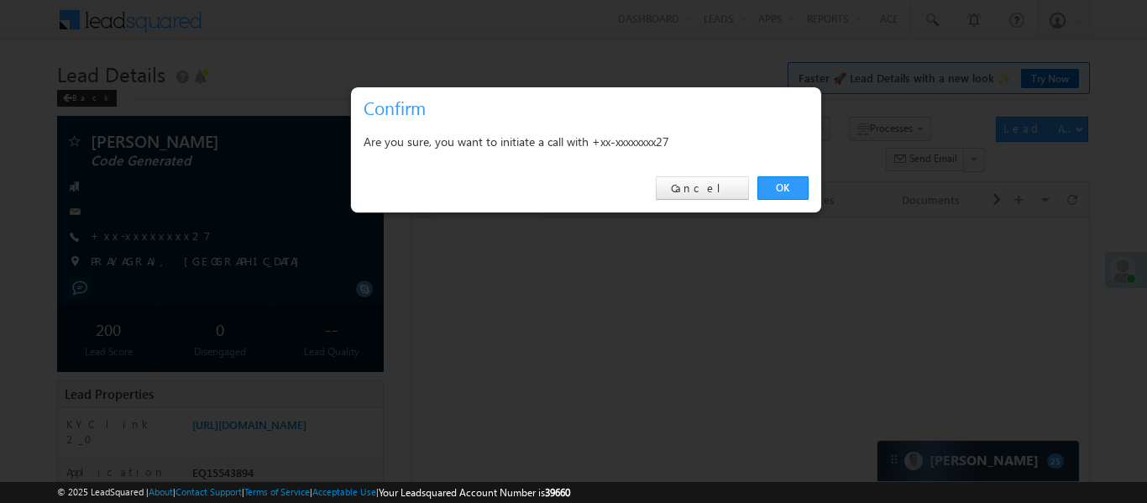
click at [755, 182] on div "OK Cancel" at bounding box center [586, 189] width 470 height 48
click at [777, 191] on link "OK" at bounding box center [782, 188] width 51 height 24
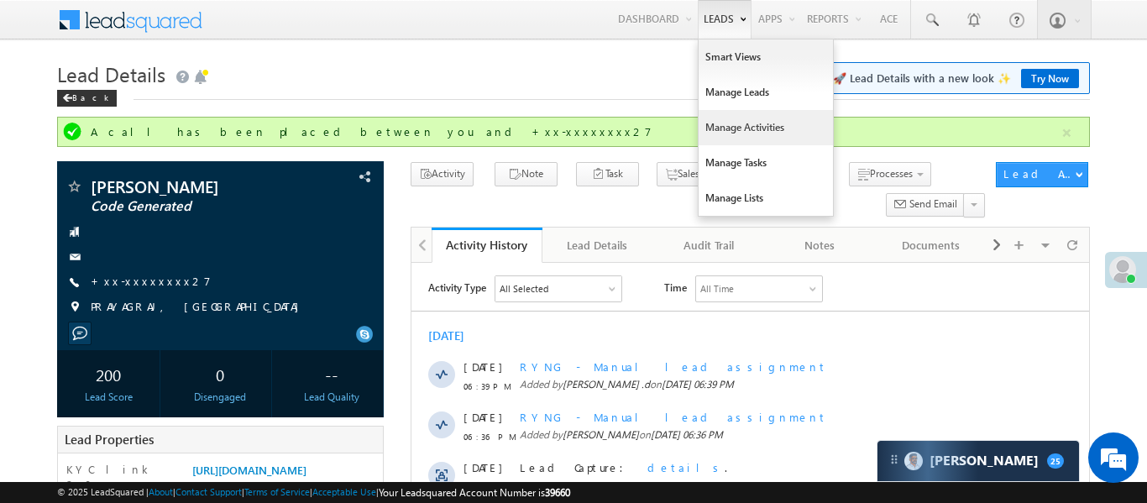
click at [748, 138] on link "Manage Activities" at bounding box center [765, 127] width 134 height 35
click at [749, 139] on link "Manage Activities" at bounding box center [765, 127] width 134 height 35
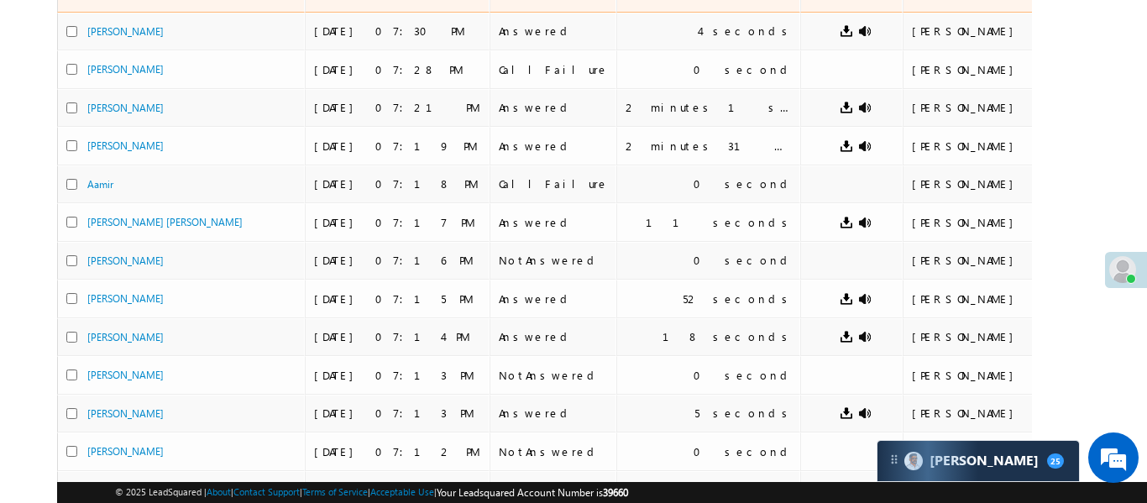
scroll to position [512, 0]
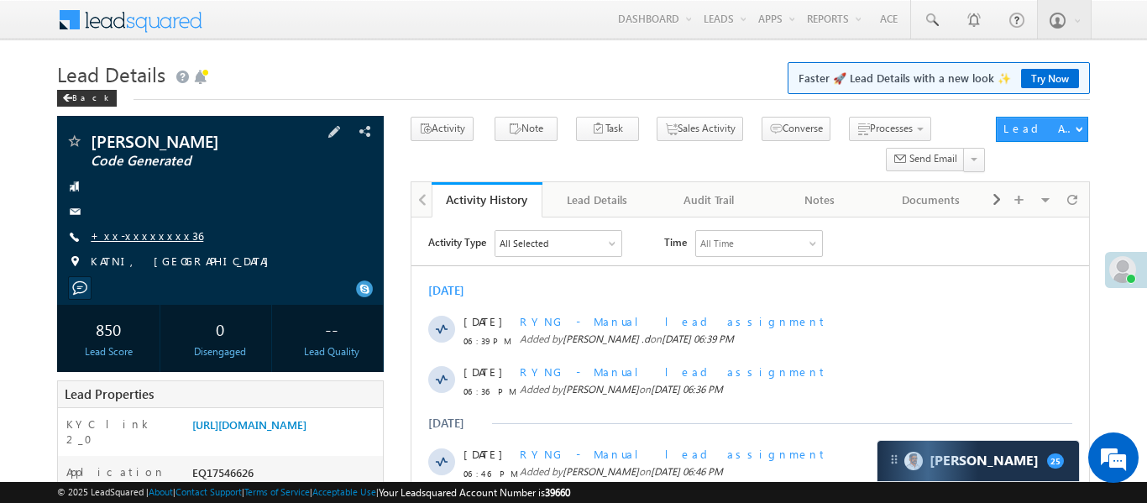
click at [154, 231] on link "+xx-xxxxxxxx36" at bounding box center [147, 235] width 112 height 14
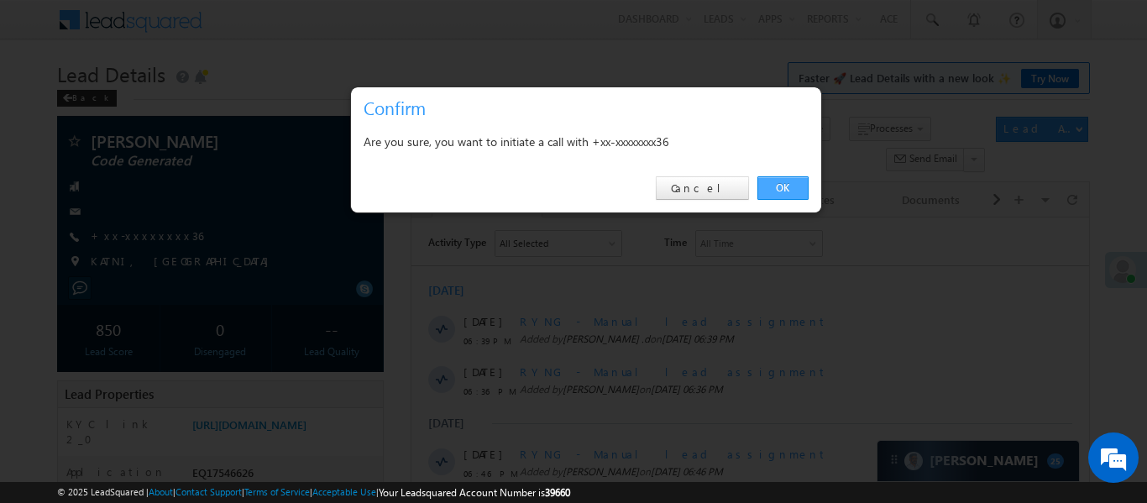
click at [764, 189] on link "OK" at bounding box center [782, 188] width 51 height 24
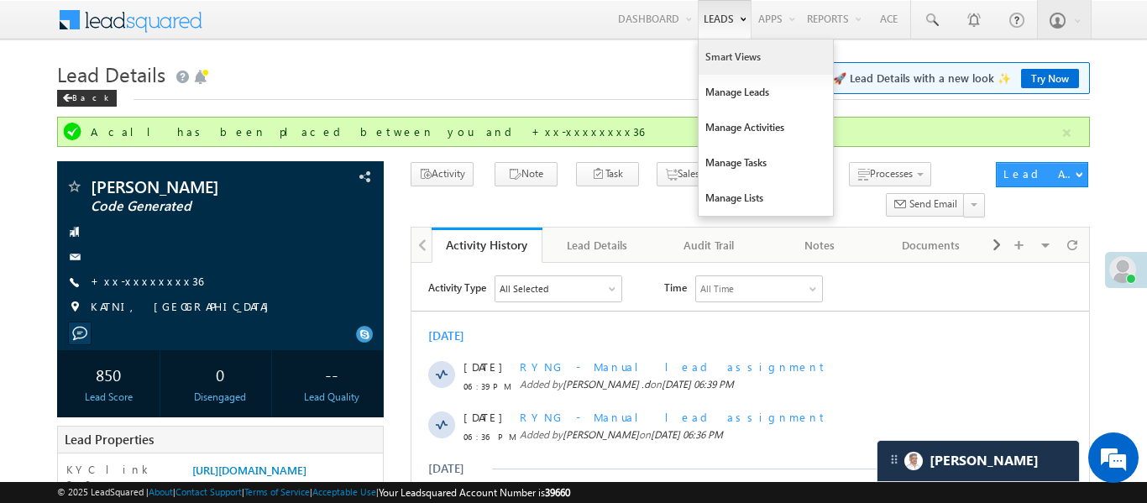
click at [730, 62] on link "Smart Views" at bounding box center [765, 56] width 134 height 35
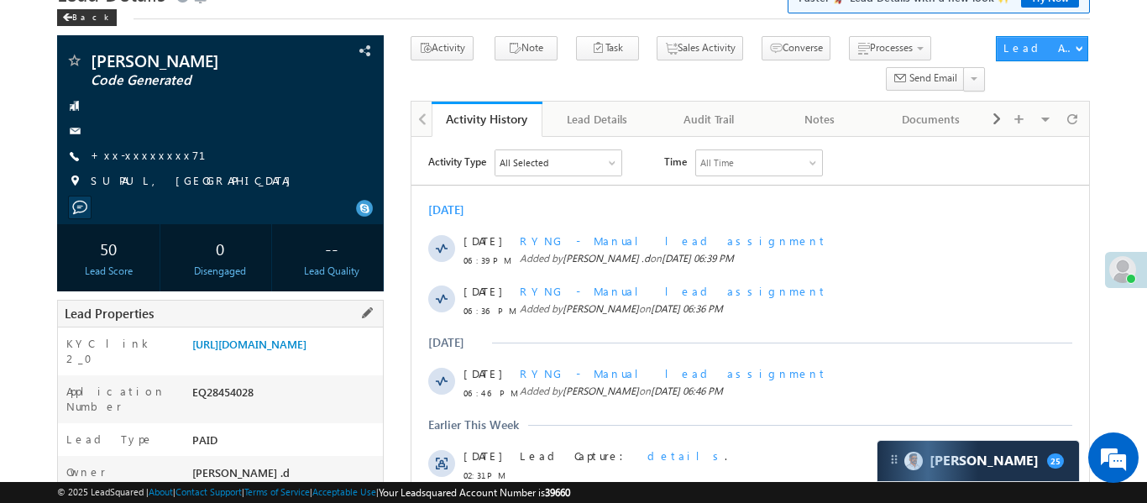
scroll to position [102, 0]
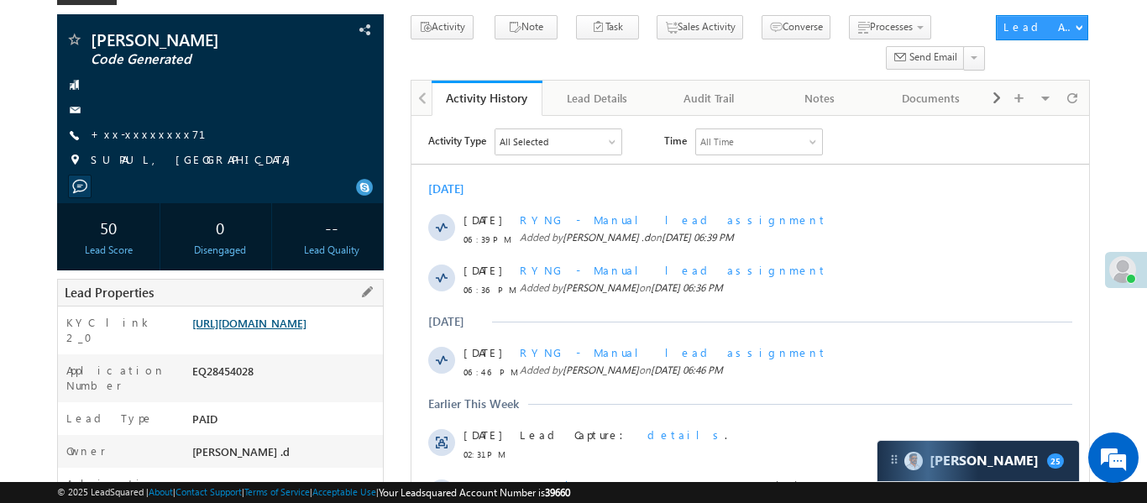
click at [306, 330] on link "[URL][DOMAIN_NAME]" at bounding box center [249, 323] width 114 height 14
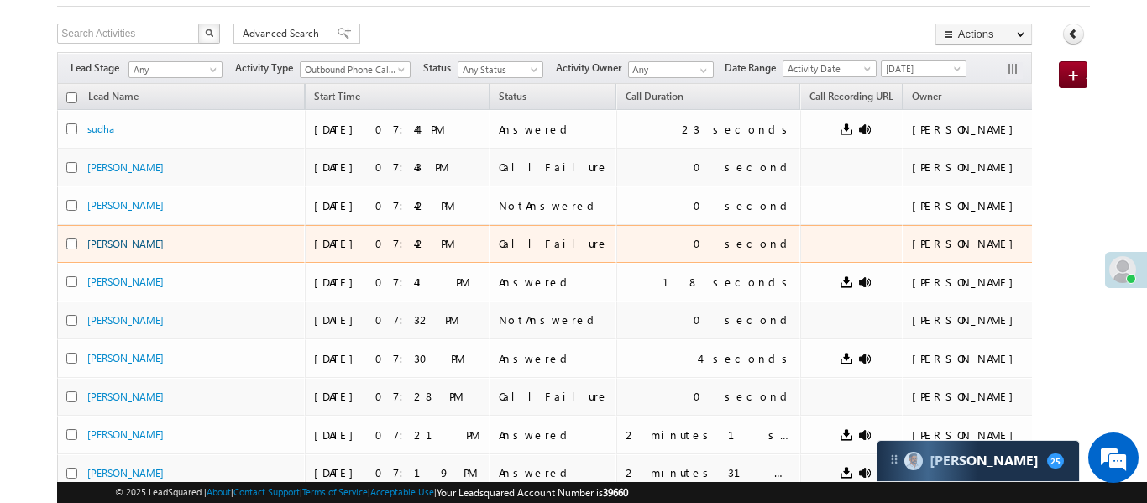
scroll to position [107, 0]
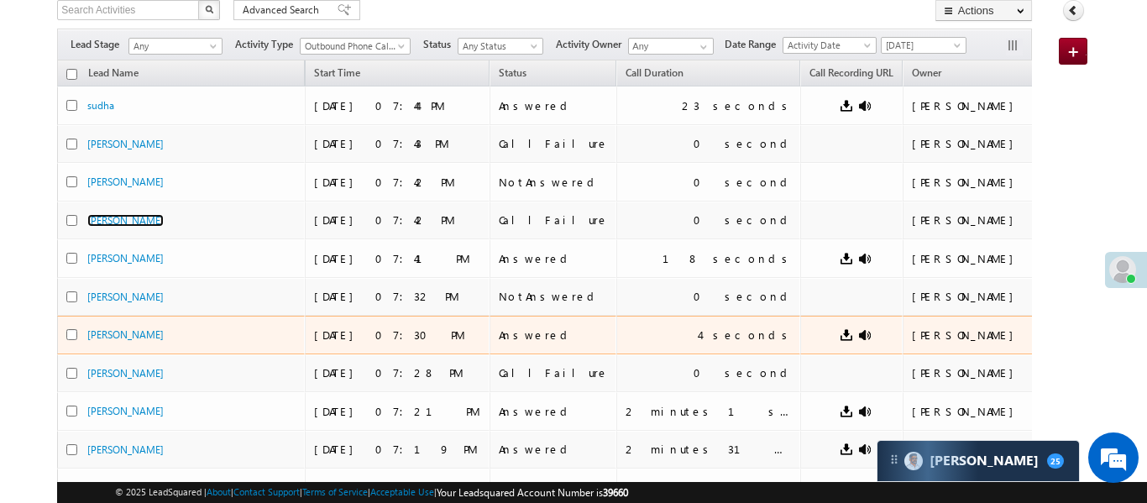
scroll to position [125, 0]
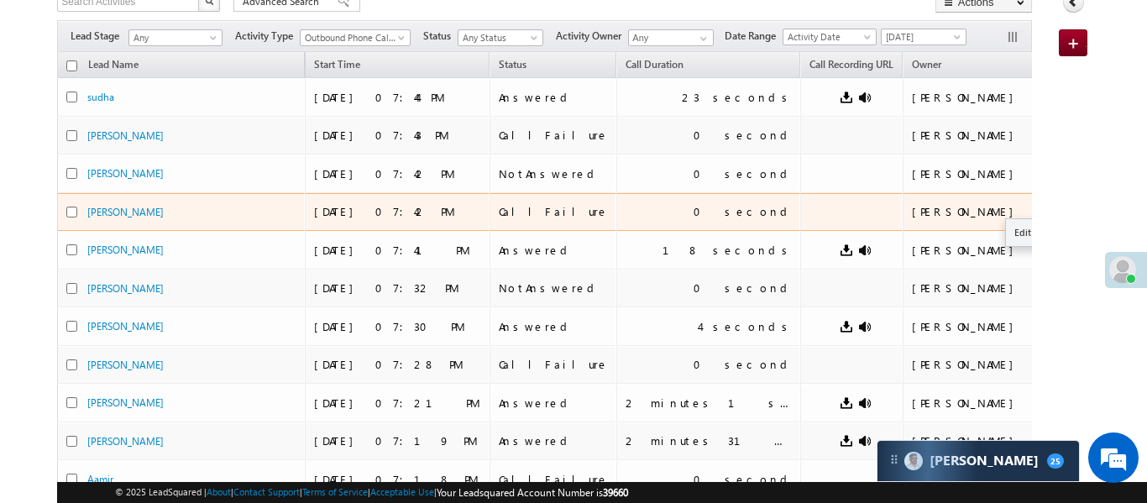
click at [1073, 210] on button "button" at bounding box center [1081, 210] width 17 height 17
click at [1006, 232] on link "Edit" at bounding box center [1048, 232] width 84 height 20
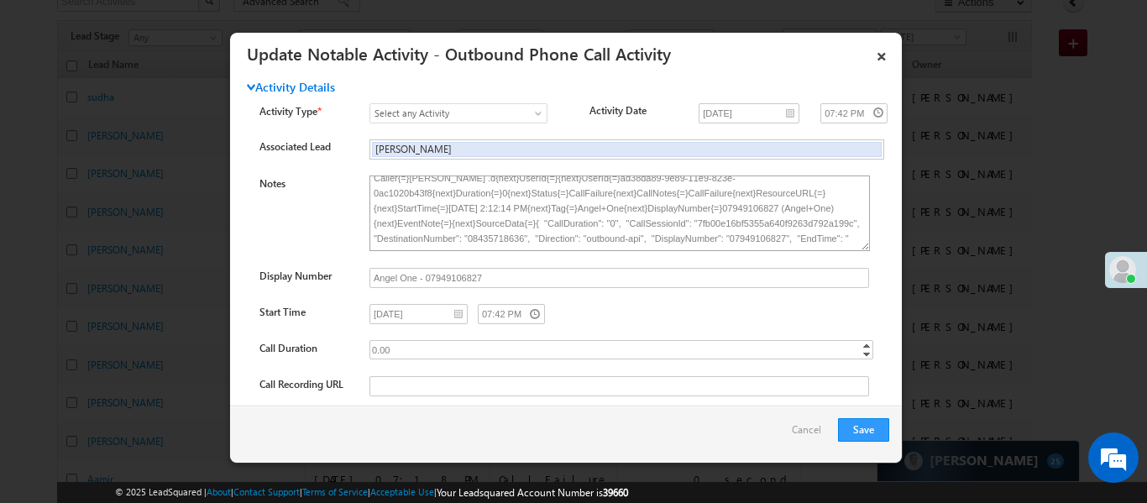
scroll to position [26, 0]
click at [814, 432] on link "Cancel" at bounding box center [811, 434] width 38 height 32
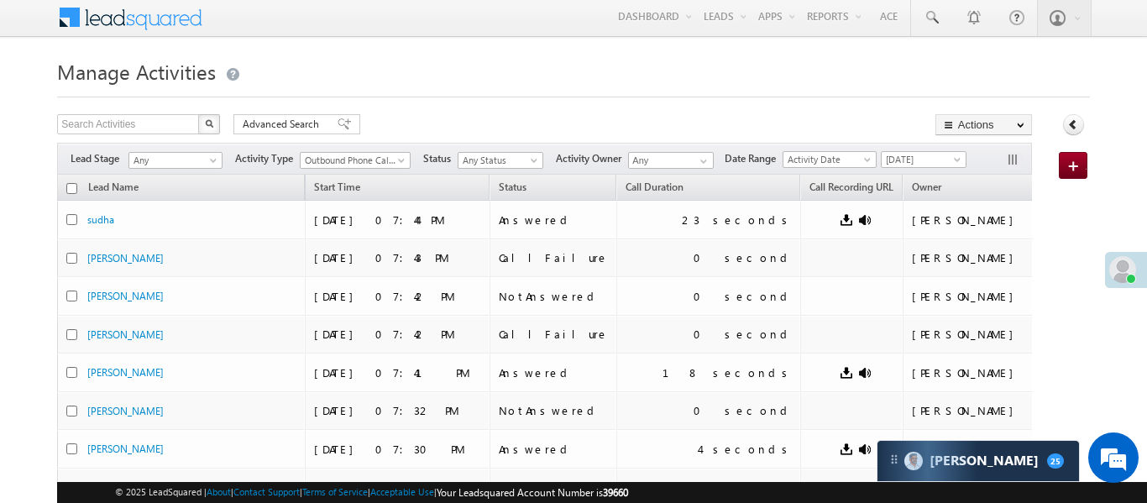
scroll to position [0, 0]
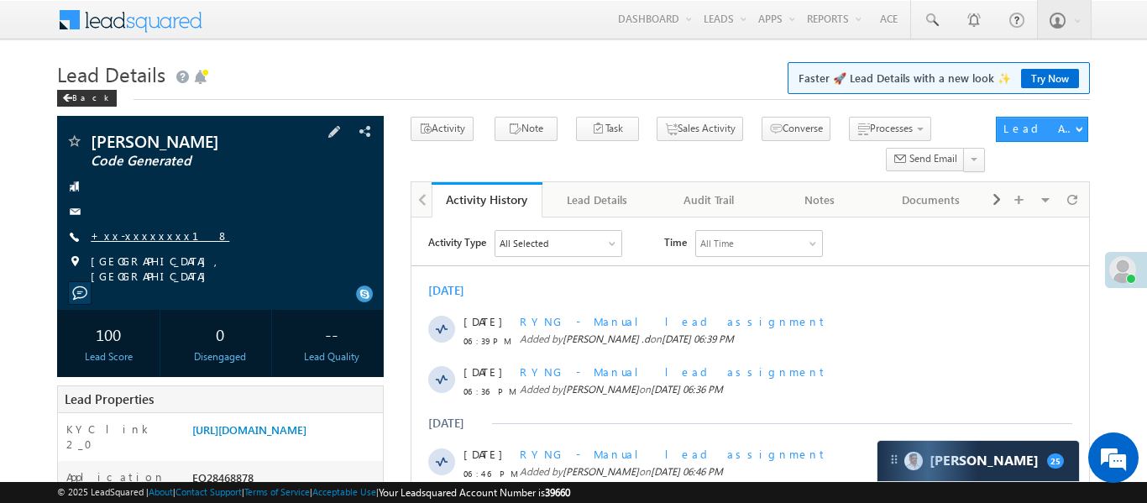
click at [139, 235] on link "+xx-xxxxxxxx18" at bounding box center [160, 235] width 139 height 14
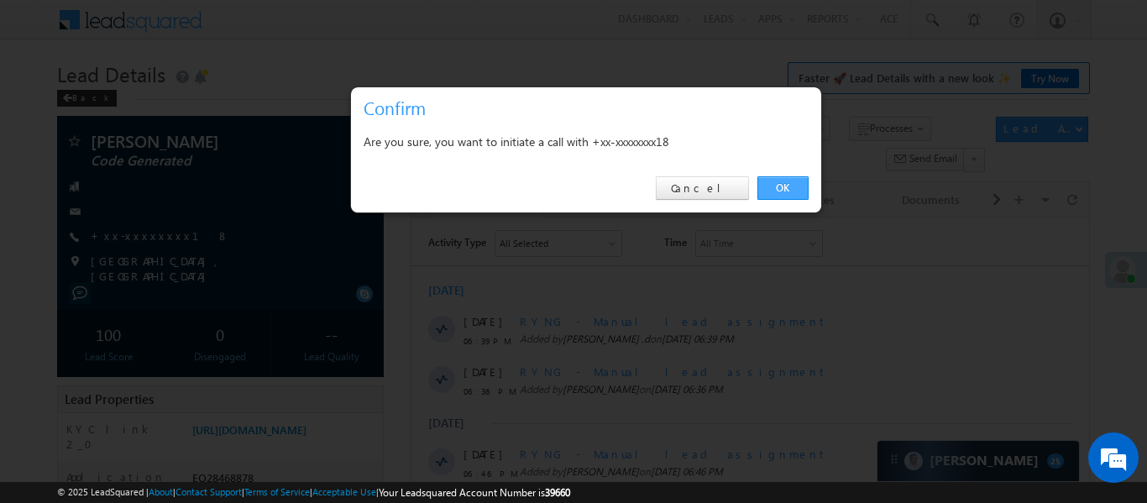
click at [791, 186] on link "OK" at bounding box center [782, 188] width 51 height 24
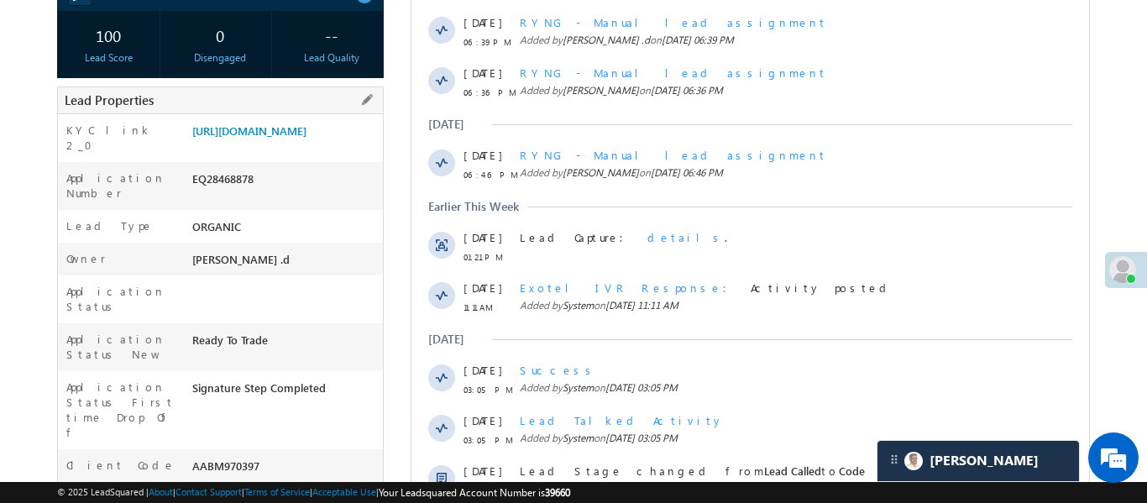
scroll to position [317, 0]
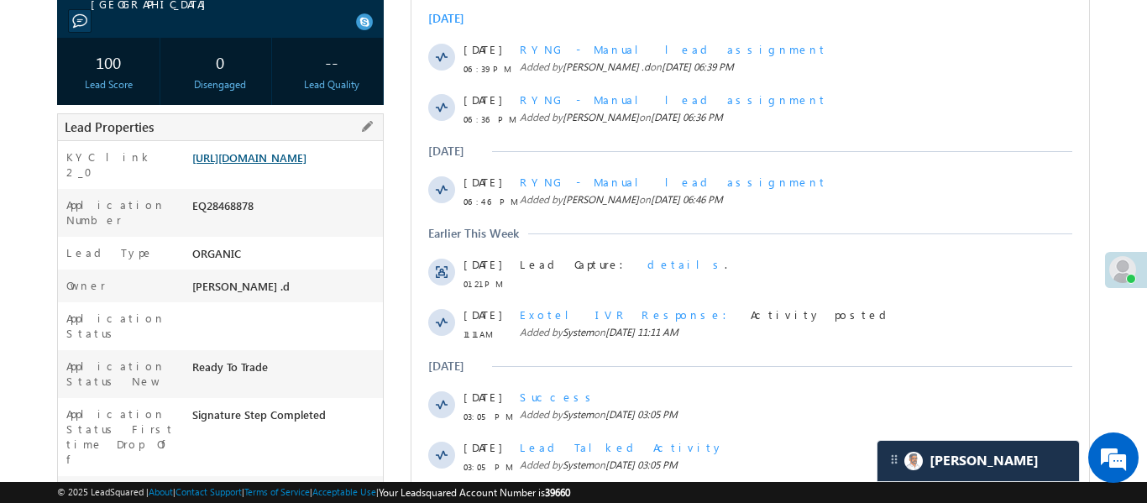
click at [282, 165] on link "https://angelbroking1-pk3em7sa.customui-test.leadsquared.com?leadId=791b5100-81…" at bounding box center [249, 157] width 114 height 14
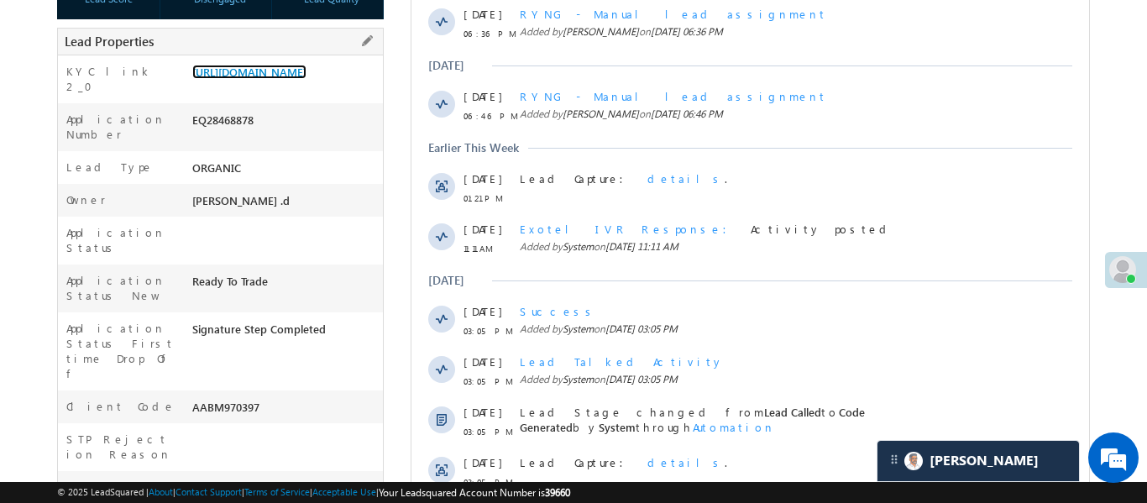
scroll to position [539, 0]
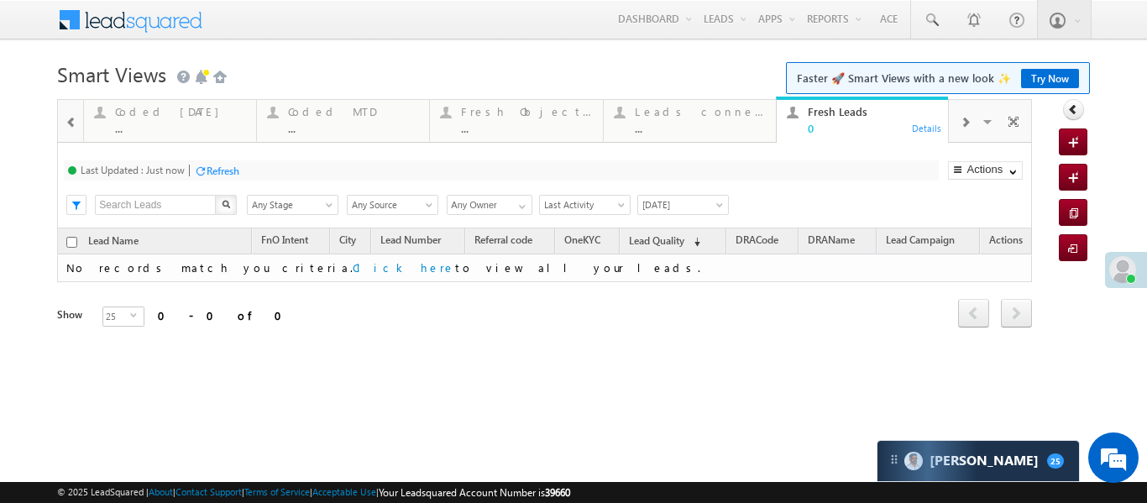
click at [147, 125] on div "..." at bounding box center [180, 128] width 131 height 13
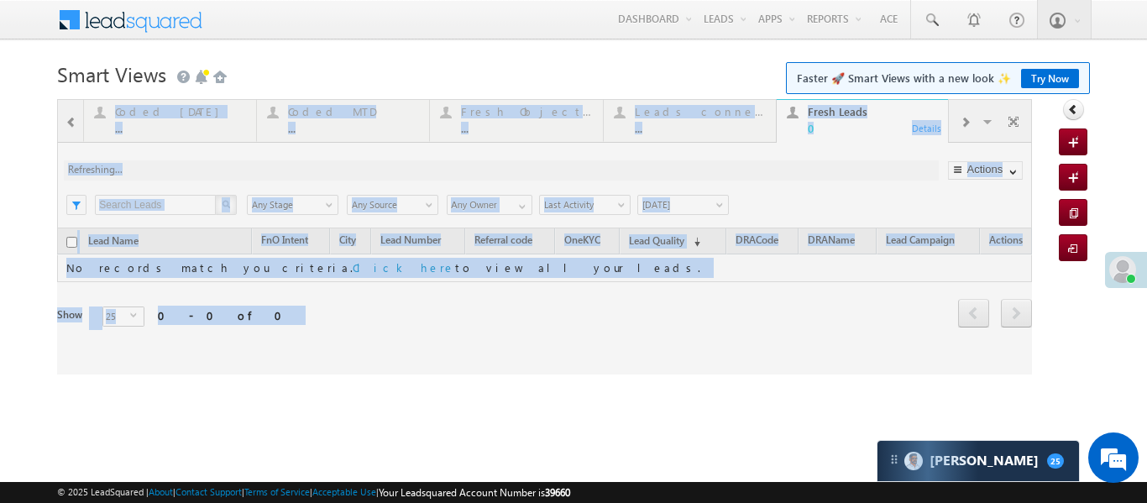
click at [147, 125] on div at bounding box center [544, 236] width 975 height 275
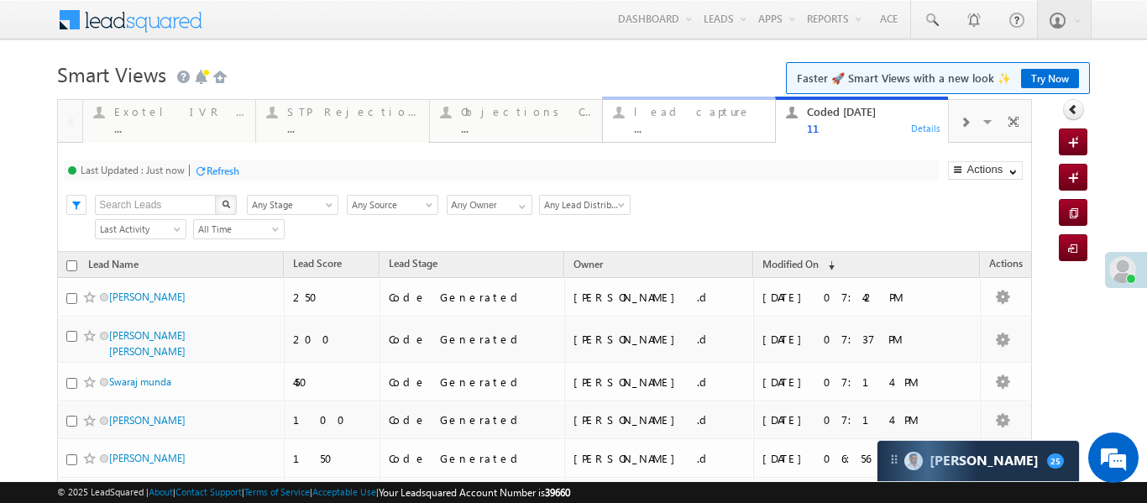
click at [722, 115] on div "lead capture" at bounding box center [699, 111] width 131 height 13
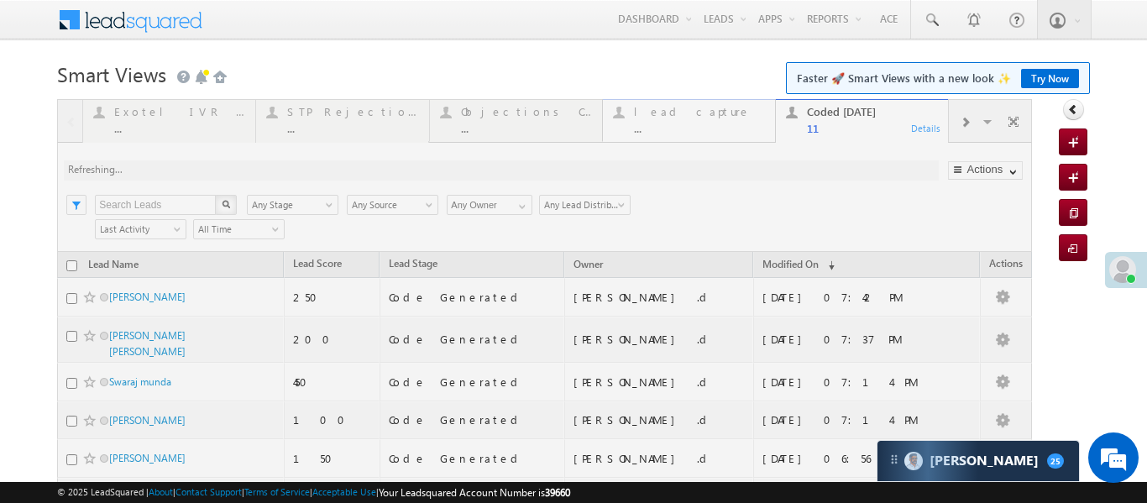
click at [722, 115] on div at bounding box center [544, 449] width 975 height 700
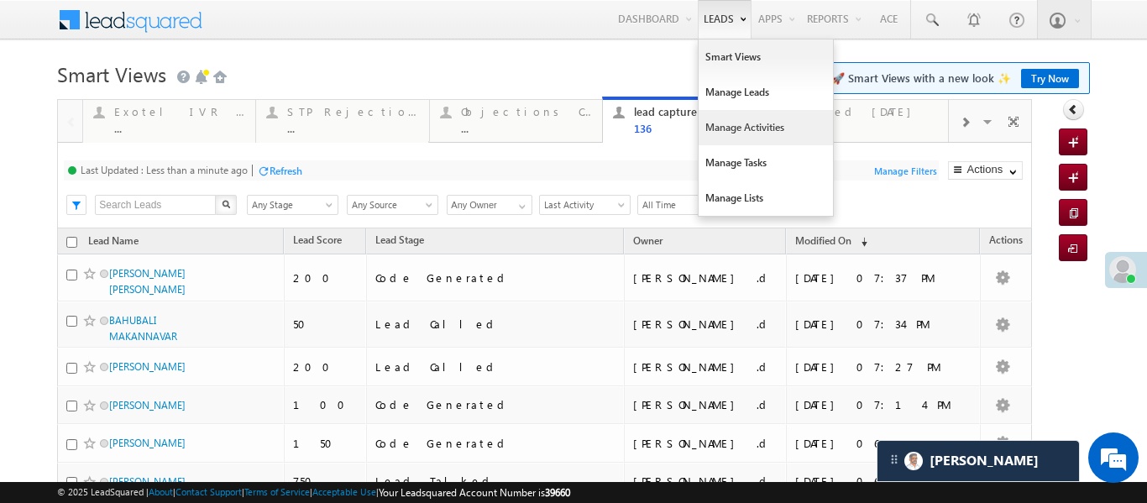
click at [753, 132] on link "Manage Activities" at bounding box center [765, 127] width 134 height 35
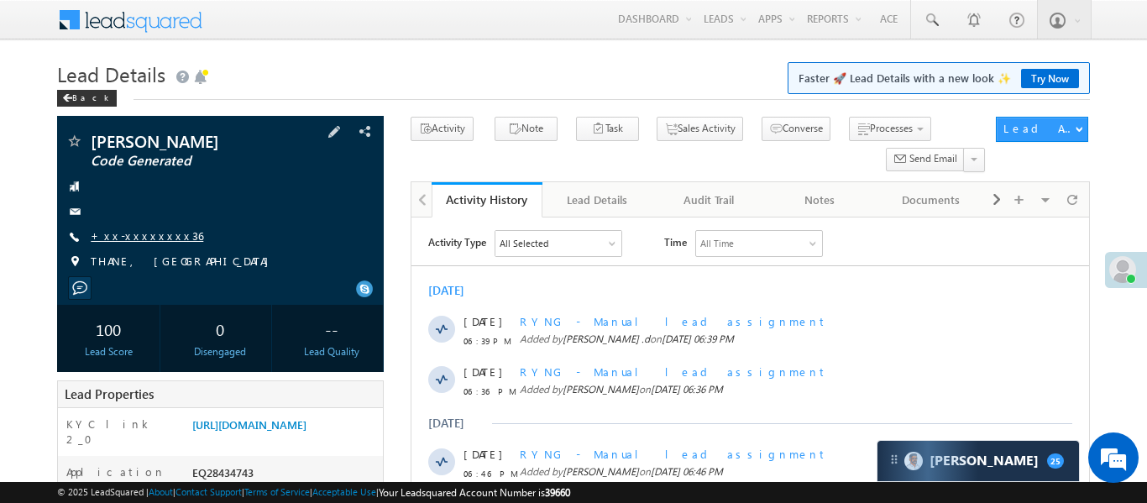
click at [150, 235] on link "+xx-xxxxxxxx36" at bounding box center [147, 235] width 112 height 14
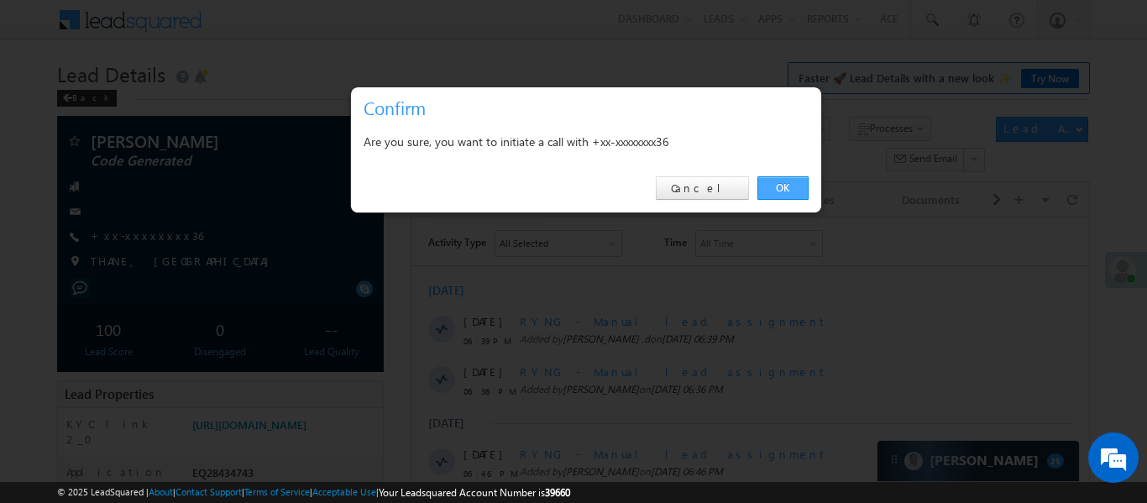
click at [767, 184] on link "OK" at bounding box center [782, 188] width 51 height 24
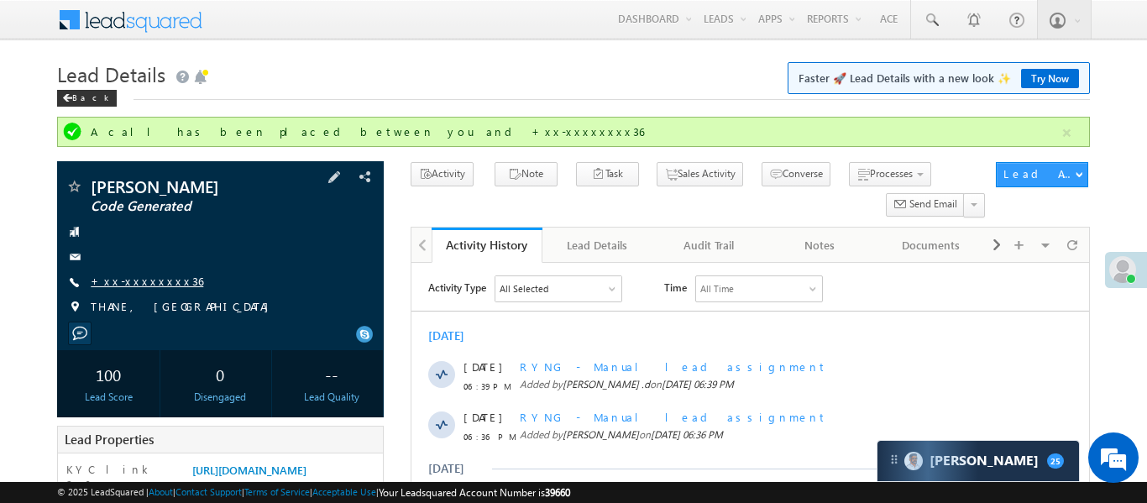
click at [139, 275] on link "+xx-xxxxxxxx36" at bounding box center [147, 281] width 112 height 14
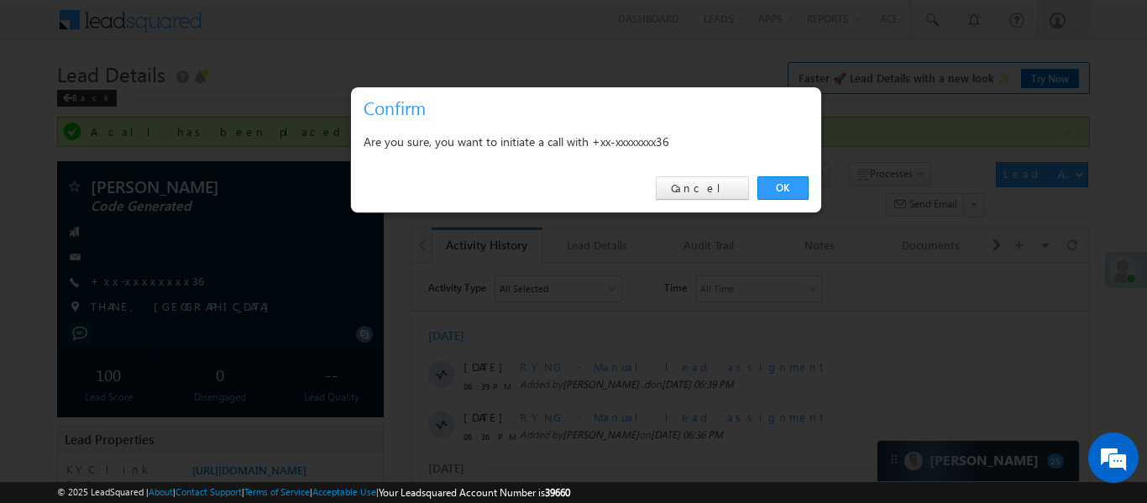
click at [782, 187] on link "OK" at bounding box center [782, 188] width 51 height 24
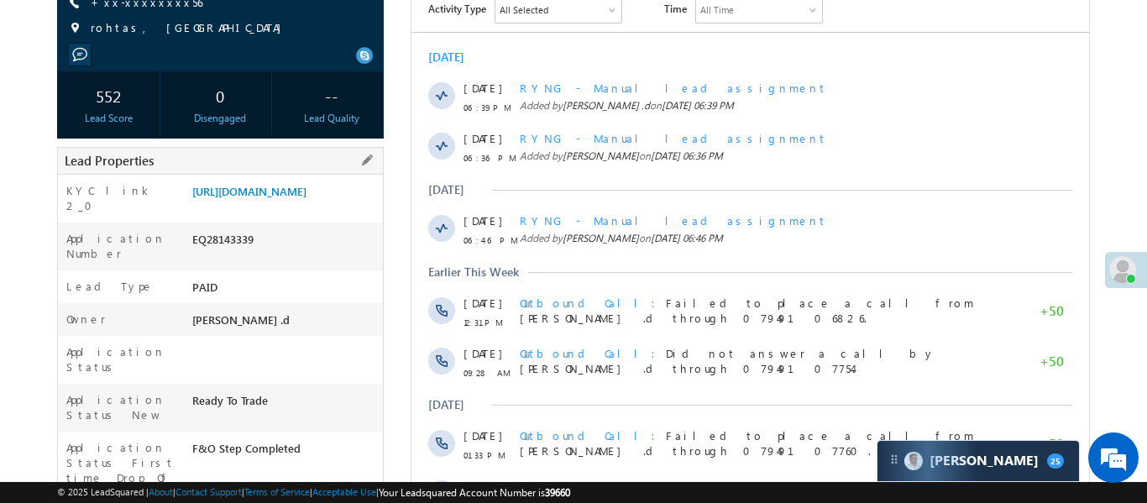
scroll to position [239, 0]
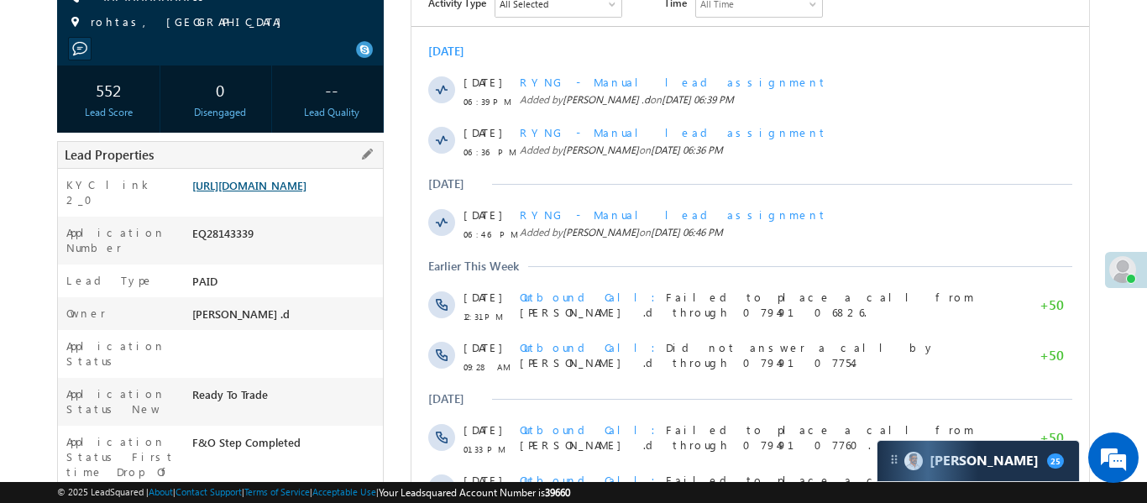
click at [306, 192] on link "https://angelbroking1-pk3em7sa.customui-test.leadsquared.com?leadId=9c90c9ab-5f…" at bounding box center [249, 185] width 114 height 14
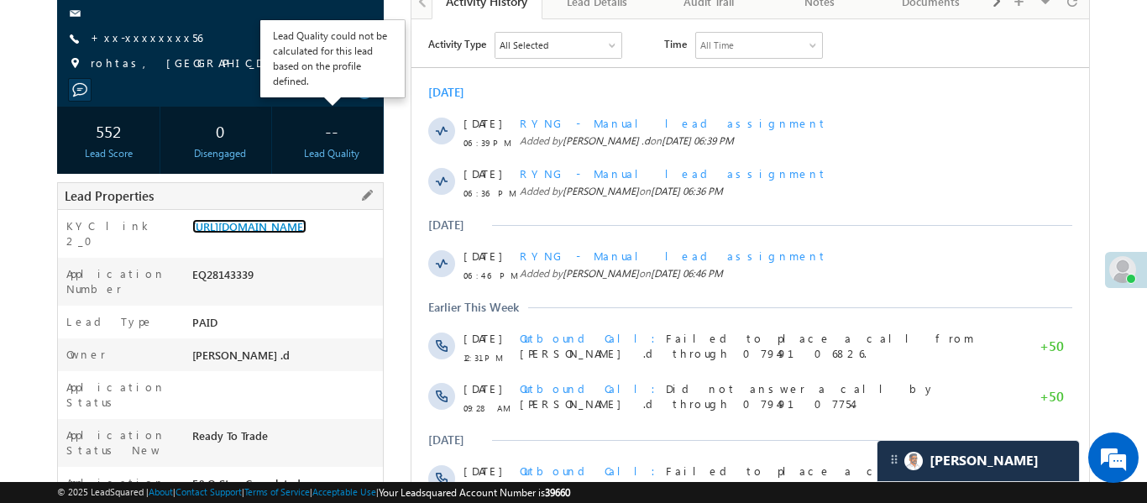
scroll to position [353, 0]
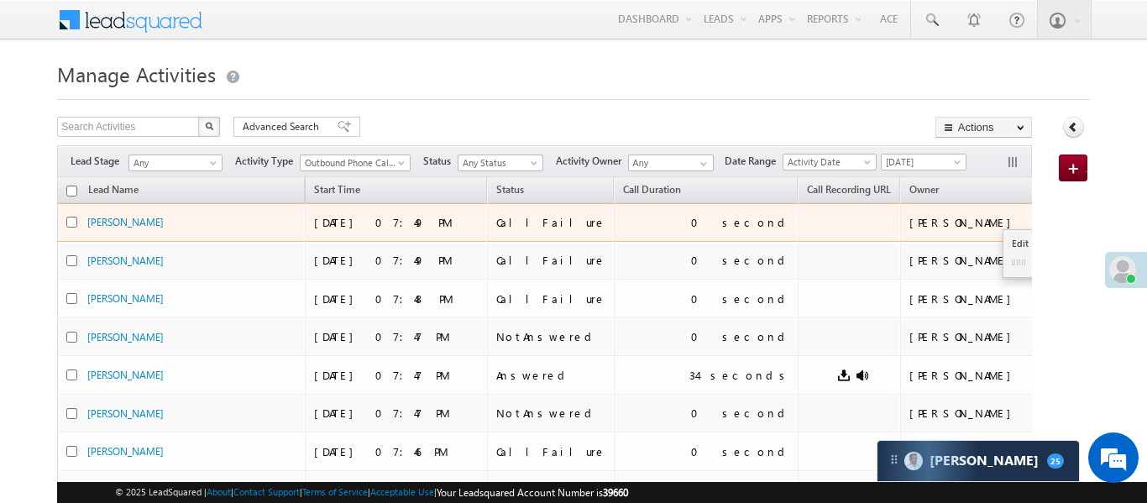
click at [1070, 225] on button "button" at bounding box center [1078, 221] width 17 height 17
click at [1003, 250] on link "Edit" at bounding box center [1045, 243] width 84 height 20
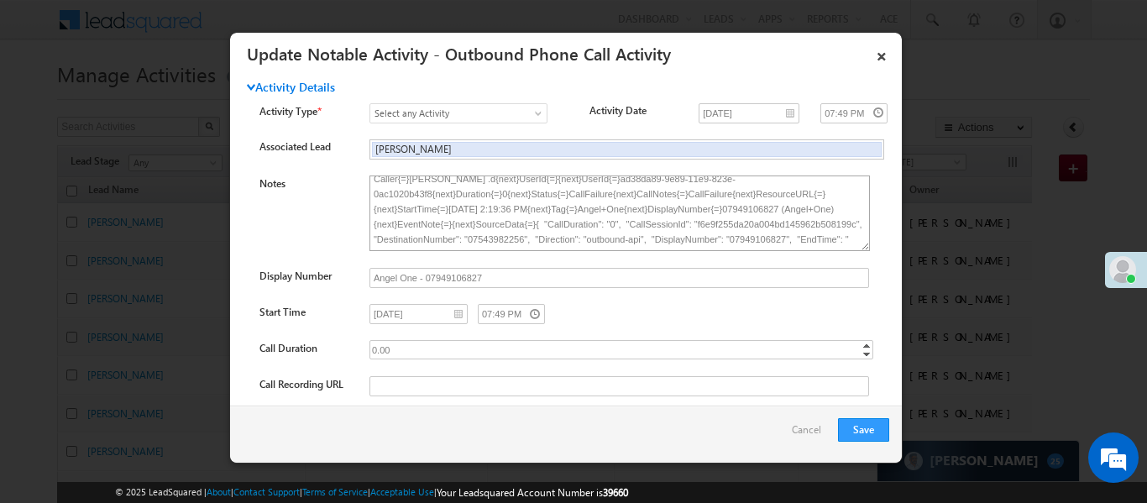
scroll to position [17, 0]
click at [887, 60] on link "×" at bounding box center [881, 53] width 29 height 29
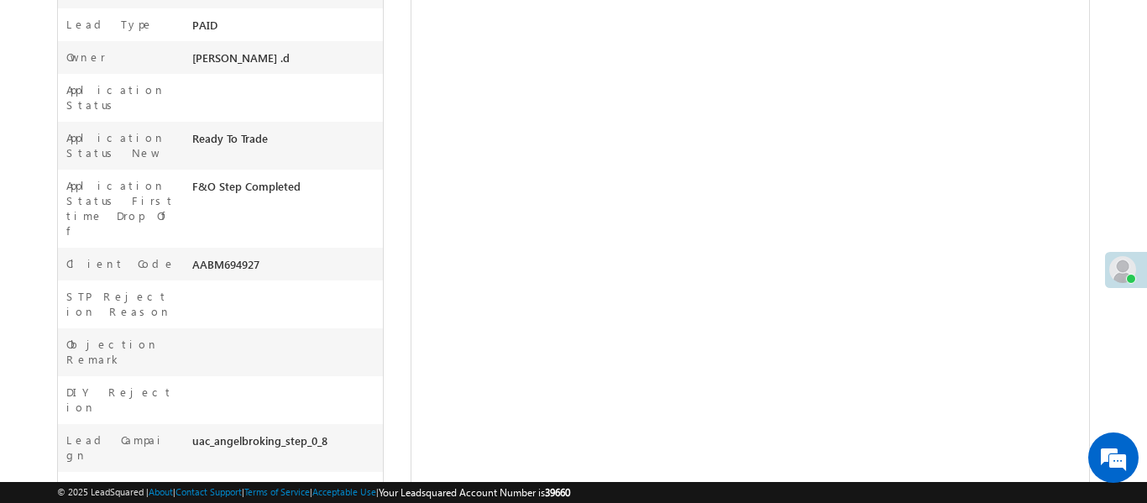
scroll to position [521, 0]
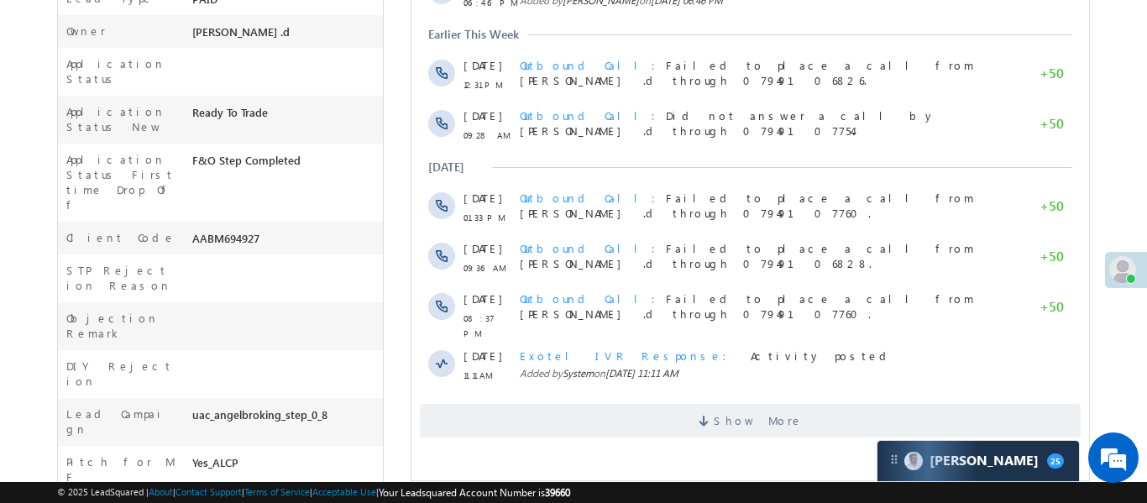
click at [634, 419] on span "Show More" at bounding box center [749, 421] width 661 height 34
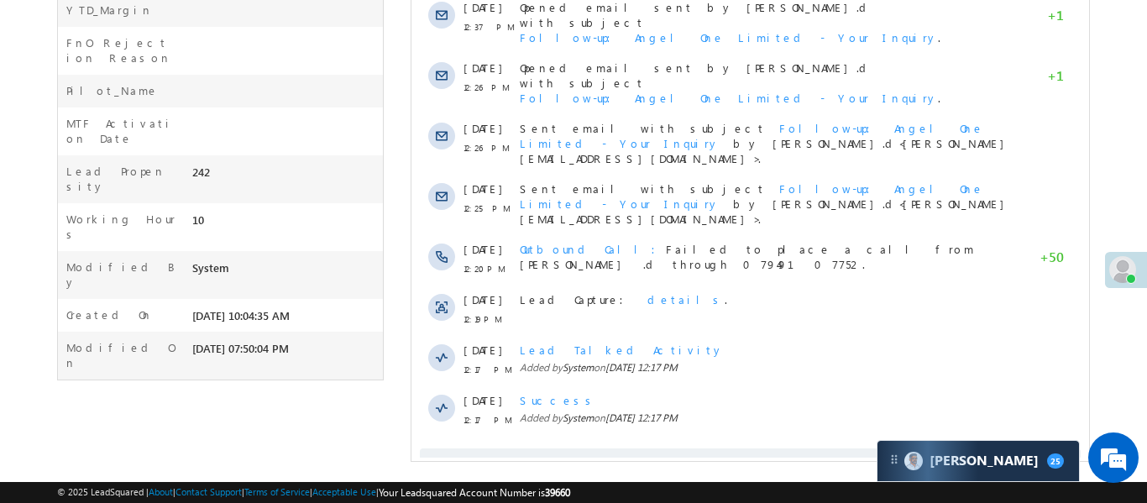
scroll to position [1023, 0]
click at [661, 447] on span "Show More" at bounding box center [749, 464] width 661 height 34
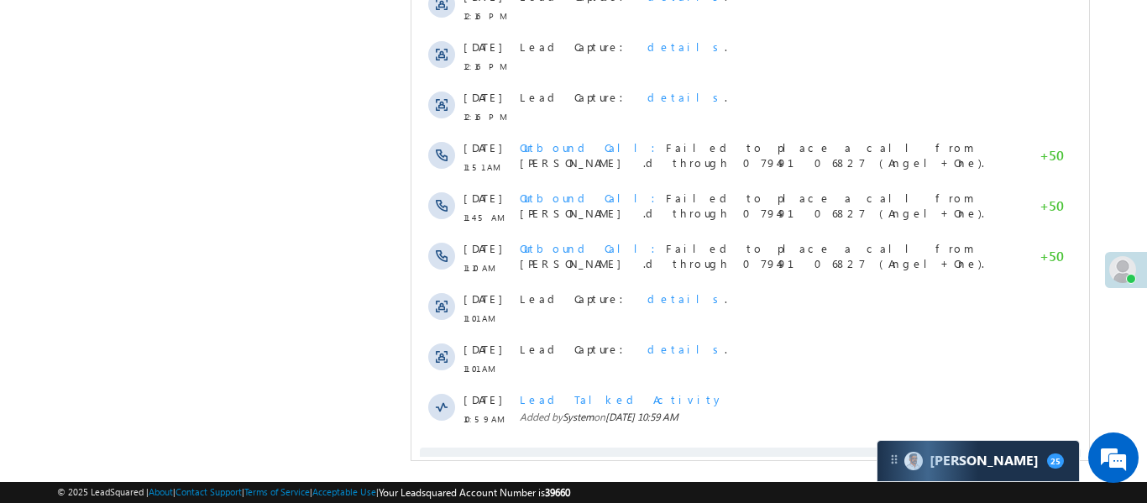
scroll to position [1527, 0]
click at [676, 447] on span "Show More" at bounding box center [749, 464] width 661 height 34
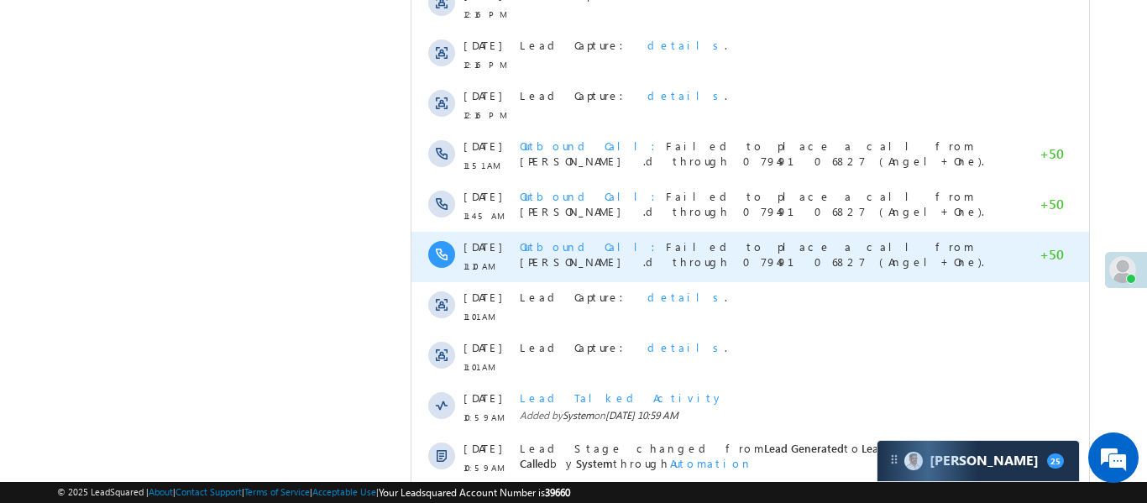
scroll to position [0, 0]
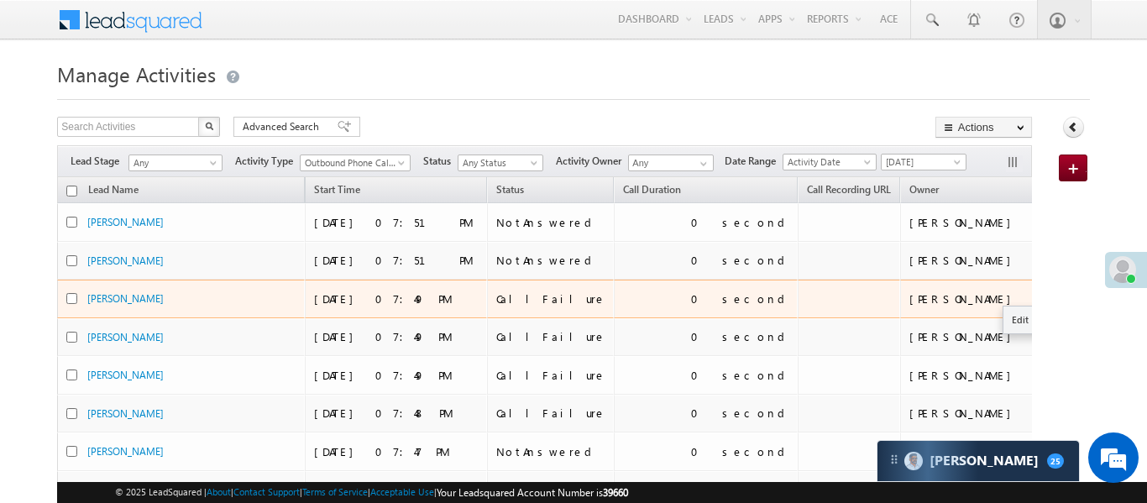
click at [1070, 293] on button "button" at bounding box center [1078, 298] width 17 height 17
click at [1003, 315] on link "Edit" at bounding box center [1045, 320] width 84 height 20
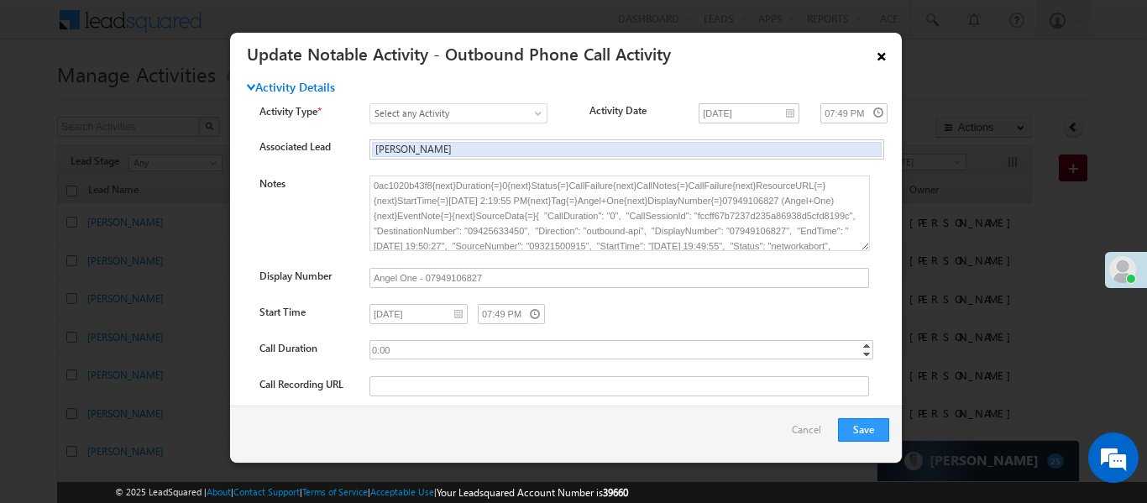
click at [887, 55] on link "×" at bounding box center [881, 53] width 29 height 29
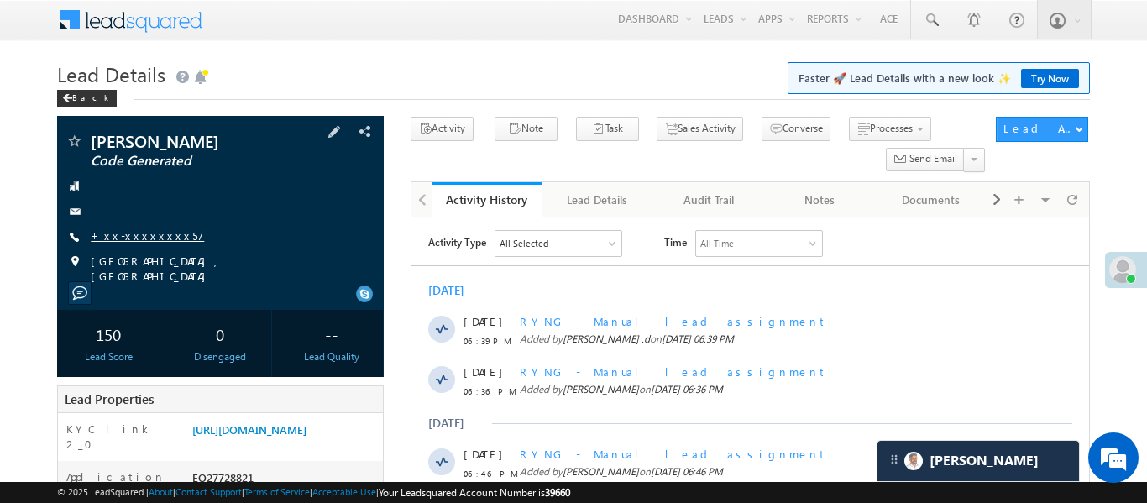
click at [154, 234] on link "+xx-xxxxxxxx57" at bounding box center [147, 235] width 113 height 14
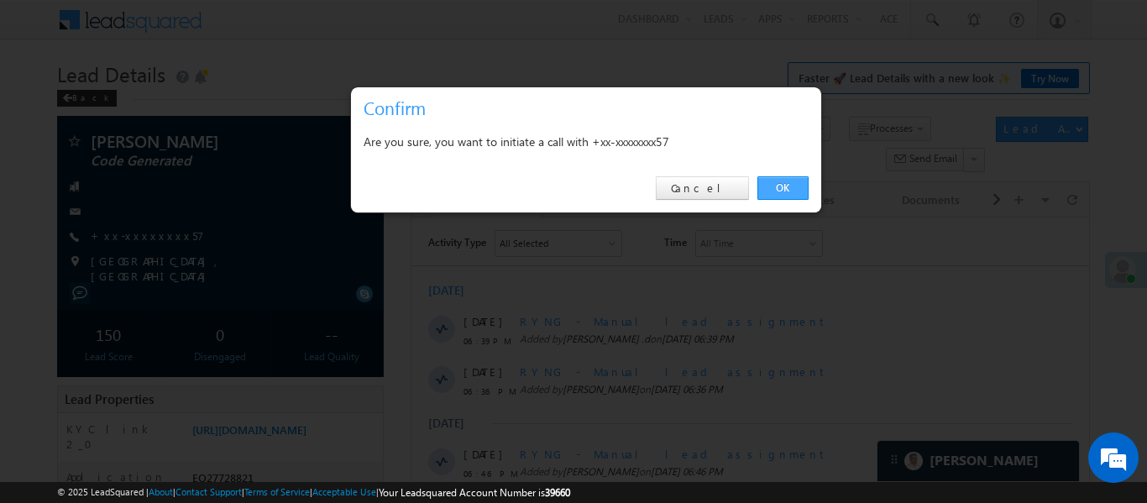
click at [768, 191] on link "OK" at bounding box center [782, 188] width 51 height 24
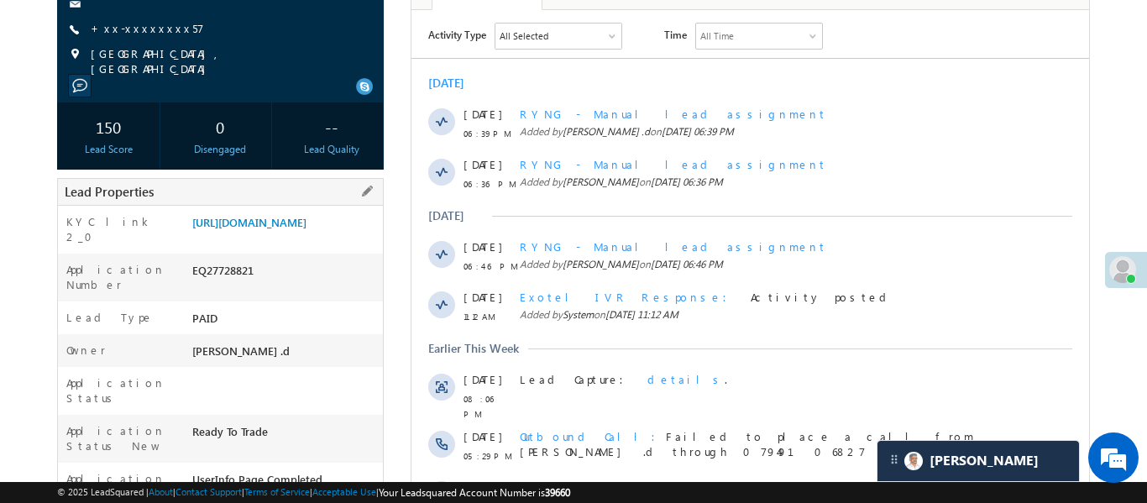
scroll to position [276, 0]
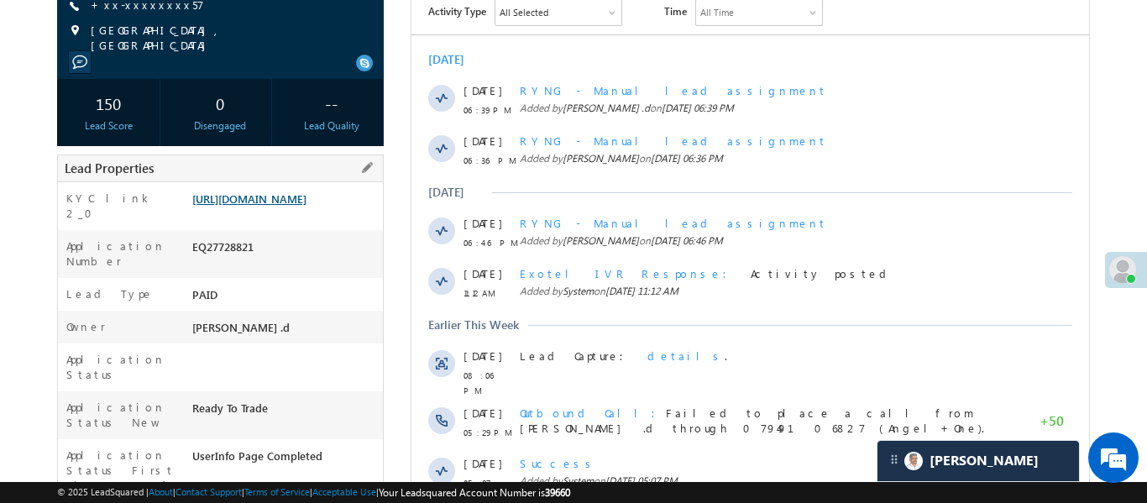
click at [269, 206] on link "https://angelbroking1-pk3em7sa.customui-test.leadsquared.com?leadId=3c660dc2-34…" at bounding box center [249, 198] width 114 height 14
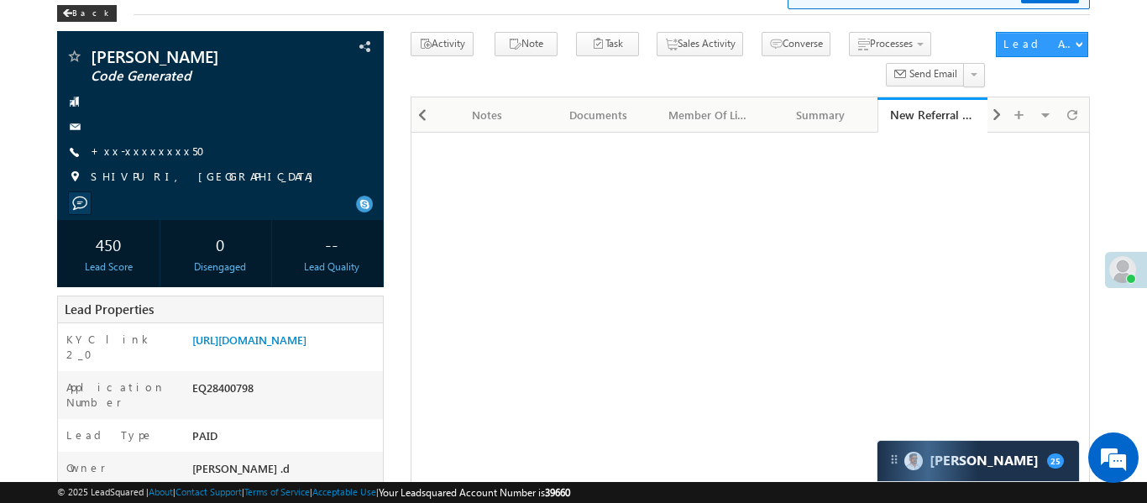
scroll to position [32, 0]
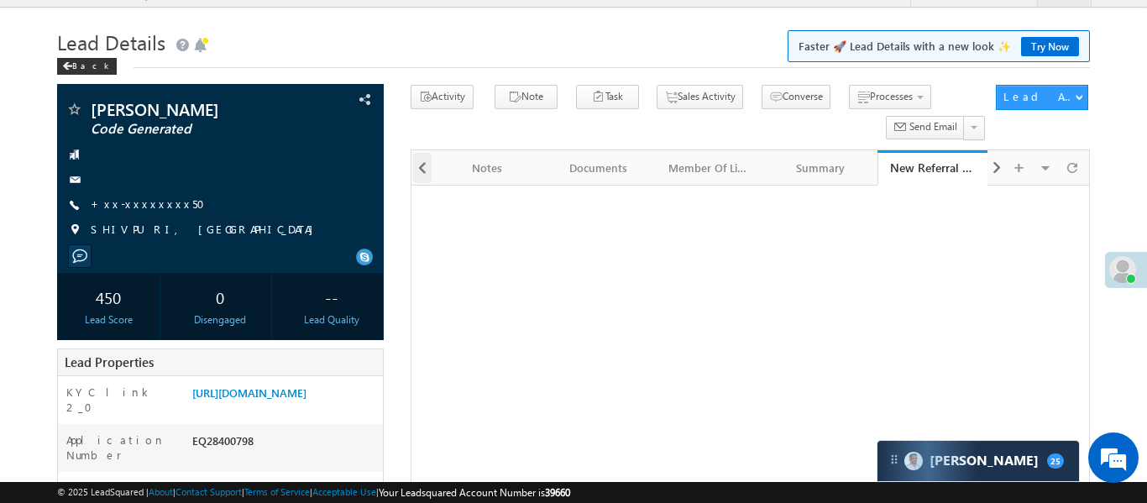
click at [419, 169] on span at bounding box center [422, 168] width 10 height 30
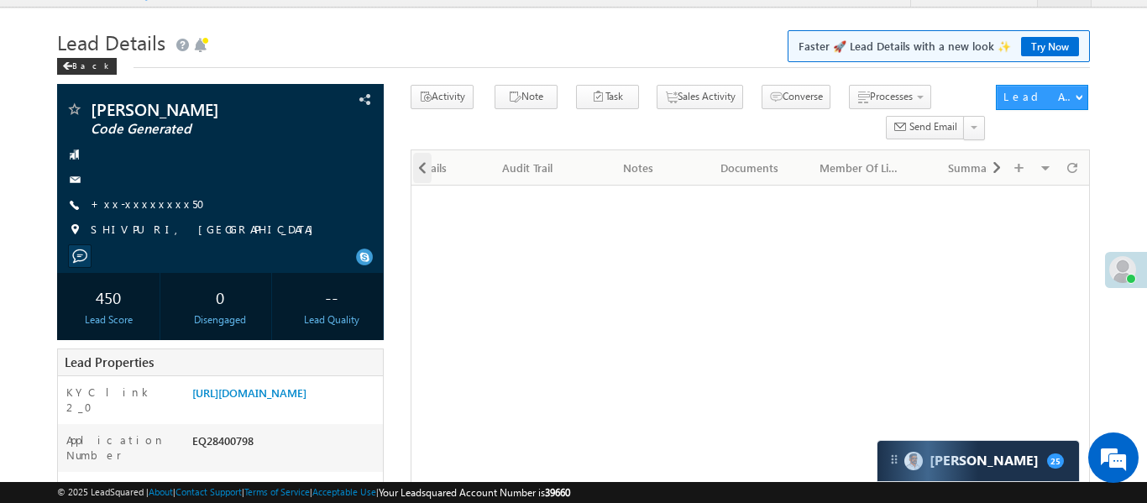
click at [419, 169] on span at bounding box center [422, 168] width 10 height 30
click at [419, 169] on div at bounding box center [421, 166] width 20 height 33
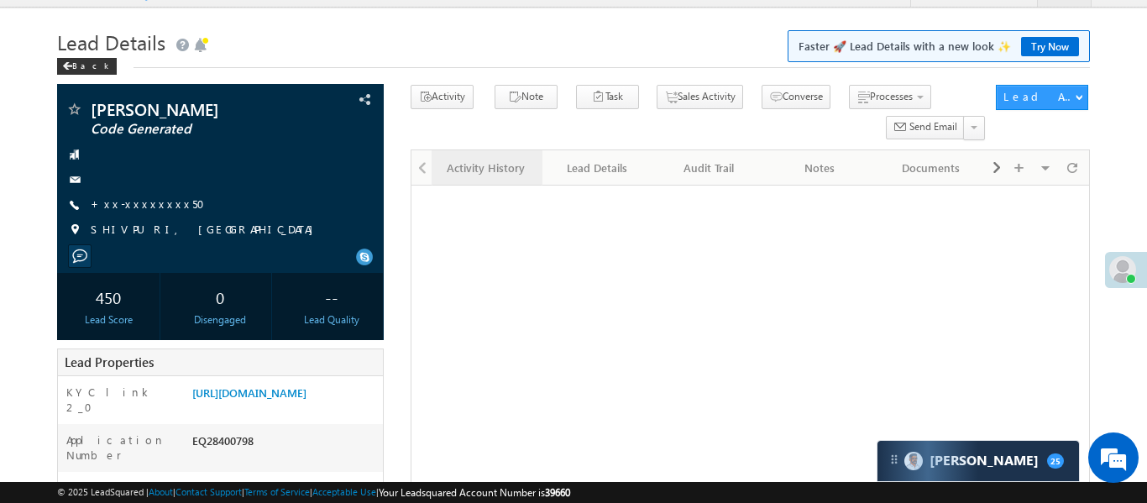
click at [472, 171] on div "Activity History" at bounding box center [486, 168] width 82 height 20
click at [472, 171] on div "Activity History" at bounding box center [487, 168] width 86 height 16
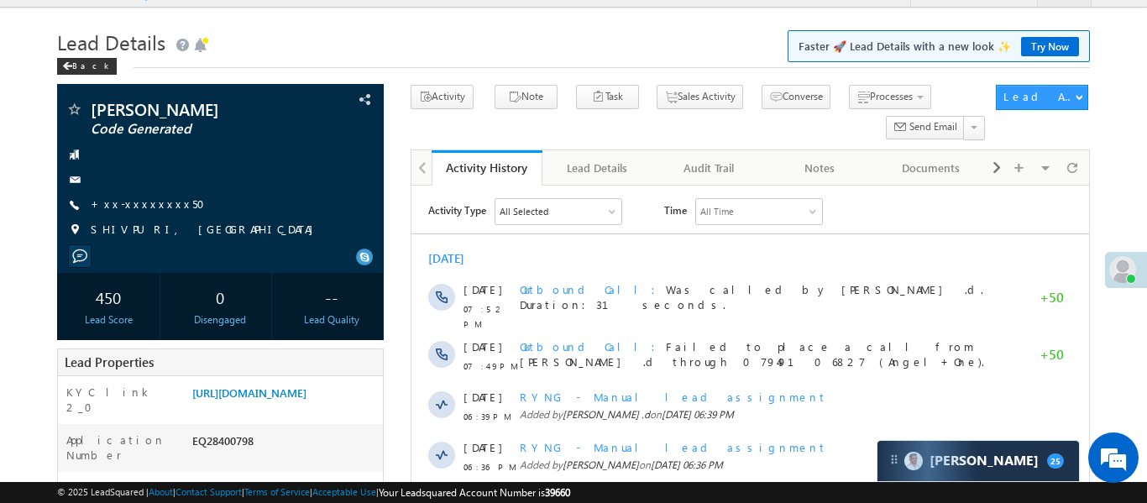
scroll to position [0, 0]
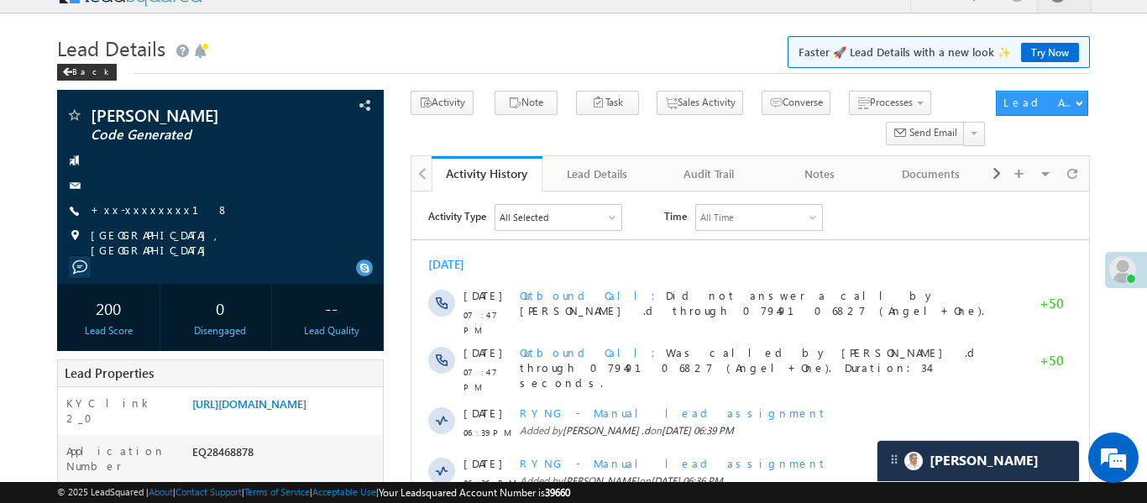
scroll to position [27, 0]
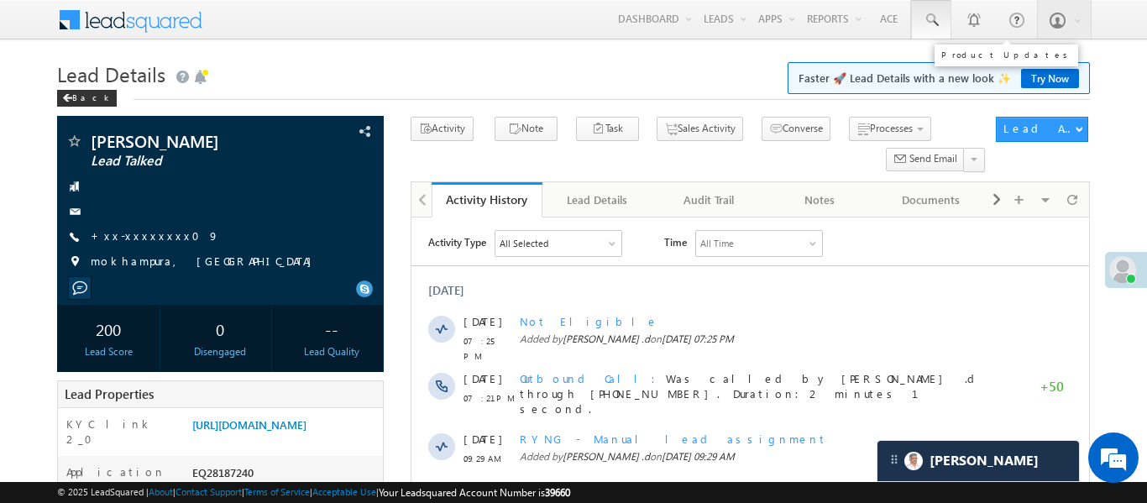
click at [935, 24] on span at bounding box center [931, 20] width 17 height 17
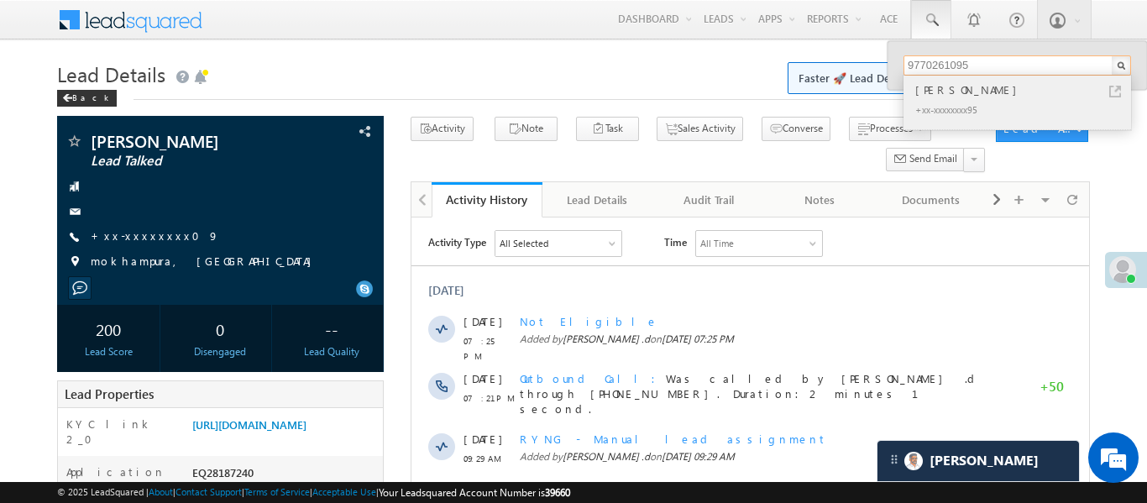
type input "9770261095"
click at [943, 94] on div "[PERSON_NAME]" at bounding box center [1024, 90] width 225 height 18
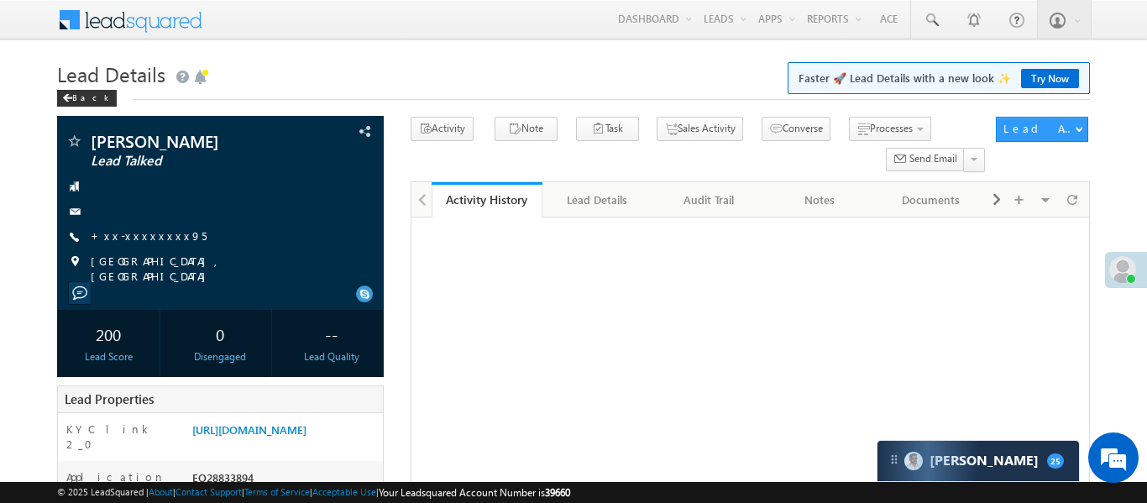
scroll to position [37, 0]
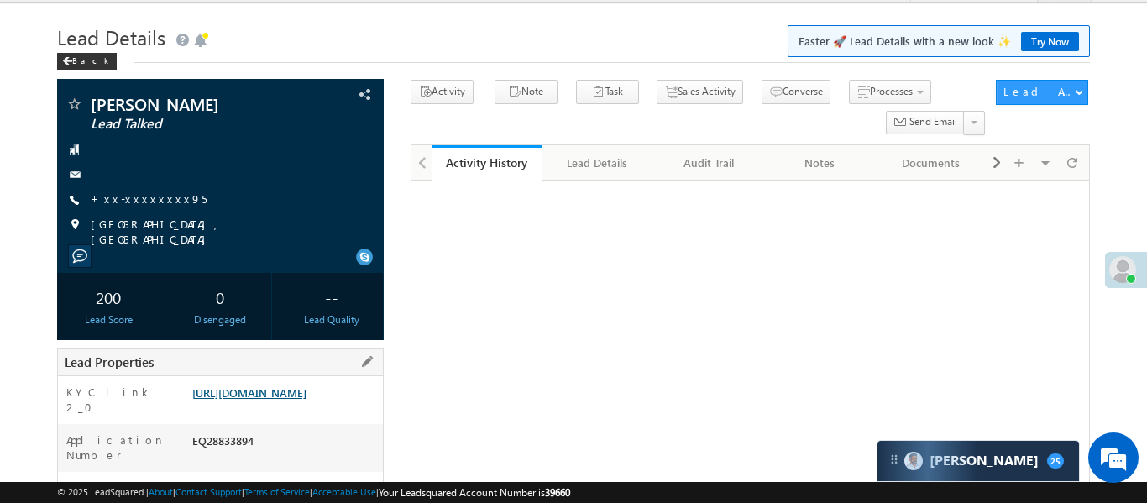
click at [306, 393] on link "[URL][DOMAIN_NAME]" at bounding box center [249, 392] width 114 height 14
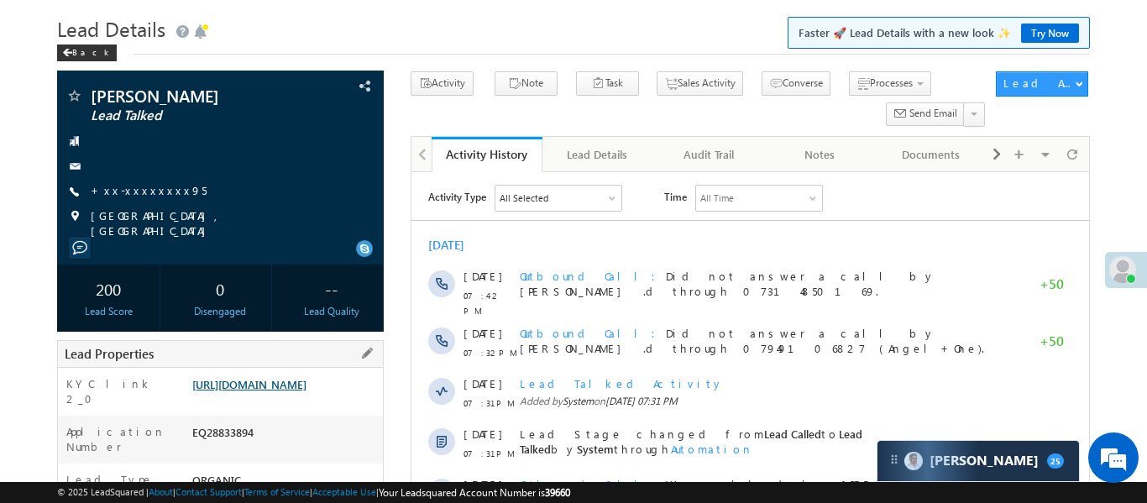
scroll to position [0, 0]
click at [306, 391] on link "https://angelbroking1-pk3em7sa.customui-test.leadsquared.com?leadId=4de49b97-01…" at bounding box center [249, 384] width 114 height 14
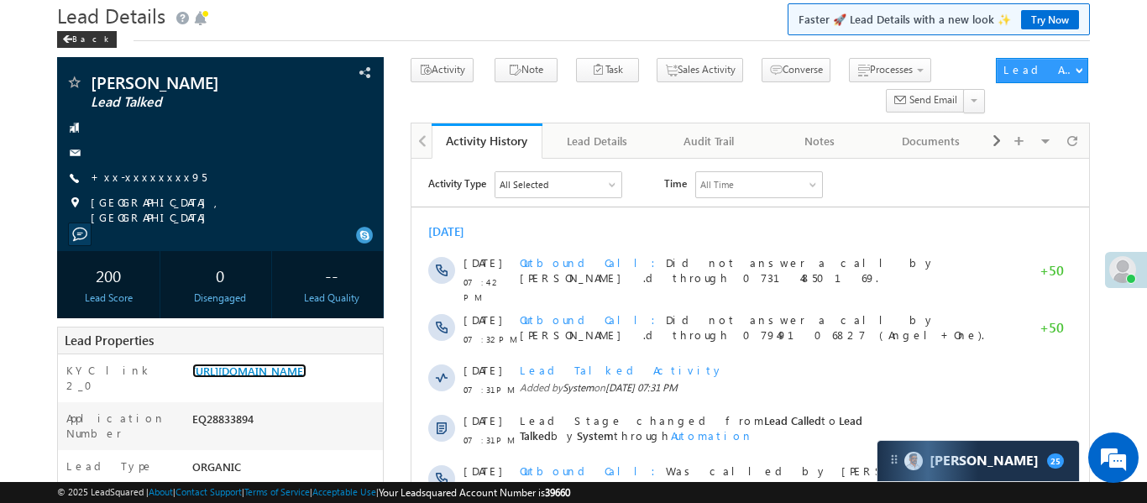
scroll to position [58, 0]
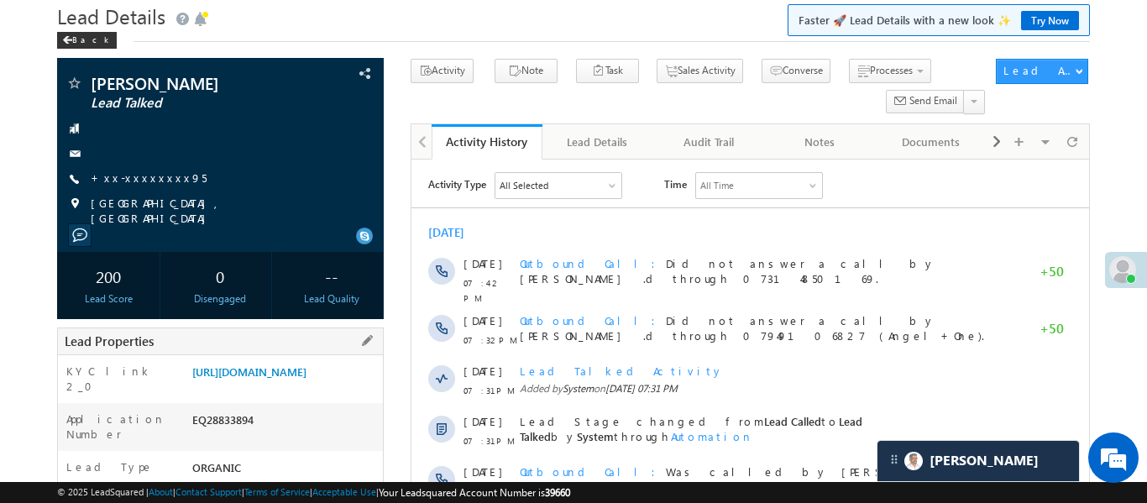
click at [293, 387] on div "[URL][DOMAIN_NAME]" at bounding box center [285, 376] width 195 height 24
click at [302, 379] on link "[URL][DOMAIN_NAME]" at bounding box center [249, 371] width 114 height 14
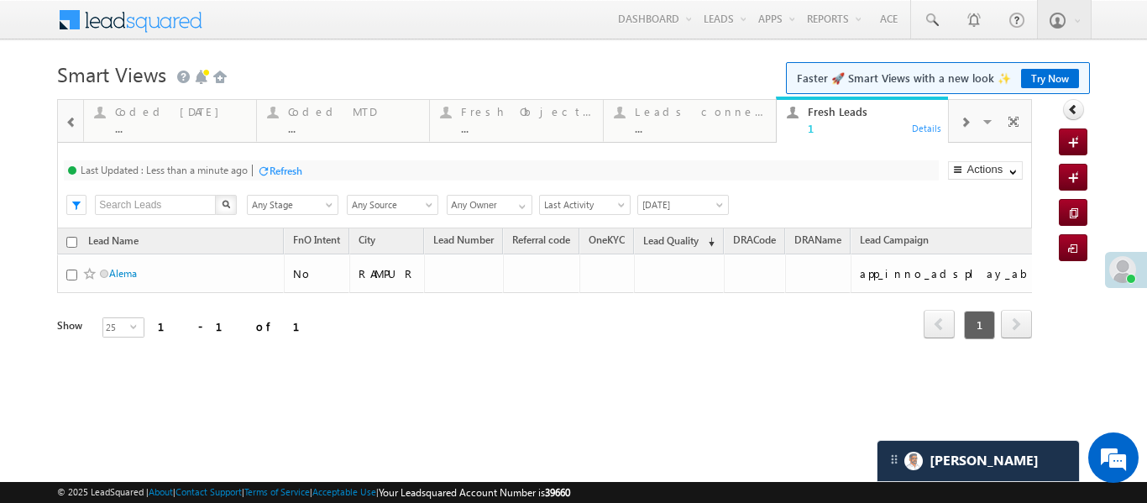
click at [976, 124] on div at bounding box center [965, 121] width 32 height 38
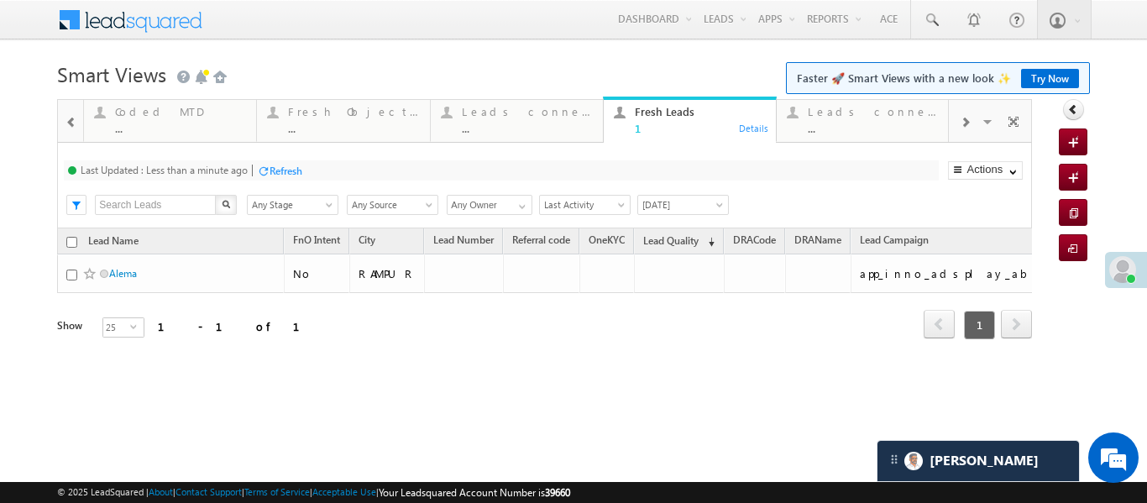
click at [67, 121] on span at bounding box center [71, 122] width 12 height 13
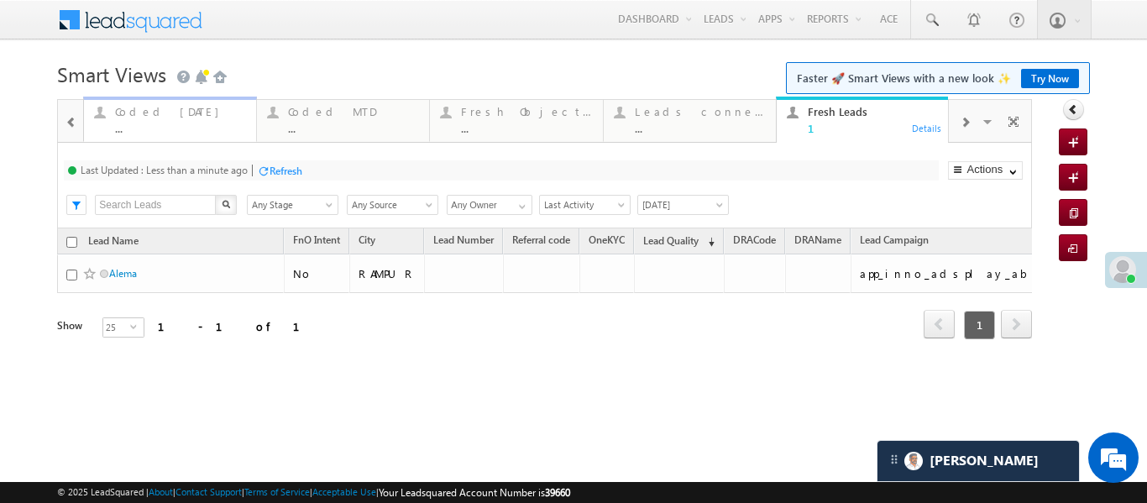
click at [146, 126] on div "..." at bounding box center [180, 128] width 131 height 13
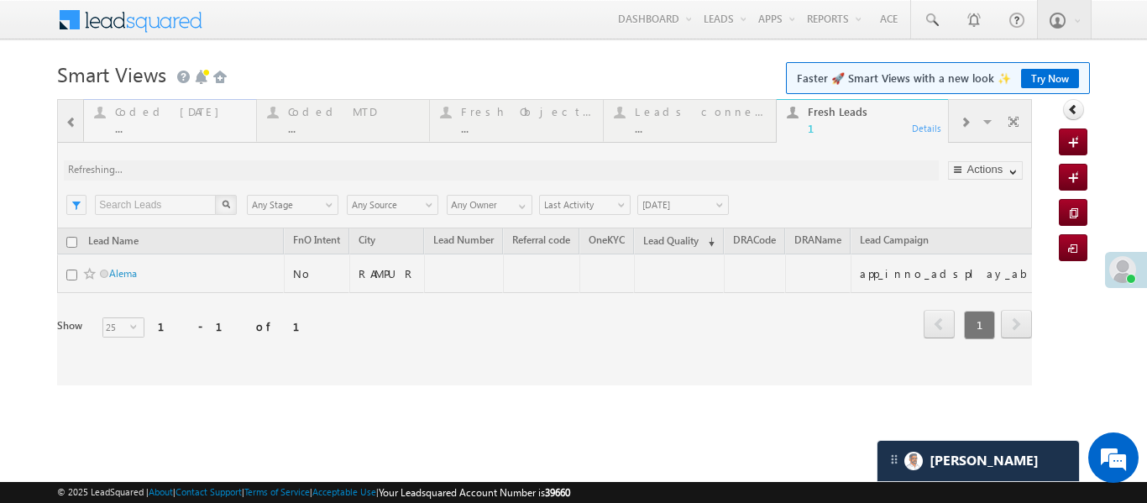
click at [146, 126] on div at bounding box center [544, 242] width 975 height 286
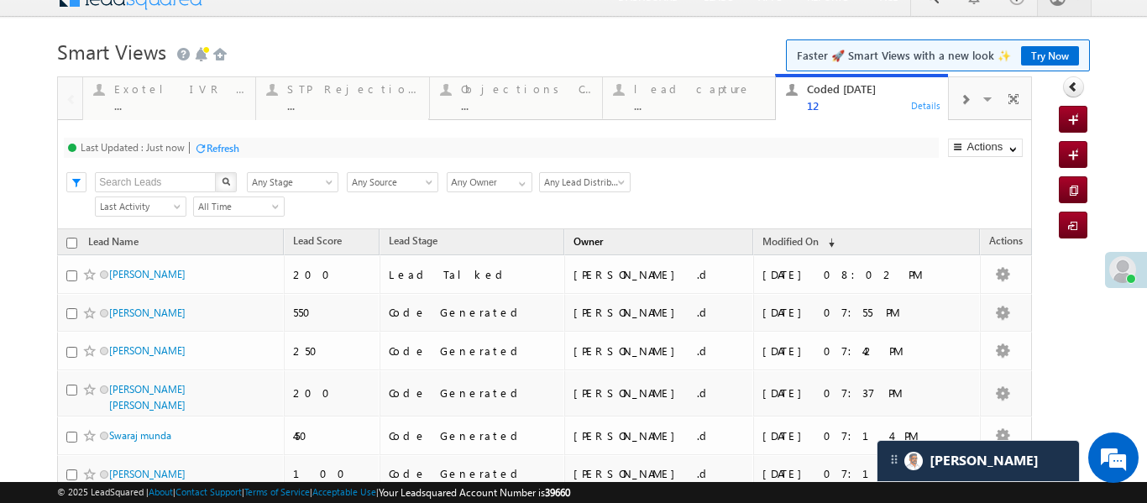
scroll to position [25, 0]
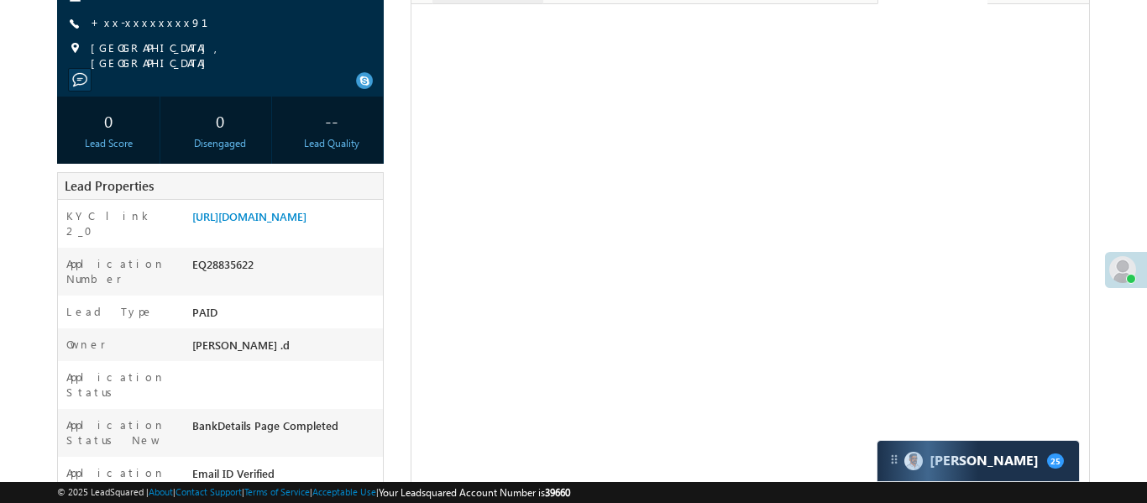
scroll to position [7, 0]
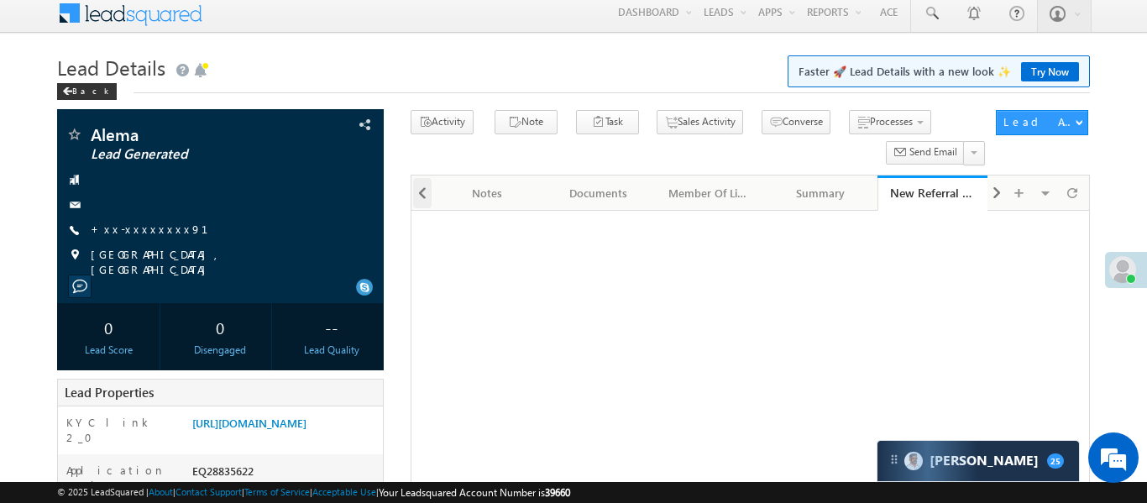
click at [422, 197] on span at bounding box center [422, 193] width 10 height 30
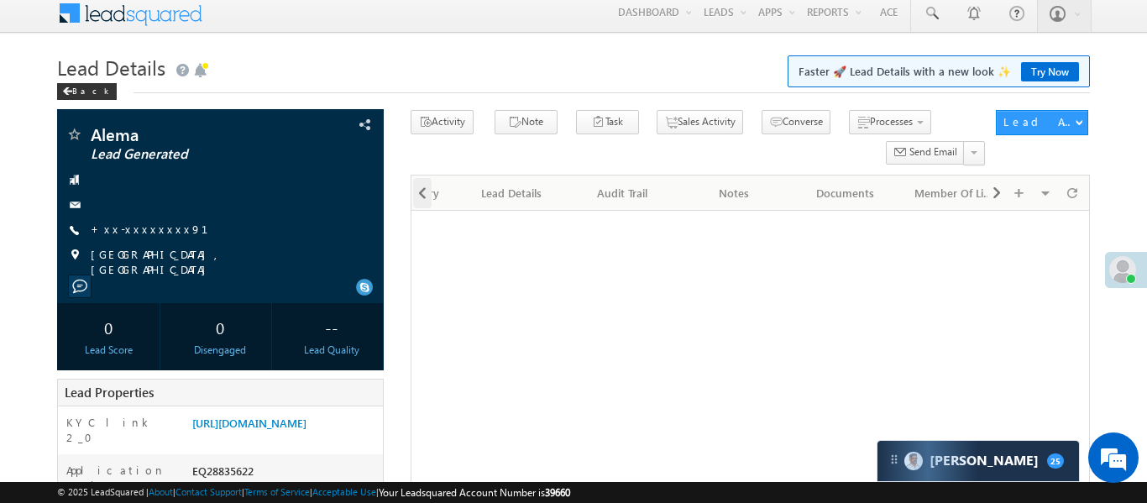
click at [422, 197] on span at bounding box center [422, 193] width 10 height 30
click at [422, 197] on div at bounding box center [421, 191] width 20 height 33
click at [479, 197] on div "Activity History" at bounding box center [486, 193] width 82 height 20
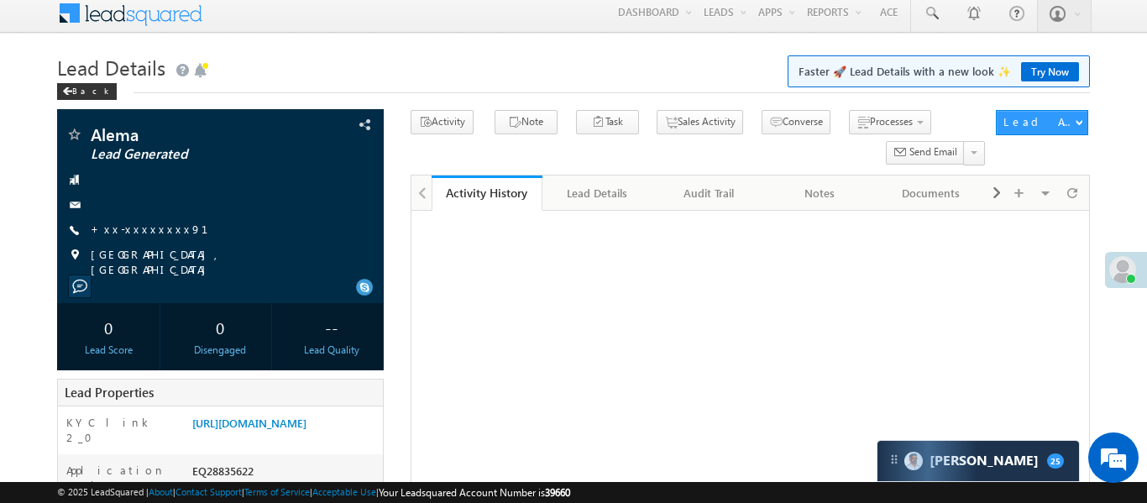
click at [479, 197] on div "Activity History" at bounding box center [487, 193] width 86 height 16
click at [292, 422] on link "[URL][DOMAIN_NAME]" at bounding box center [249, 423] width 114 height 14
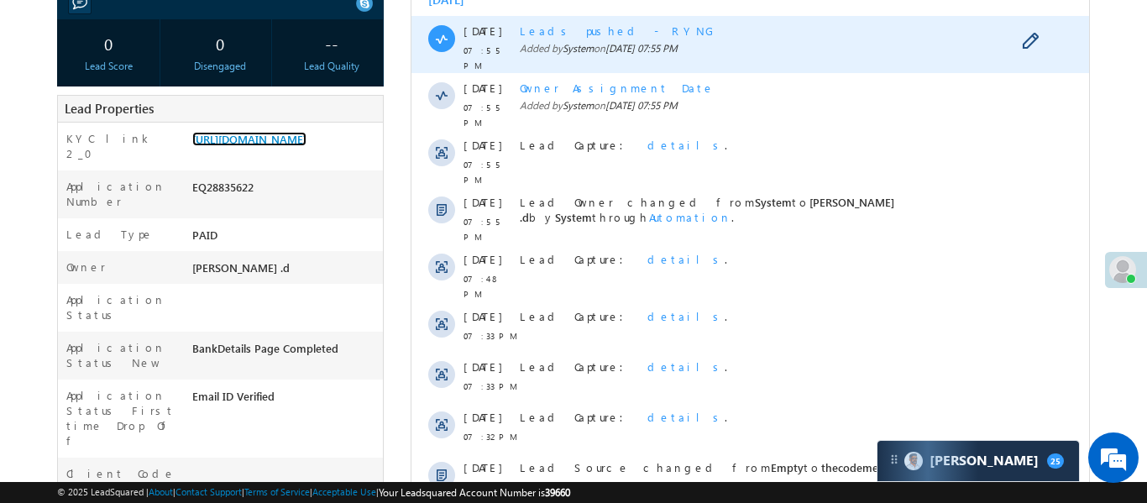
scroll to position [389, 0]
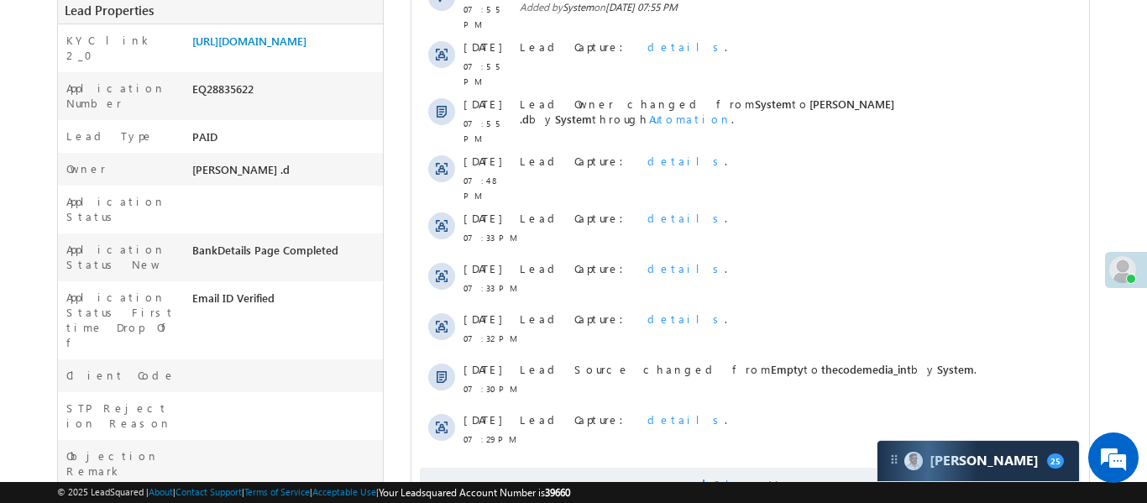
click at [638, 468] on span "Show More" at bounding box center [749, 485] width 661 height 34
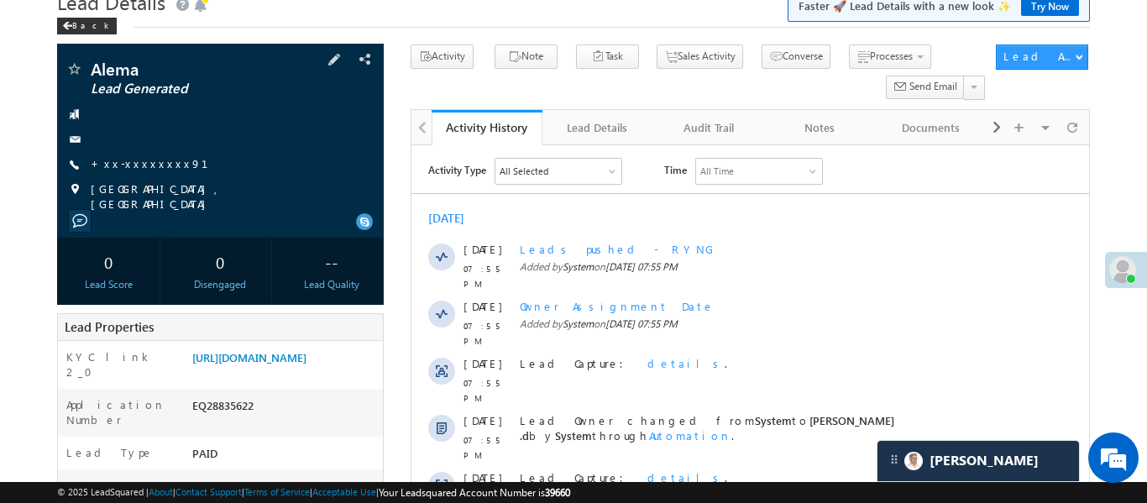
scroll to position [0, 0]
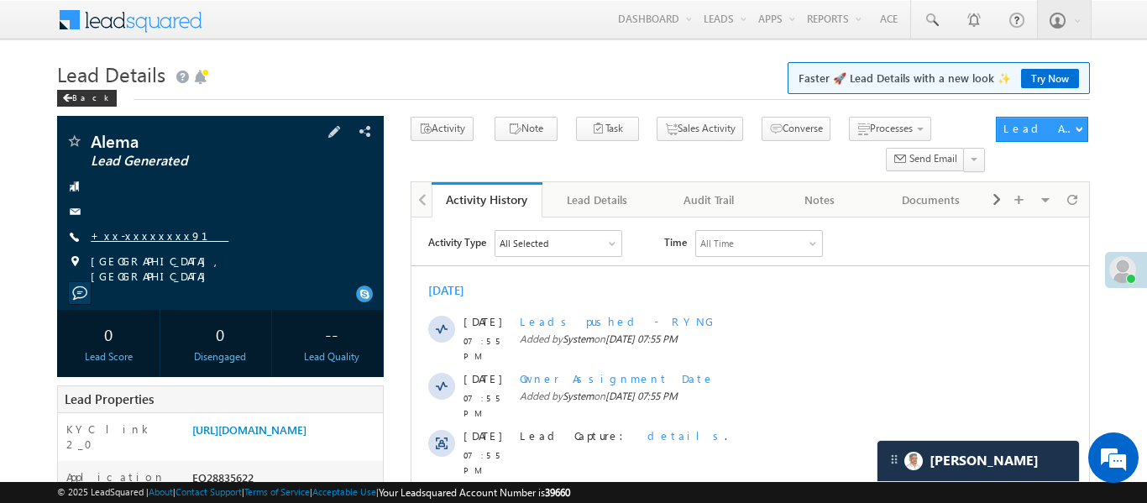
click at [141, 229] on link "+xx-xxxxxxxx91" at bounding box center [160, 235] width 138 height 14
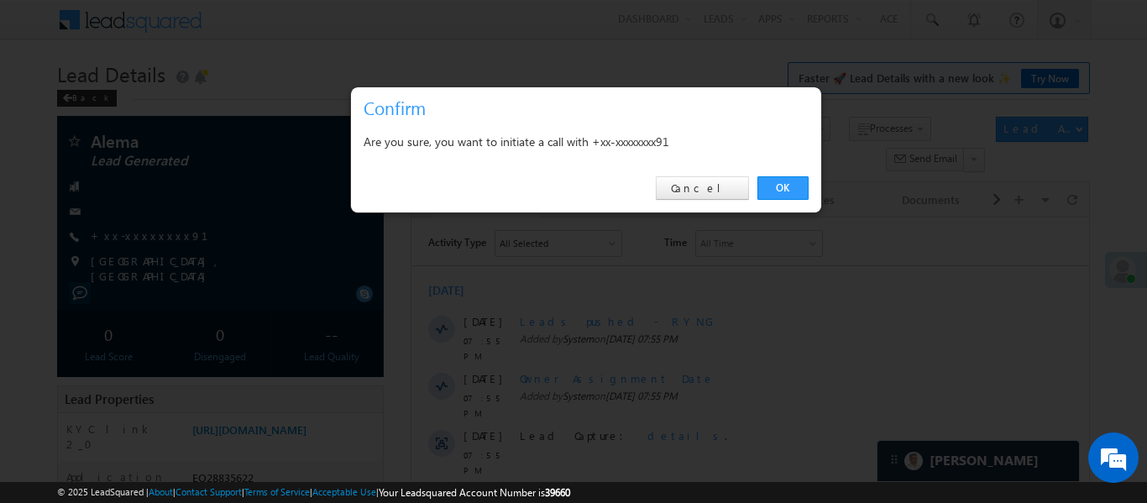
click at [788, 169] on div "OK Cancel" at bounding box center [586, 189] width 470 height 48
click at [785, 183] on link "OK" at bounding box center [782, 188] width 51 height 24
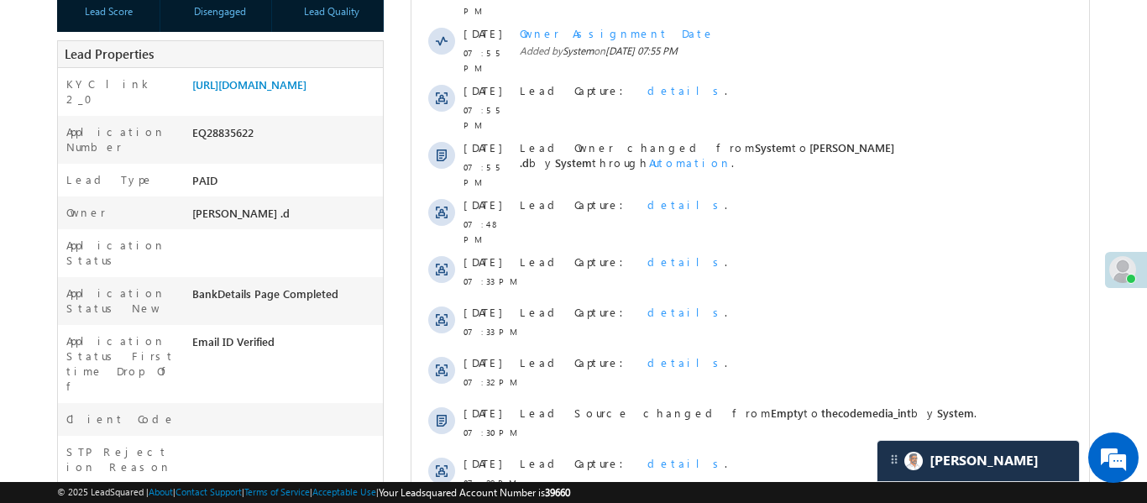
scroll to position [354, 0]
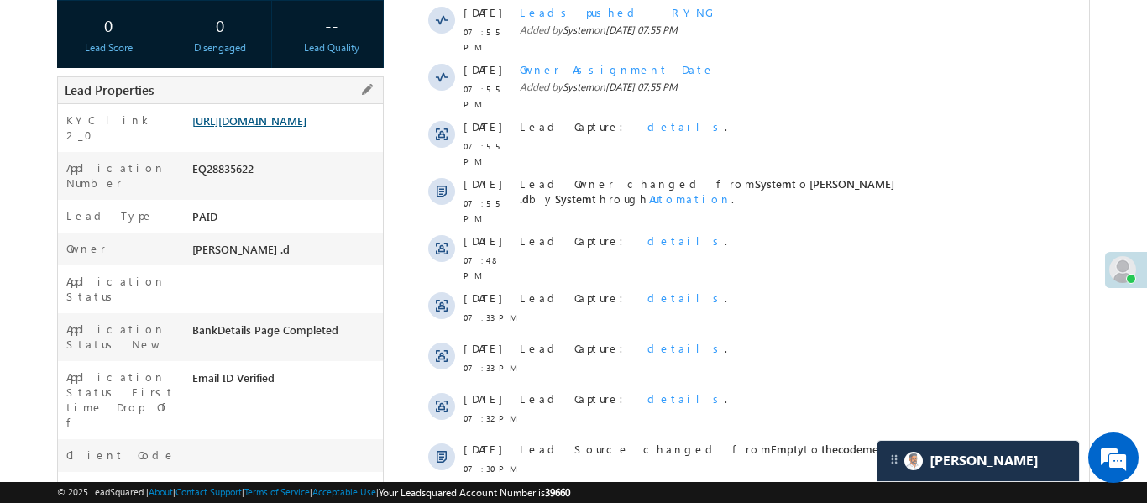
click at [271, 128] on link "https://angelbroking1-pk3em7sa.customui-test.leadsquared.com?leadId=10fb968c-74…" at bounding box center [249, 120] width 114 height 14
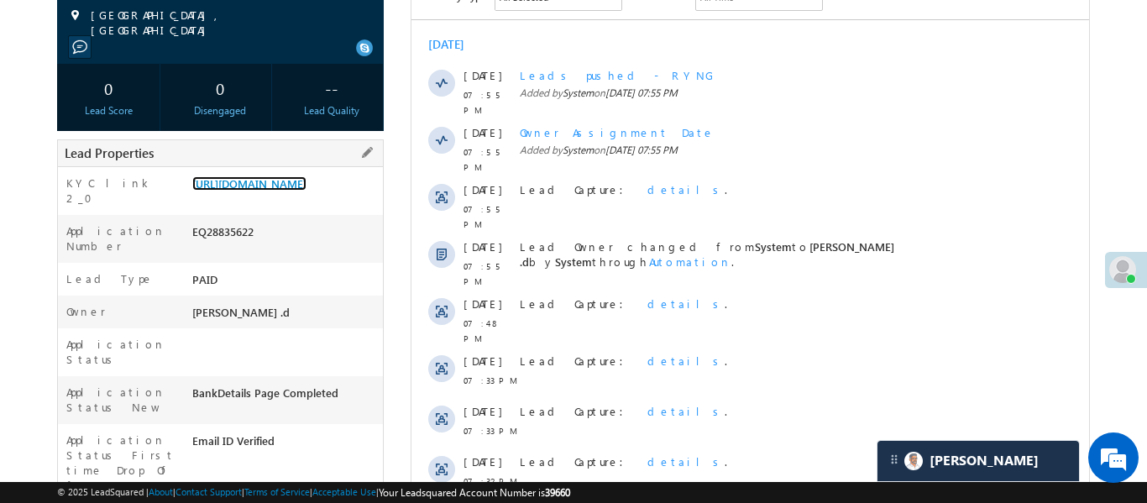
scroll to position [259, 0]
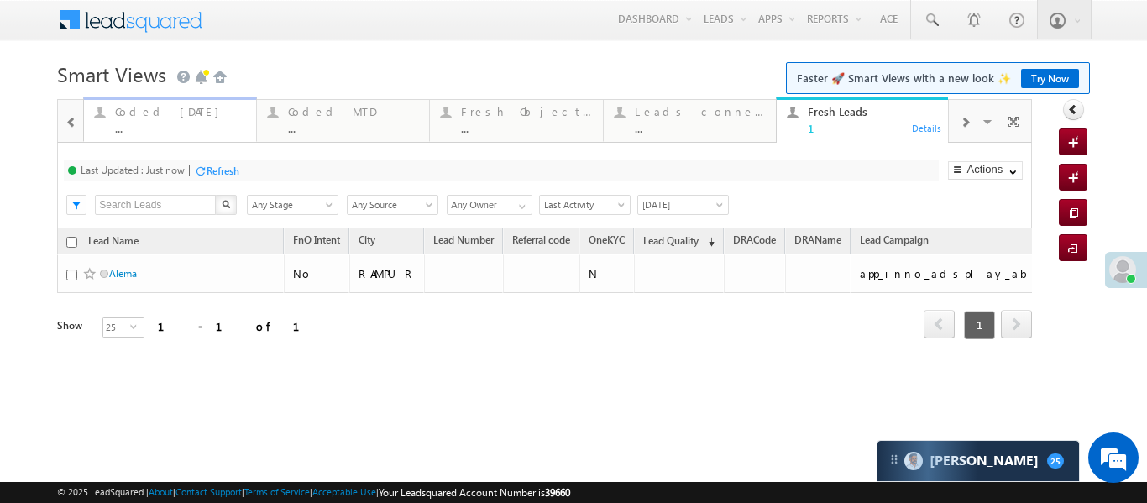
click at [127, 118] on div "Coded Today" at bounding box center [180, 111] width 131 height 13
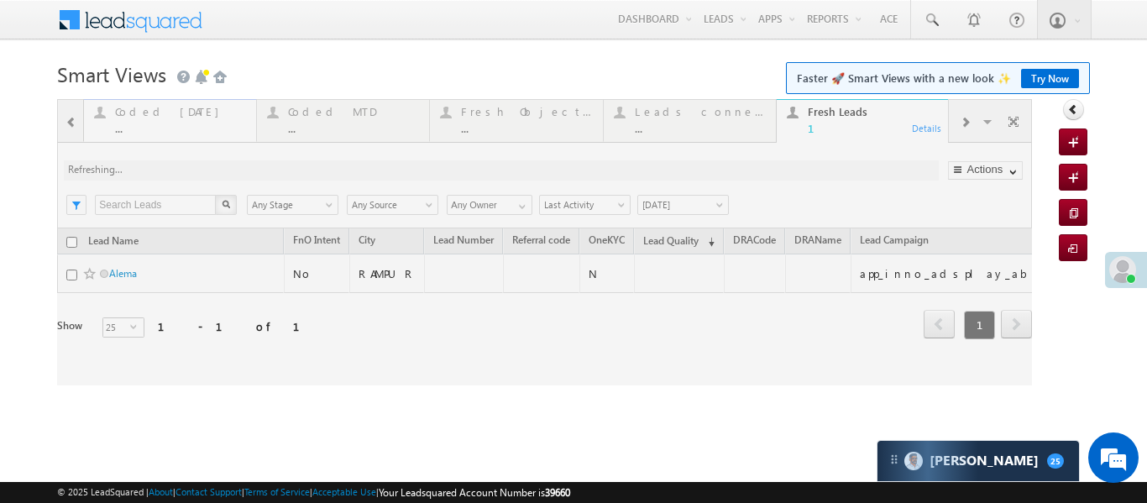
click at [127, 118] on div at bounding box center [544, 242] width 975 height 286
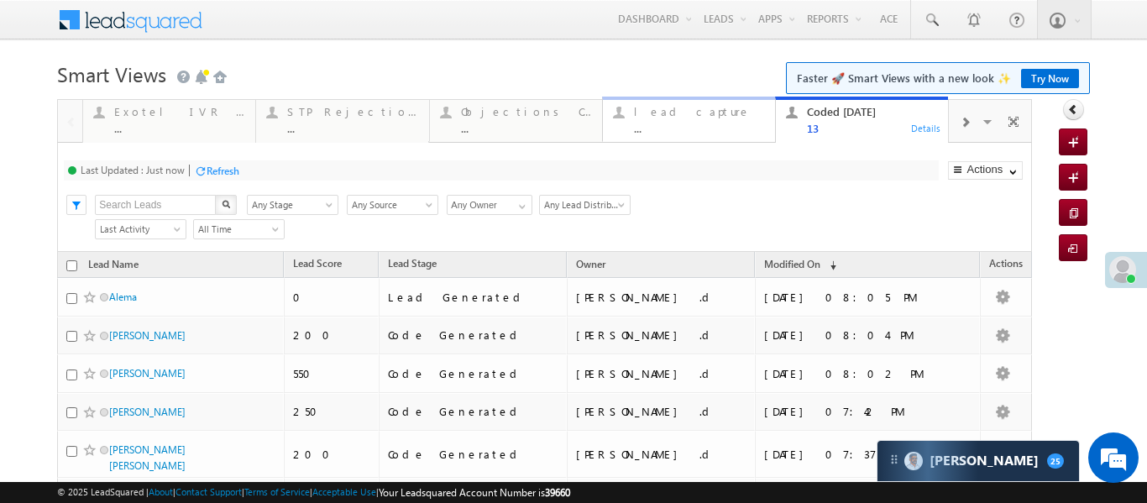
click at [682, 128] on div "..." at bounding box center [699, 128] width 131 height 13
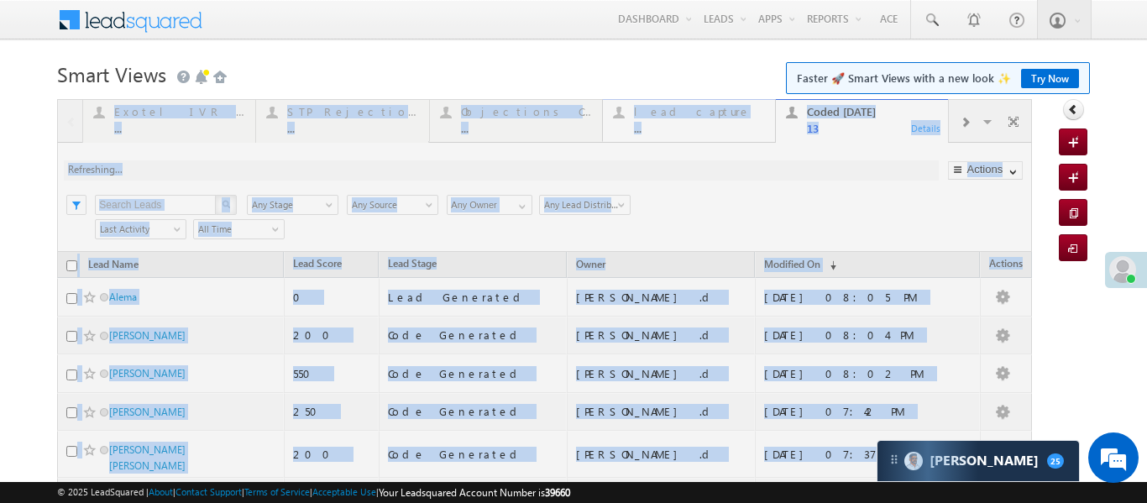
click at [682, 128] on div at bounding box center [544, 487] width 975 height 777
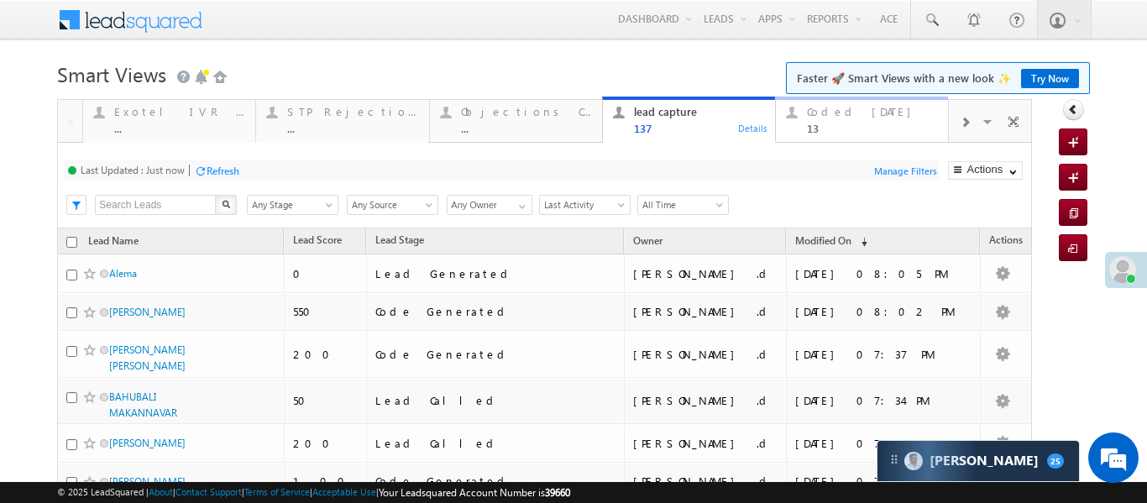
click at [864, 116] on div "Coded Today" at bounding box center [872, 111] width 131 height 13
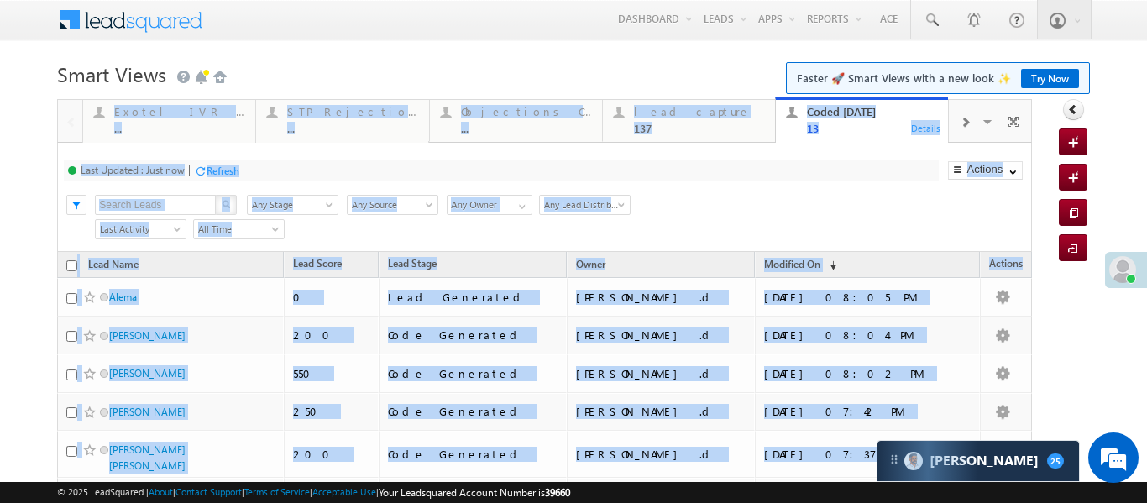
click at [864, 116] on div "Coded Today" at bounding box center [872, 111] width 131 height 13
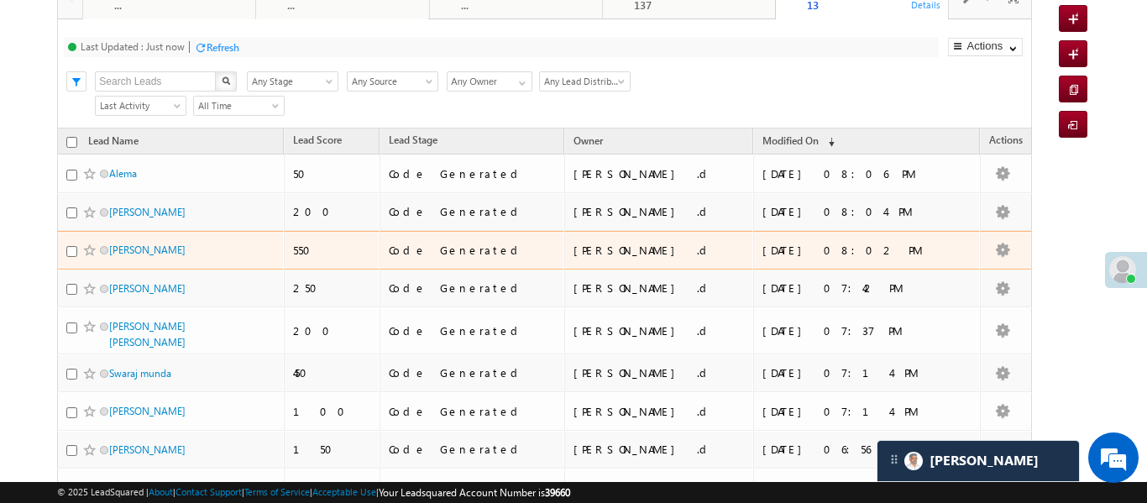
scroll to position [130, 0]
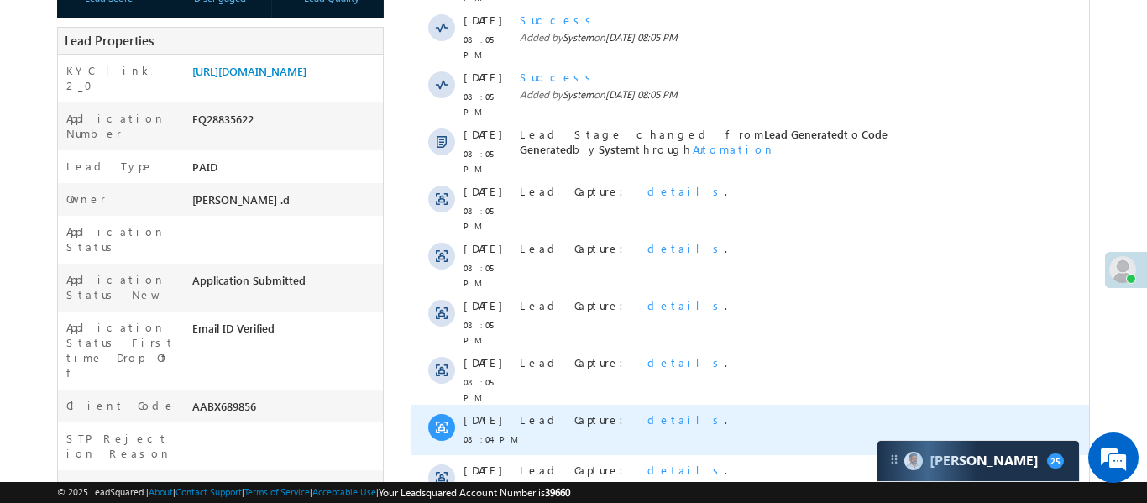
scroll to position [560, 0]
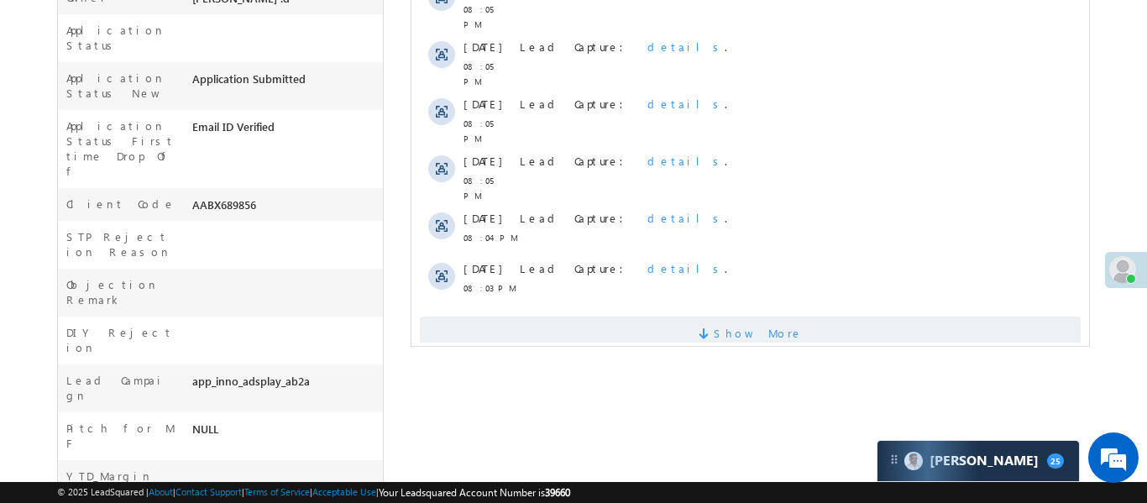
click at [693, 317] on span "Show More" at bounding box center [749, 334] width 661 height 34
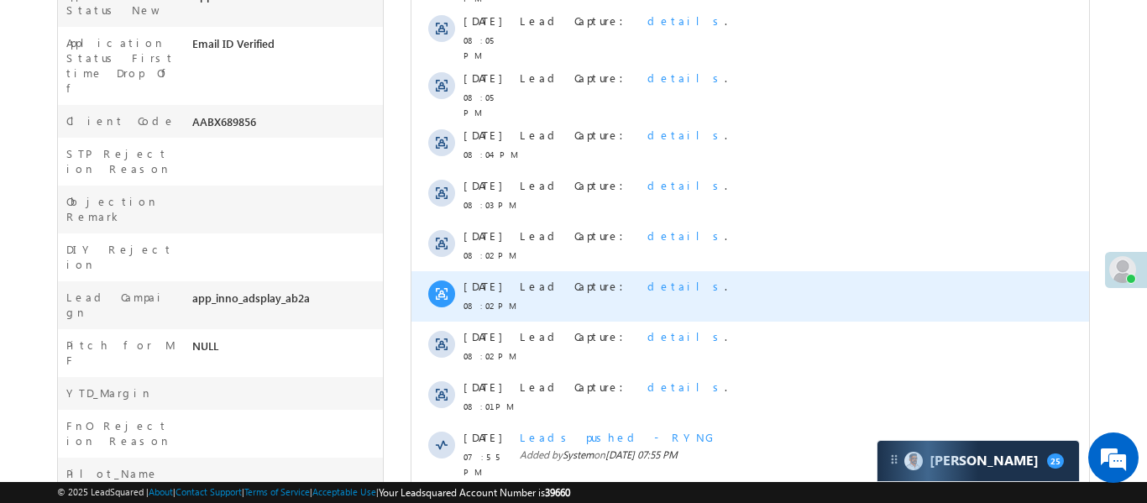
scroll to position [928, 0]
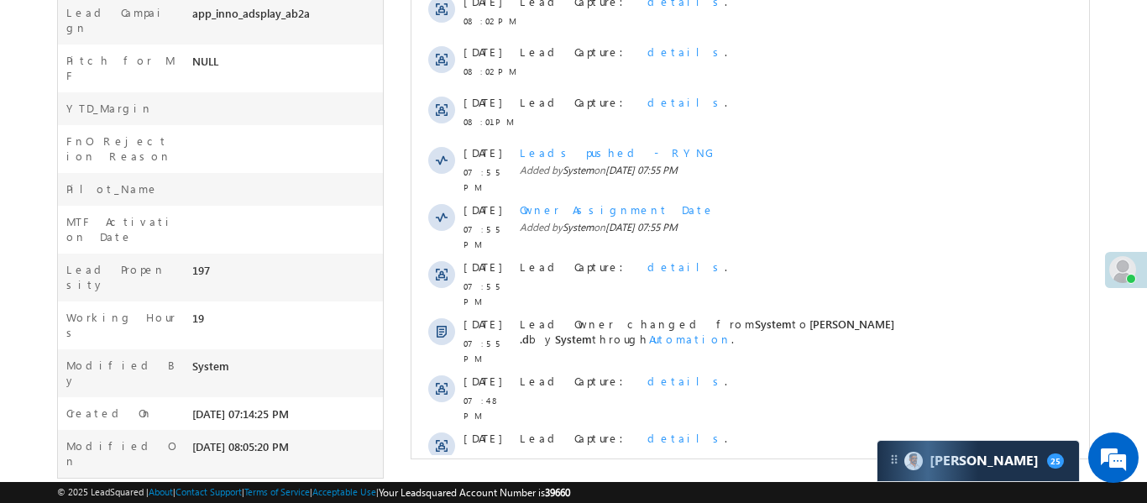
click at [813, 486] on span "Show More" at bounding box center [749, 503] width 661 height 34
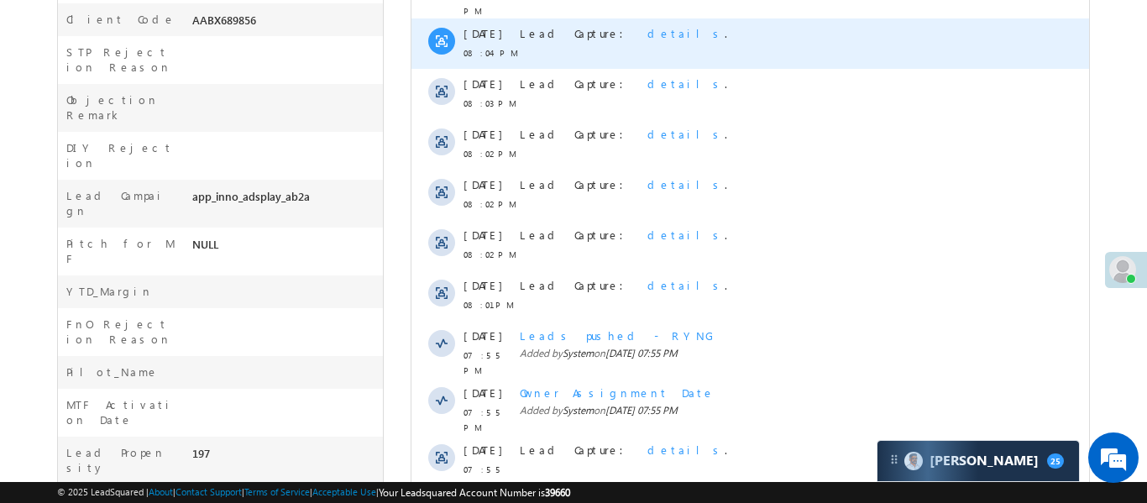
scroll to position [557, 0]
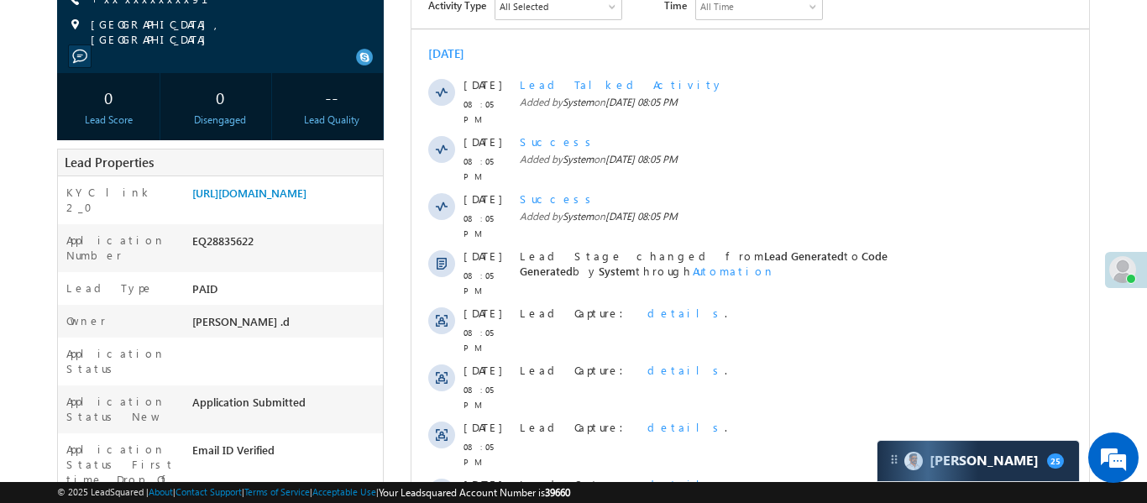
scroll to position [180, 0]
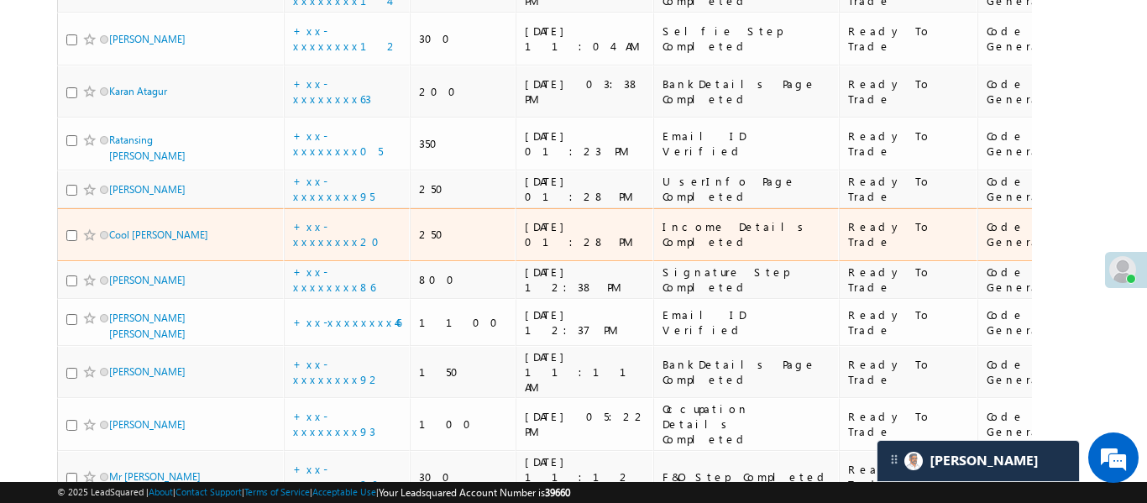
scroll to position [1071, 0]
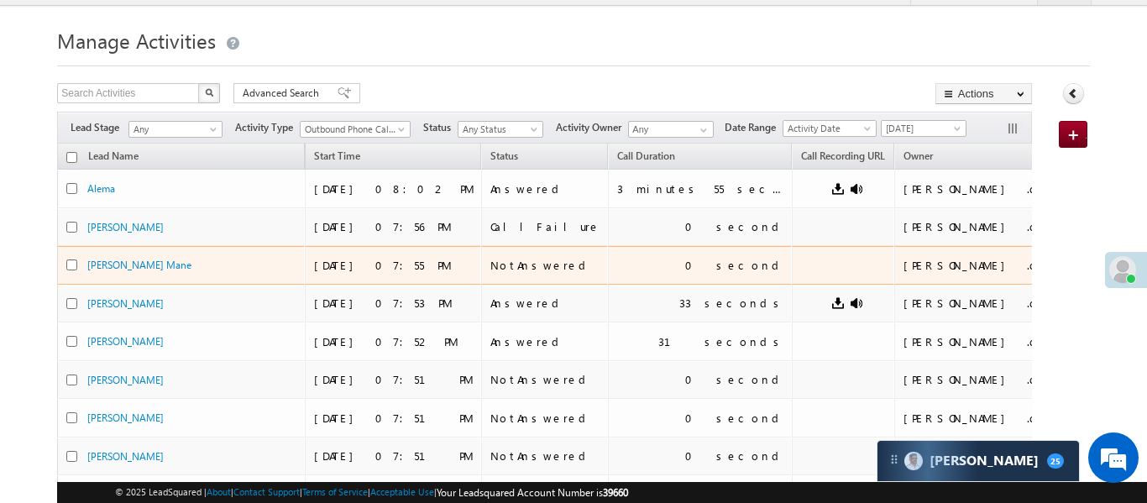
scroll to position [41, 0]
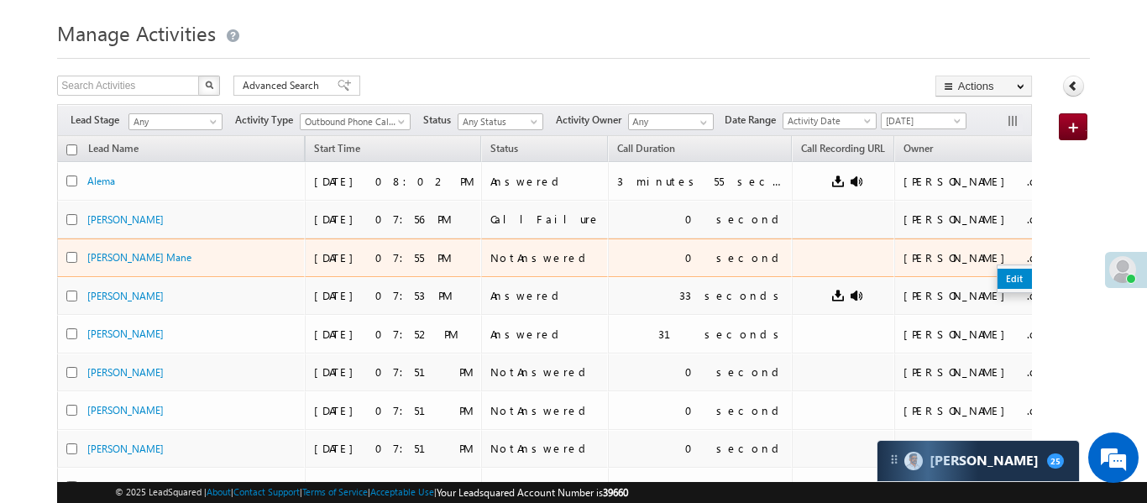
click at [997, 281] on link "Edit" at bounding box center [1039, 279] width 84 height 20
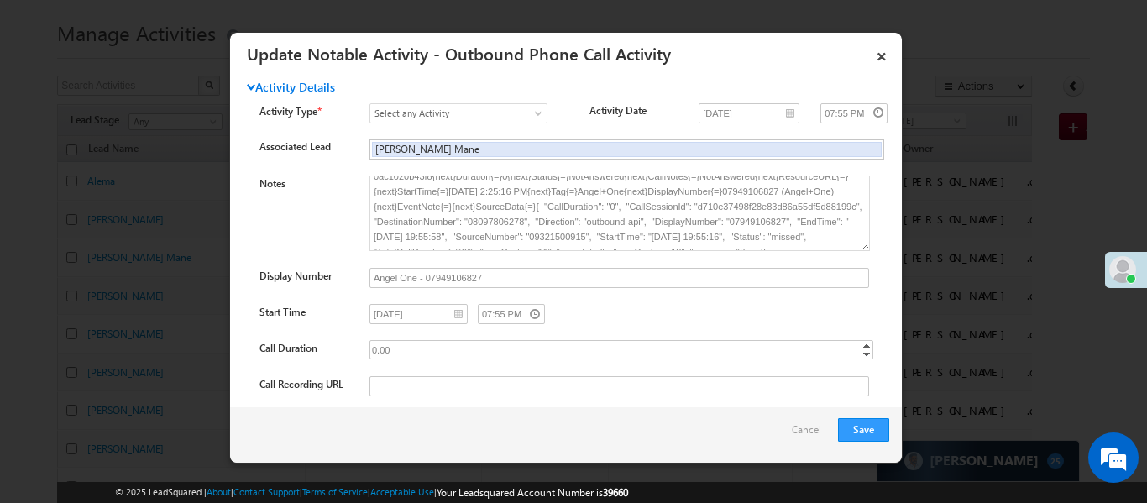
scroll to position [0, 0]
drag, startPoint x: 470, startPoint y: 228, endPoint x: 525, endPoint y: 228, distance: 54.6
click at [525, 228] on textarea "Caller{=}[PERSON_NAME] .d{next}UserId{=}{next}UserId{=}ad38da89-9e89-11e9-823e-…" at bounding box center [619, 213] width 500 height 76
click at [876, 56] on link "×" at bounding box center [881, 53] width 29 height 29
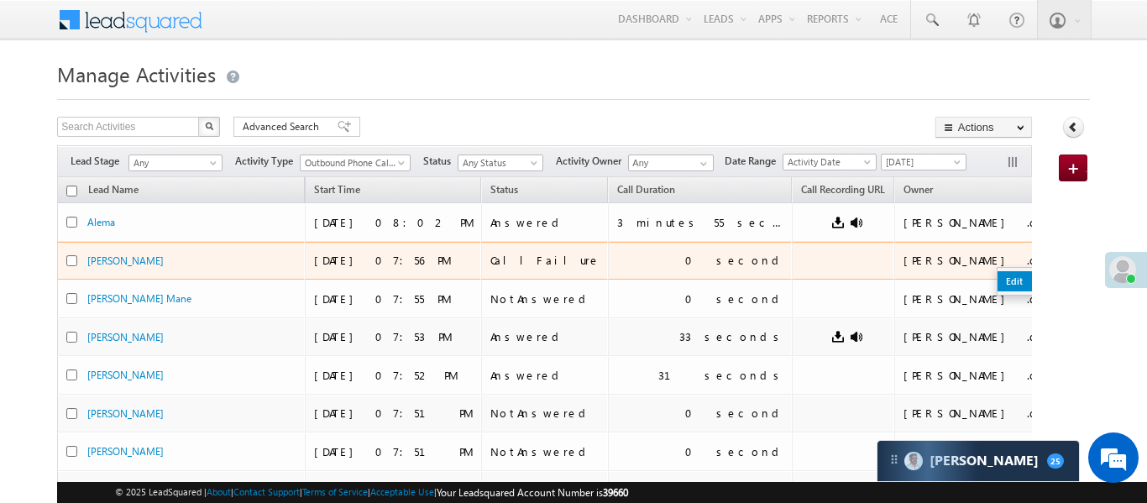
click at [997, 276] on link "Edit" at bounding box center [1039, 281] width 84 height 20
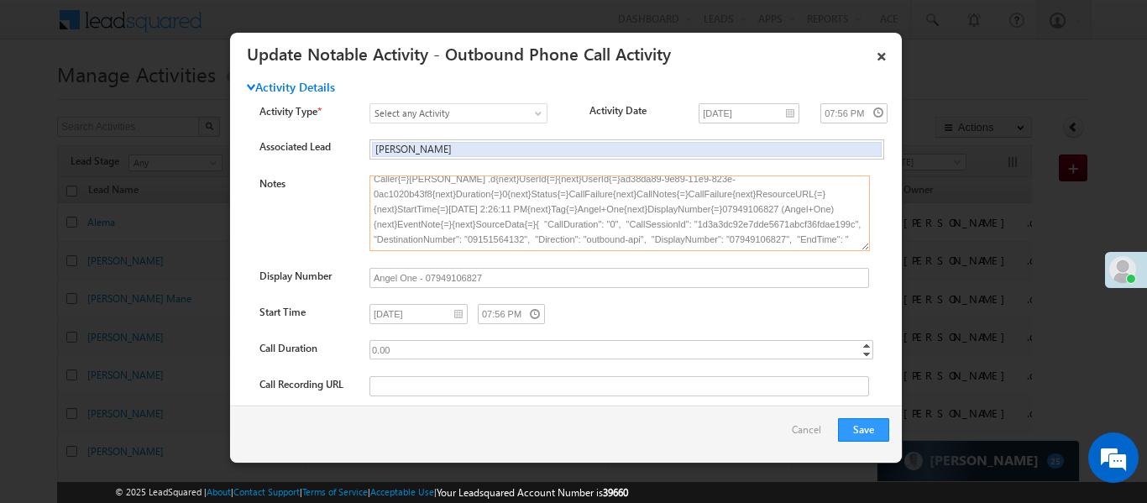
scroll to position [39, 0]
drag, startPoint x: 473, startPoint y: 243, endPoint x: 500, endPoint y: 247, distance: 28.0
click at [500, 247] on textarea "Caller{=}[PERSON_NAME] .d{next}UserId{=}{next}UserId{=}ad38da89-9e89-11e9-823e-…" at bounding box center [619, 213] width 500 height 76
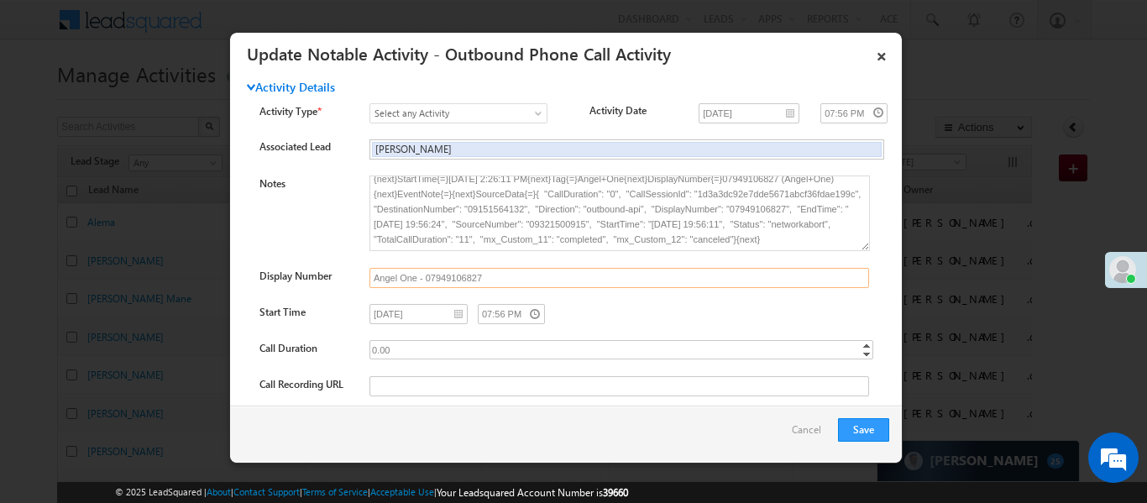
click at [574, 272] on input "Angel One - 07949106827" at bounding box center [619, 278] width 500 height 20
click at [766, 317] on div "[DATE] 07:56 PM" at bounding box center [615, 316] width 492 height 24
click at [855, 224] on textarea "Caller{=}[PERSON_NAME] .d{next}UserId{=}{next}UserId{=}ad38da89-9e89-11e9-823e-…" at bounding box center [619, 213] width 500 height 76
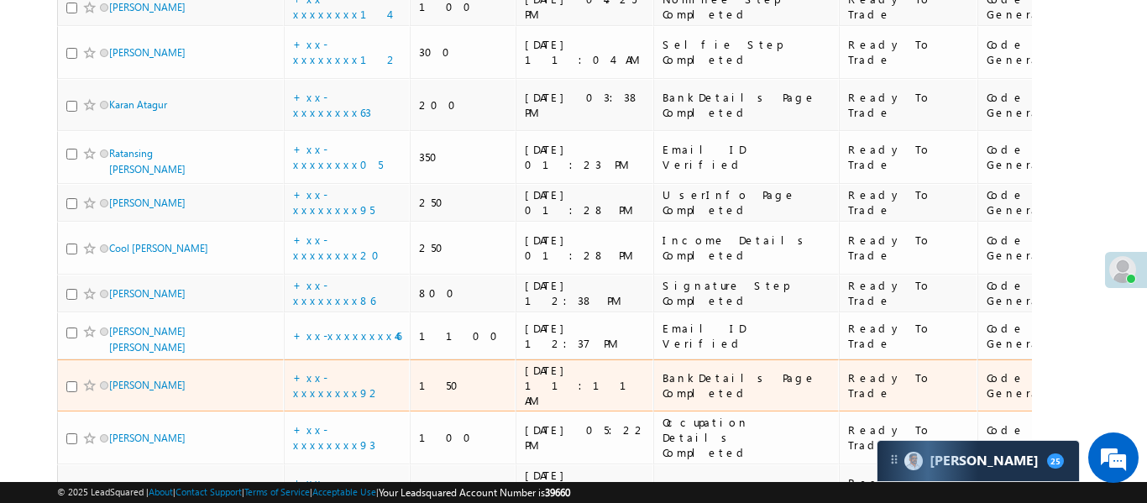
scroll to position [1026, 0]
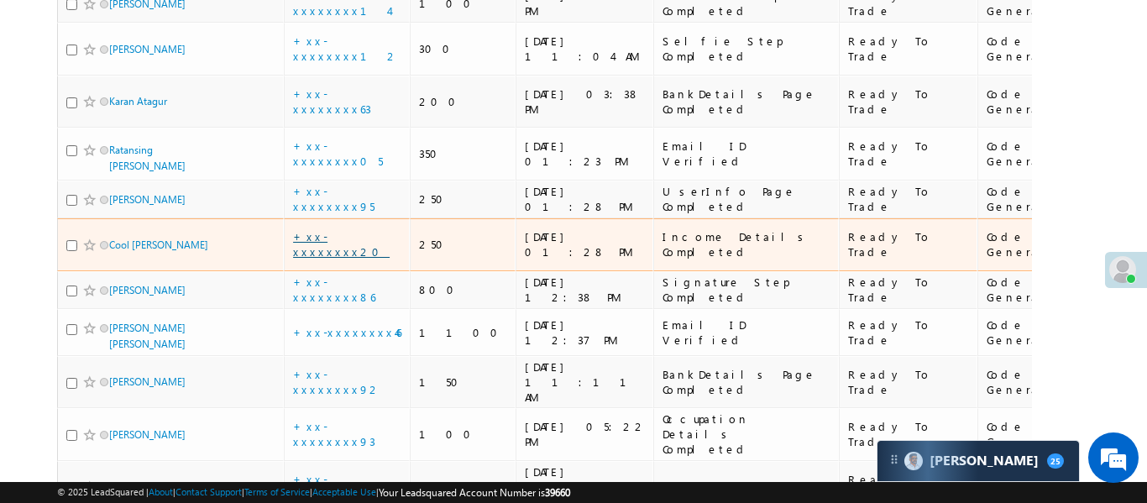
click at [327, 229] on link "+xx-xxxxxxxx20" at bounding box center [341, 243] width 97 height 29
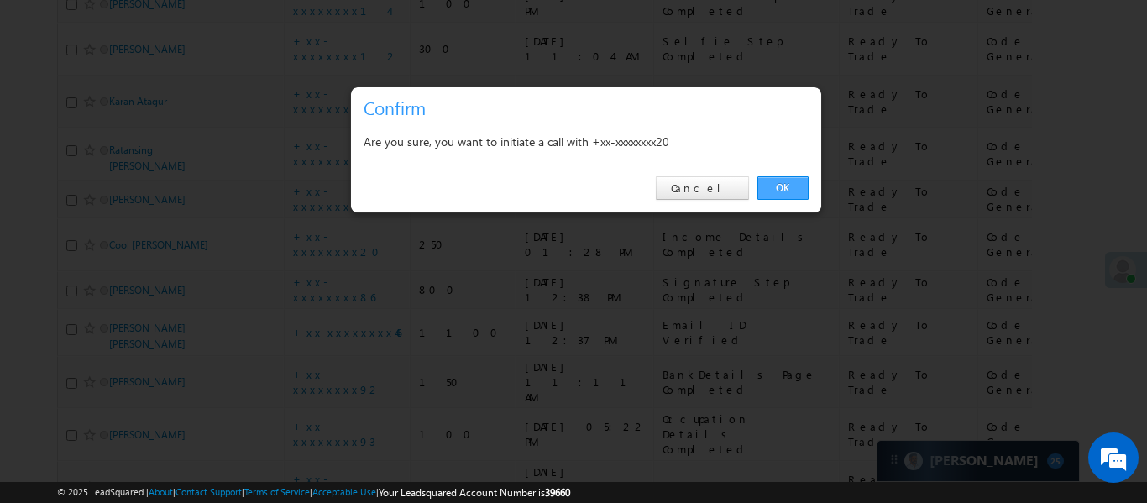
click at [757, 183] on link "OK" at bounding box center [782, 188] width 51 height 24
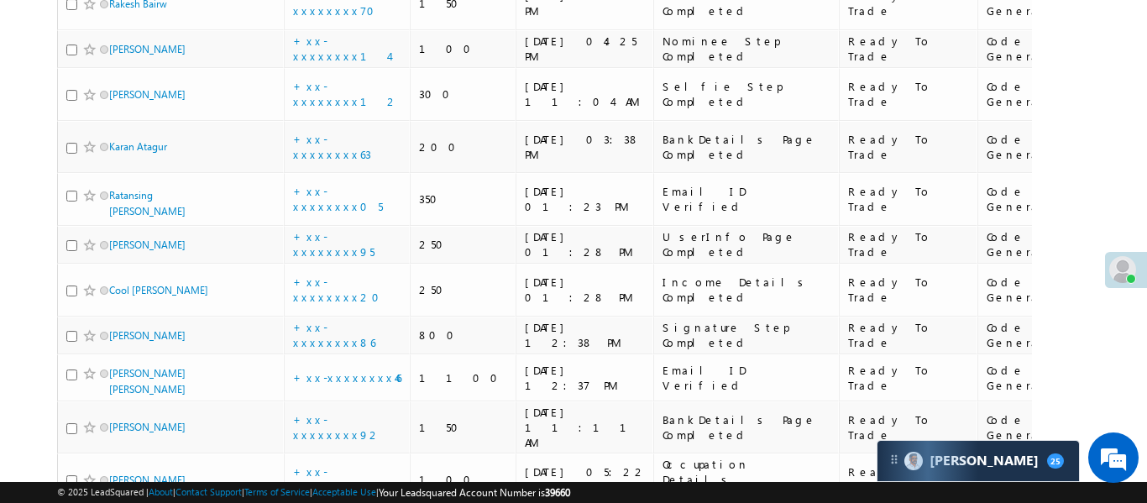
scroll to position [1071, 0]
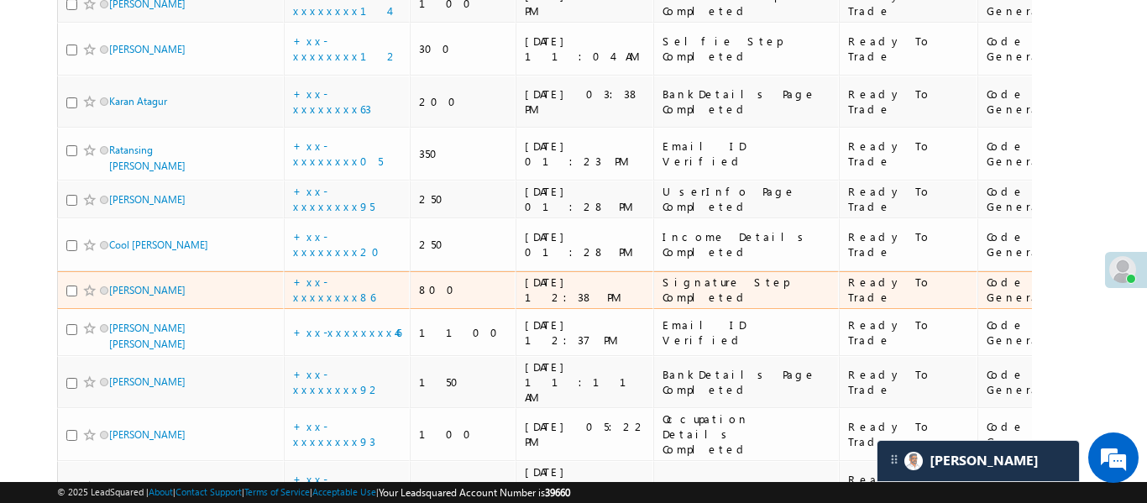
click at [356, 271] on td "+xx-xxxxxxxx86" at bounding box center [347, 290] width 126 height 39
click at [353, 275] on link "+xx-xxxxxxxx86" at bounding box center [334, 289] width 82 height 29
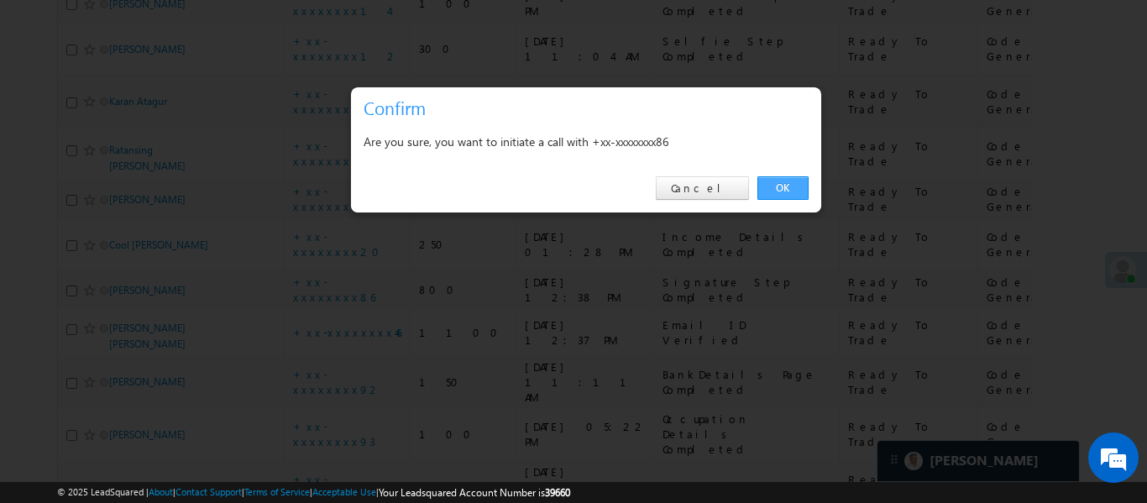
click at [776, 182] on link "OK" at bounding box center [782, 188] width 51 height 24
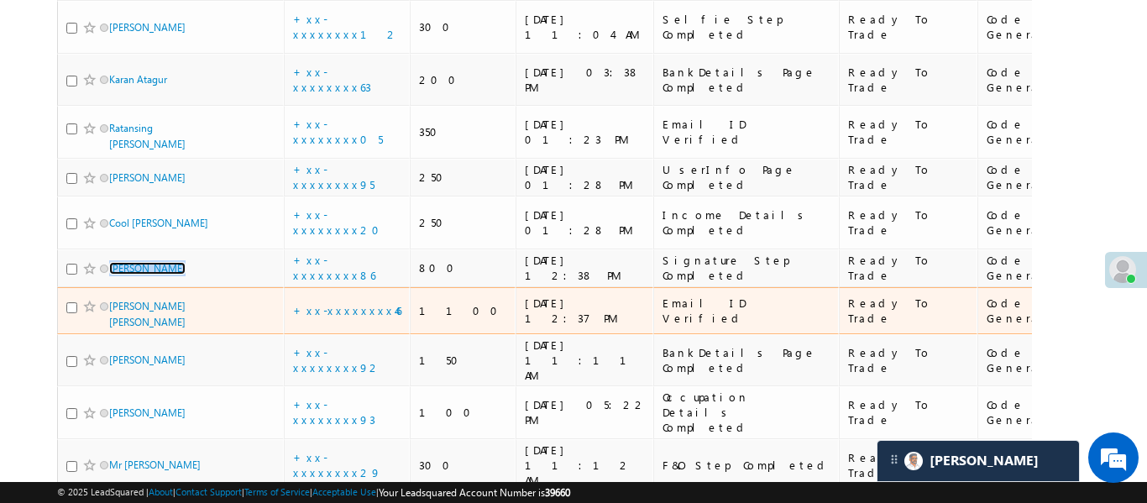
scroll to position [1097, 0]
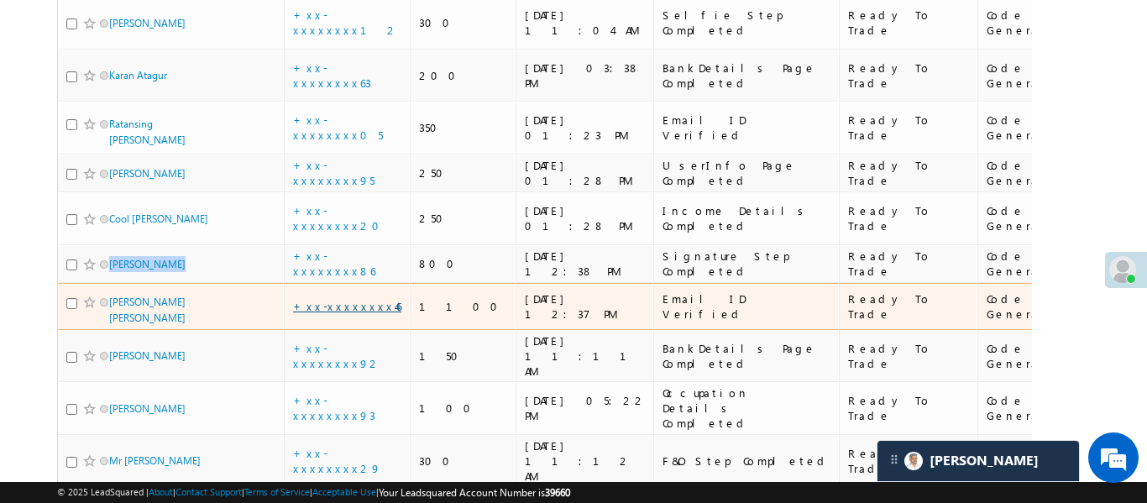
click at [352, 299] on link "+xx-xxxxxxxx46" at bounding box center [347, 306] width 108 height 14
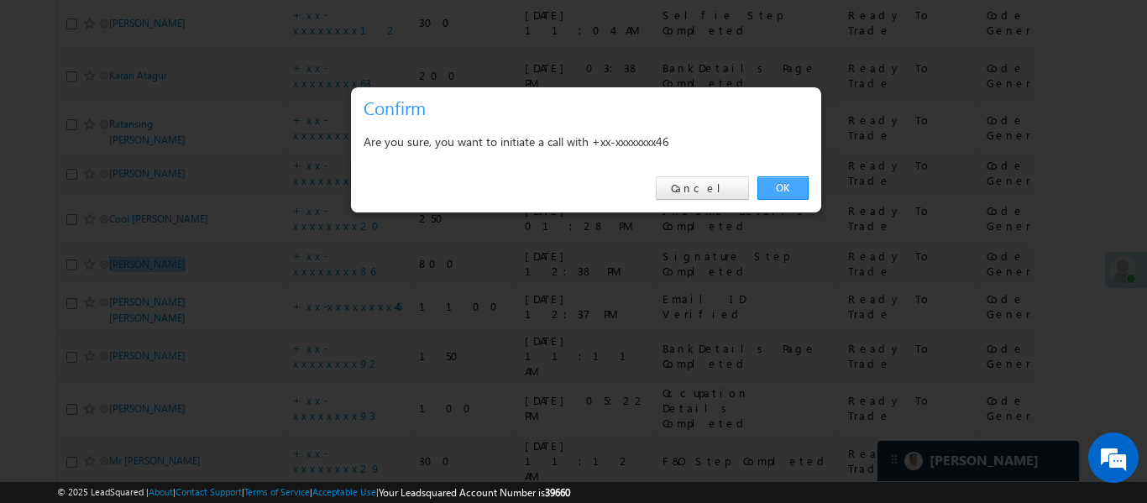
click at [773, 189] on link "OK" at bounding box center [782, 188] width 51 height 24
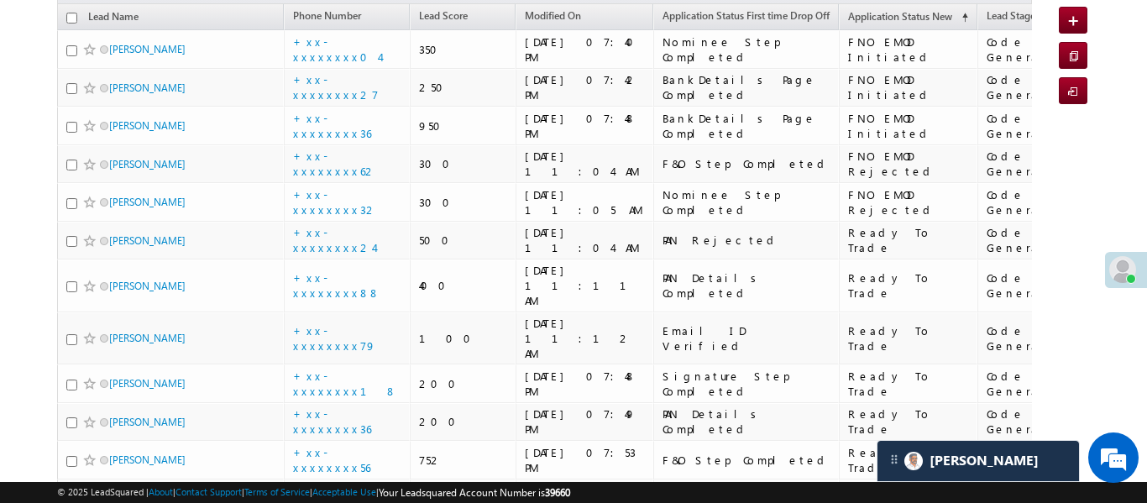
scroll to position [0, 0]
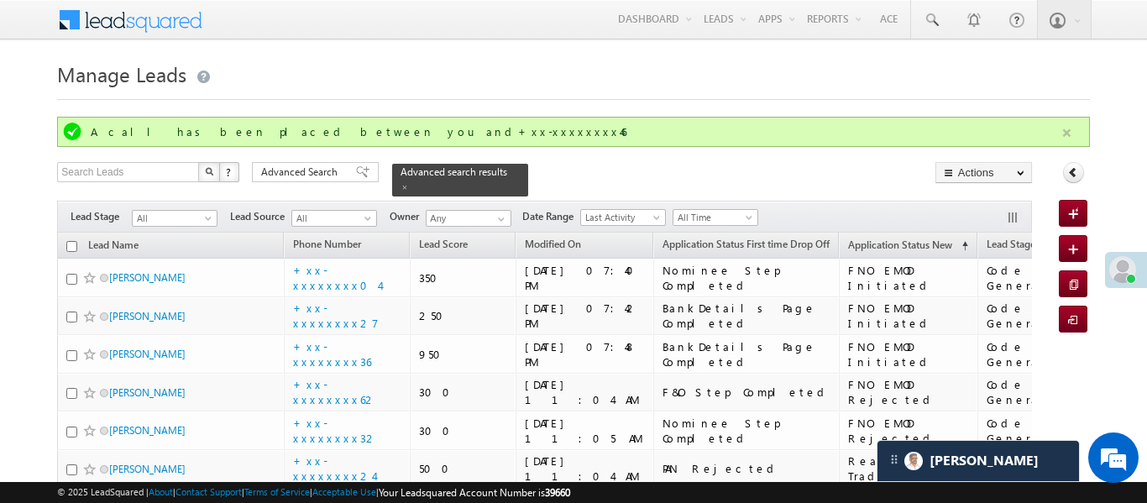
click at [1067, 134] on button "button" at bounding box center [1066, 133] width 21 height 21
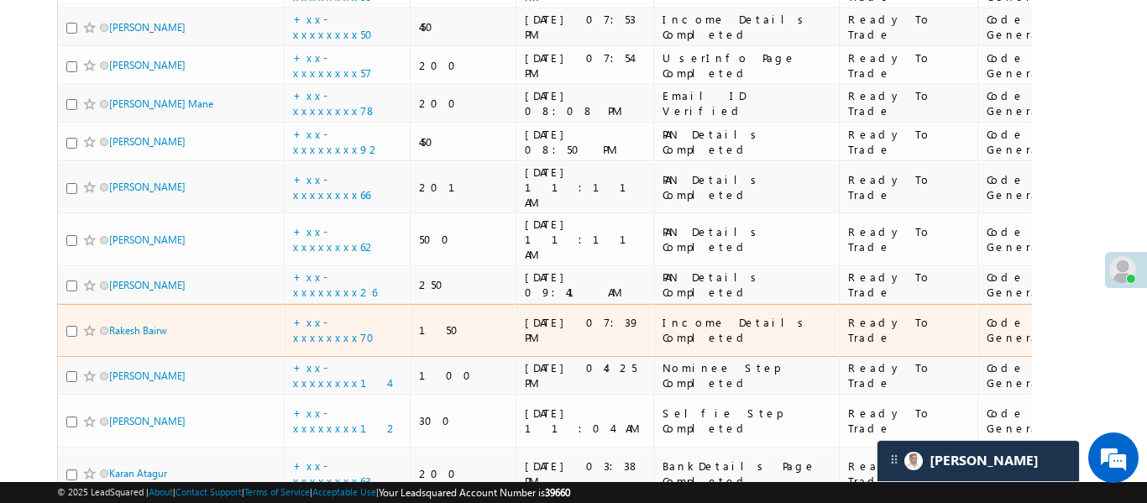
scroll to position [655, 0]
click at [358, 314] on link "+xx-xxxxxxxx70" at bounding box center [339, 328] width 92 height 29
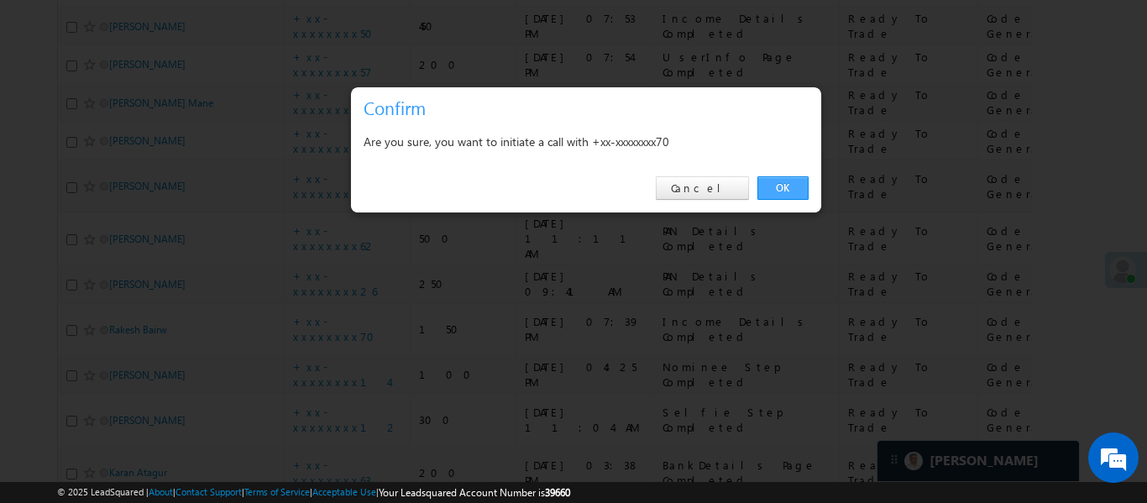
click at [791, 179] on link "OK" at bounding box center [782, 188] width 51 height 24
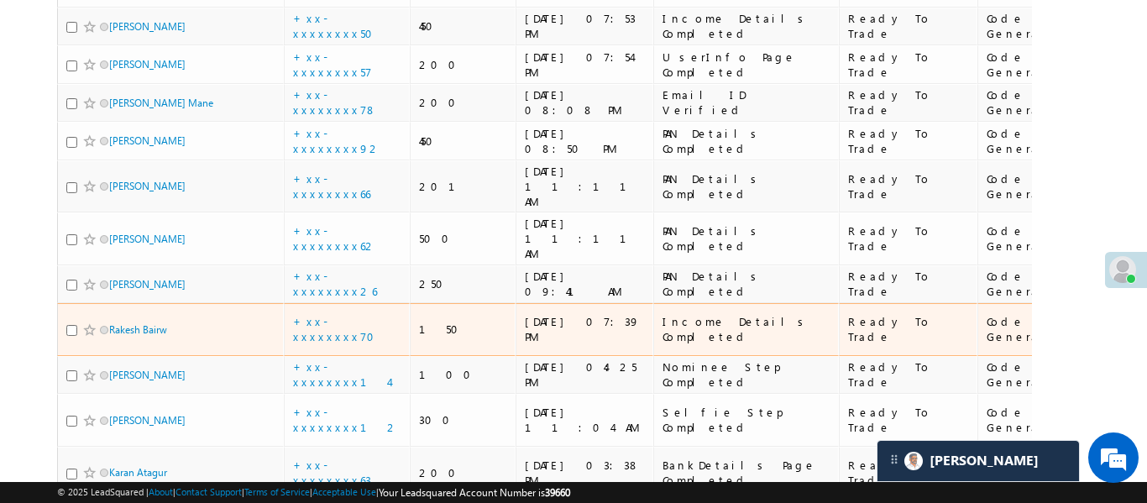
scroll to position [700, 0]
click at [1110, 116] on body "Menu Aakansha .d Aakan sha.D @ange lbrok ing.c om" at bounding box center [573, 184] width 1147 height 1768
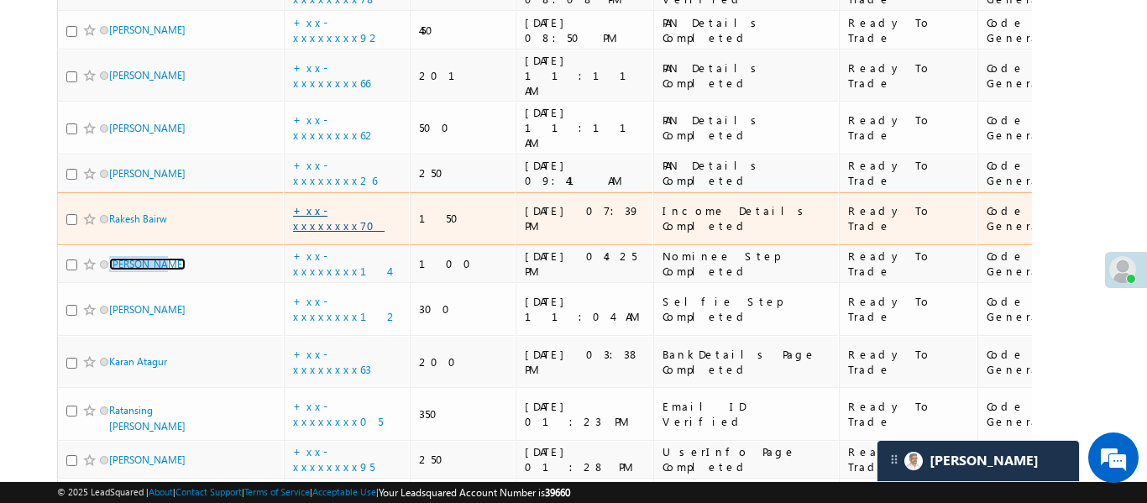
scroll to position [827, 0]
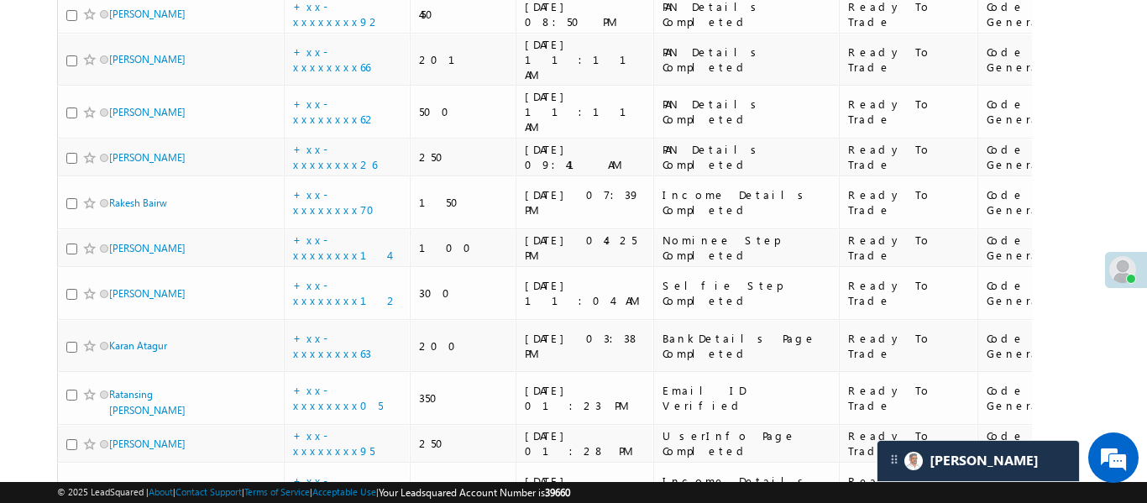
click at [1066, 125] on div "Search Leads X ? 32 results found Advanced Search Advanced Search Advanced sear…" at bounding box center [573, 138] width 1032 height 1606
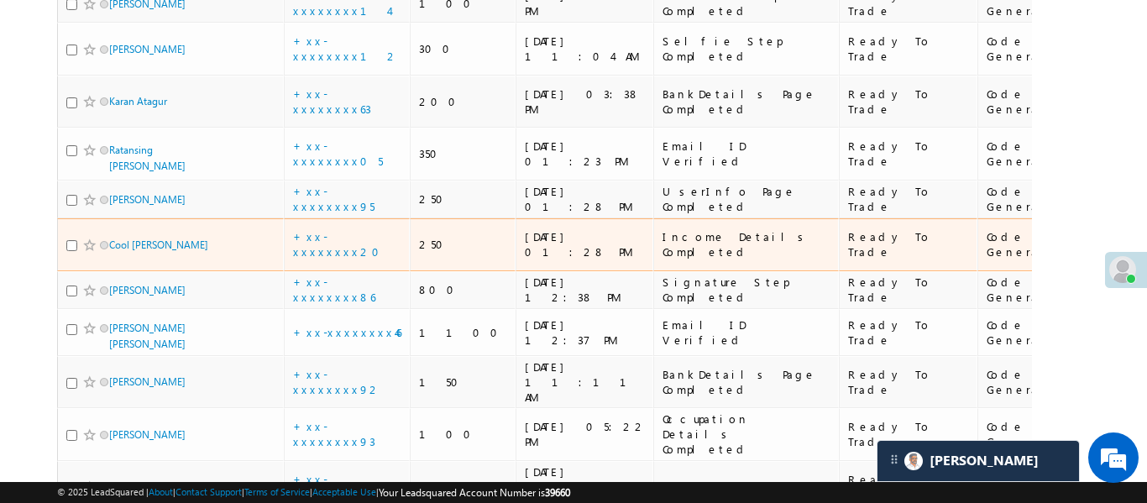
scroll to position [1117, 0]
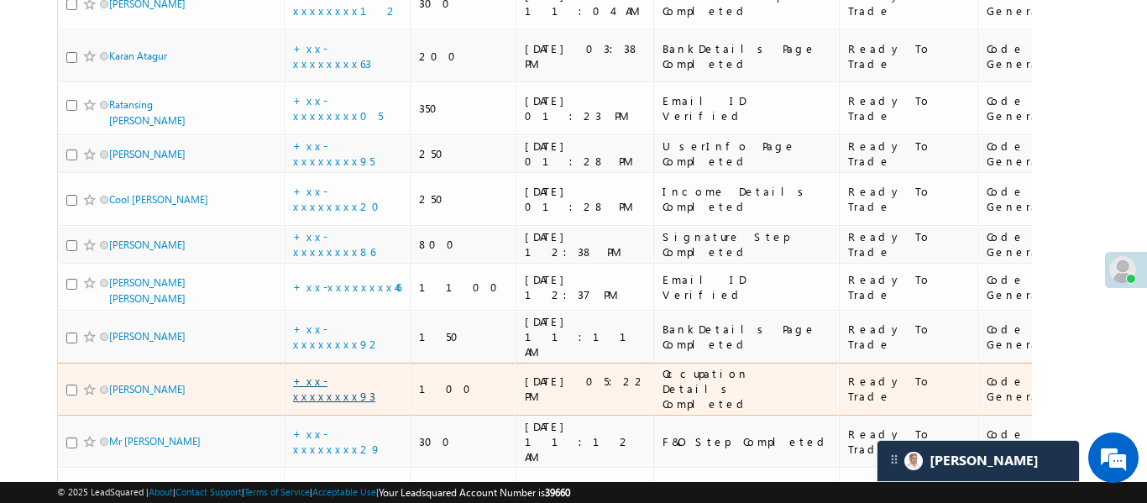
click at [357, 374] on link "+xx-xxxxxxxx93" at bounding box center [334, 388] width 82 height 29
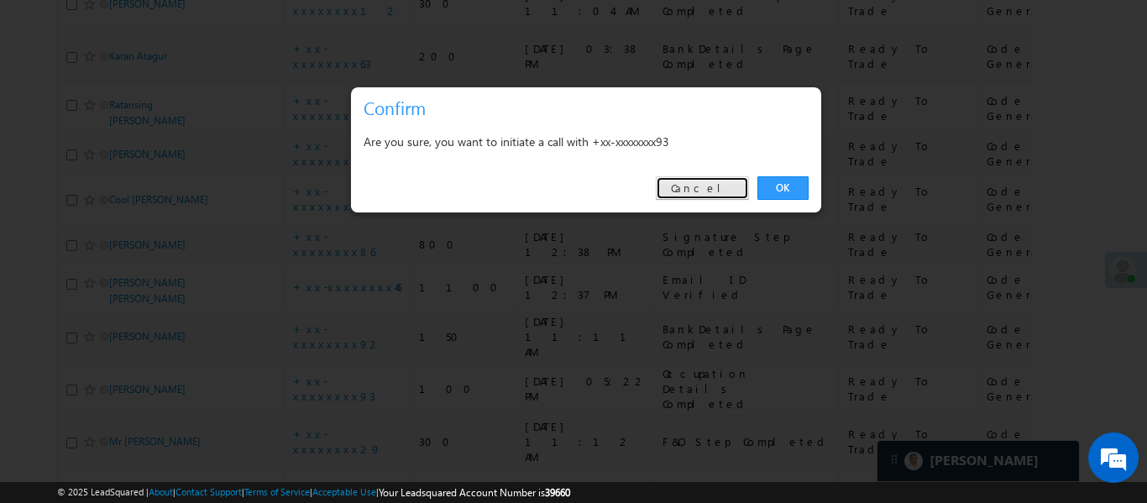
click at [725, 196] on link "Cancel" at bounding box center [702, 188] width 93 height 24
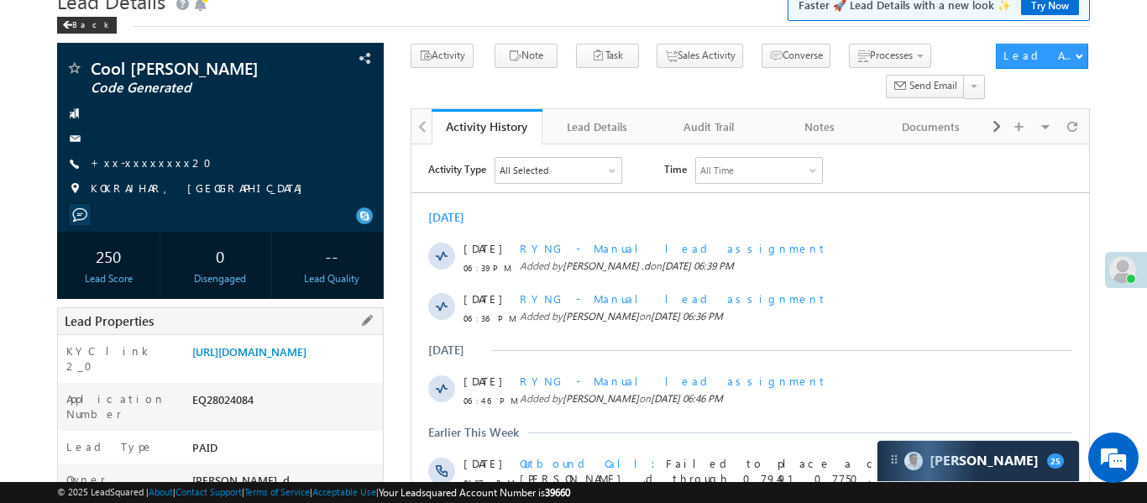
click at [335, 367] on div "[URL][DOMAIN_NAME]" at bounding box center [285, 355] width 195 height 24
click at [306, 358] on link "[URL][DOMAIN_NAME]" at bounding box center [249, 351] width 114 height 14
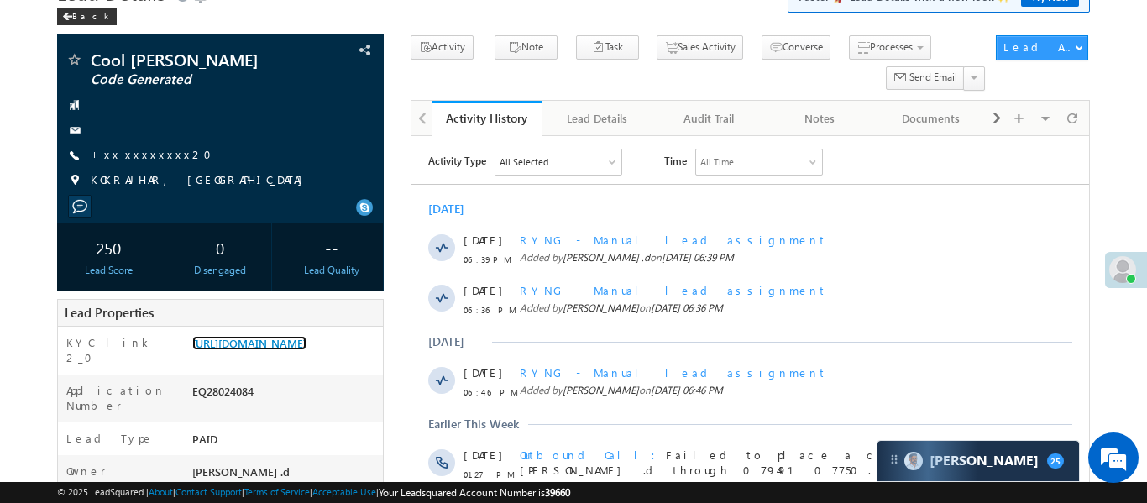
scroll to position [90, 0]
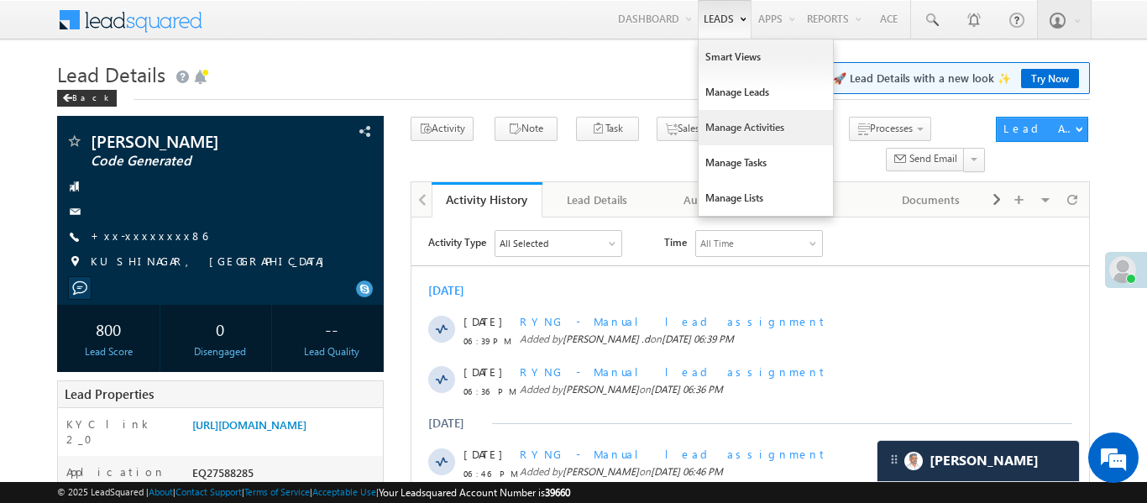
click at [749, 132] on link "Manage Activities" at bounding box center [765, 127] width 134 height 35
click at [750, 131] on link "Manage Activities" at bounding box center [765, 127] width 134 height 35
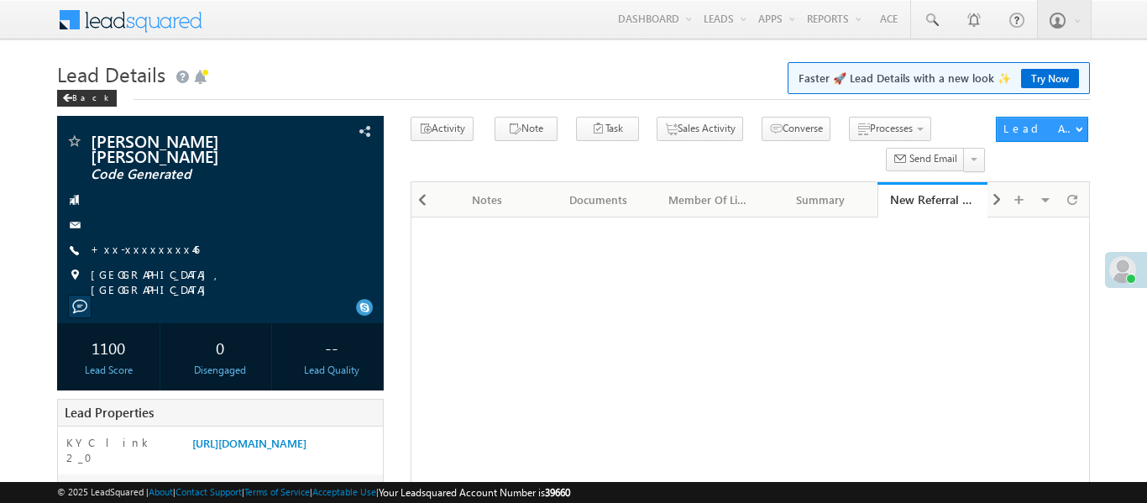
click at [285, 436] on link "[URL][DOMAIN_NAME]" at bounding box center [249, 443] width 114 height 14
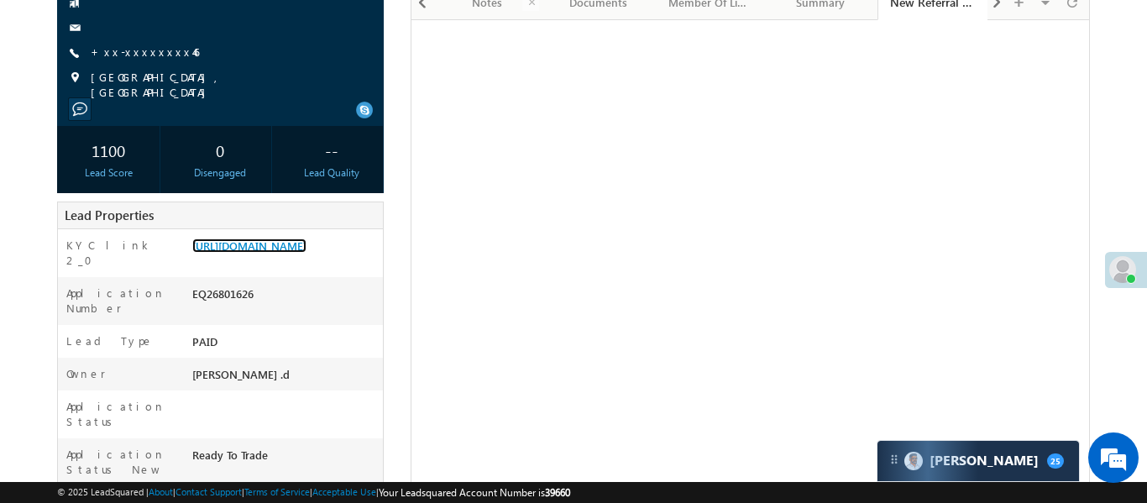
scroll to position [55, 0]
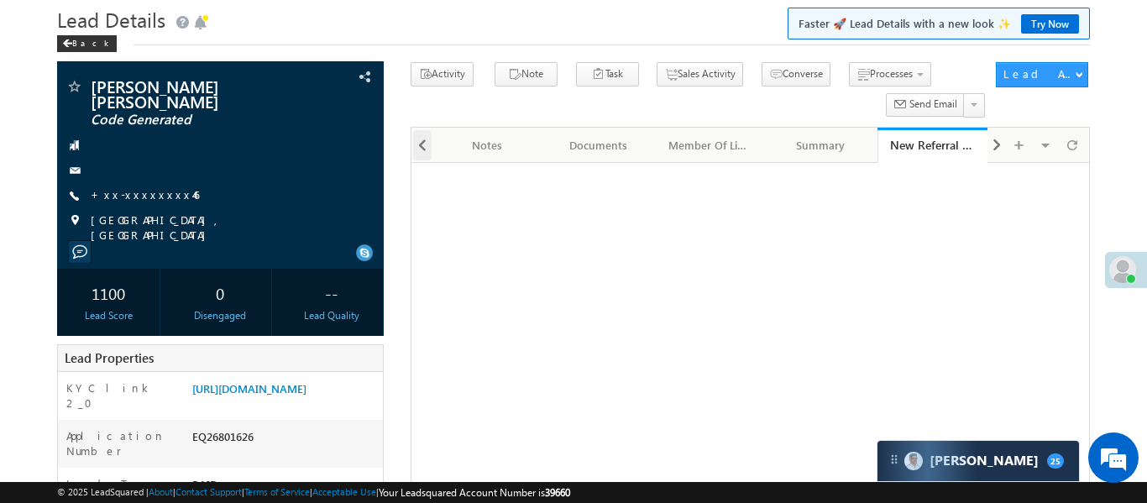
click at [421, 148] on span at bounding box center [422, 145] width 10 height 30
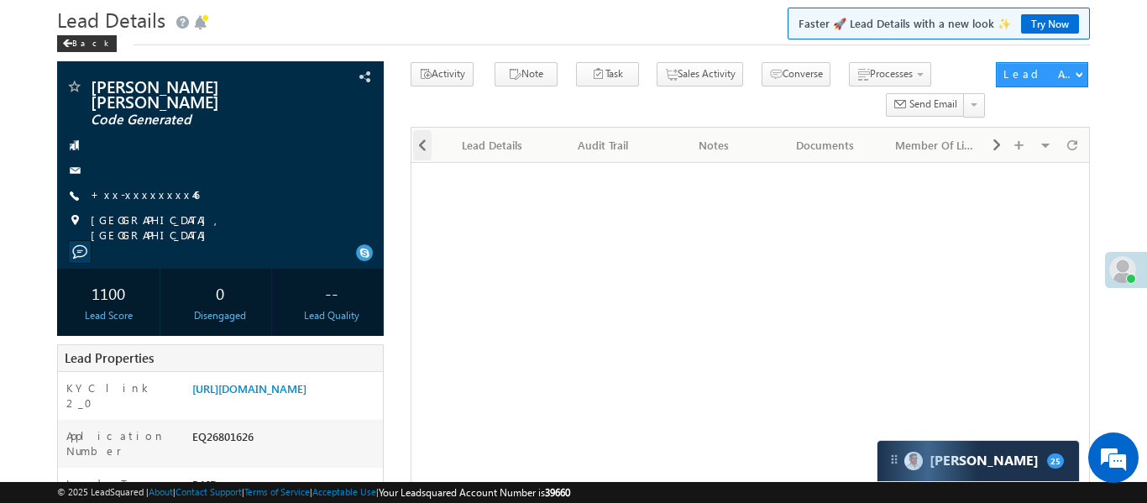
click at [422, 148] on span at bounding box center [422, 145] width 10 height 30
click at [422, 148] on div at bounding box center [421, 144] width 20 height 33
click at [471, 152] on div "Activity History" at bounding box center [486, 145] width 82 height 20
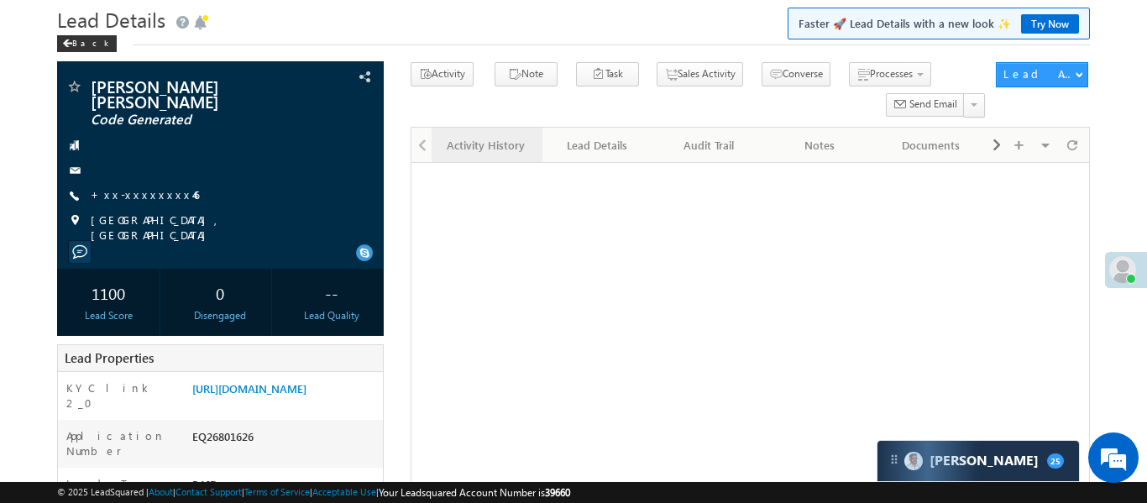
click at [471, 152] on div "Activity History" at bounding box center [486, 145] width 82 height 20
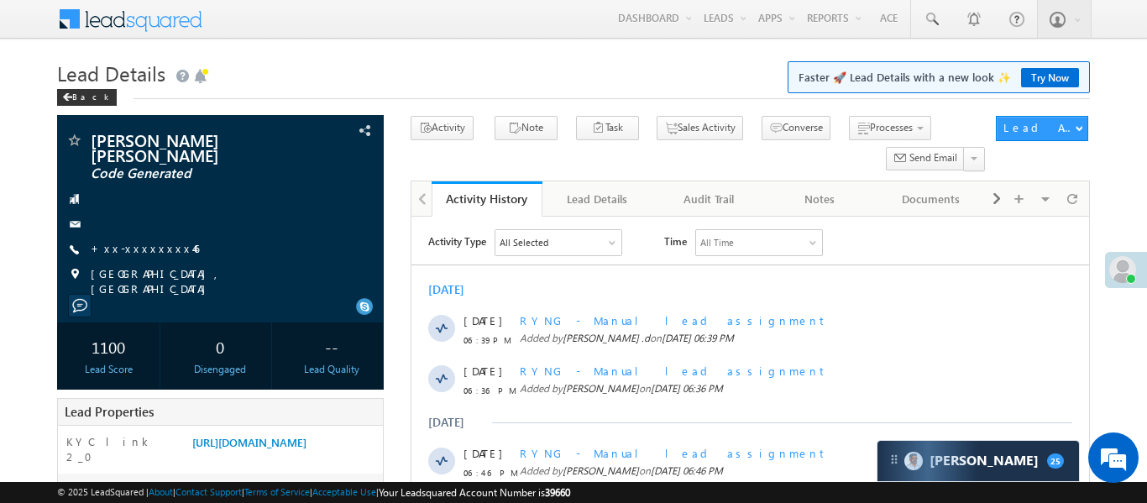
scroll to position [0, 0]
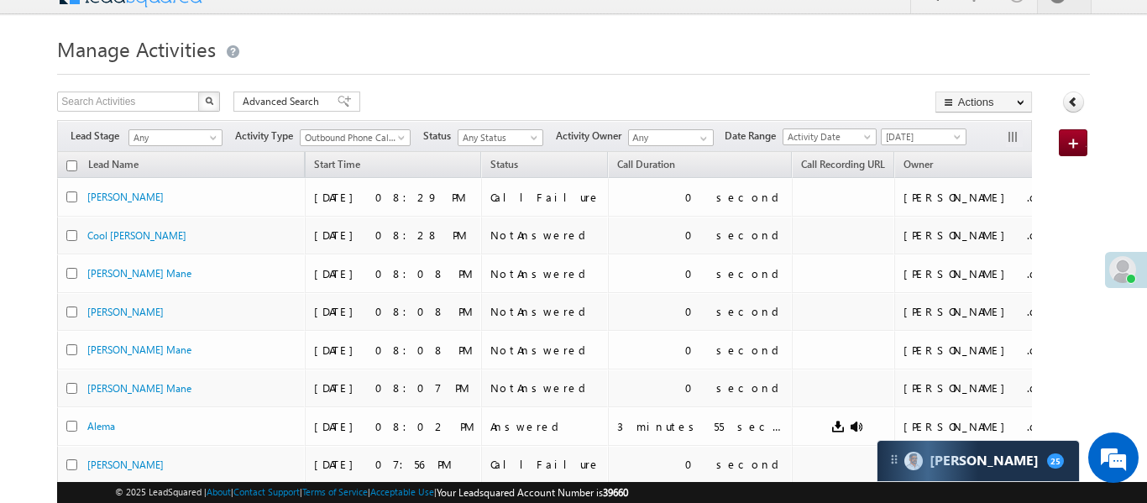
scroll to position [26, 0]
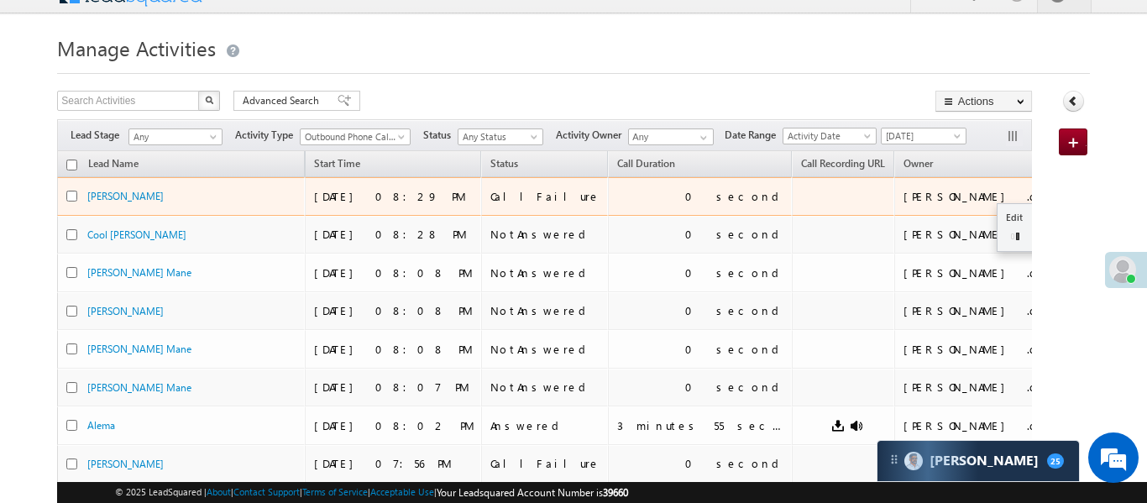
click at [1065, 197] on button "button" at bounding box center [1073, 195] width 17 height 17
click at [997, 223] on link "Edit" at bounding box center [1039, 217] width 84 height 20
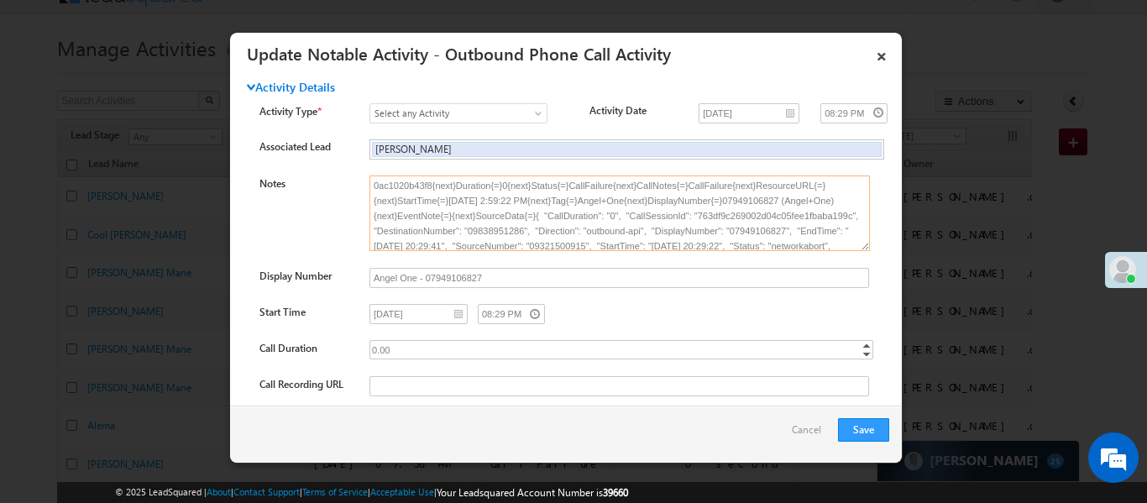
scroll to position [39, 0]
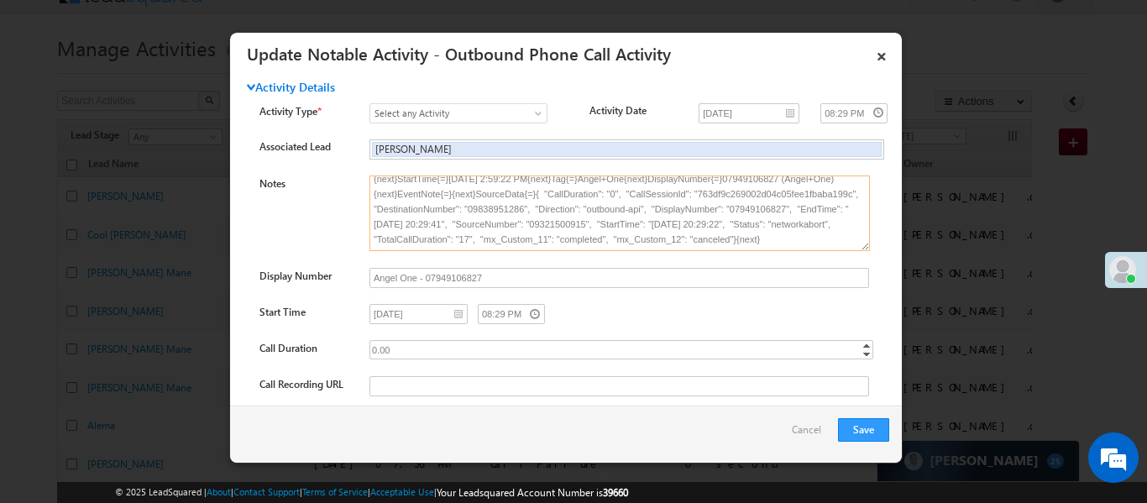
drag, startPoint x: 470, startPoint y: 238, endPoint x: 497, endPoint y: 238, distance: 26.9
click at [497, 238] on textarea "Caller{=}Aakansha .d{next}UserId{=}{next}UserId{=}ad38da89-9e89-11e9-823e-0ac10…" at bounding box center [619, 213] width 500 height 76
click at [680, 278] on input "Angel One - 07949106827" at bounding box center [619, 278] width 500 height 20
drag, startPoint x: 469, startPoint y: 205, endPoint x: 521, endPoint y: 214, distance: 52.0
click at [521, 214] on textarea "Caller{=}Aakansha .d{next}UserId{=}{next}UserId{=}ad38da89-9e89-11e9-823e-0ac10…" at bounding box center [619, 213] width 500 height 76
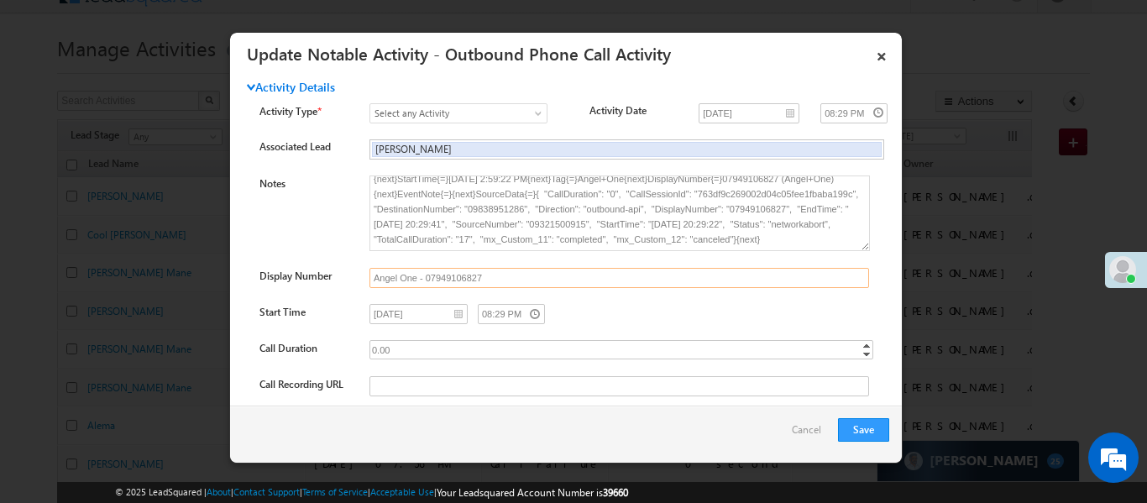
click at [576, 280] on input "Angel One - 07949106827" at bounding box center [619, 278] width 500 height 20
drag, startPoint x: 465, startPoint y: 212, endPoint x: 522, endPoint y: 208, distance: 57.2
click at [522, 208] on textarea "Caller{=}Aakansha .d{next}UserId{=}{next}UserId{=}ad38da89-9e89-11e9-823e-0ac10…" at bounding box center [619, 213] width 500 height 76
click at [564, 243] on textarea "Caller{=}Aakansha .d{next}UserId{=}{next}UserId{=}ad38da89-9e89-11e9-823e-0ac10…" at bounding box center [619, 213] width 500 height 76
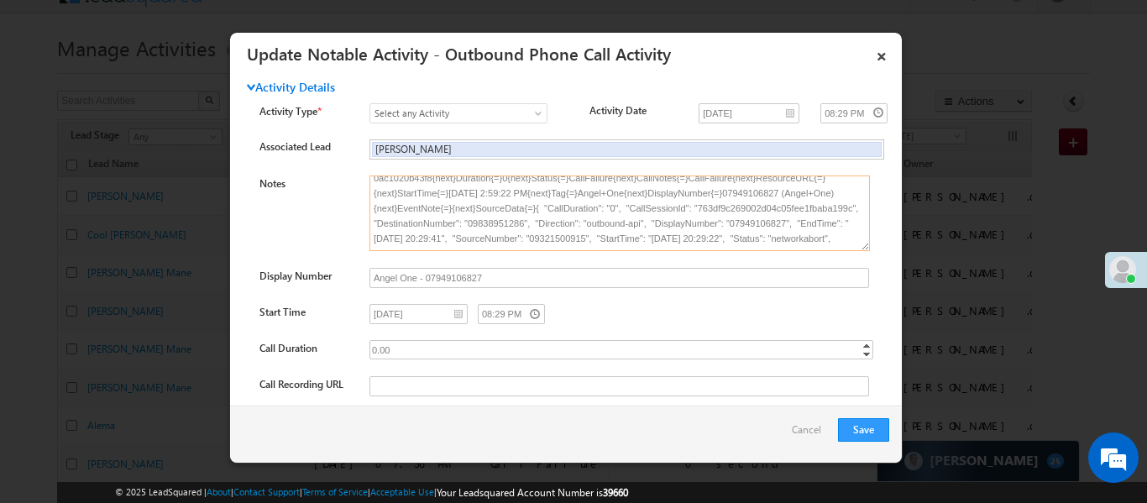
drag, startPoint x: 472, startPoint y: 222, endPoint x: 522, endPoint y: 226, distance: 50.5
click at [522, 226] on textarea "Caller{=}Aakansha .d{next}UserId{=}{next}UserId{=}ad38da89-9e89-11e9-823e-0ac10…" at bounding box center [619, 213] width 500 height 76
click at [580, 249] on textarea "Caller{=}Aakansha .d{next}UserId{=}{next}UserId{=}ad38da89-9e89-11e9-823e-0ac10…" at bounding box center [619, 213] width 500 height 76
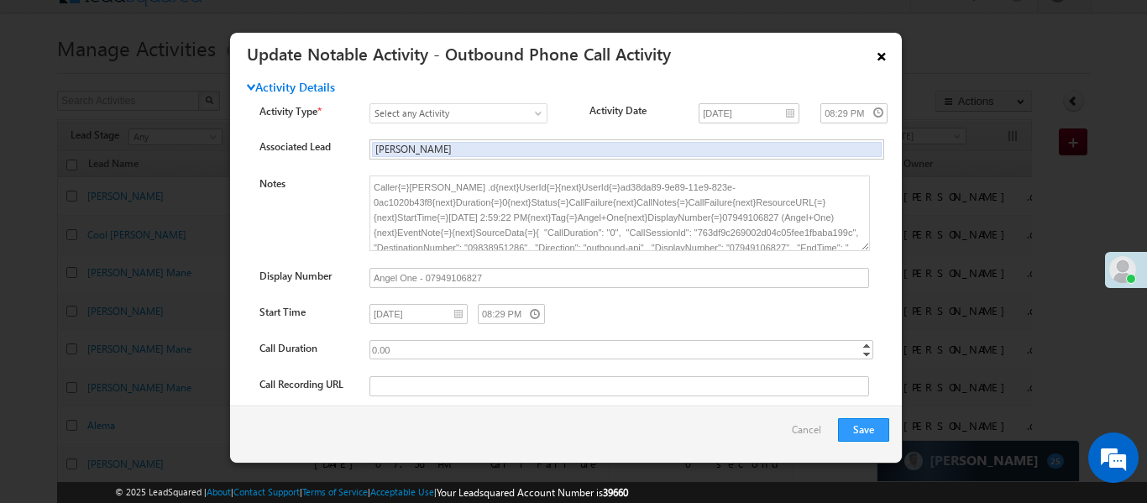
click at [881, 58] on link "×" at bounding box center [881, 53] width 29 height 29
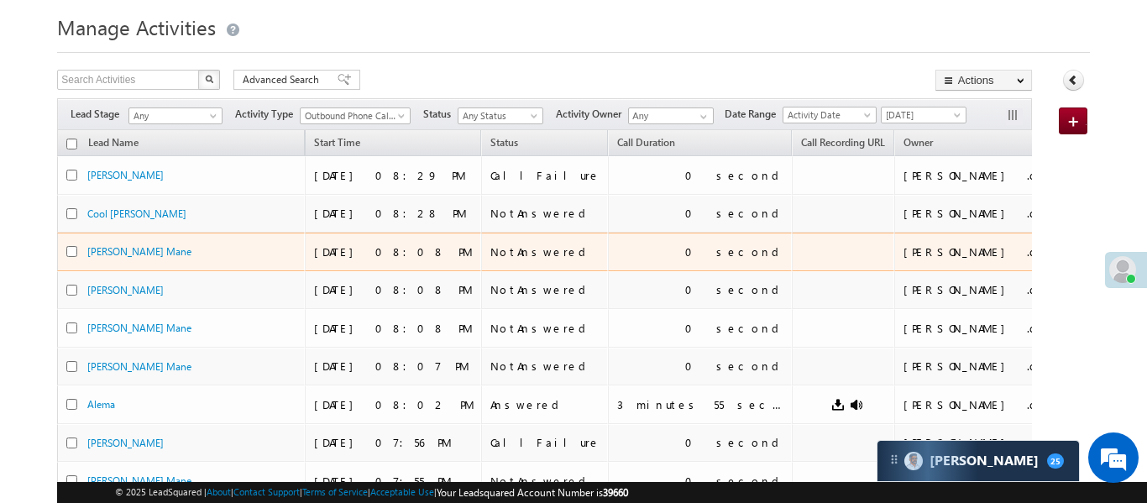
scroll to position [52, 0]
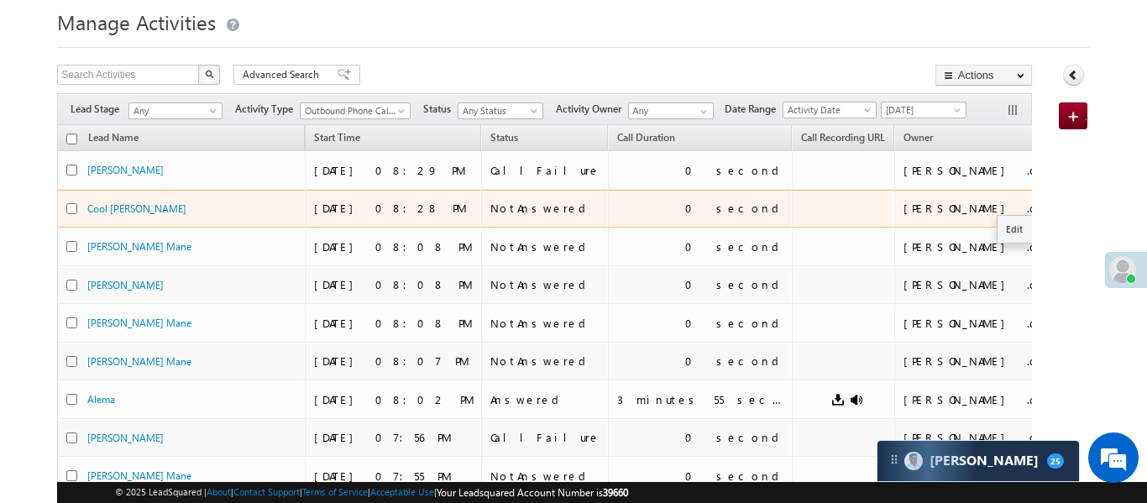
click at [1065, 208] on button "button" at bounding box center [1073, 207] width 17 height 17
click at [997, 232] on link "Edit" at bounding box center [1039, 229] width 84 height 20
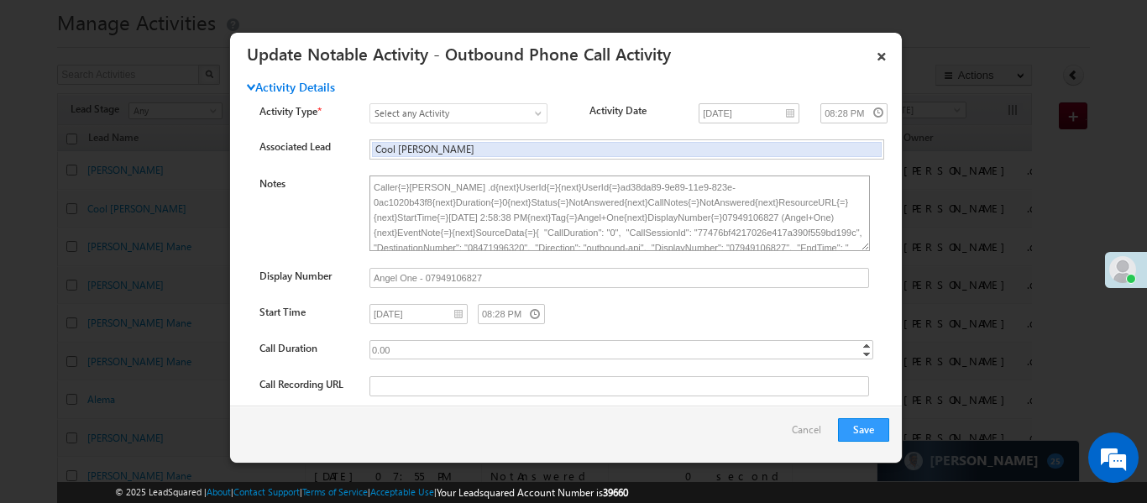
scroll to position [17, 0]
click at [882, 60] on link "×" at bounding box center [881, 53] width 29 height 29
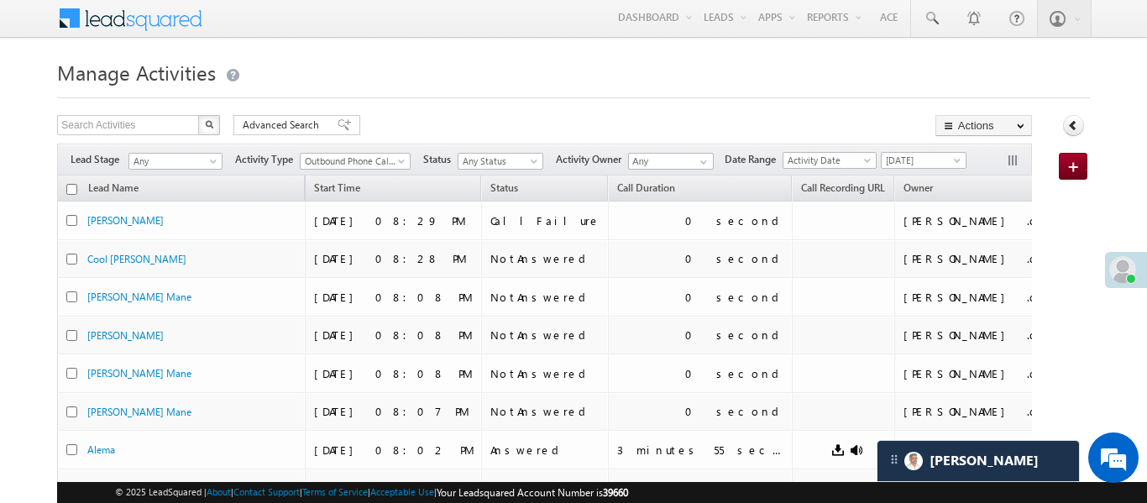
scroll to position [0, 0]
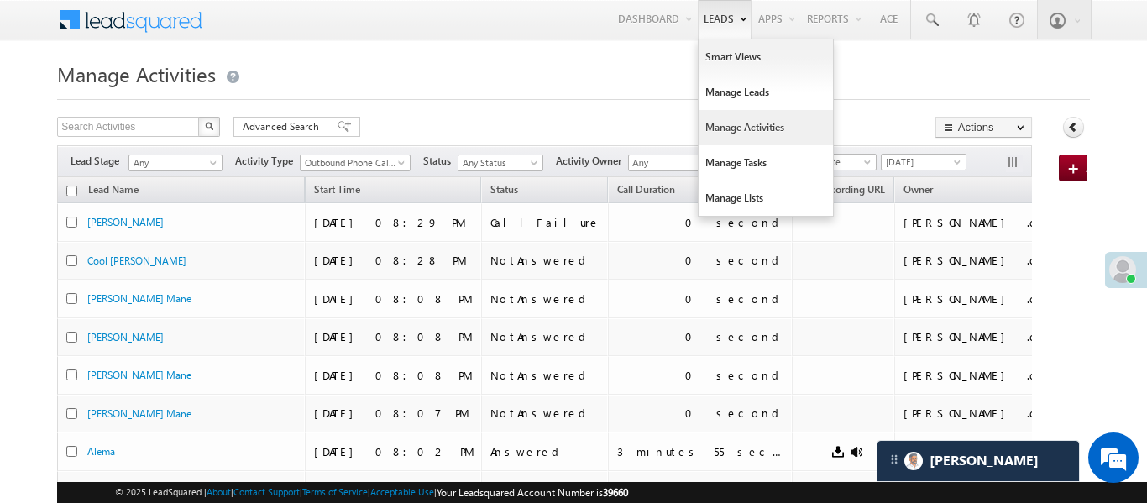
click at [748, 122] on link "Manage Activities" at bounding box center [765, 127] width 134 height 35
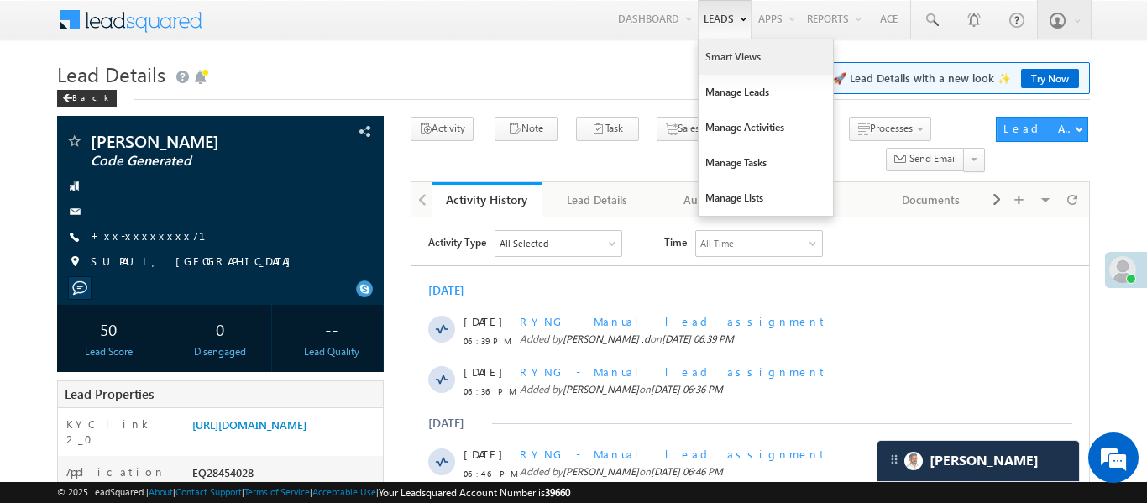
click at [731, 60] on link "Smart Views" at bounding box center [765, 56] width 134 height 35
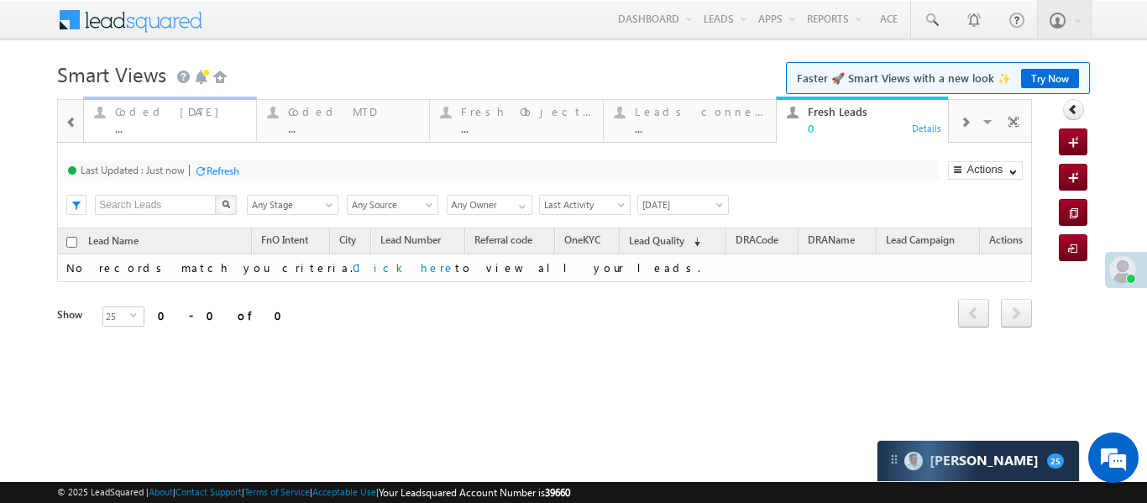
click at [129, 116] on div "Coded [DATE]" at bounding box center [180, 111] width 131 height 13
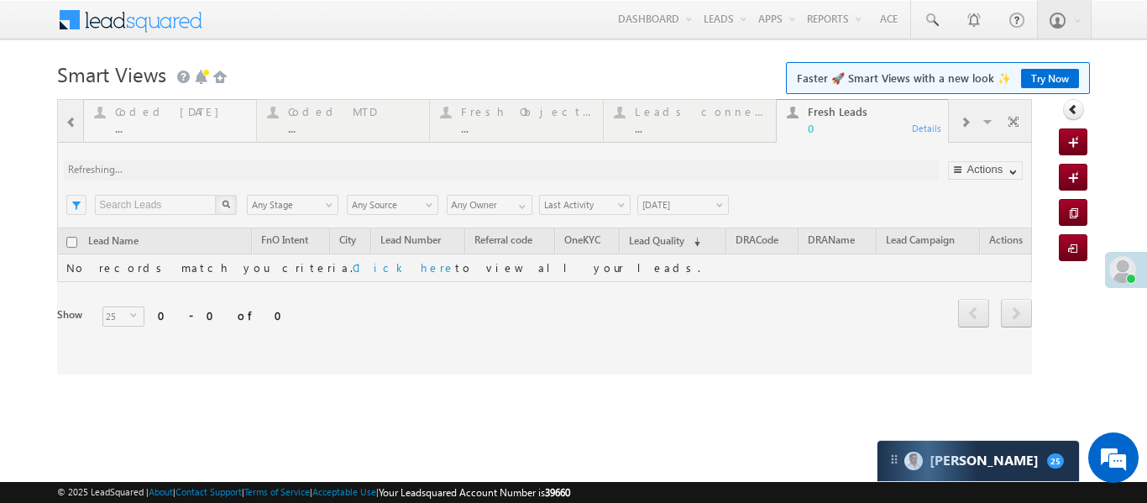
click at [129, 116] on div at bounding box center [544, 236] width 975 height 275
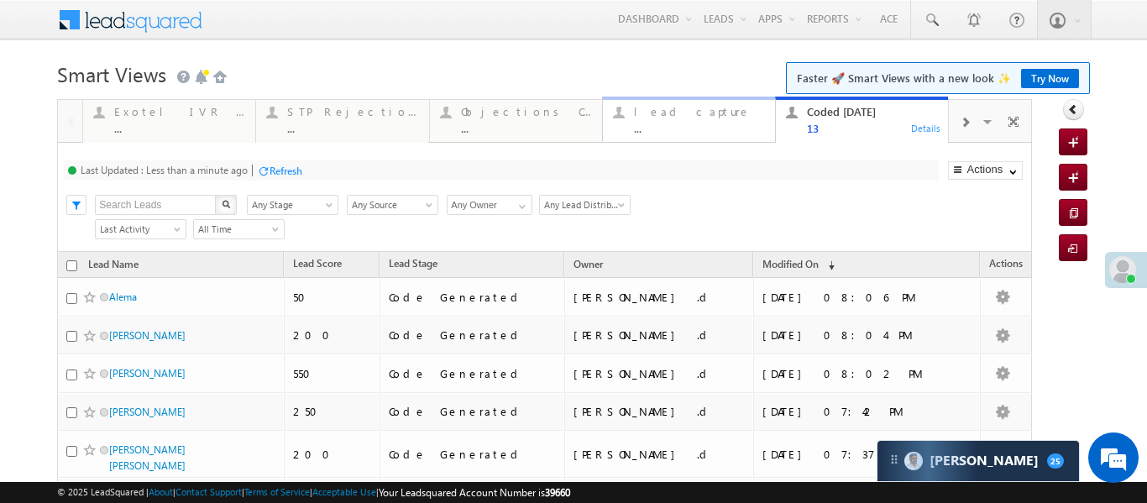
click at [653, 106] on div "lead capture" at bounding box center [699, 111] width 131 height 13
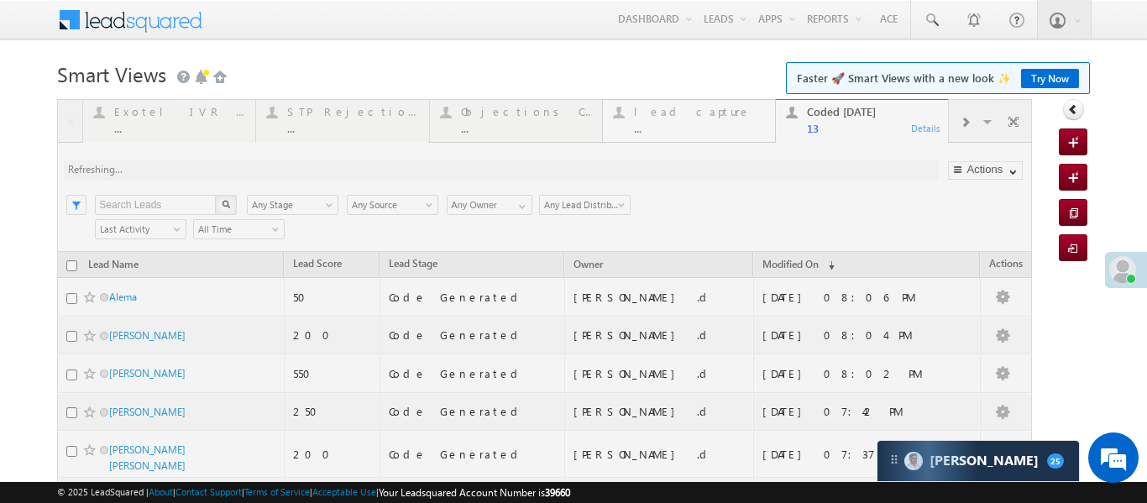
click at [653, 106] on div at bounding box center [544, 487] width 975 height 777
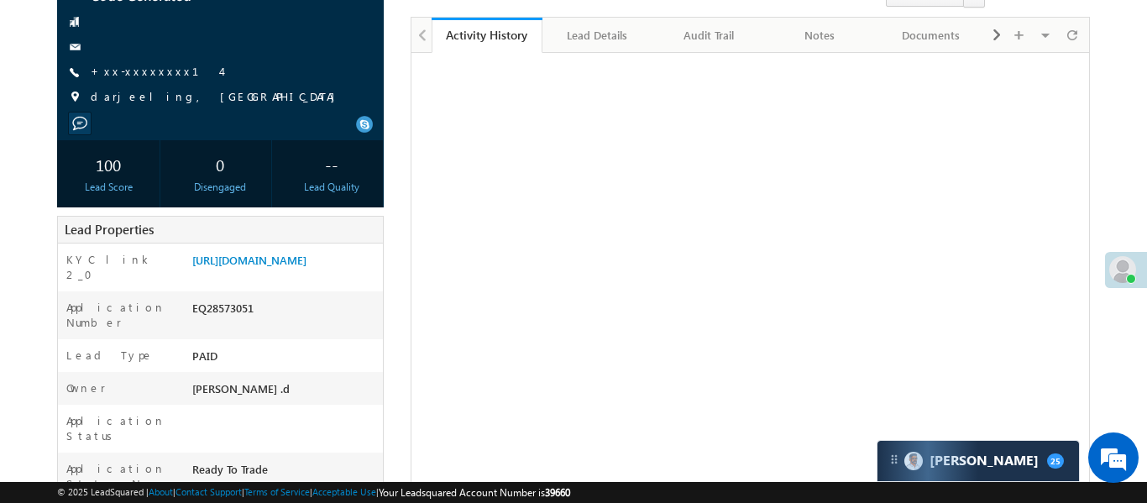
click at [124, 86] on div "[PERSON_NAME] Code Generated +xx-xxxxxxxx14" at bounding box center [220, 41] width 310 height 146
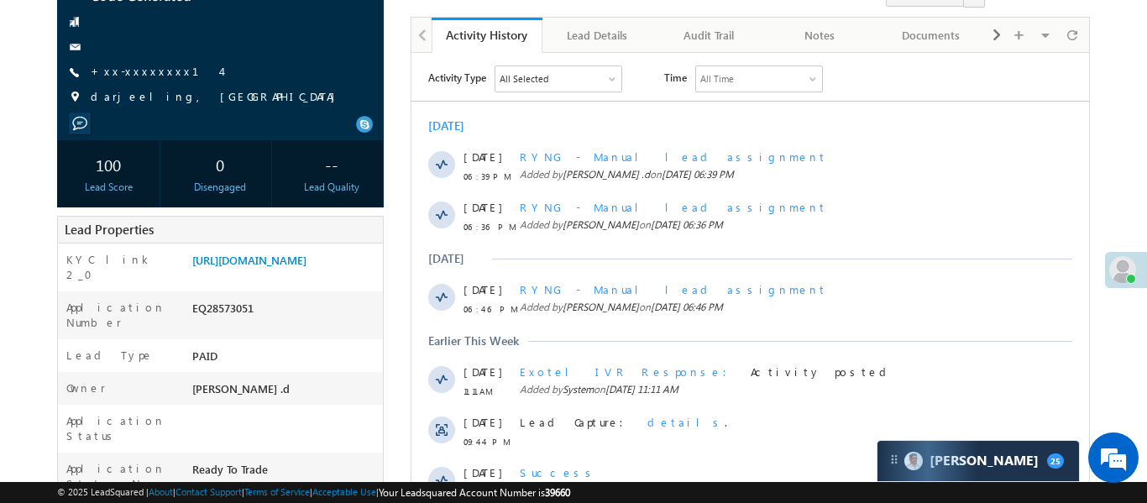
click at [127, 79] on span "+xx-xxxxxxxx14" at bounding box center [156, 72] width 130 height 17
click at [133, 73] on link "+xx-xxxxxxxx14" at bounding box center [156, 71] width 130 height 14
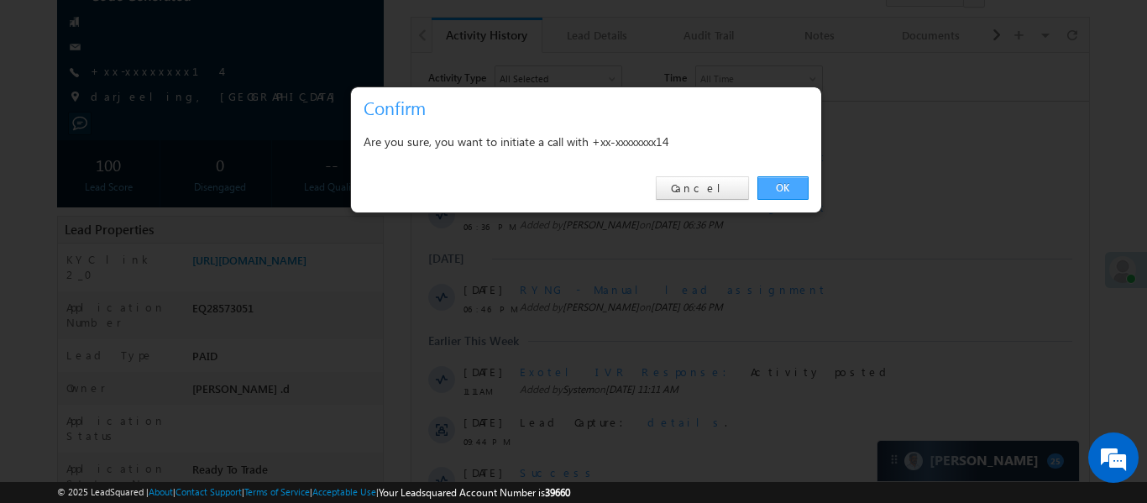
drag, startPoint x: 778, startPoint y: 196, endPoint x: 202, endPoint y: 52, distance: 593.5
click at [778, 196] on link "OK" at bounding box center [782, 188] width 51 height 24
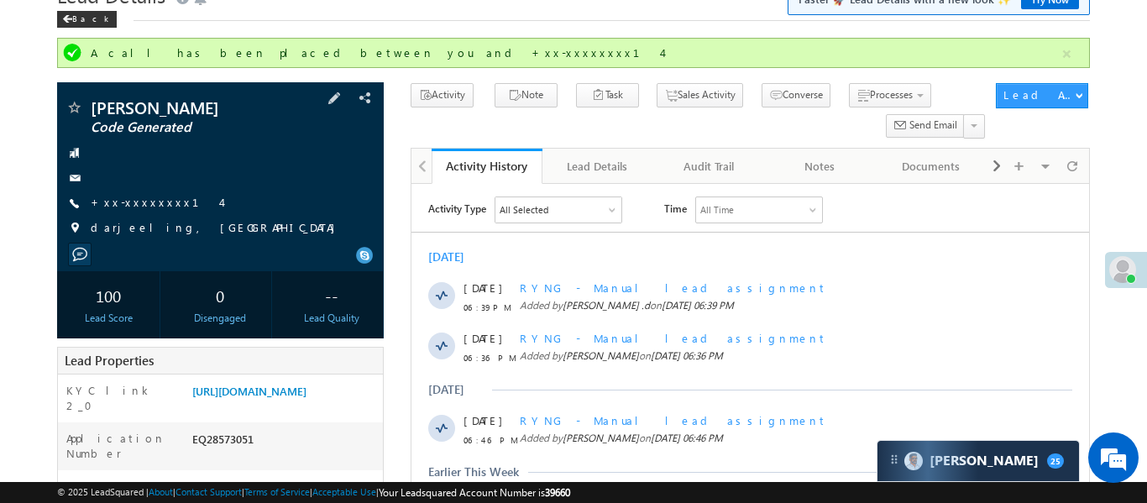
scroll to position [72, 0]
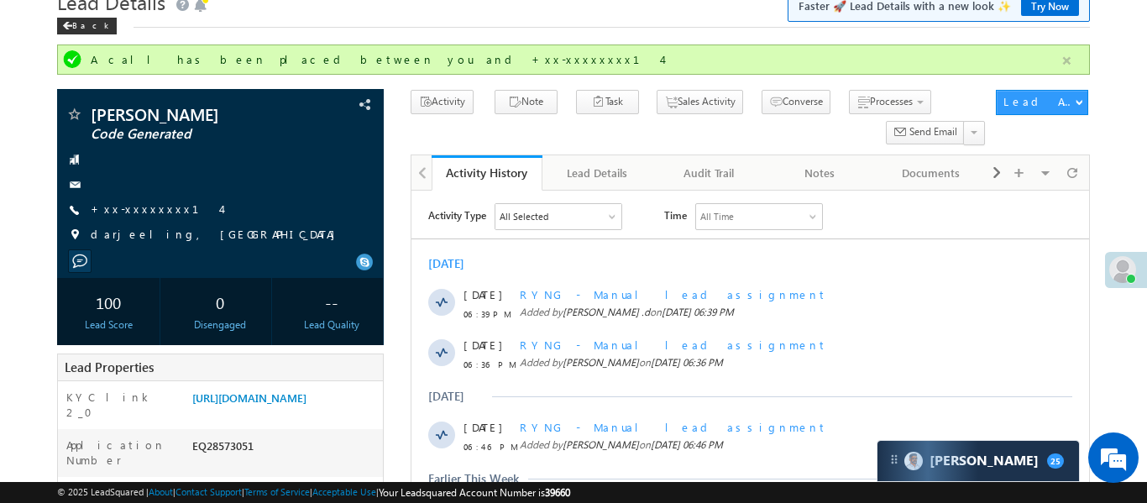
click at [1058, 59] on button "button" at bounding box center [1066, 60] width 21 height 21
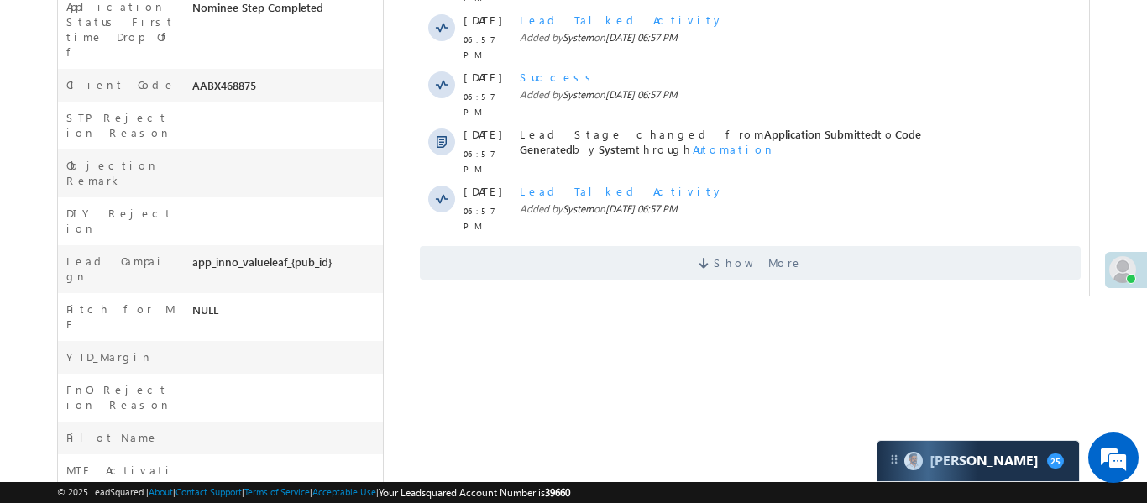
scroll to position [684, 0]
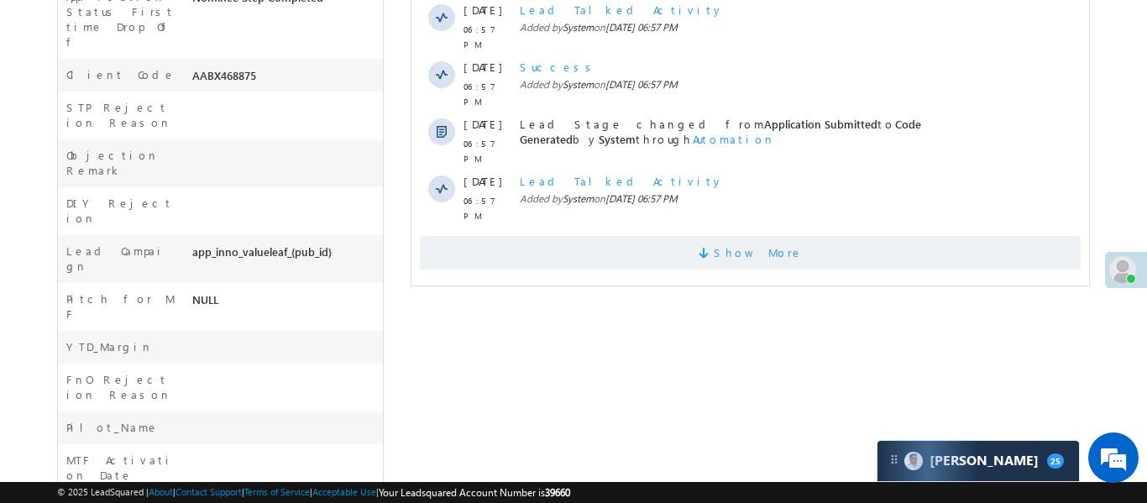
click at [848, 236] on span "Show More" at bounding box center [749, 253] width 661 height 34
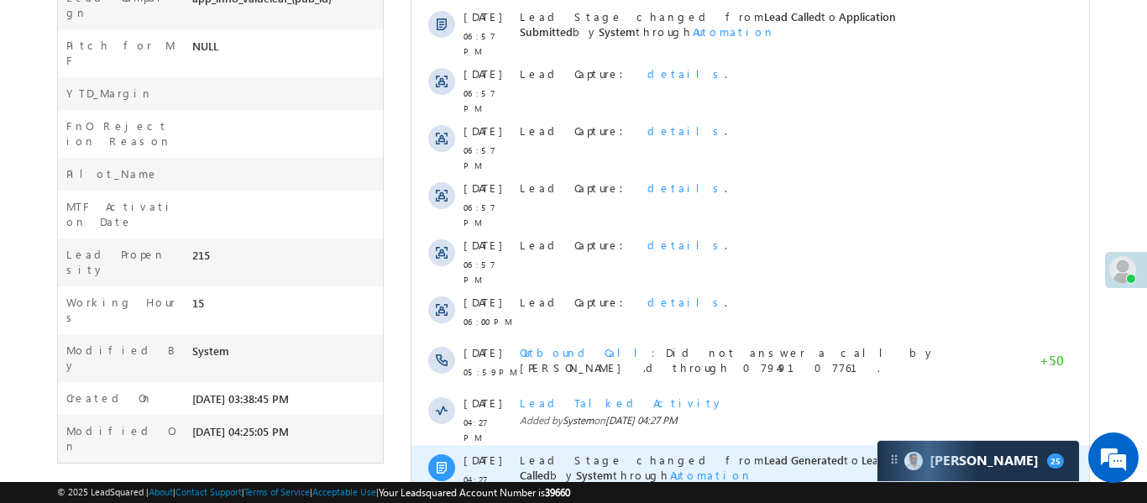
scroll to position [1023, 0]
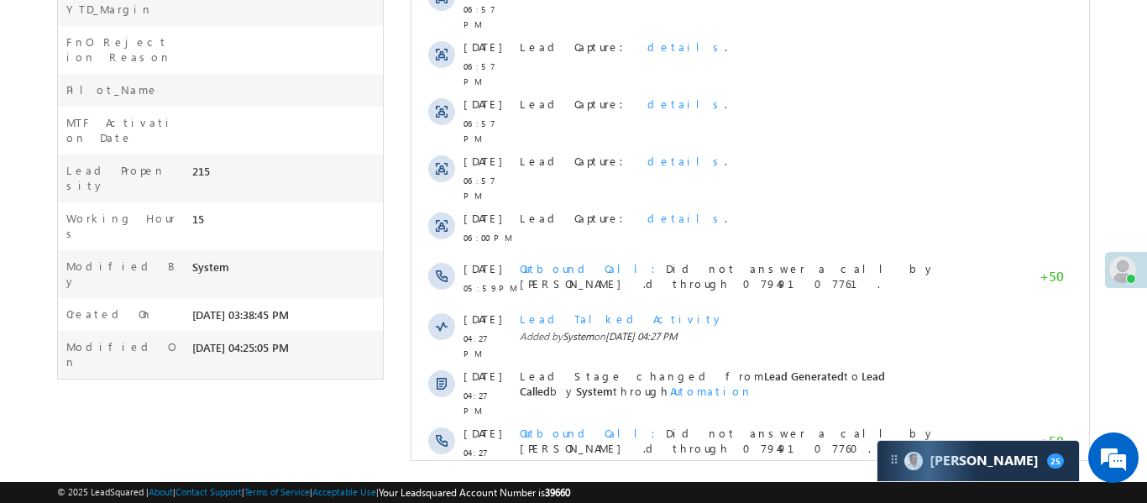
click at [792, 488] on span "Show More" at bounding box center [749, 505] width 661 height 34
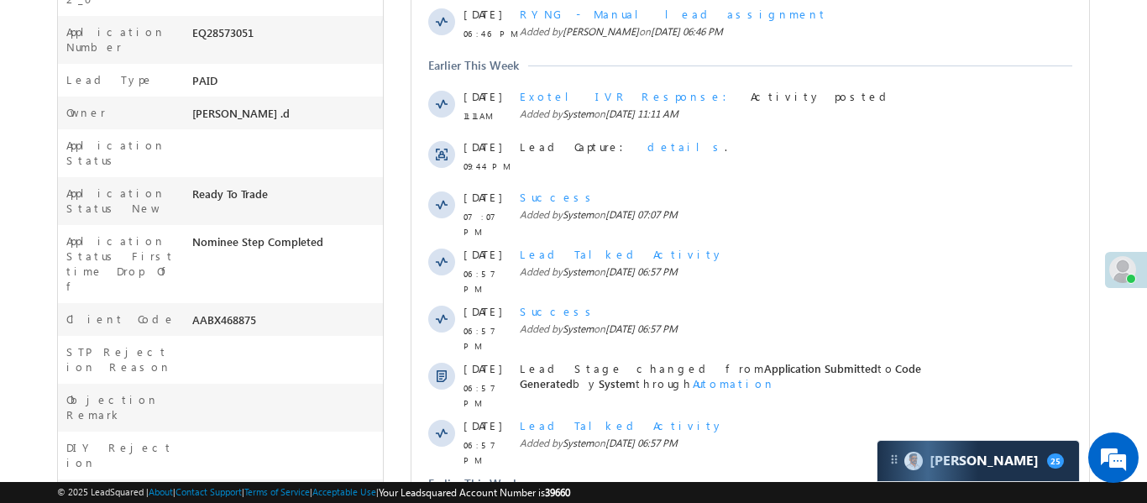
scroll to position [0, 0]
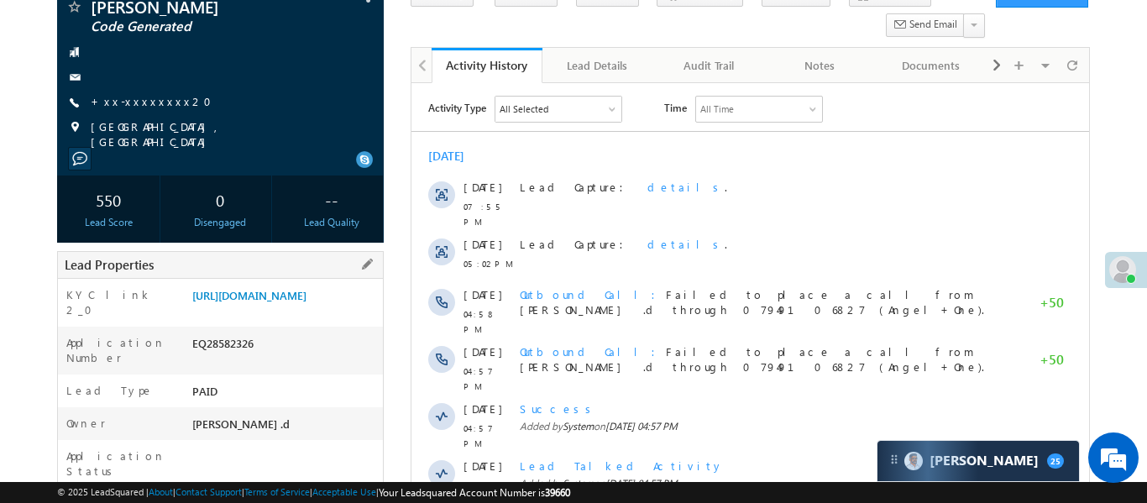
click at [306, 311] on div "https://angelbroking1-pk3em7sa.customui-test.leadsquared.com?leadId=882b15c8-24…" at bounding box center [285, 299] width 195 height 24
click at [306, 302] on link "https://angelbroking1-pk3em7sa.customui-test.leadsquared.com?leadId=882b15c8-24…" at bounding box center [249, 295] width 114 height 14
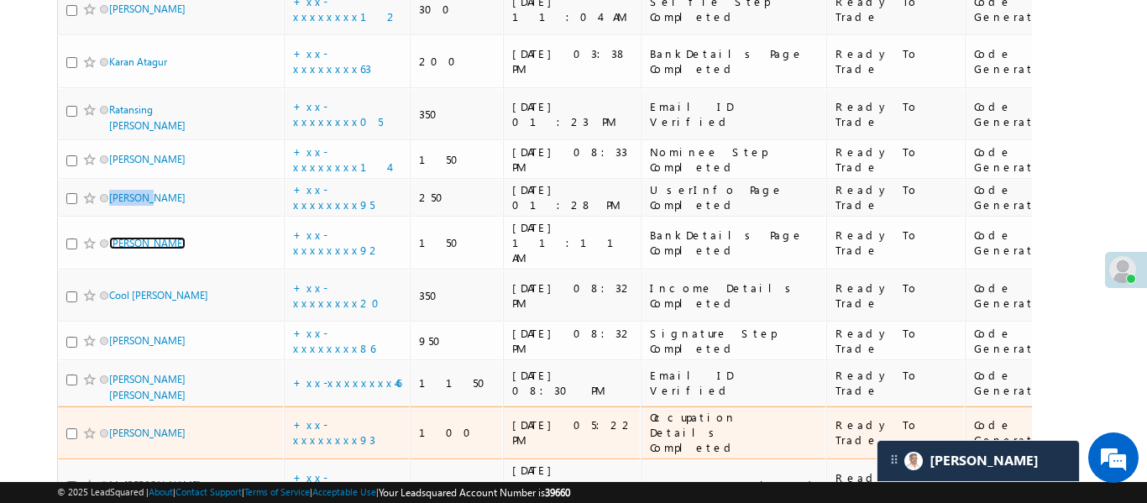
scroll to position [1037, 0]
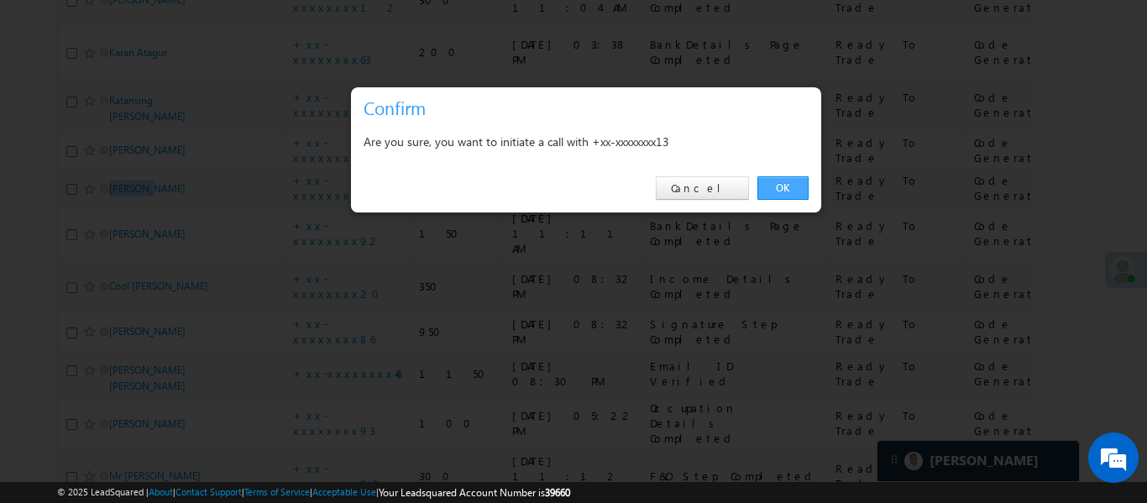
click at [793, 192] on link "OK" at bounding box center [782, 188] width 51 height 24
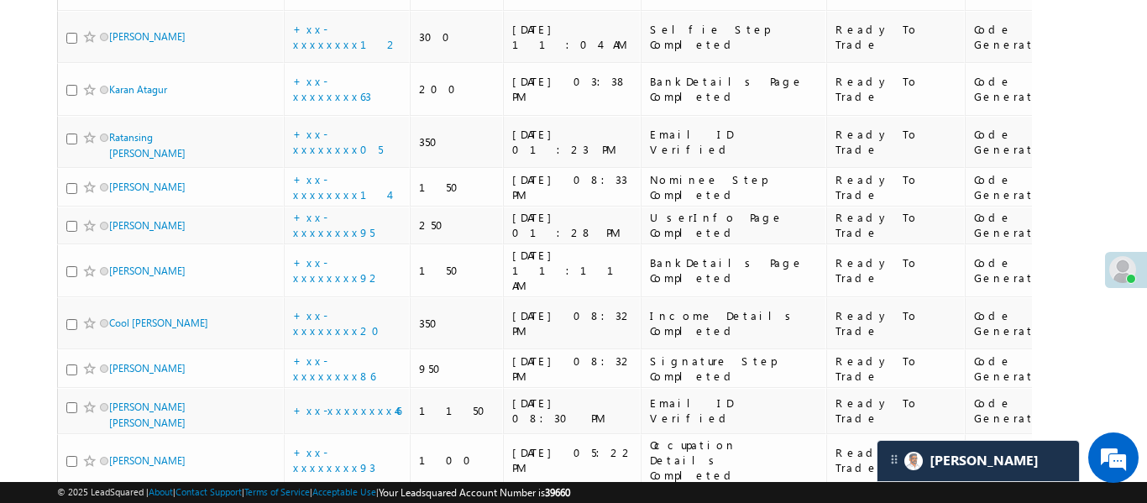
scroll to position [1031, 0]
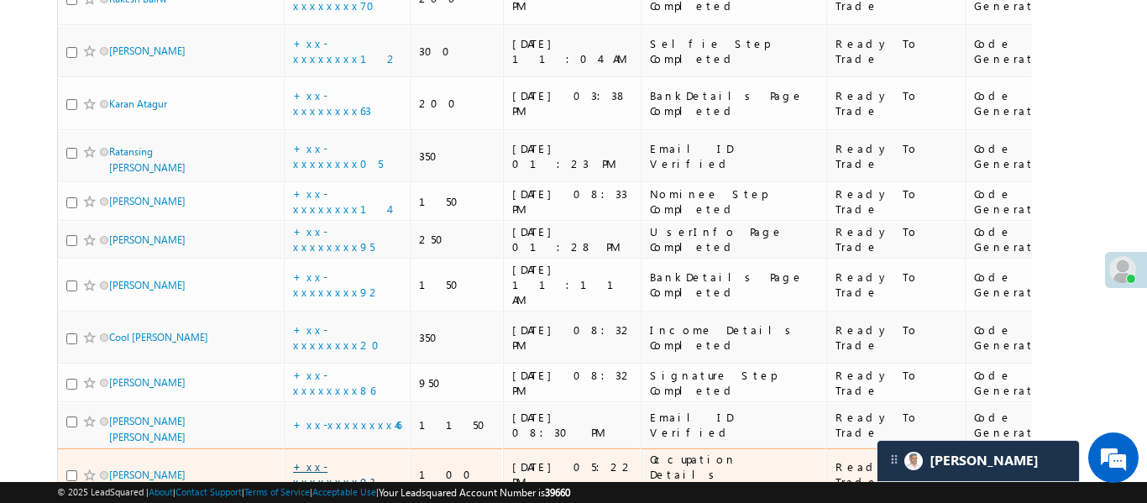
click at [342, 459] on link "+xx-xxxxxxxx93" at bounding box center [334, 473] width 82 height 29
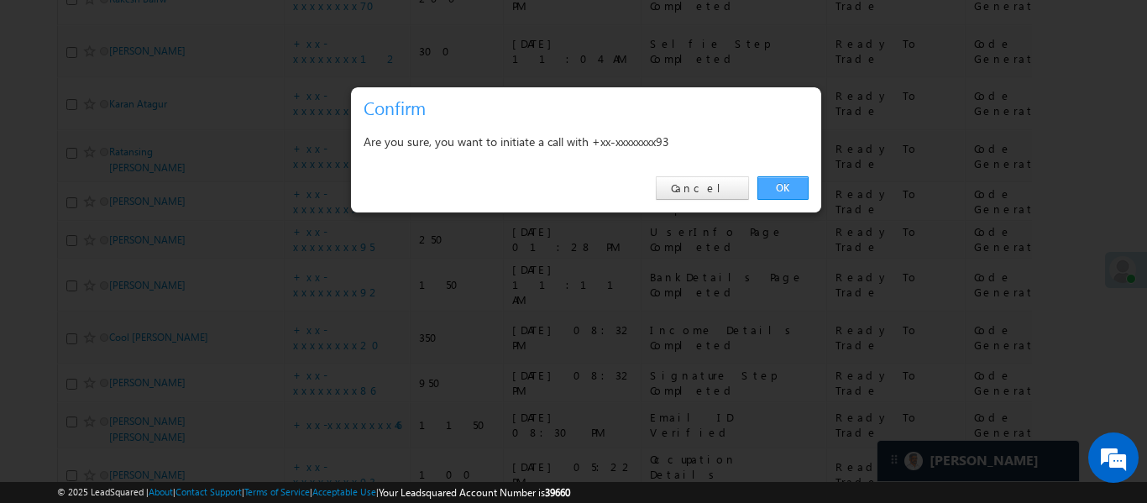
click at [787, 182] on link "OK" at bounding box center [782, 188] width 51 height 24
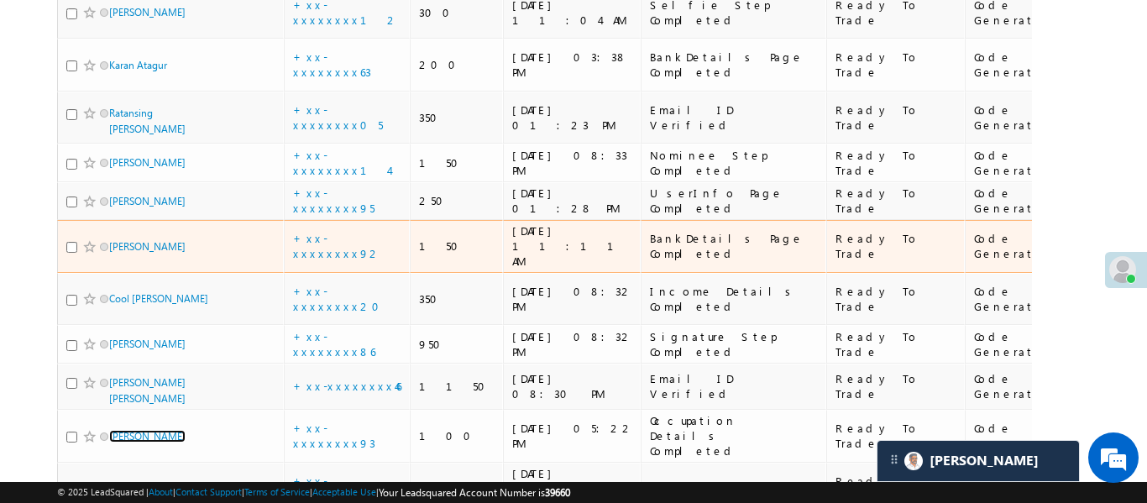
scroll to position [1117, 0]
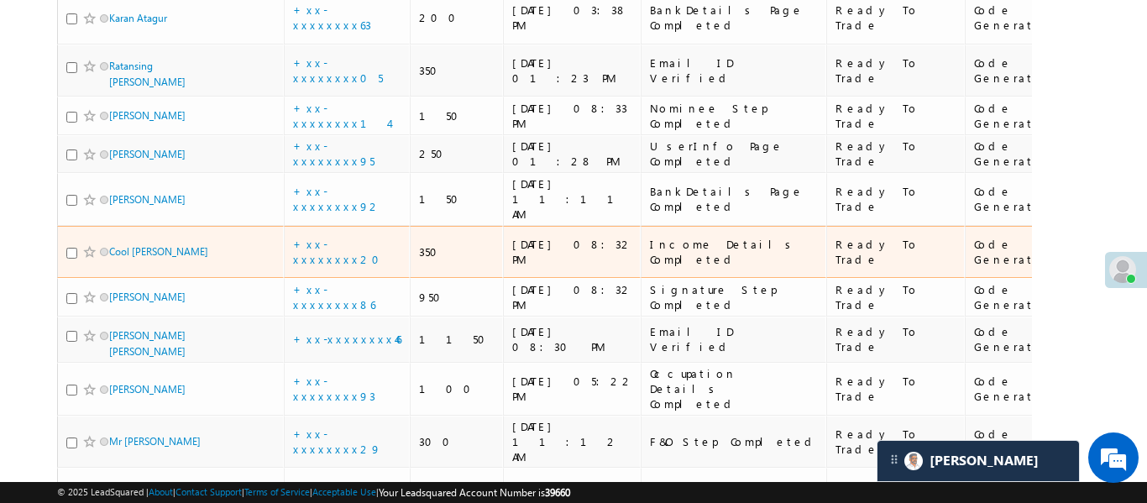
click at [180, 243] on span "Cool Bhattarai" at bounding box center [165, 251] width 113 height 16
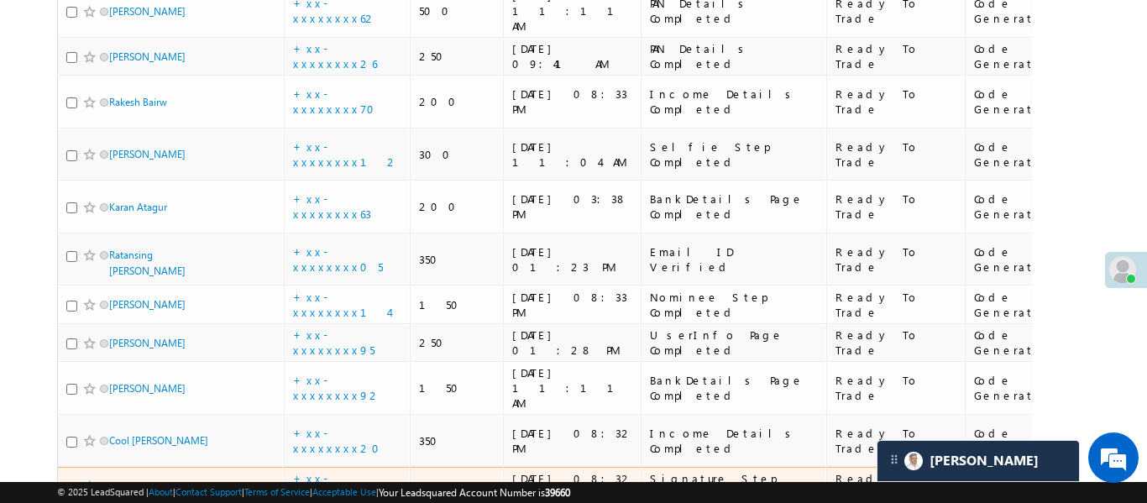
scroll to position [909, 0]
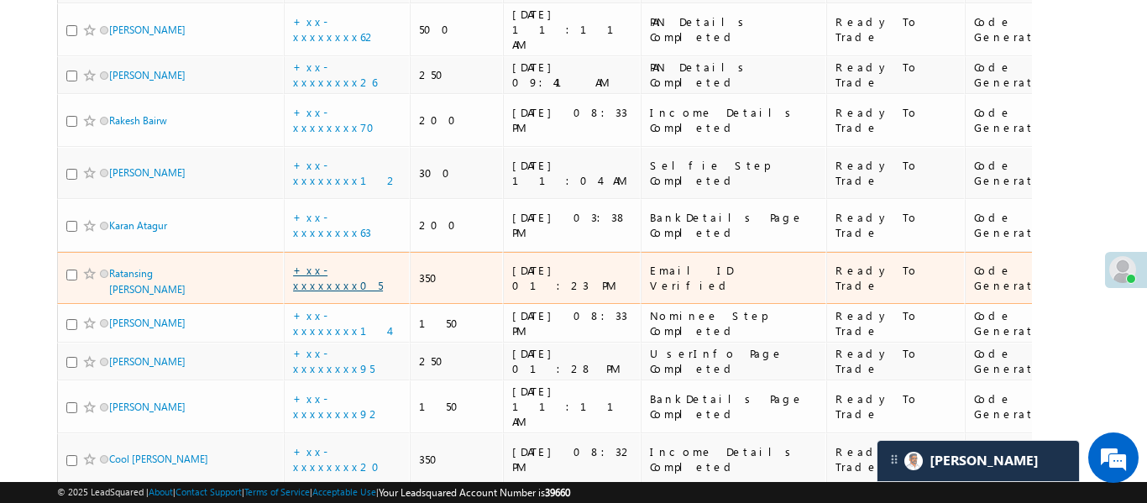
click at [349, 263] on link "+xx-xxxxxxxx05" at bounding box center [338, 277] width 90 height 29
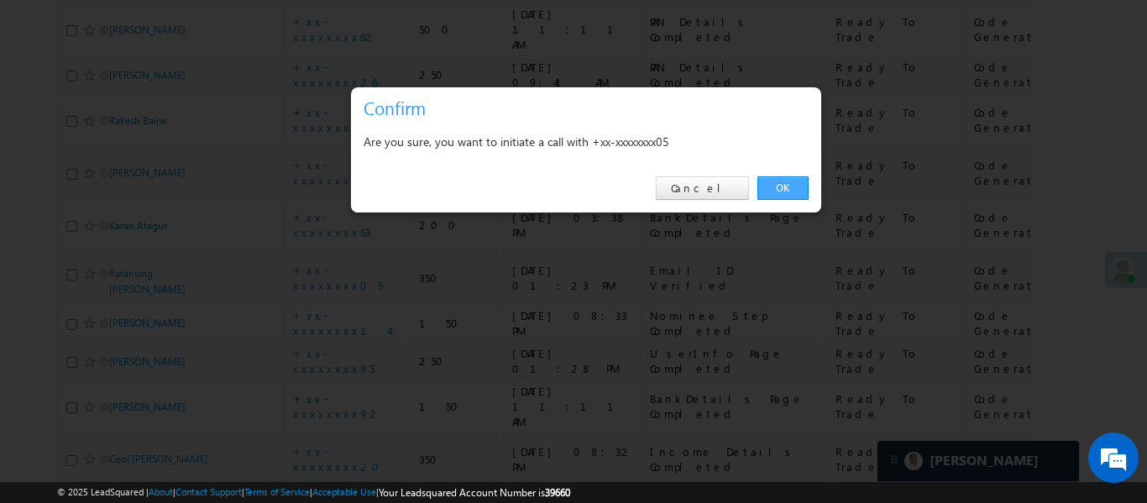
click at [785, 187] on link "OK" at bounding box center [782, 188] width 51 height 24
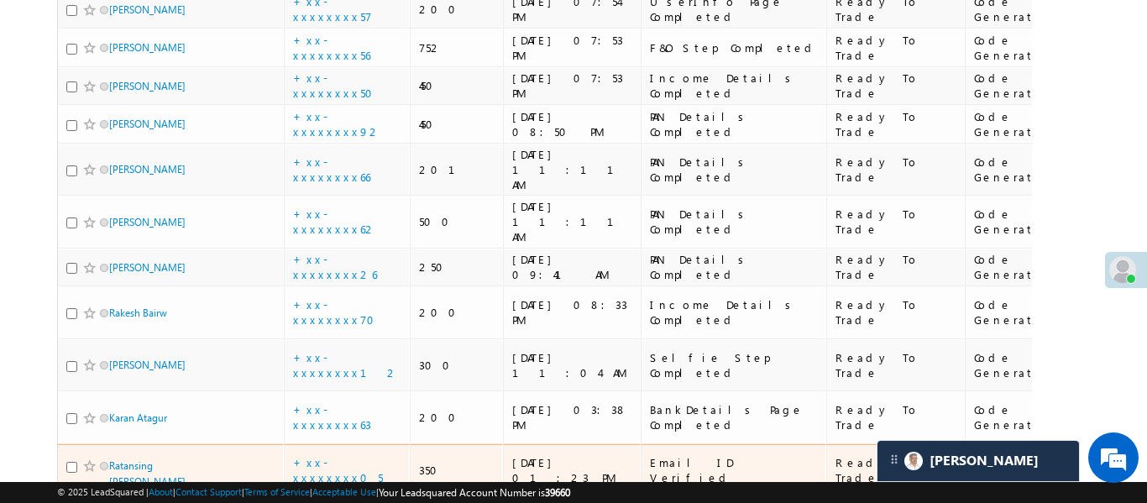
scroll to position [709, 0]
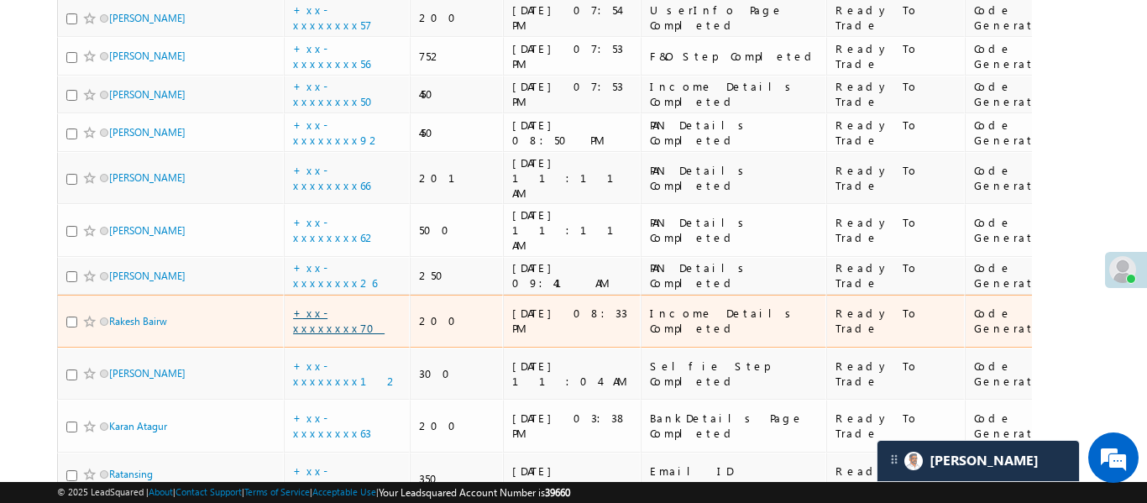
click at [350, 306] on link "+xx-xxxxxxxx70" at bounding box center [339, 320] width 92 height 29
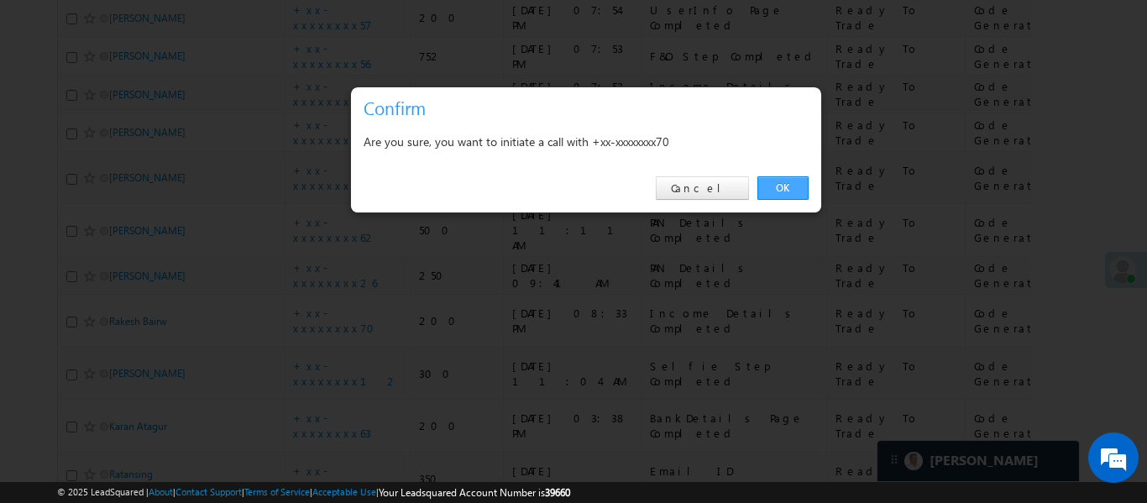
click at [786, 189] on link "OK" at bounding box center [782, 188] width 51 height 24
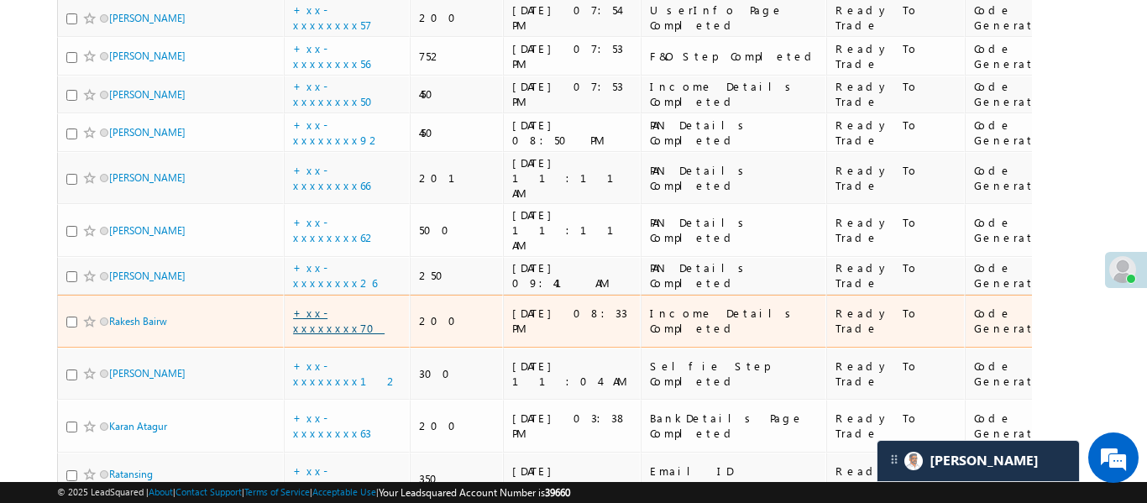
click at [337, 306] on link "+xx-xxxxxxxx70" at bounding box center [339, 320] width 92 height 29
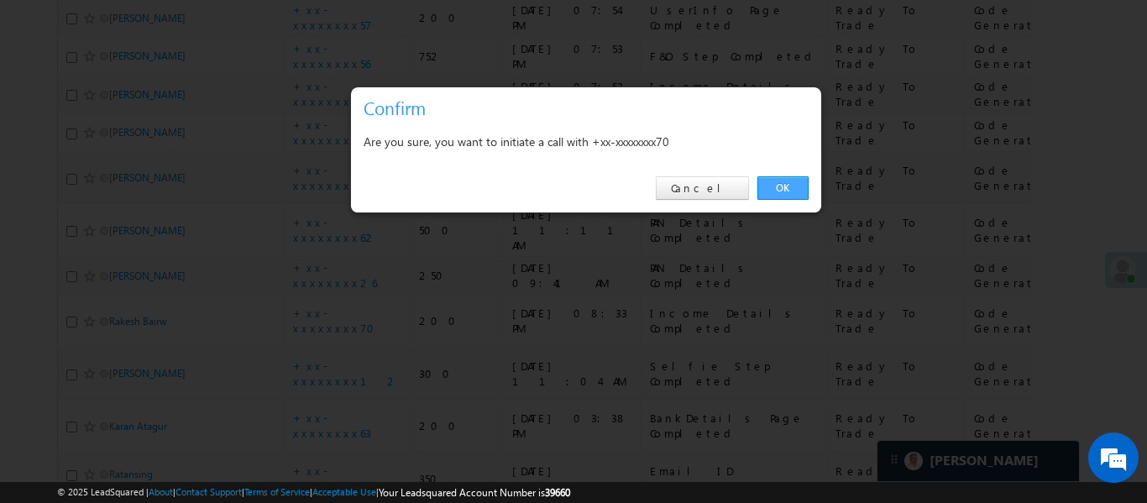
click at [778, 180] on link "OK" at bounding box center [782, 188] width 51 height 24
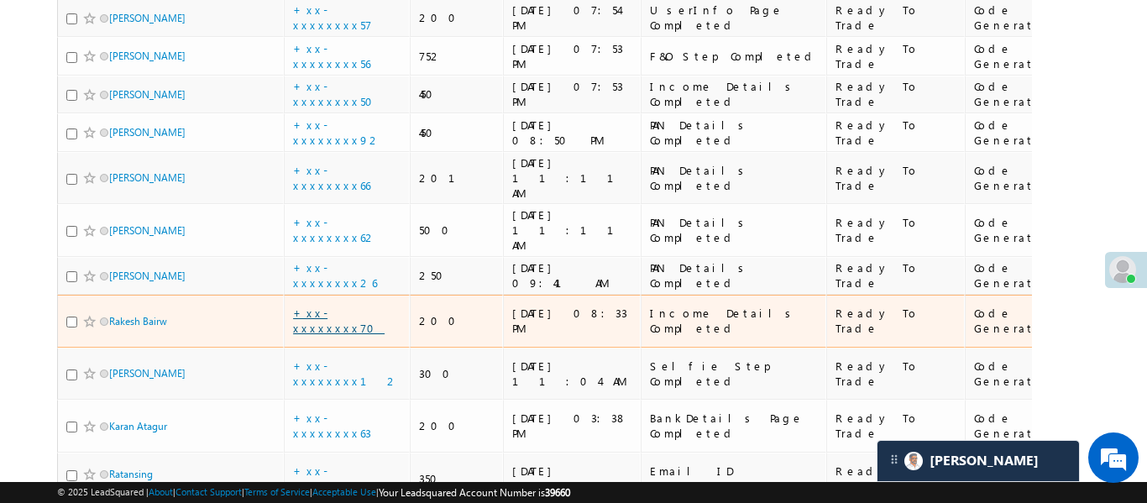
click at [361, 306] on link "+xx-xxxxxxxx70" at bounding box center [339, 320] width 92 height 29
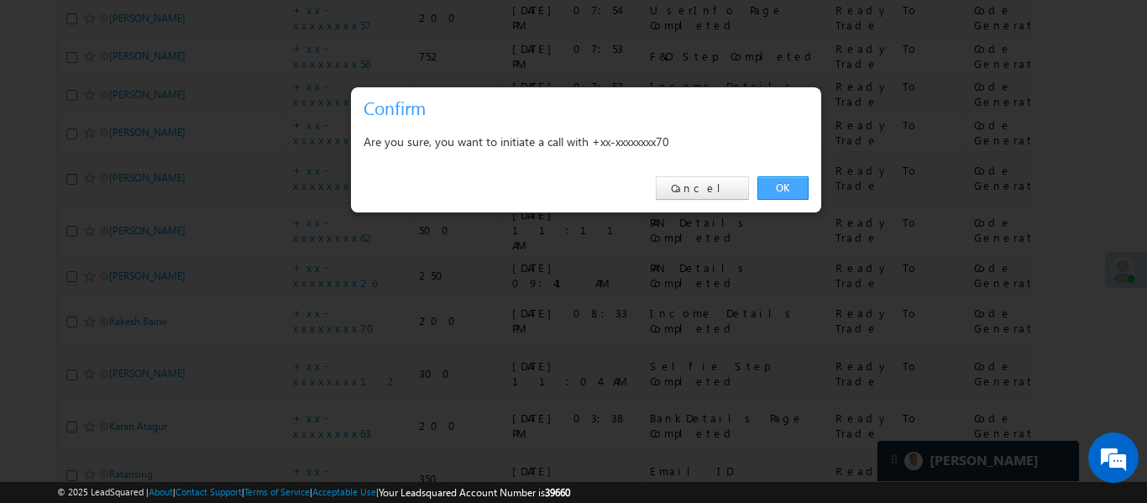
click at [778, 190] on link "OK" at bounding box center [782, 188] width 51 height 24
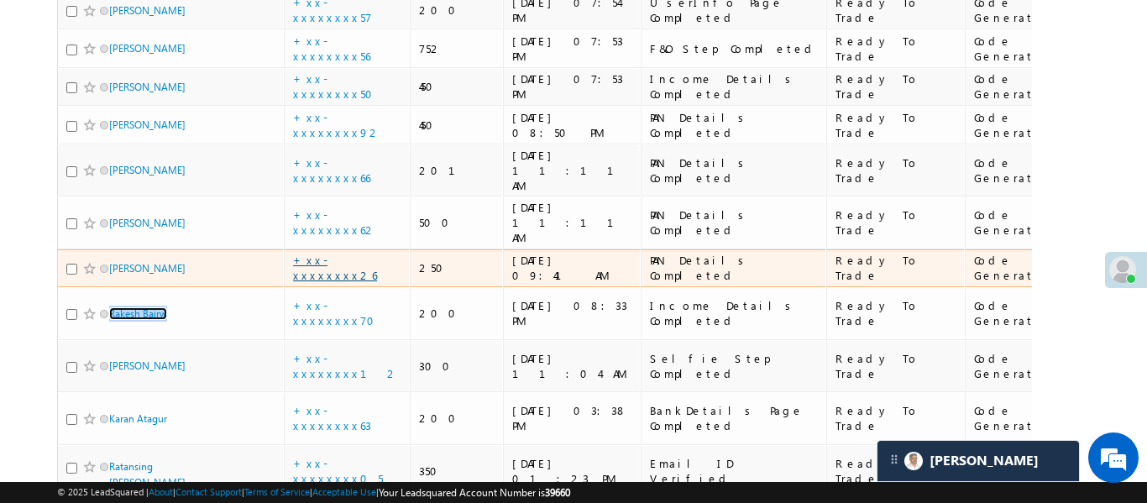
scroll to position [717, 0]
click at [341, 252] on link "+xx-xxxxxxxx26" at bounding box center [335, 266] width 84 height 29
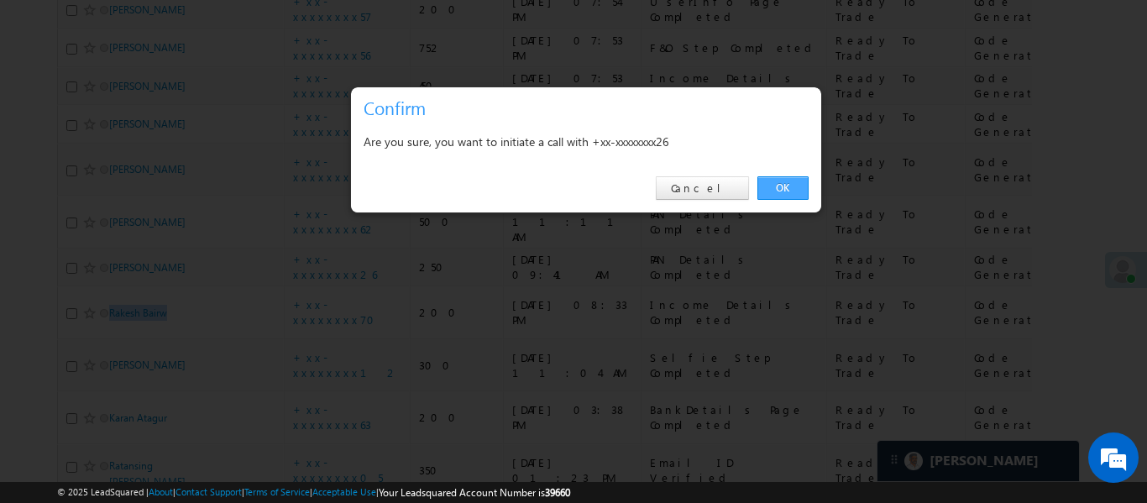
click at [793, 187] on link "OK" at bounding box center [782, 188] width 51 height 24
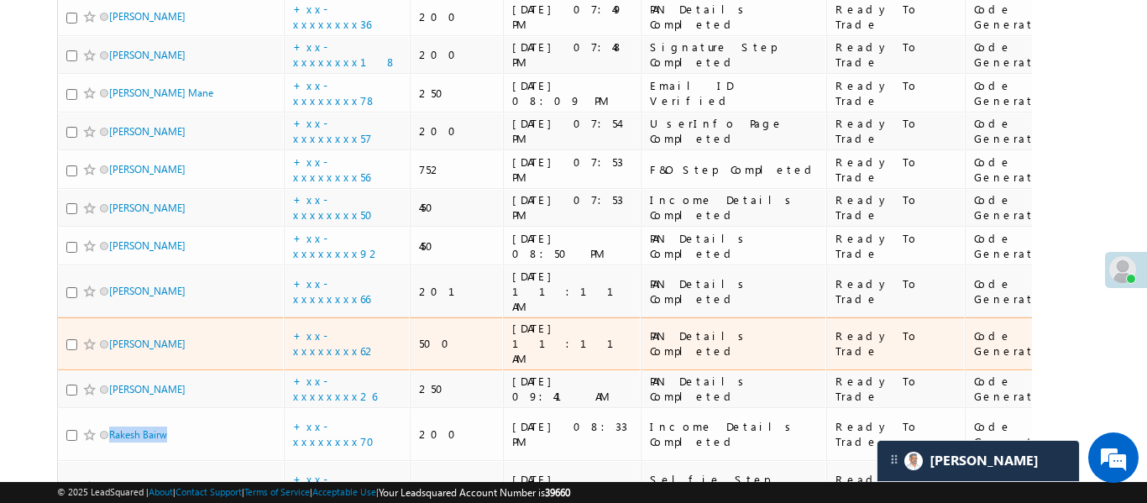
scroll to position [583, 0]
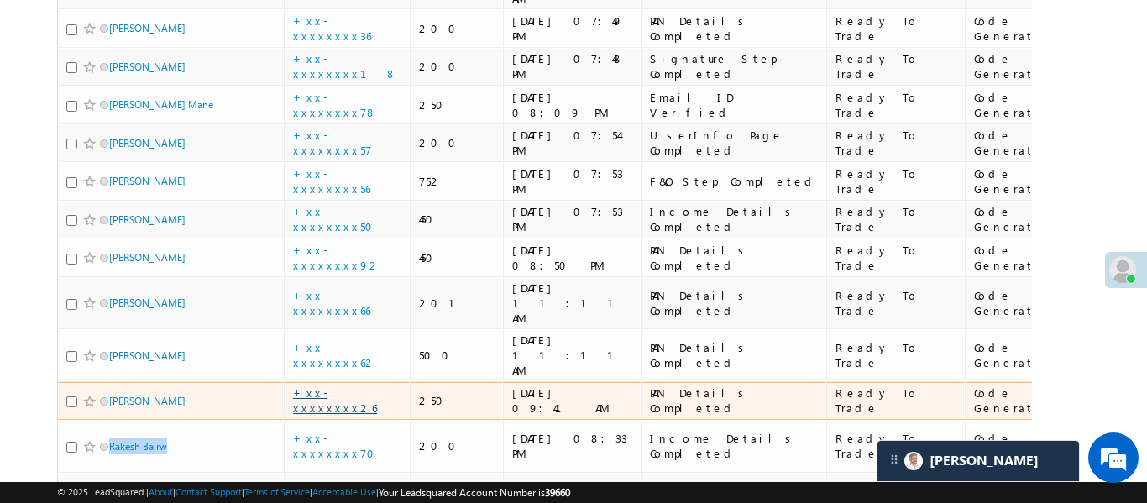
click at [337, 385] on link "+xx-xxxxxxxx26" at bounding box center [335, 399] width 84 height 29
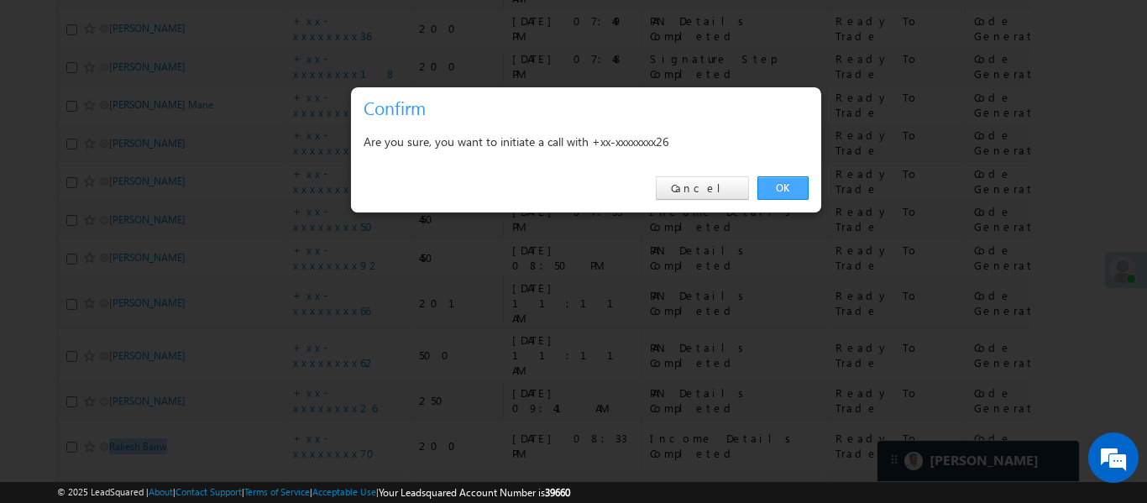
click at [780, 189] on link "OK" at bounding box center [782, 188] width 51 height 24
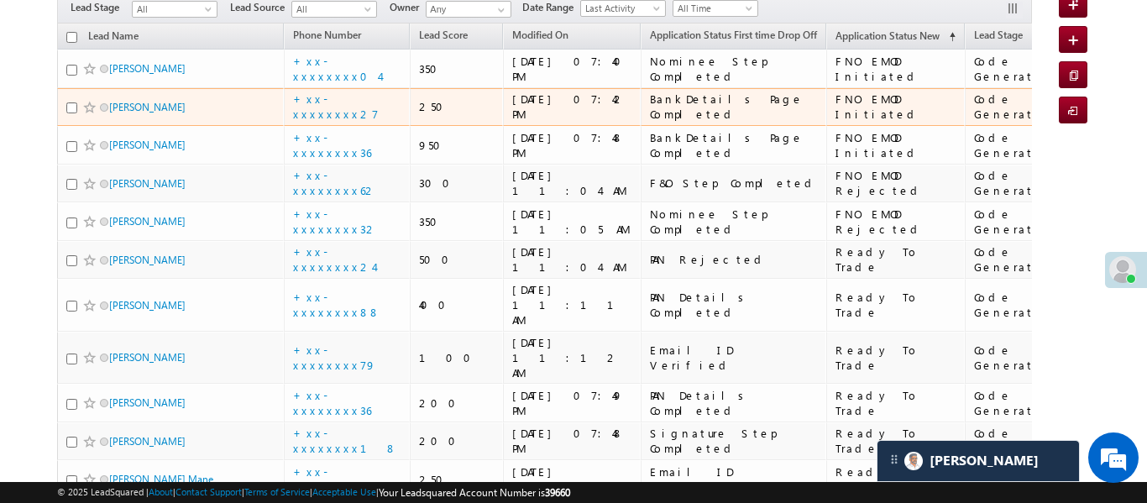
scroll to position [210, 0]
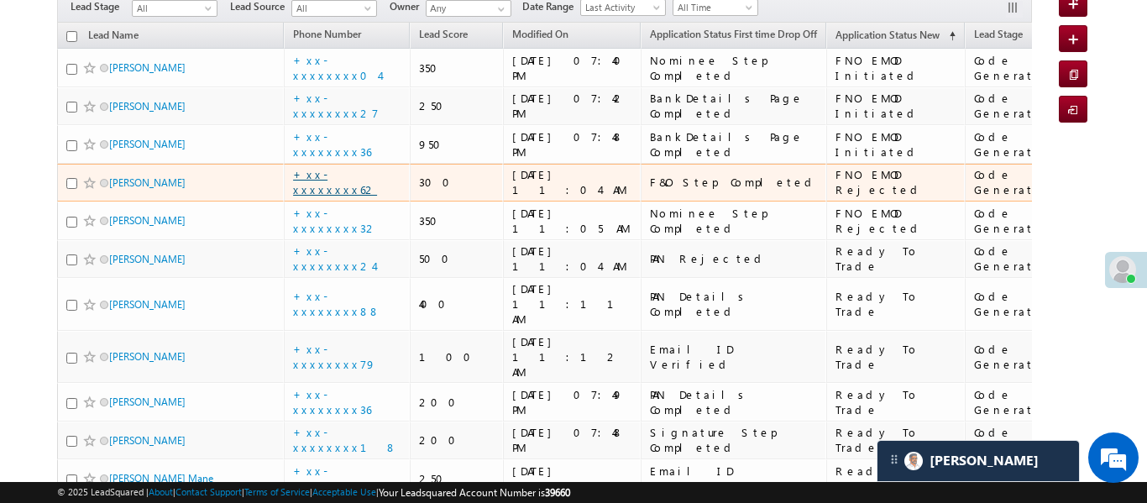
click at [350, 172] on link "+xx-xxxxxxxx62" at bounding box center [335, 181] width 84 height 29
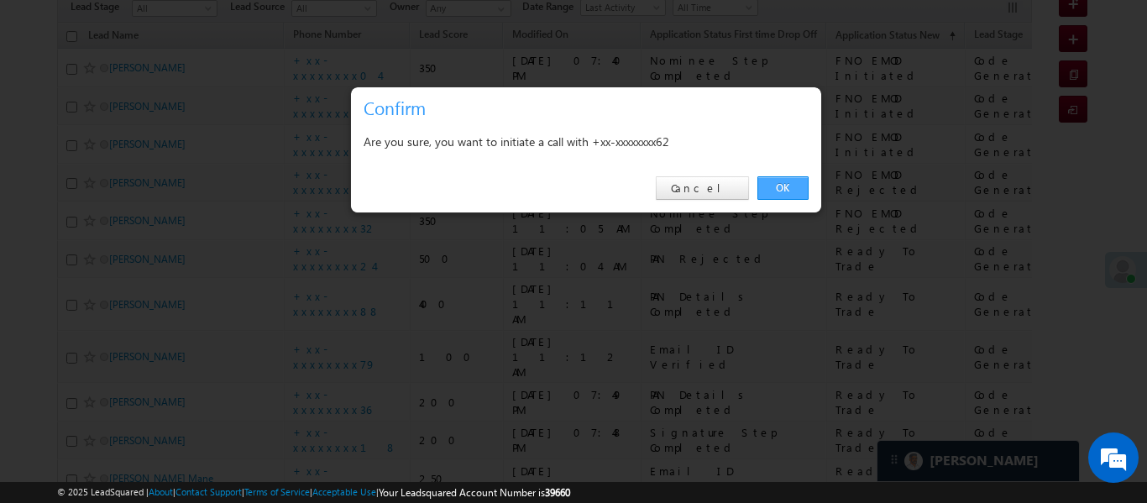
click at [797, 182] on link "OK" at bounding box center [782, 188] width 51 height 24
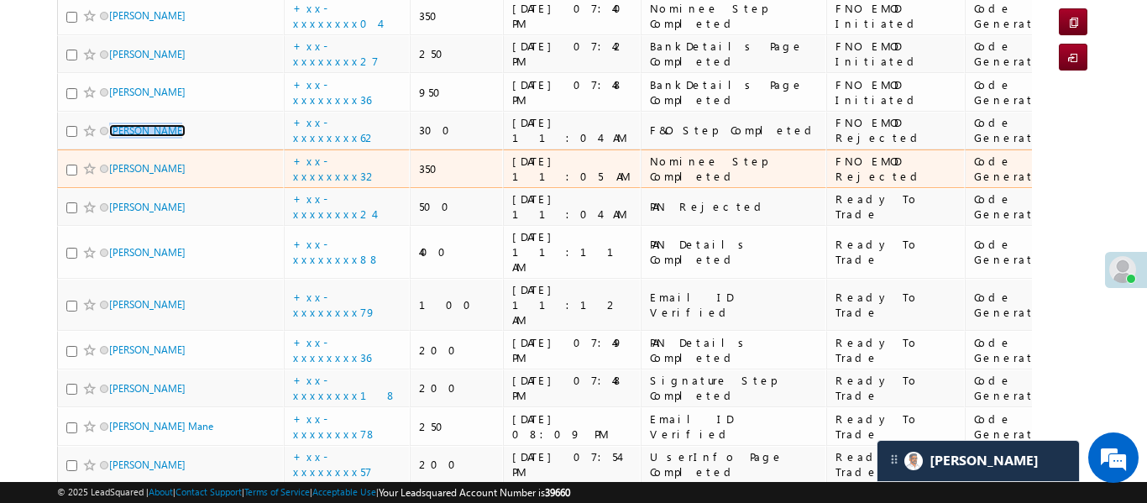
scroll to position [327, 0]
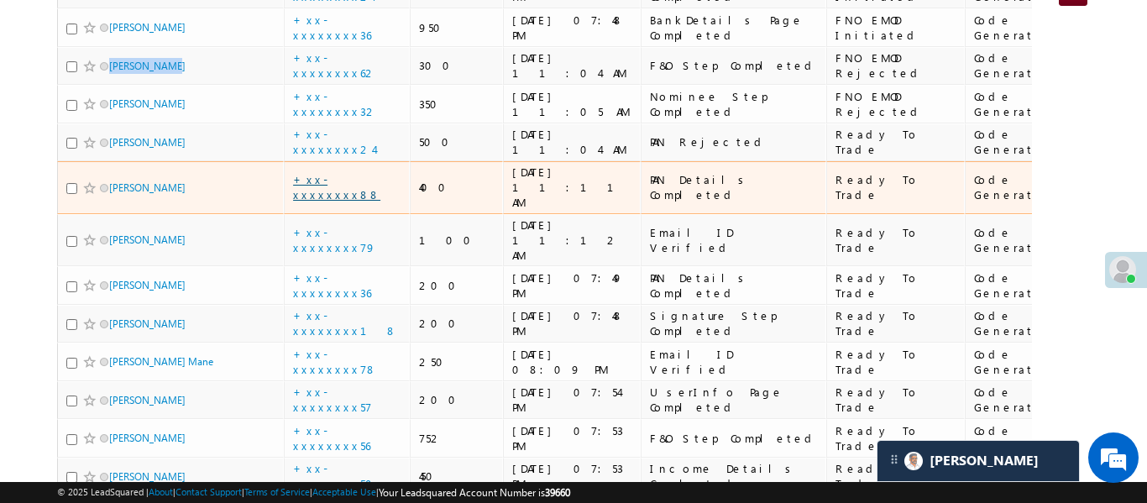
click at [353, 172] on link "+xx-xxxxxxxx88" at bounding box center [336, 186] width 87 height 29
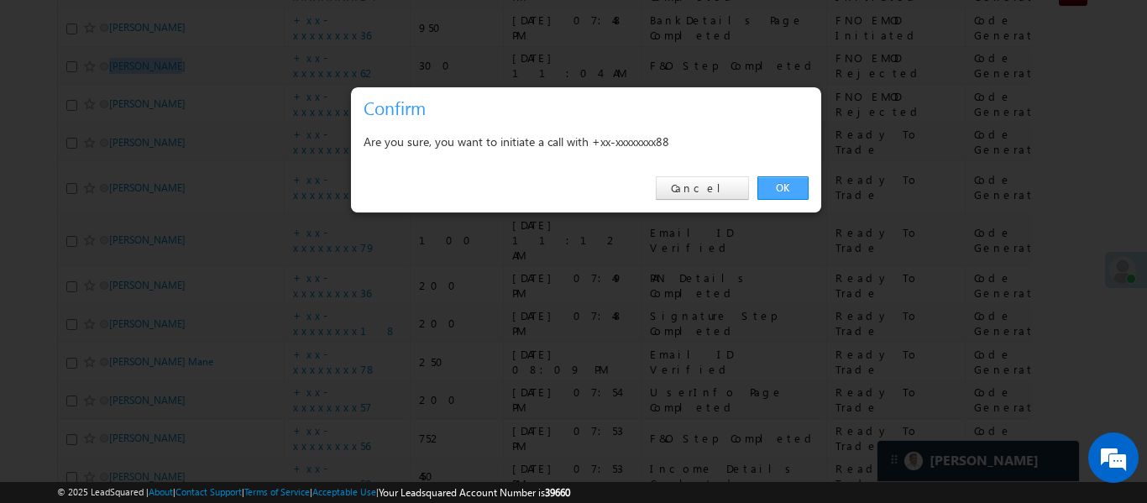
click at [779, 187] on link "OK" at bounding box center [782, 188] width 51 height 24
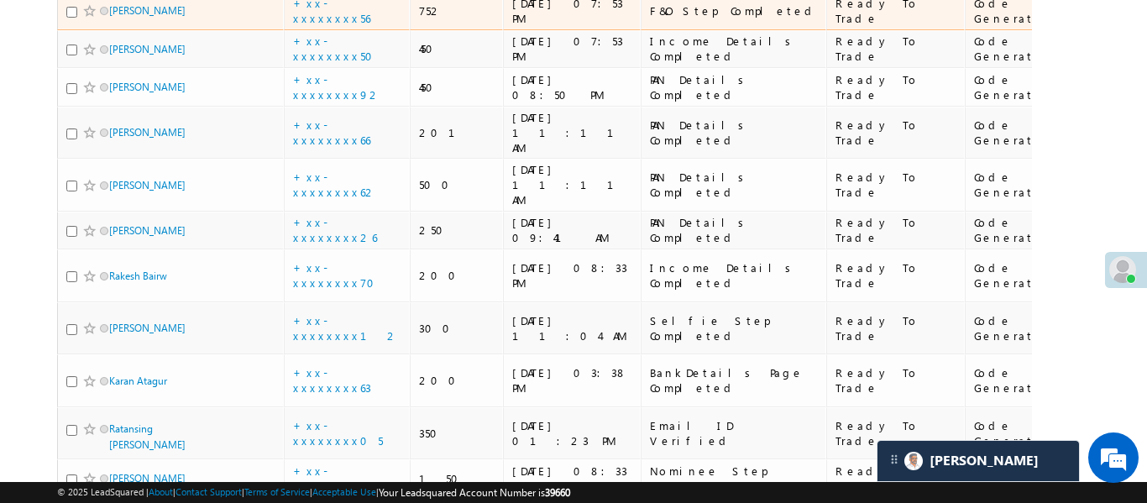
scroll to position [764, 0]
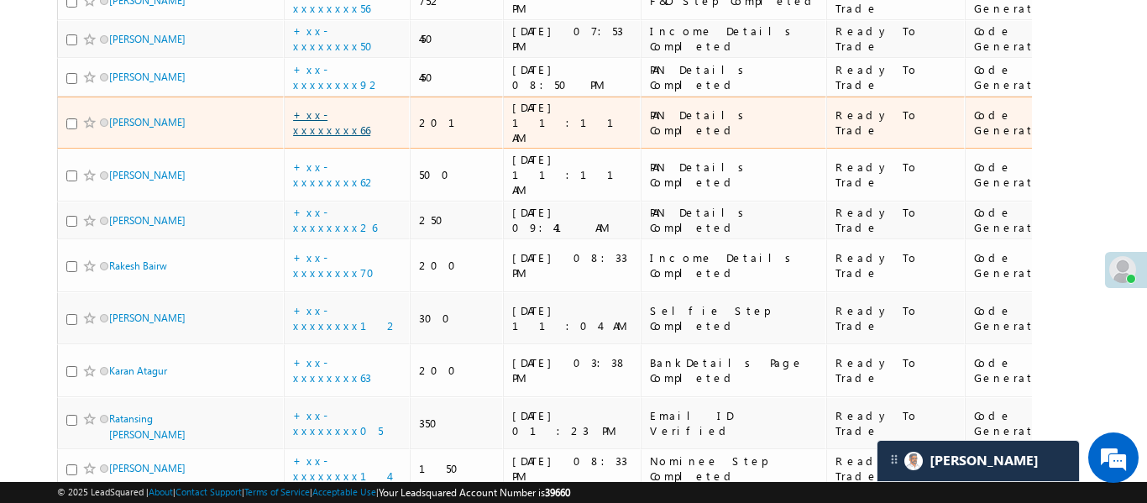
click at [330, 107] on link "+xx-xxxxxxxx66" at bounding box center [331, 121] width 77 height 29
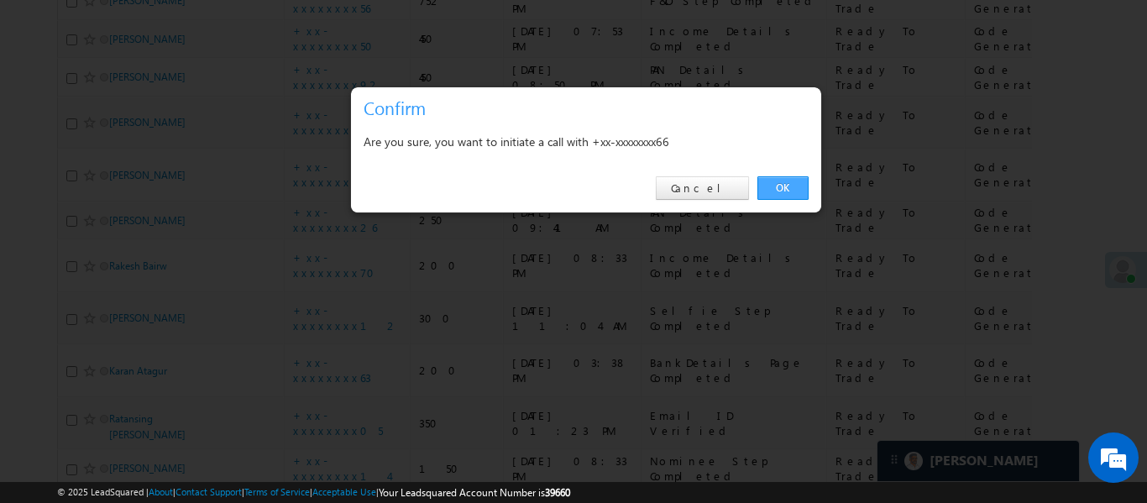
click at [781, 190] on link "OK" at bounding box center [782, 188] width 51 height 24
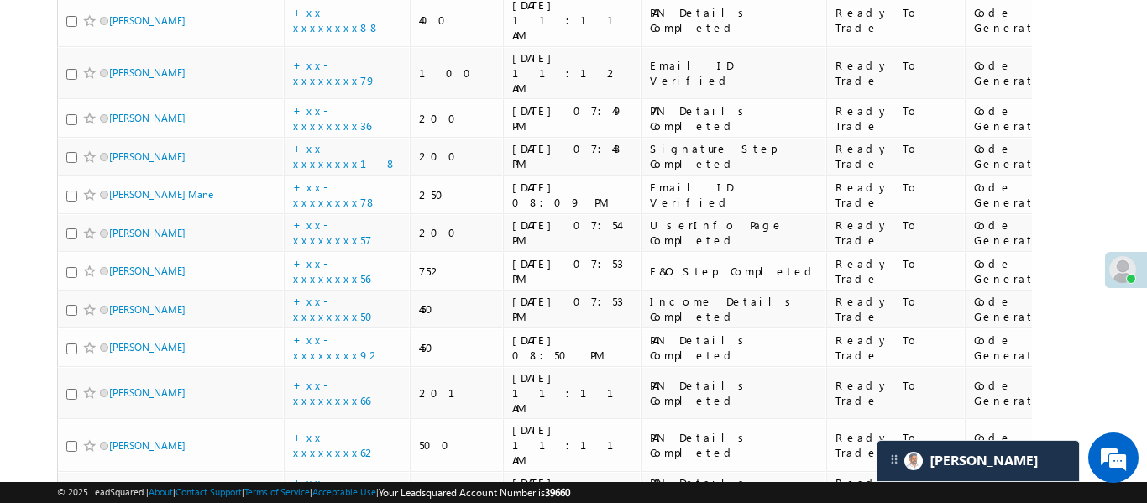
scroll to position [474, 0]
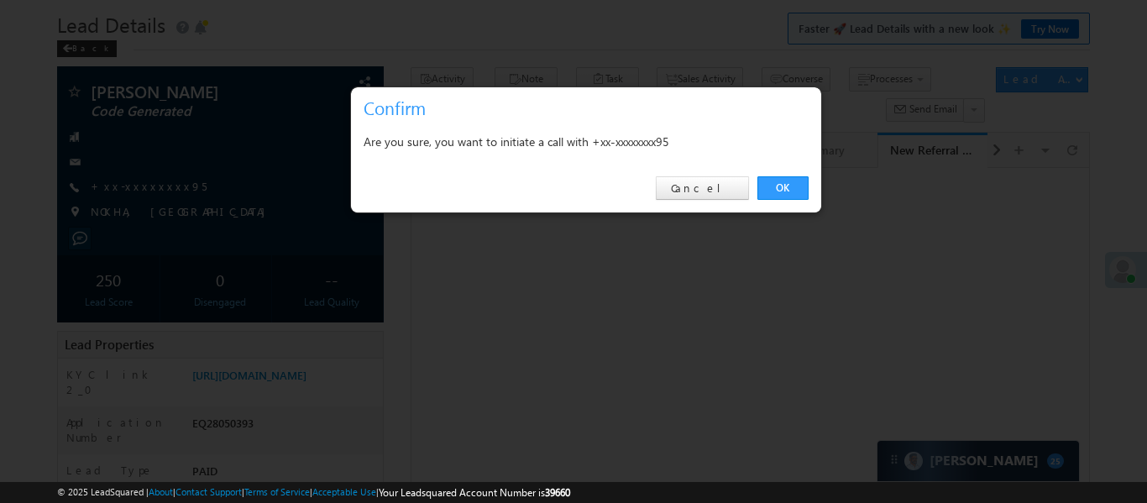
scroll to position [50, 0]
click at [778, 195] on link "OK" at bounding box center [782, 188] width 51 height 24
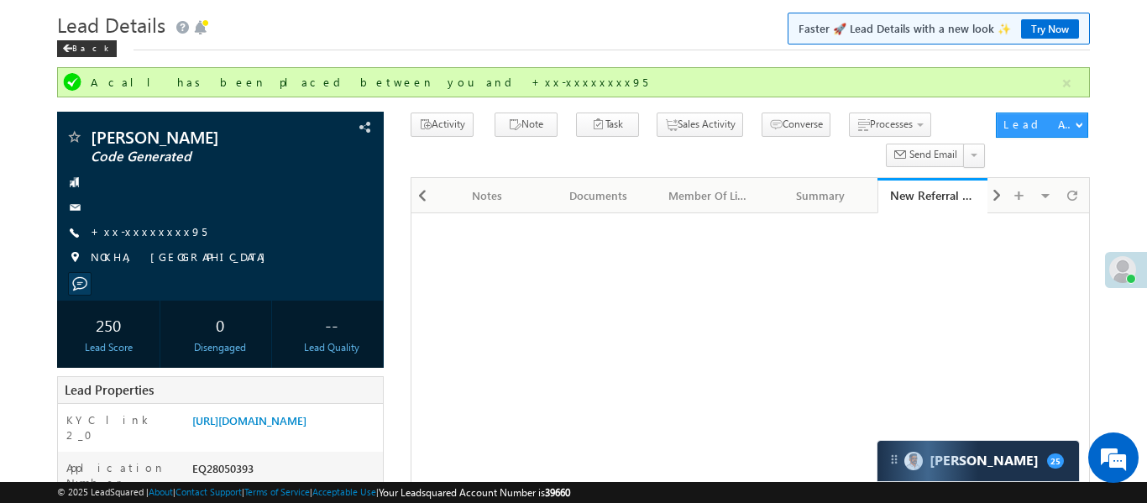
scroll to position [0, 0]
click at [1062, 88] on button "button" at bounding box center [1066, 83] width 21 height 21
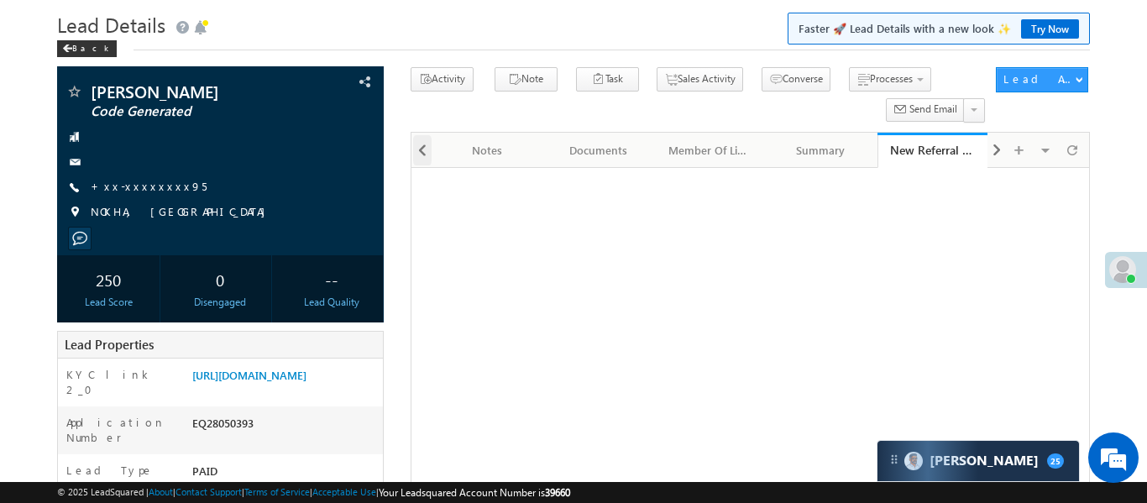
click at [421, 150] on span at bounding box center [422, 150] width 10 height 30
click at [421, 149] on span at bounding box center [422, 150] width 10 height 30
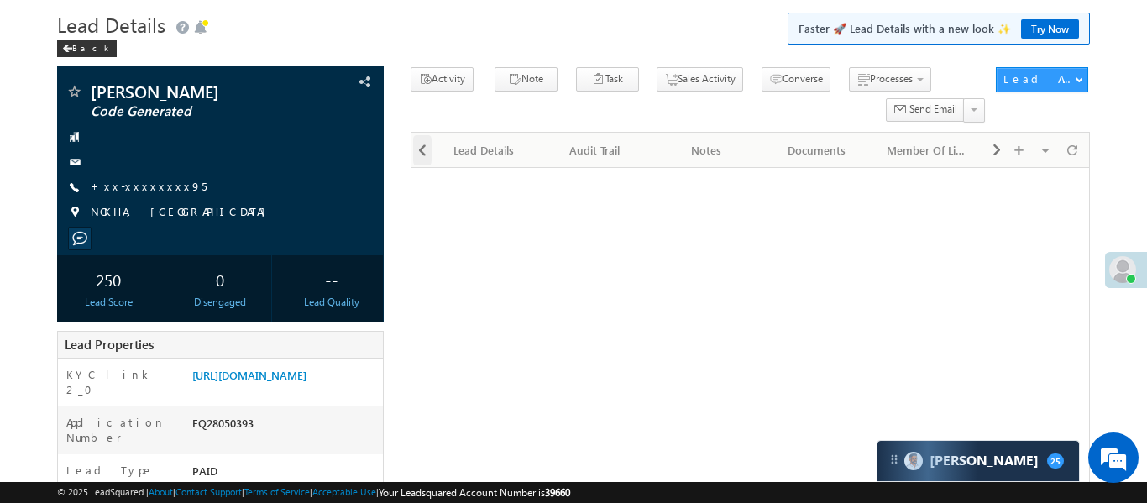
click at [421, 149] on span at bounding box center [422, 150] width 10 height 30
click at [421, 149] on div at bounding box center [421, 149] width 20 height 33
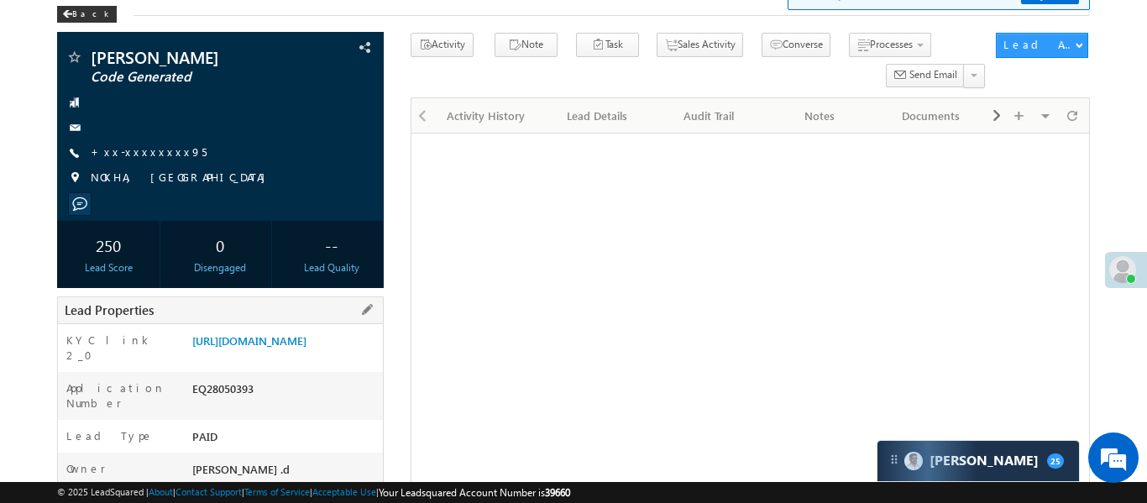
scroll to position [110, 0]
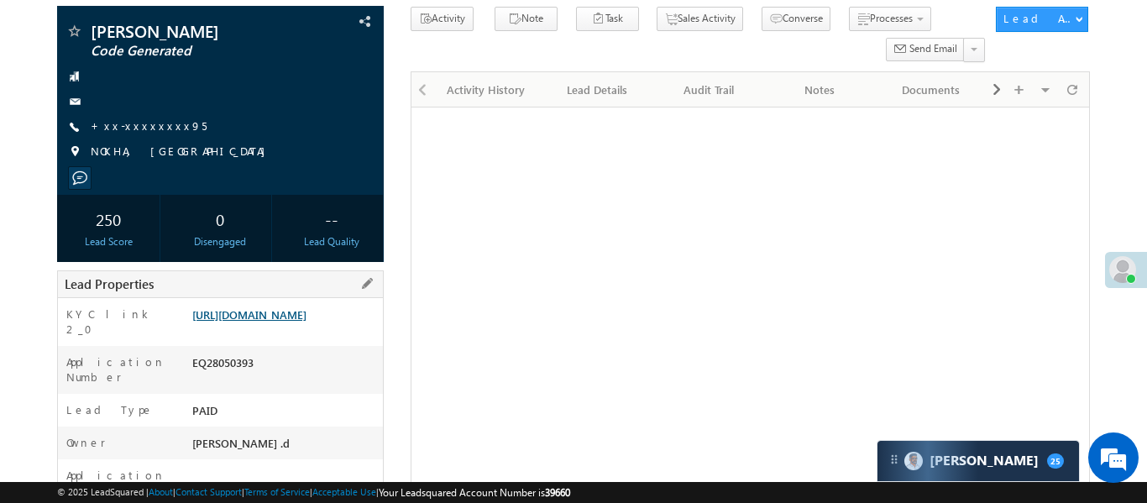
click at [306, 322] on link "[URL][DOMAIN_NAME]" at bounding box center [249, 314] width 114 height 14
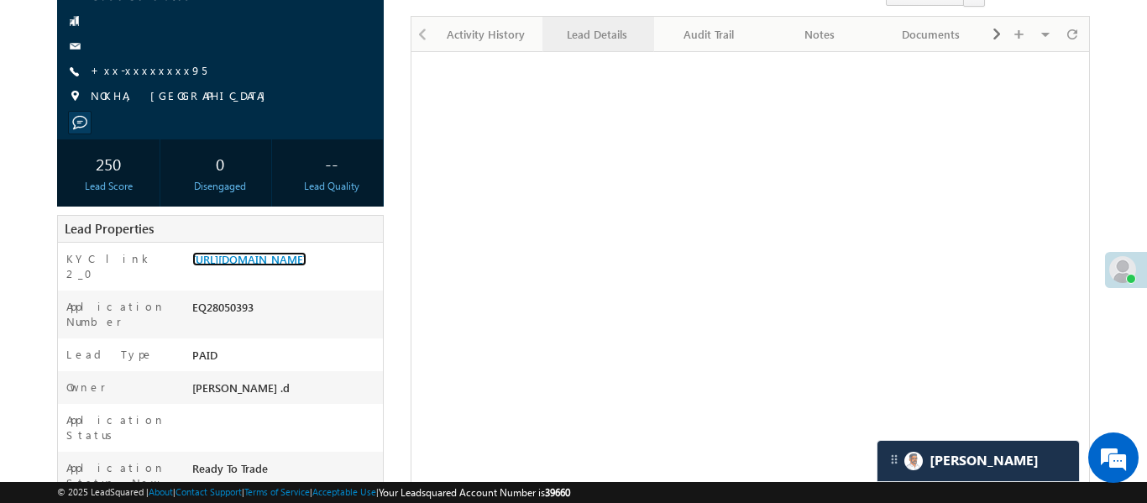
scroll to position [0, 0]
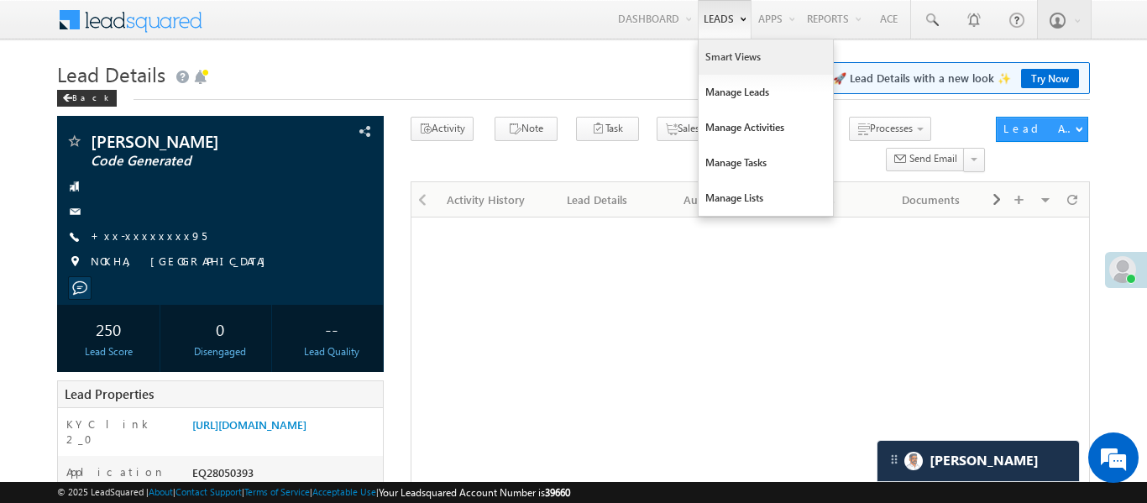
click at [730, 60] on link "Smart Views" at bounding box center [765, 56] width 134 height 35
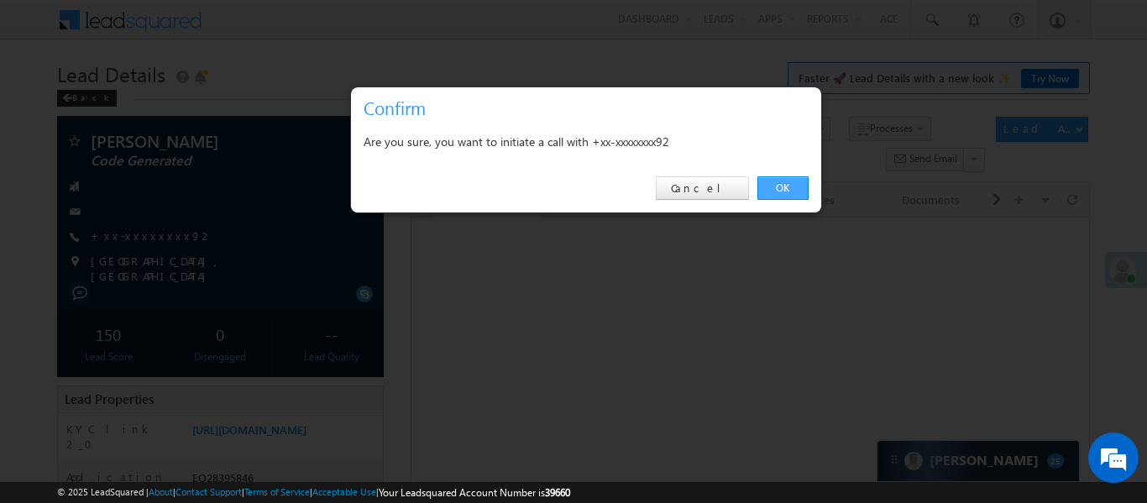
click at [792, 176] on link "OK" at bounding box center [782, 188] width 51 height 24
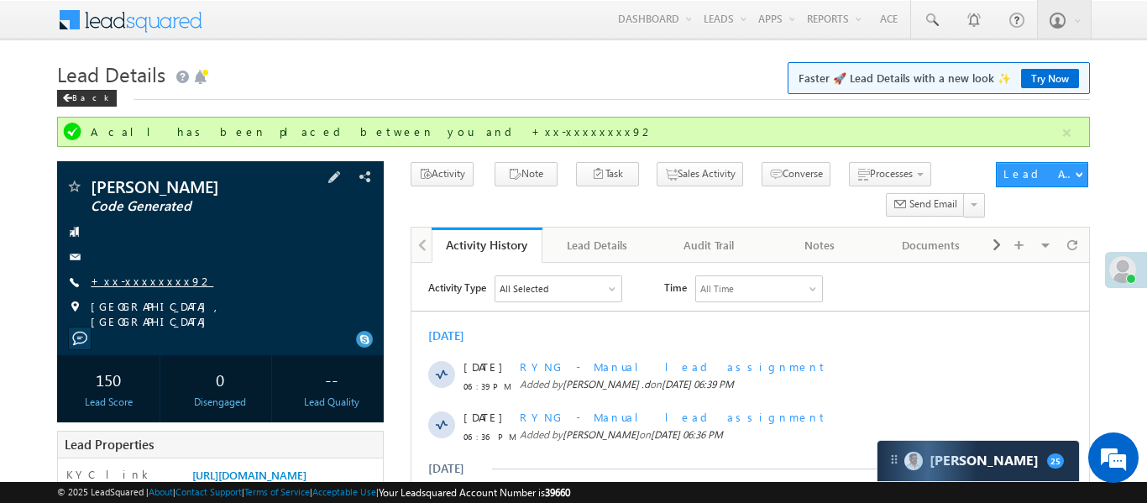
click at [119, 275] on link "+xx-xxxxxxxx92" at bounding box center [152, 281] width 123 height 14
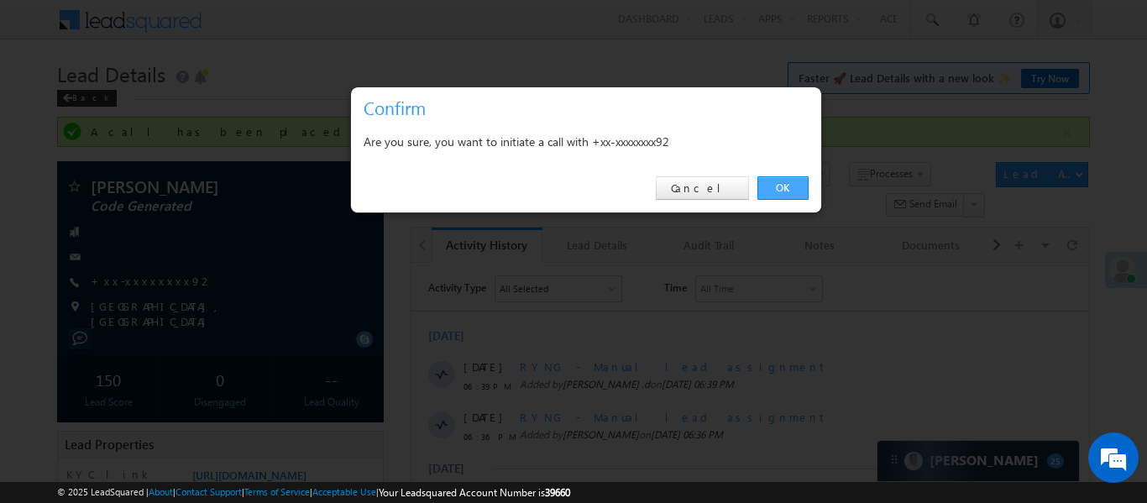
click at [788, 196] on link "OK" at bounding box center [782, 188] width 51 height 24
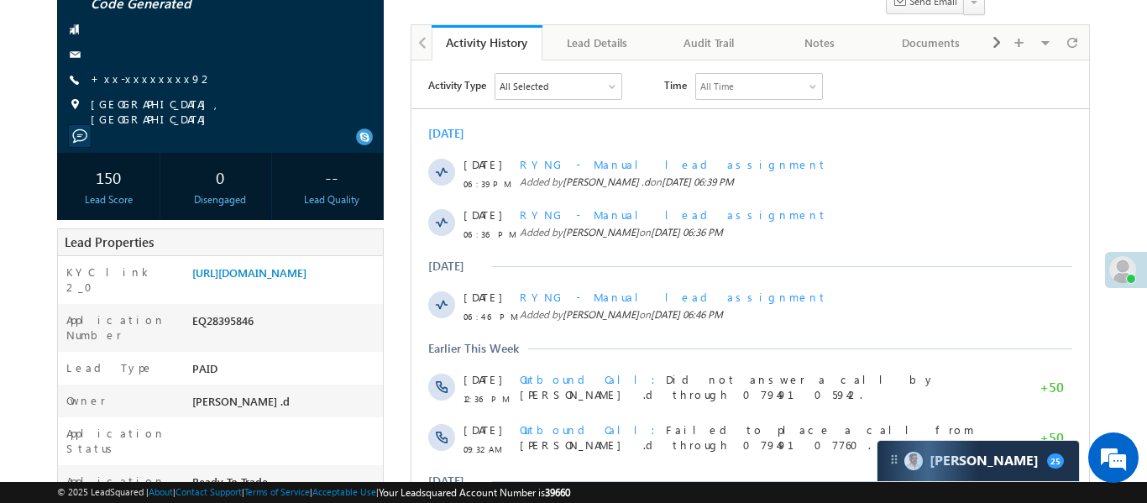
scroll to position [199, 0]
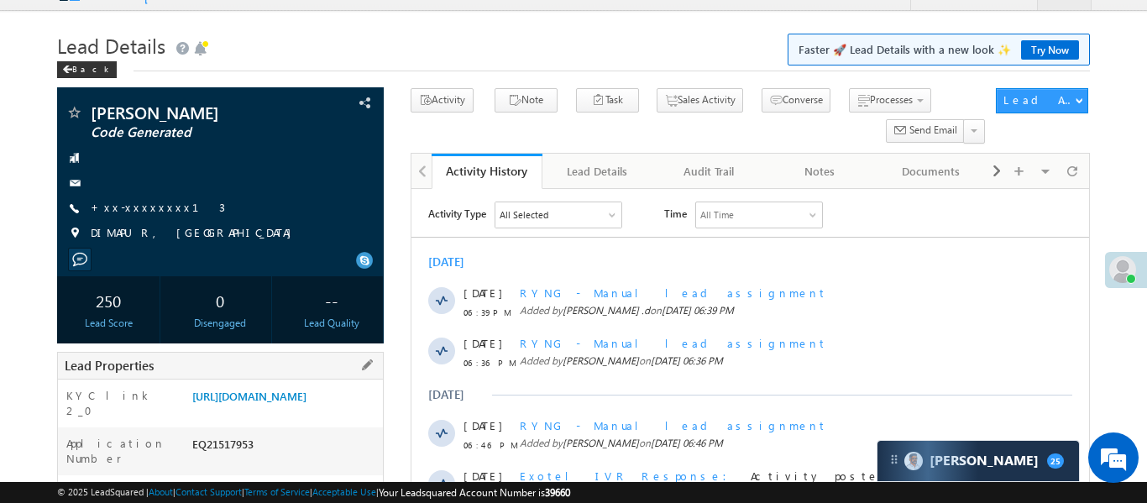
scroll to position [55, 0]
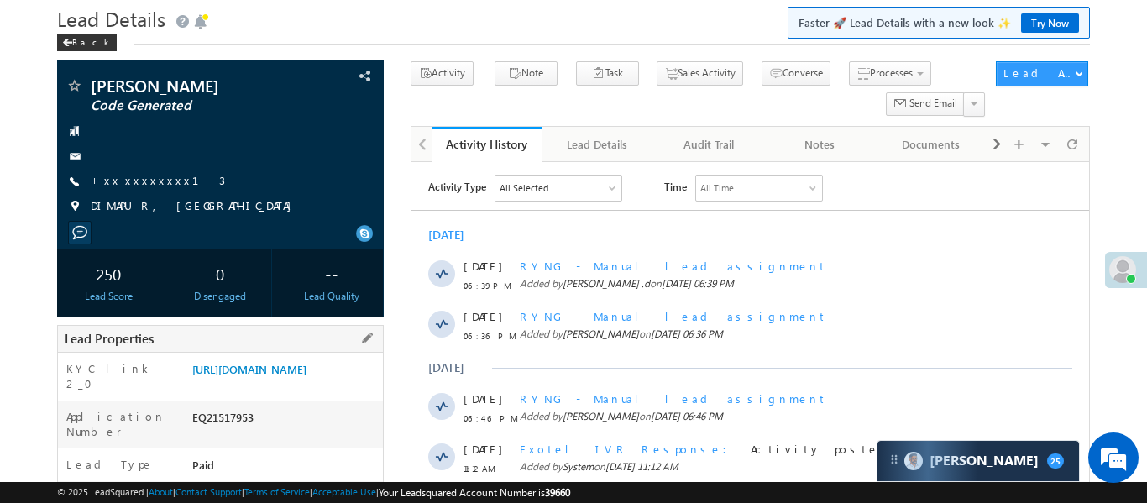
click at [280, 385] on div "https://angelbroking1-pk3em7sa.customui-test.leadsquared.com?leadId=c8291b93-95…" at bounding box center [285, 373] width 195 height 24
click at [306, 375] on link "https://angelbroking1-pk3em7sa.customui-test.leadsquared.com?leadId=c8291b93-95…" at bounding box center [249, 369] width 114 height 14
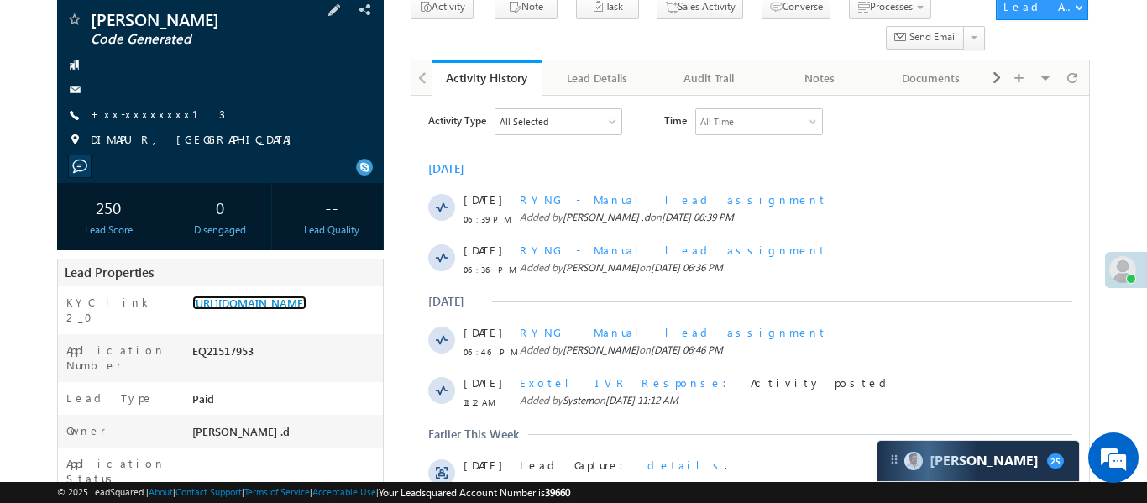
scroll to position [128, 0]
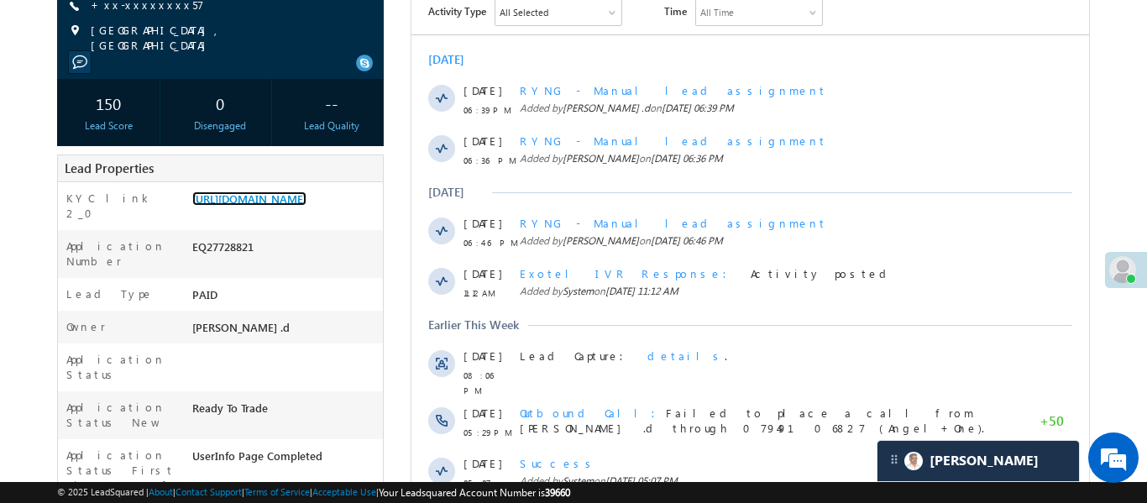
scroll to position [276, 0]
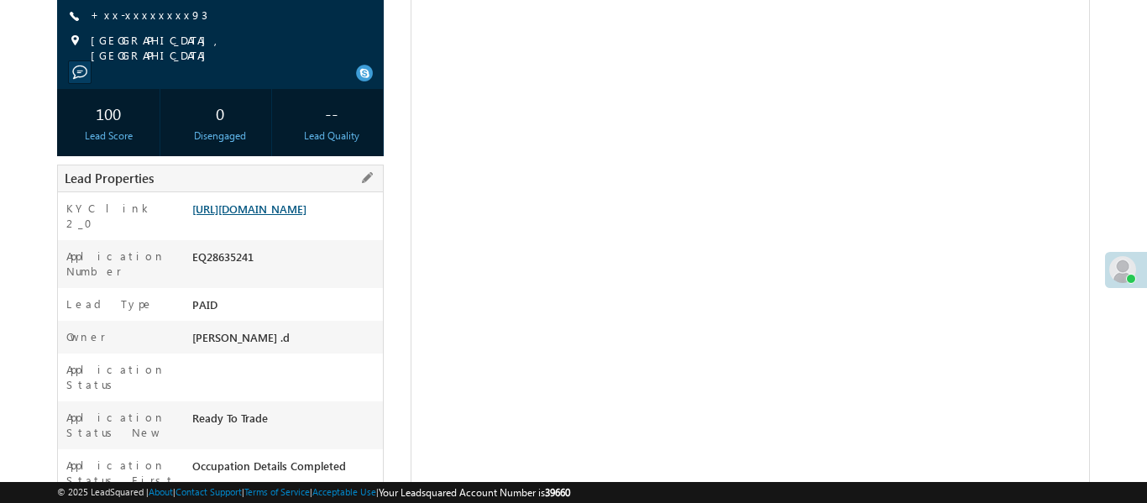
scroll to position [221, 0]
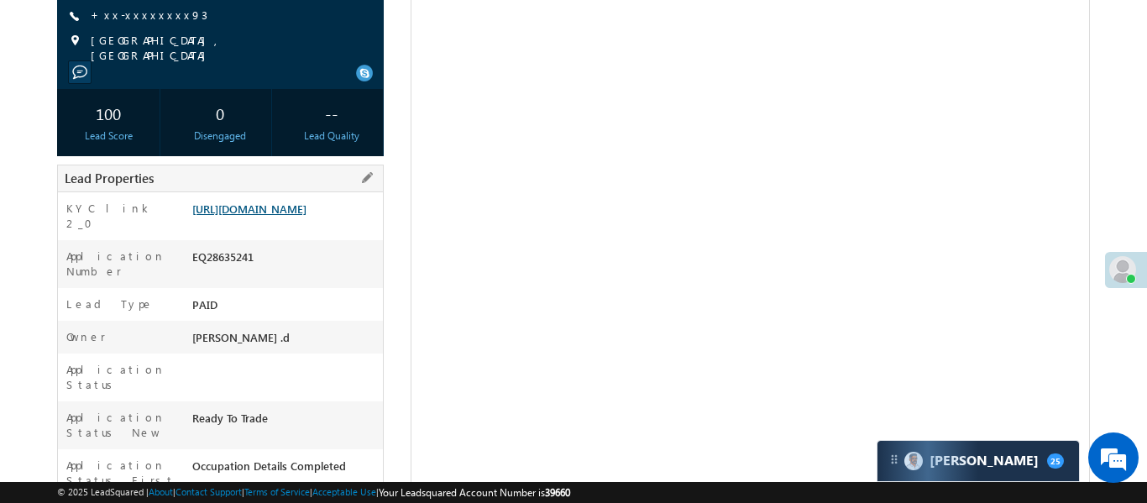
click at [306, 212] on link "[URL][DOMAIN_NAME]" at bounding box center [249, 208] width 114 height 14
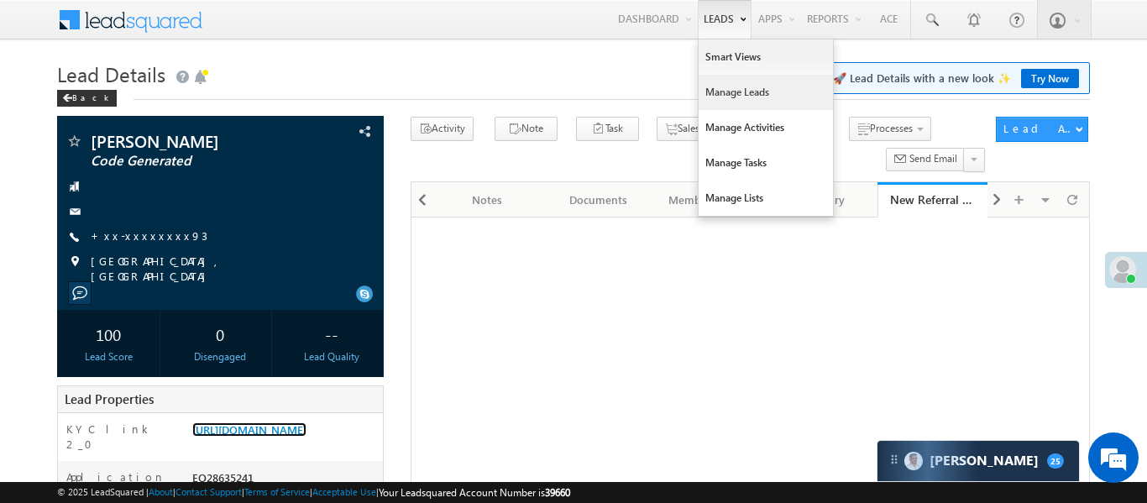
scroll to position [0, 0]
click at [740, 118] on link "Manage Activities" at bounding box center [765, 127] width 134 height 35
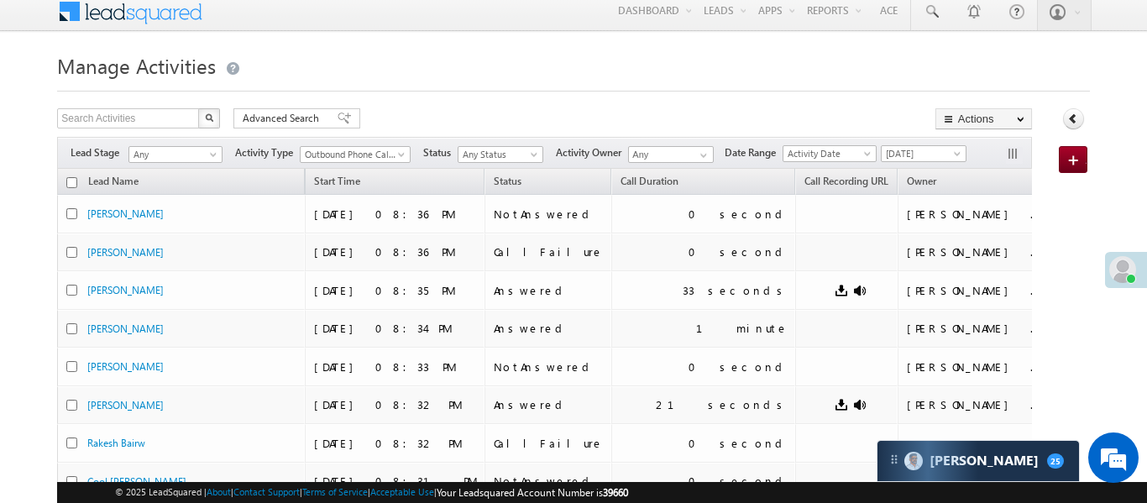
scroll to position [25, 0]
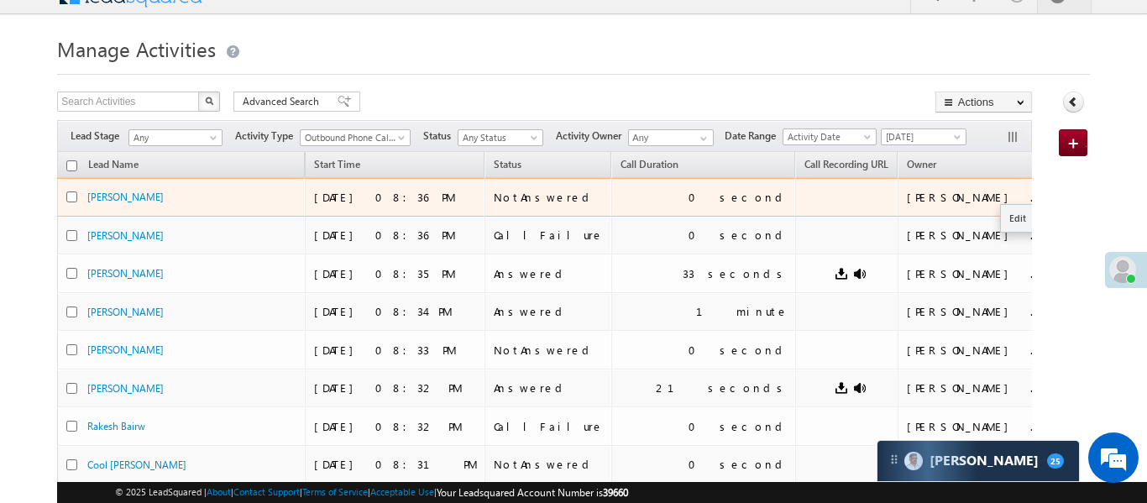
click at [1068, 199] on button "button" at bounding box center [1076, 196] width 17 height 17
click at [1001, 208] on link "Edit" at bounding box center [1043, 218] width 84 height 20
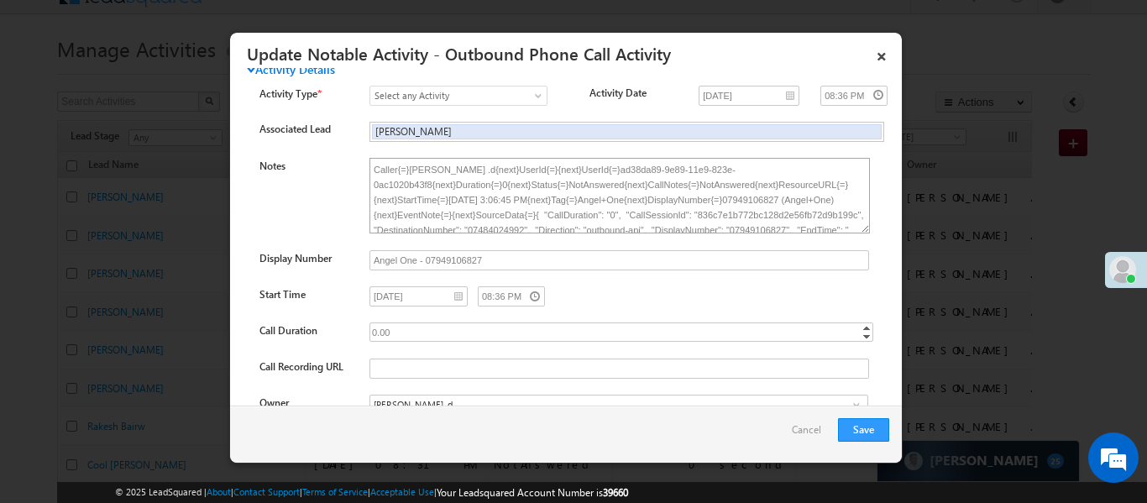
scroll to position [8, 0]
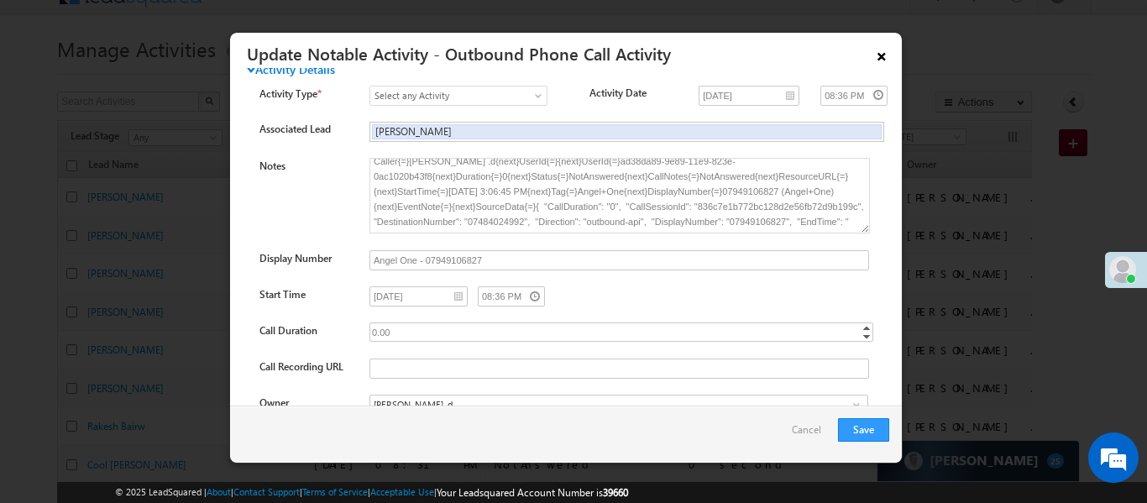
click at [887, 60] on link "×" at bounding box center [881, 53] width 29 height 29
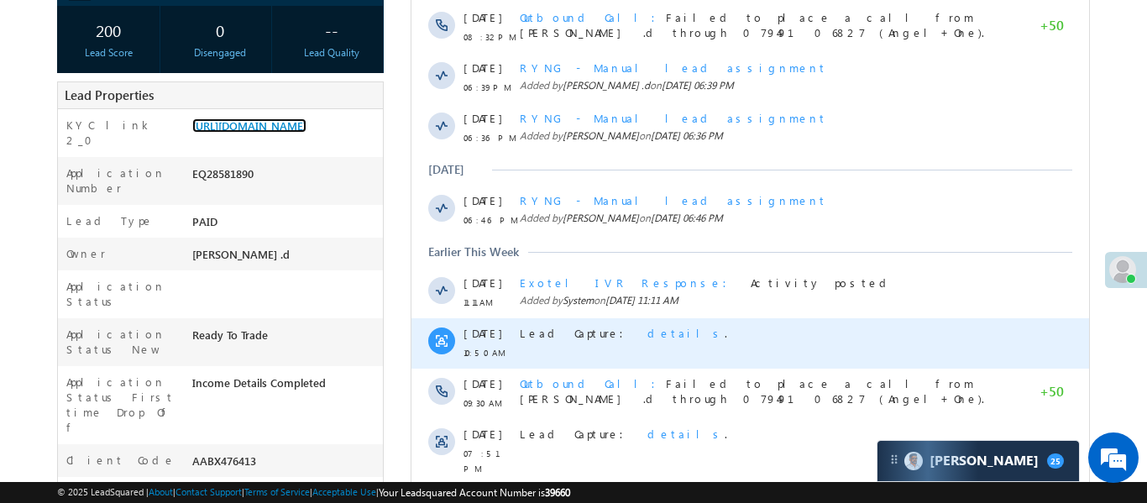
scroll to position [717, 0]
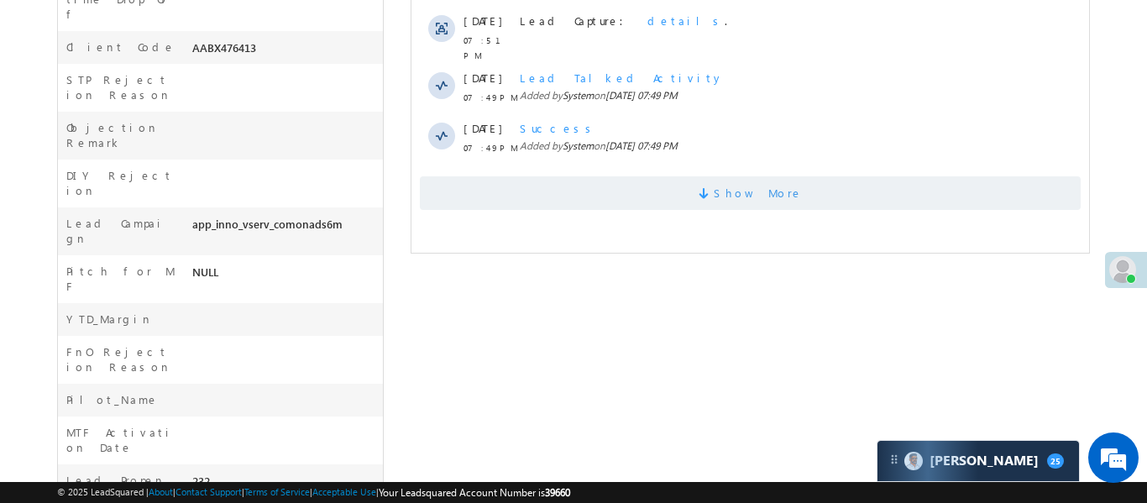
click at [727, 178] on span "Show More" at bounding box center [749, 193] width 661 height 34
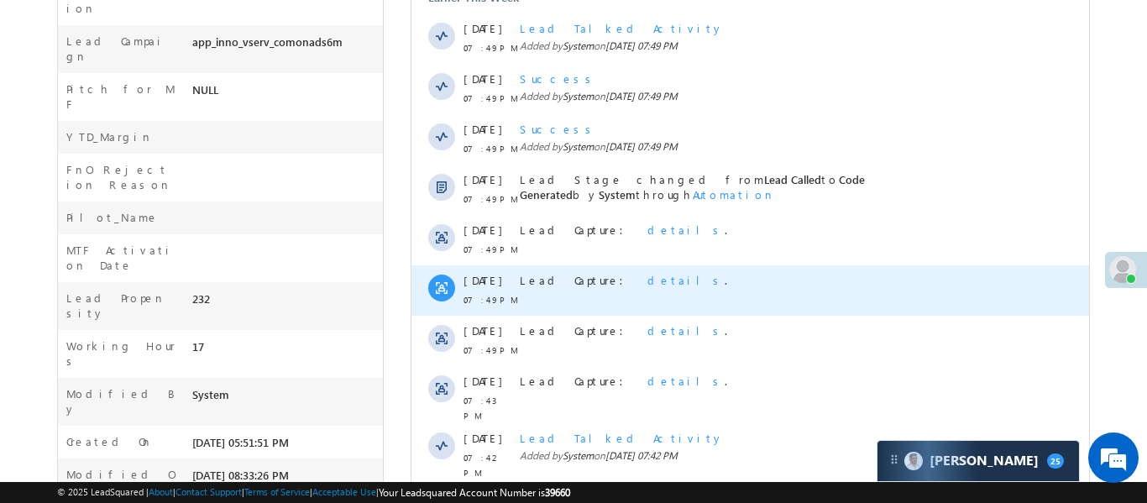
scroll to position [1023, 0]
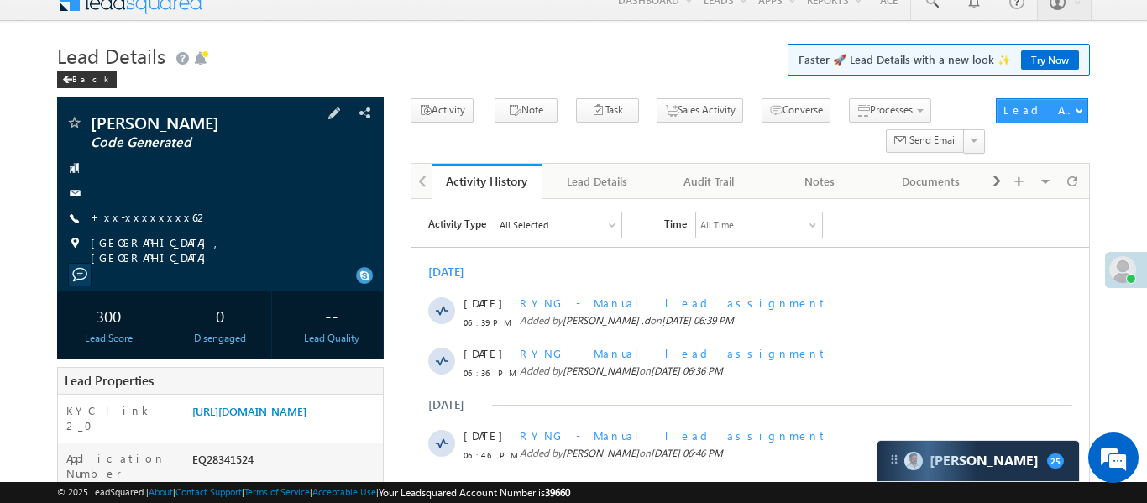
scroll to position [73, 0]
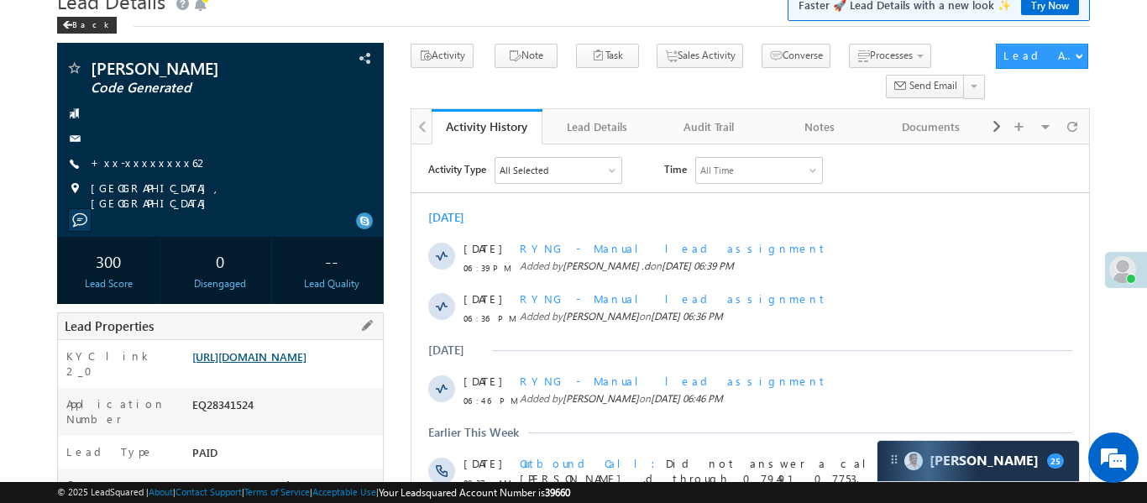
click at [279, 364] on link "https://angelbroking1-pk3em7sa.customui-test.leadsquared.com?leadId=4bd05fd0-d9…" at bounding box center [249, 356] width 114 height 14
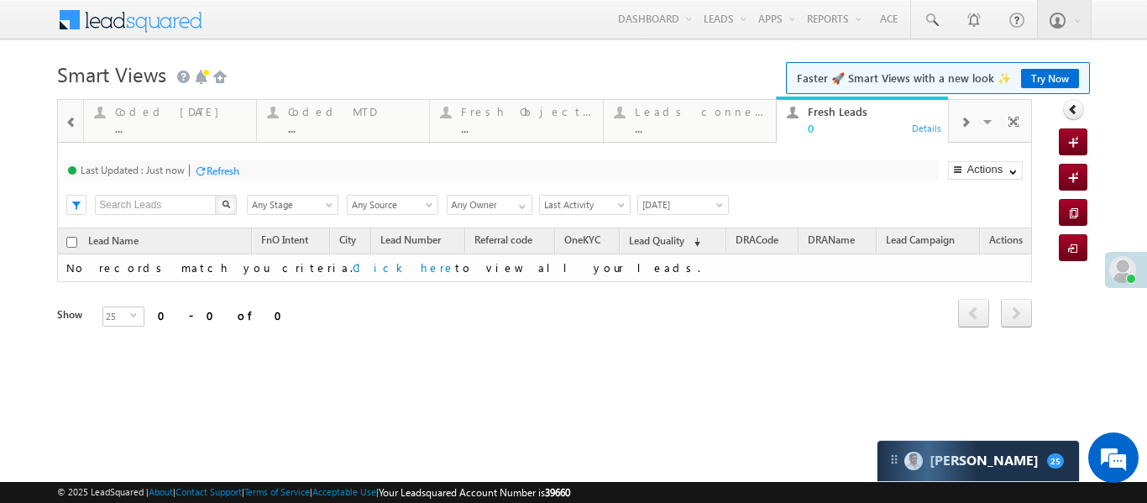
click at [62, 123] on div at bounding box center [71, 121] width 22 height 38
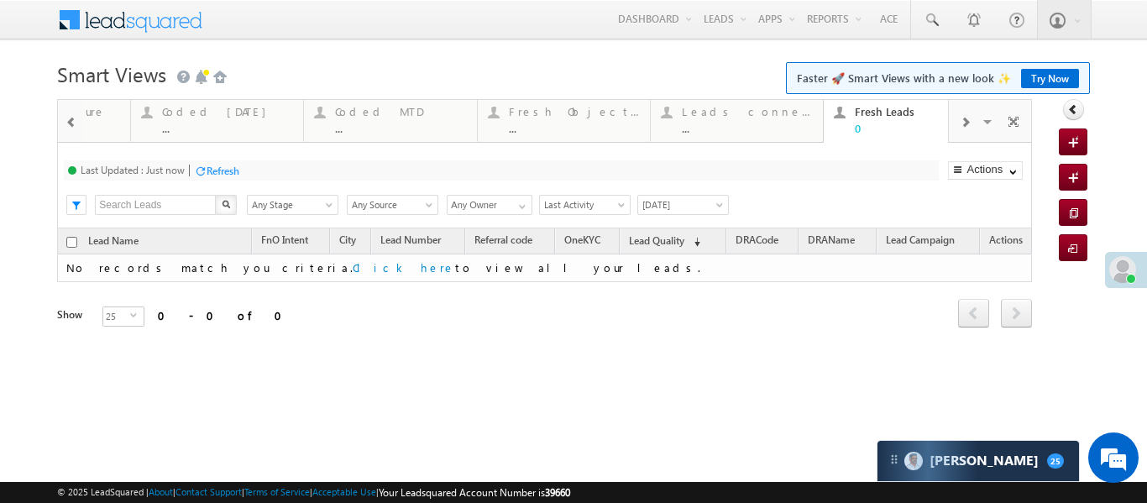
click at [62, 123] on div at bounding box center [71, 121] width 22 height 38
click at [269, 114] on div at bounding box center [272, 112] width 21 height 21
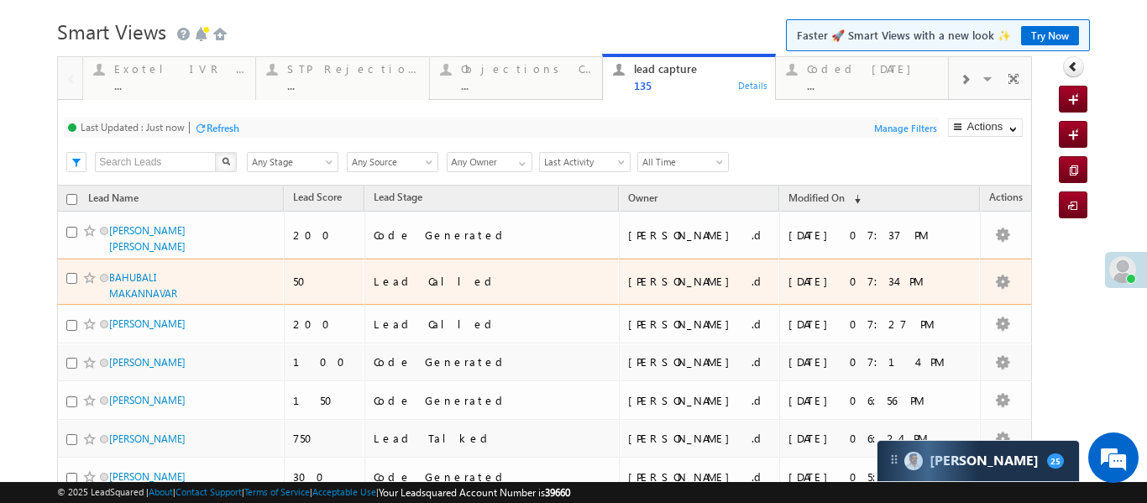
scroll to position [49, 0]
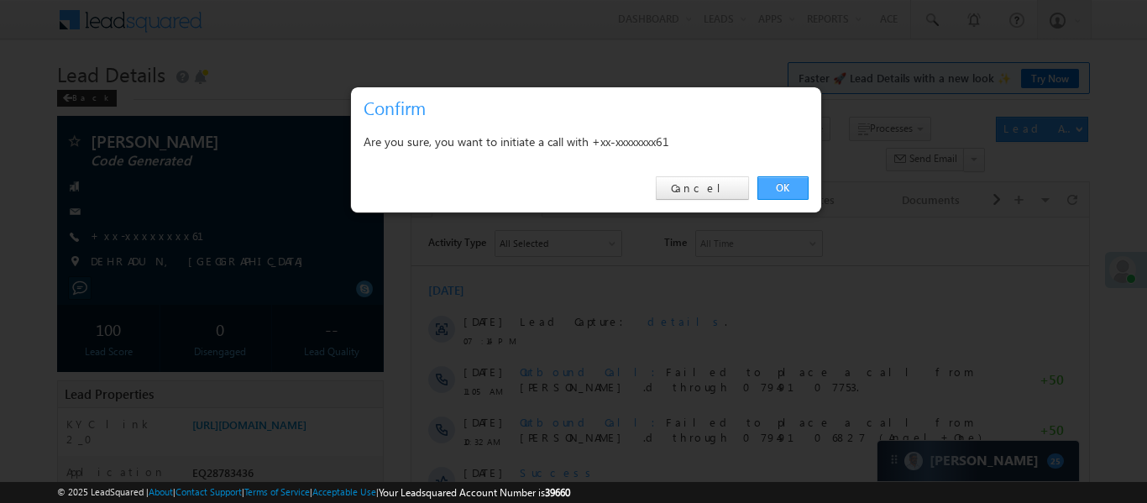
click at [781, 188] on link "OK" at bounding box center [782, 188] width 51 height 24
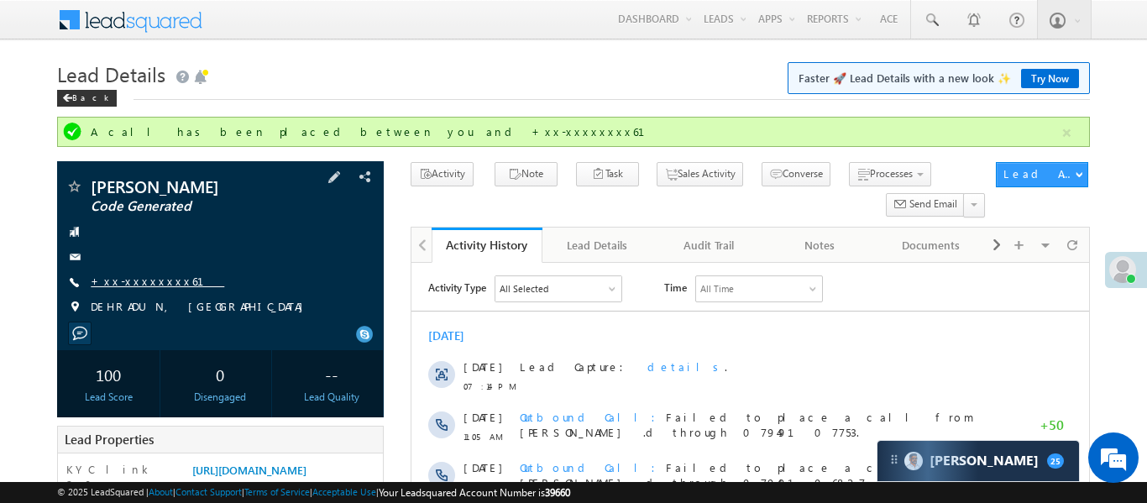
click at [130, 281] on link "+xx-xxxxxxxx61" at bounding box center [157, 281] width 133 height 14
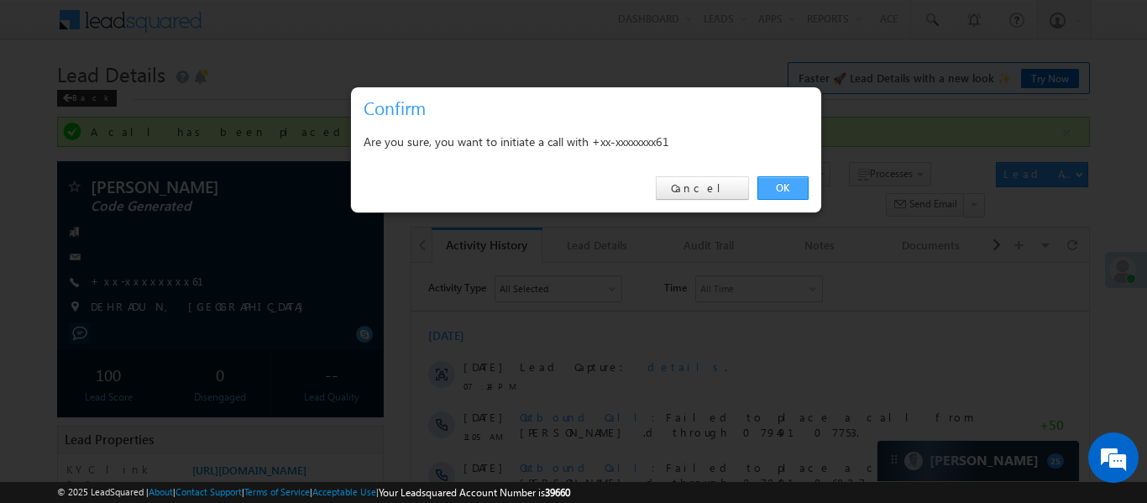
click at [787, 183] on link "OK" at bounding box center [782, 188] width 51 height 24
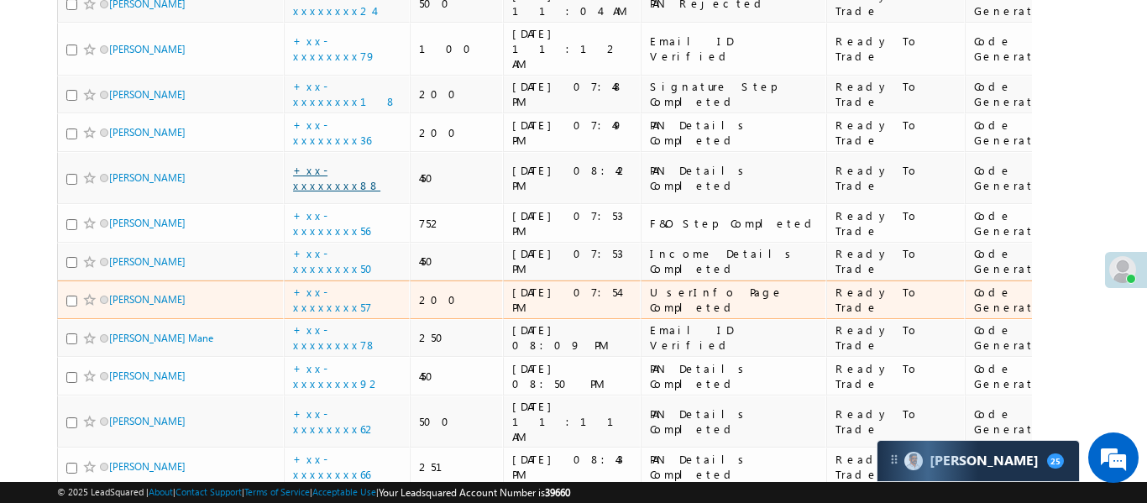
scroll to position [423, 0]
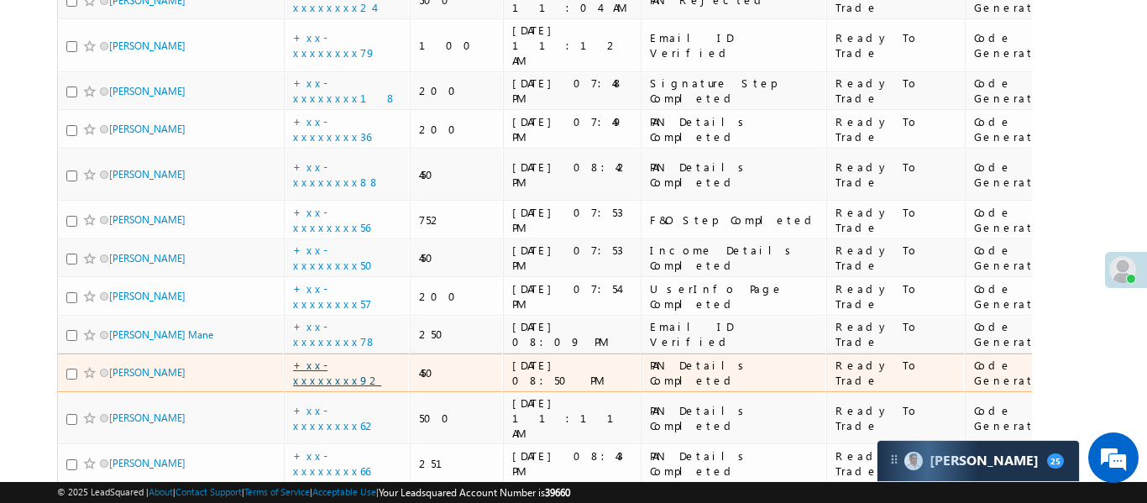
click at [357, 358] on link "+xx-xxxxxxxx92" at bounding box center [337, 372] width 88 height 29
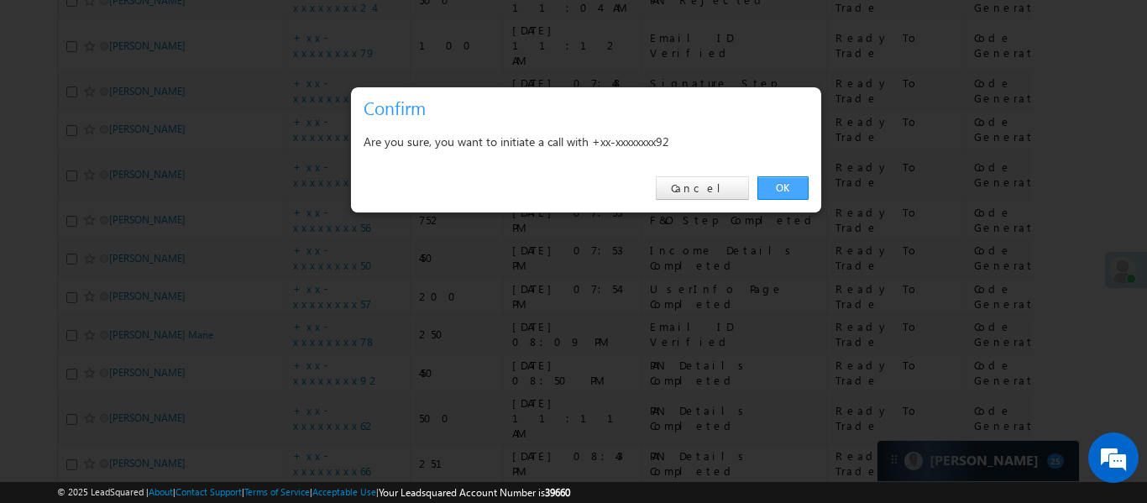
click at [793, 184] on link "OK" at bounding box center [782, 188] width 51 height 24
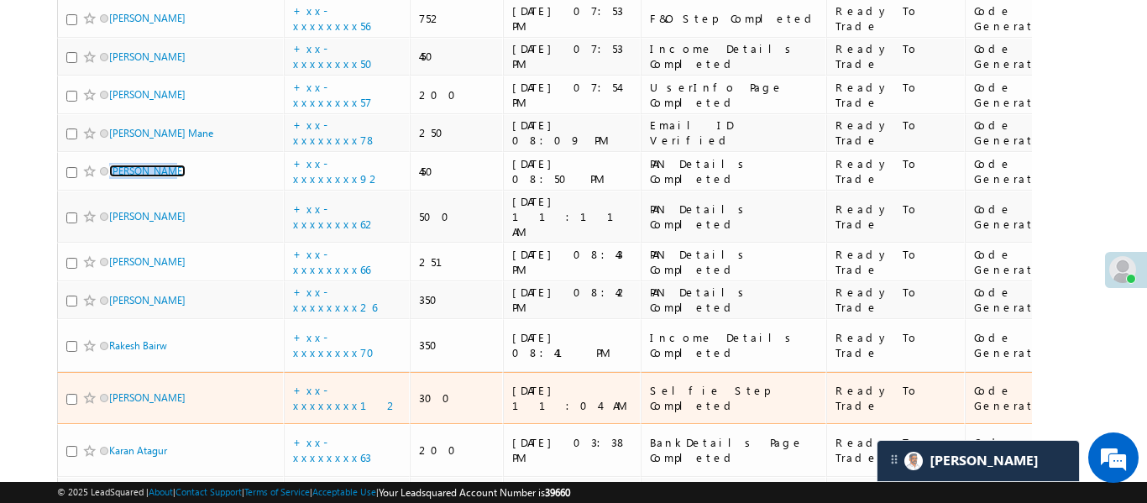
scroll to position [672, 0]
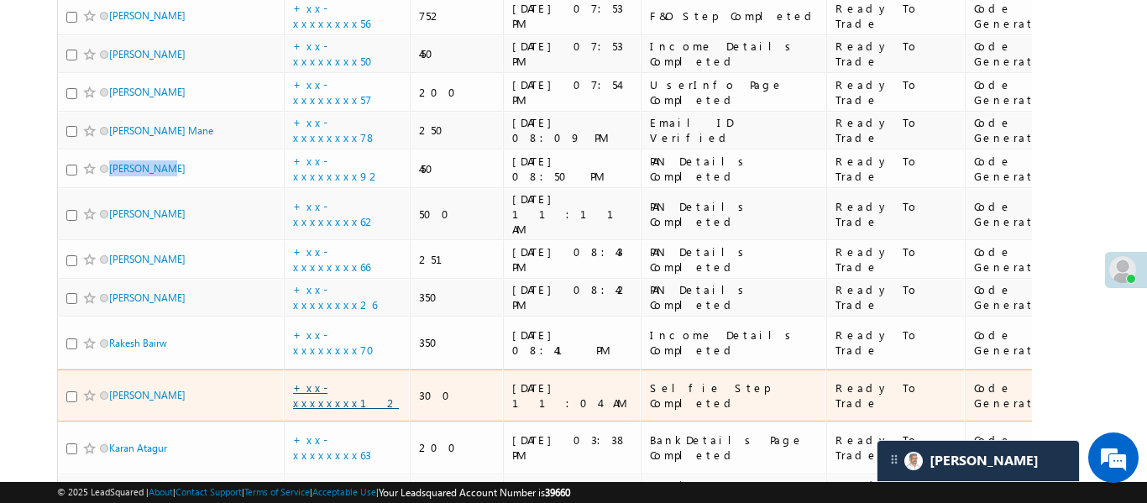
click at [335, 380] on link "+xx-xxxxxxxx12" at bounding box center [346, 394] width 106 height 29
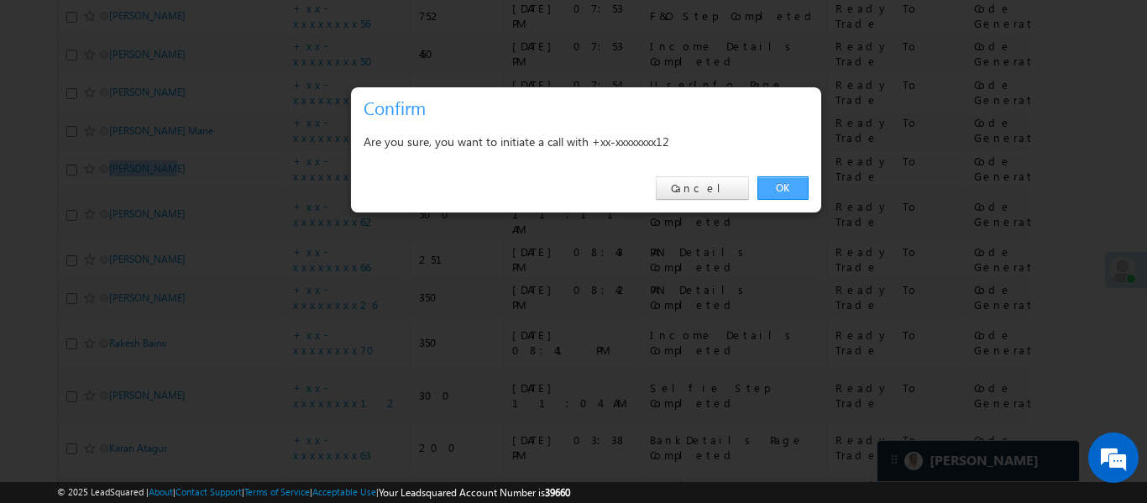
click at [784, 180] on link "OK" at bounding box center [782, 188] width 51 height 24
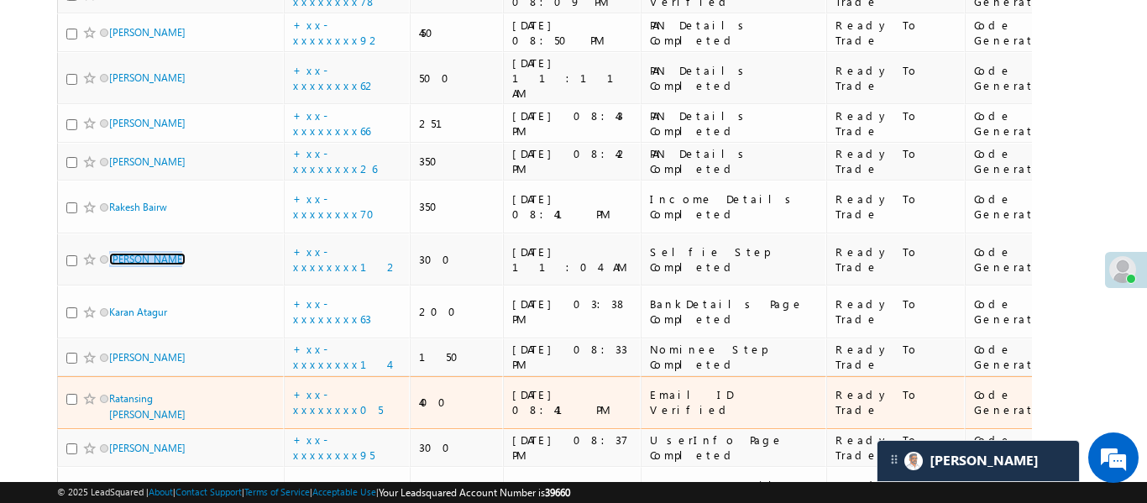
scroll to position [816, 0]
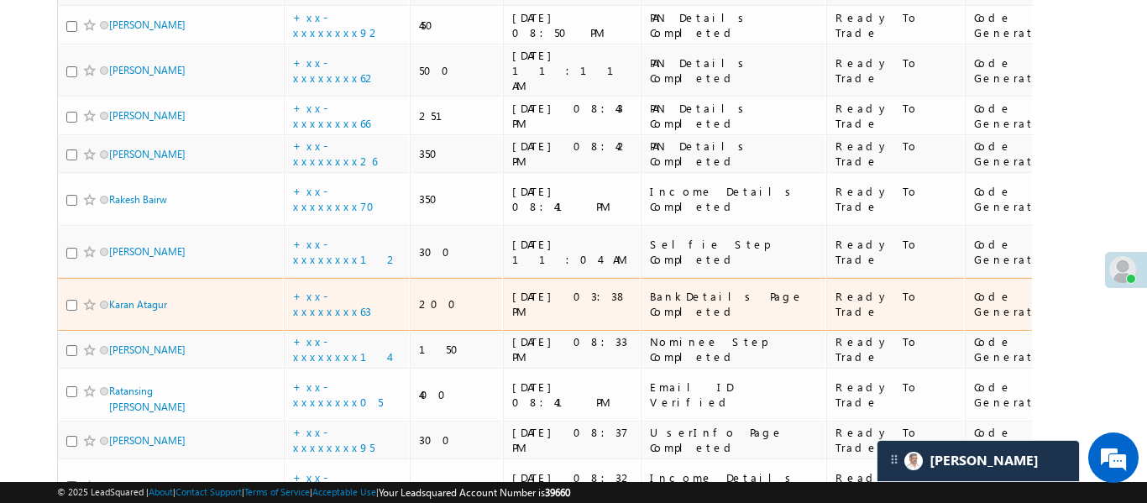
click at [330, 278] on td "+xx-xxxxxxxx63" at bounding box center [347, 304] width 126 height 53
click at [342, 289] on link "+xx-xxxxxxxx63" at bounding box center [332, 303] width 78 height 29
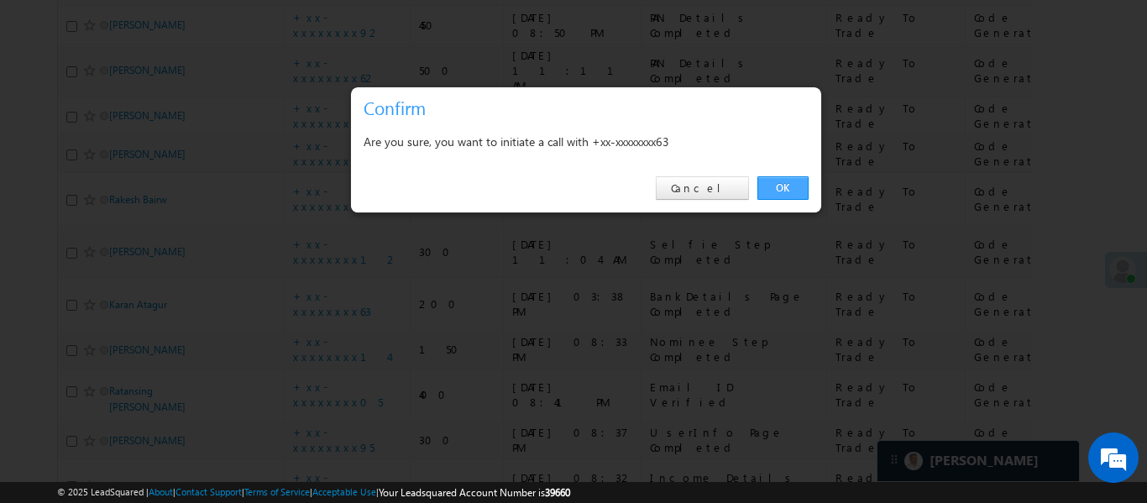
click at [799, 194] on link "OK" at bounding box center [782, 188] width 51 height 24
